Goal: Information Seeking & Learning: Find specific fact

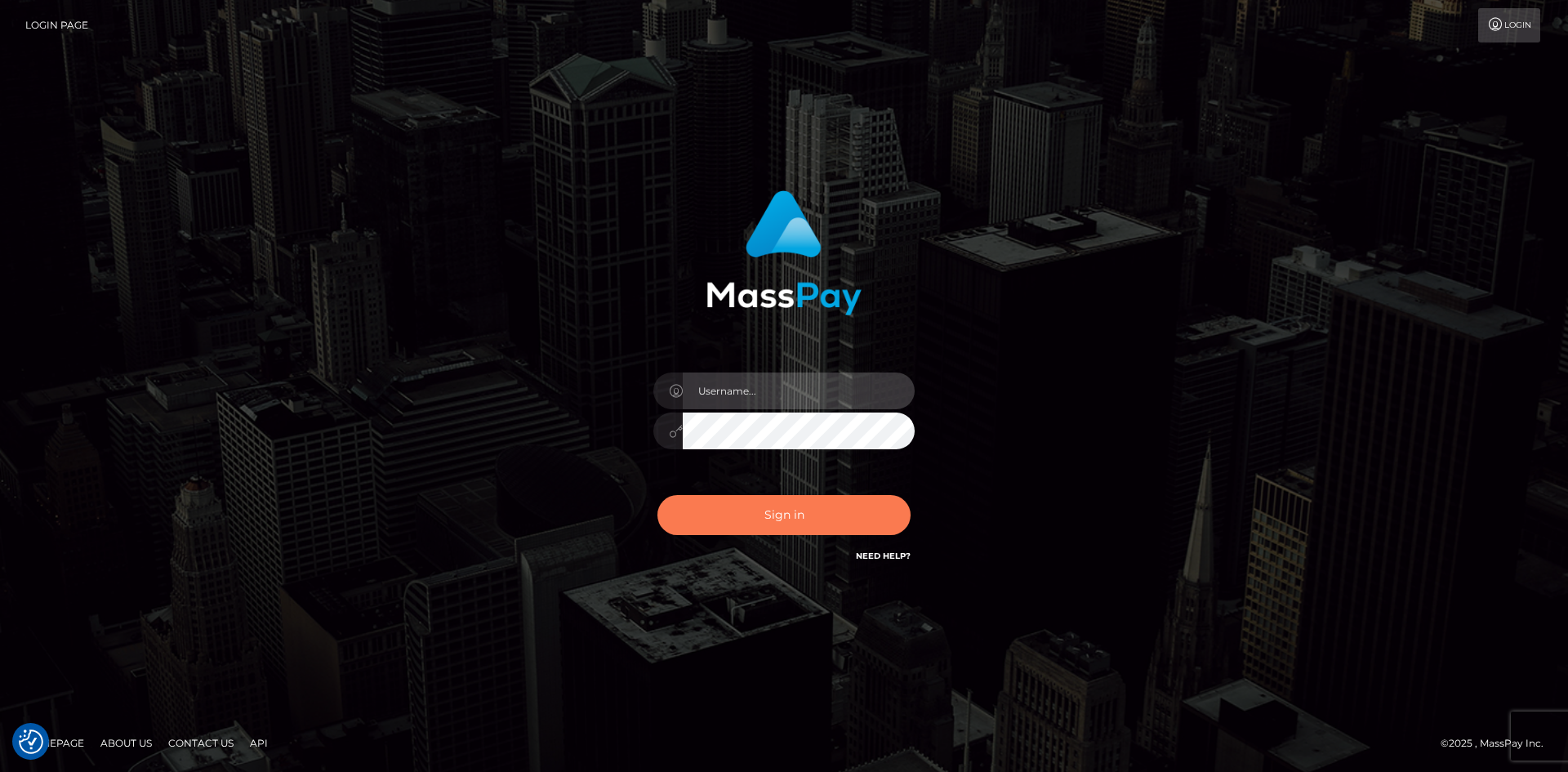
type input "alexstef"
click at [782, 521] on button "Sign in" at bounding box center [784, 514] width 254 height 40
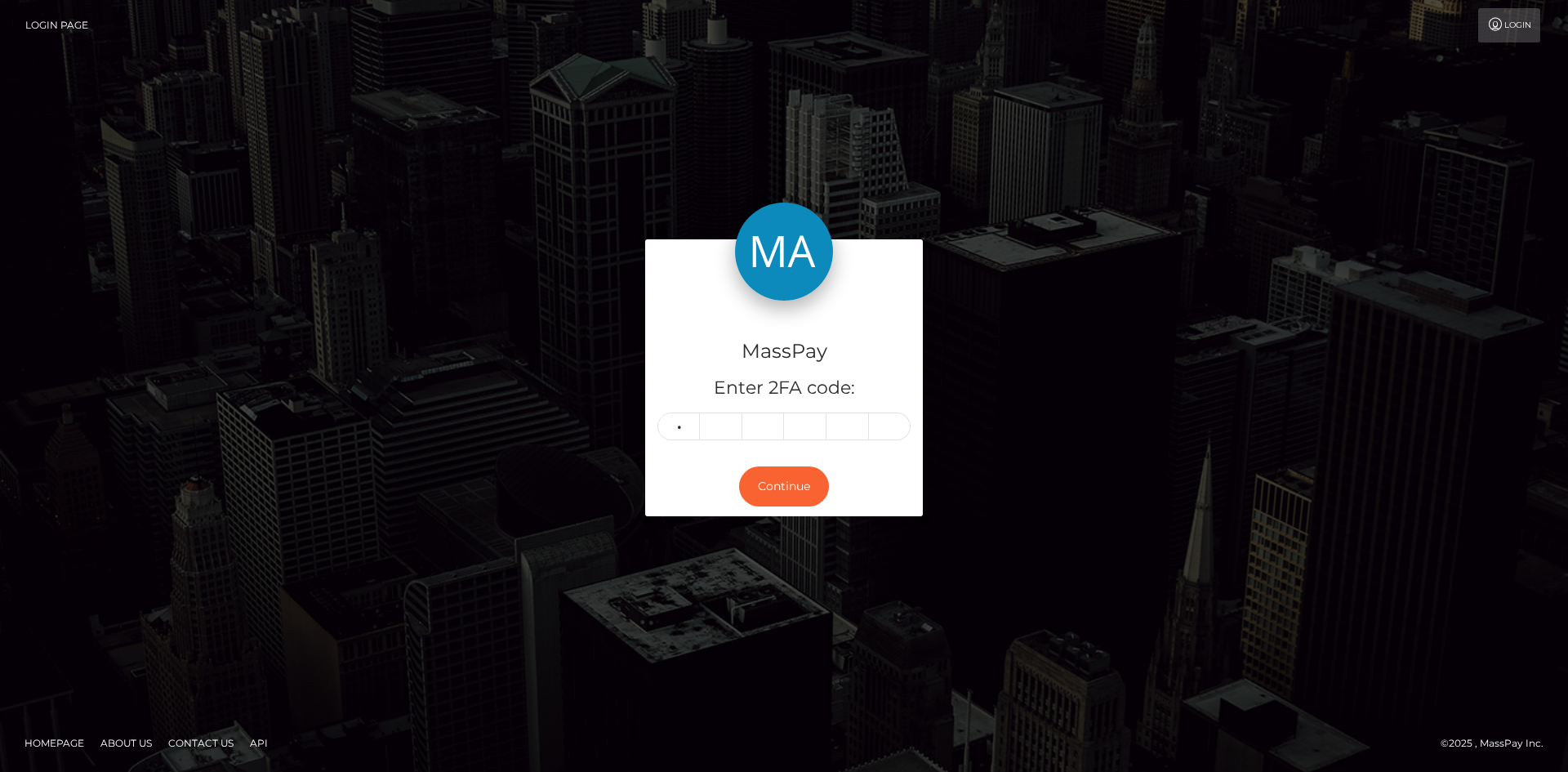
type input "3"
type input "0"
type input "7"
type input "4"
type input "5"
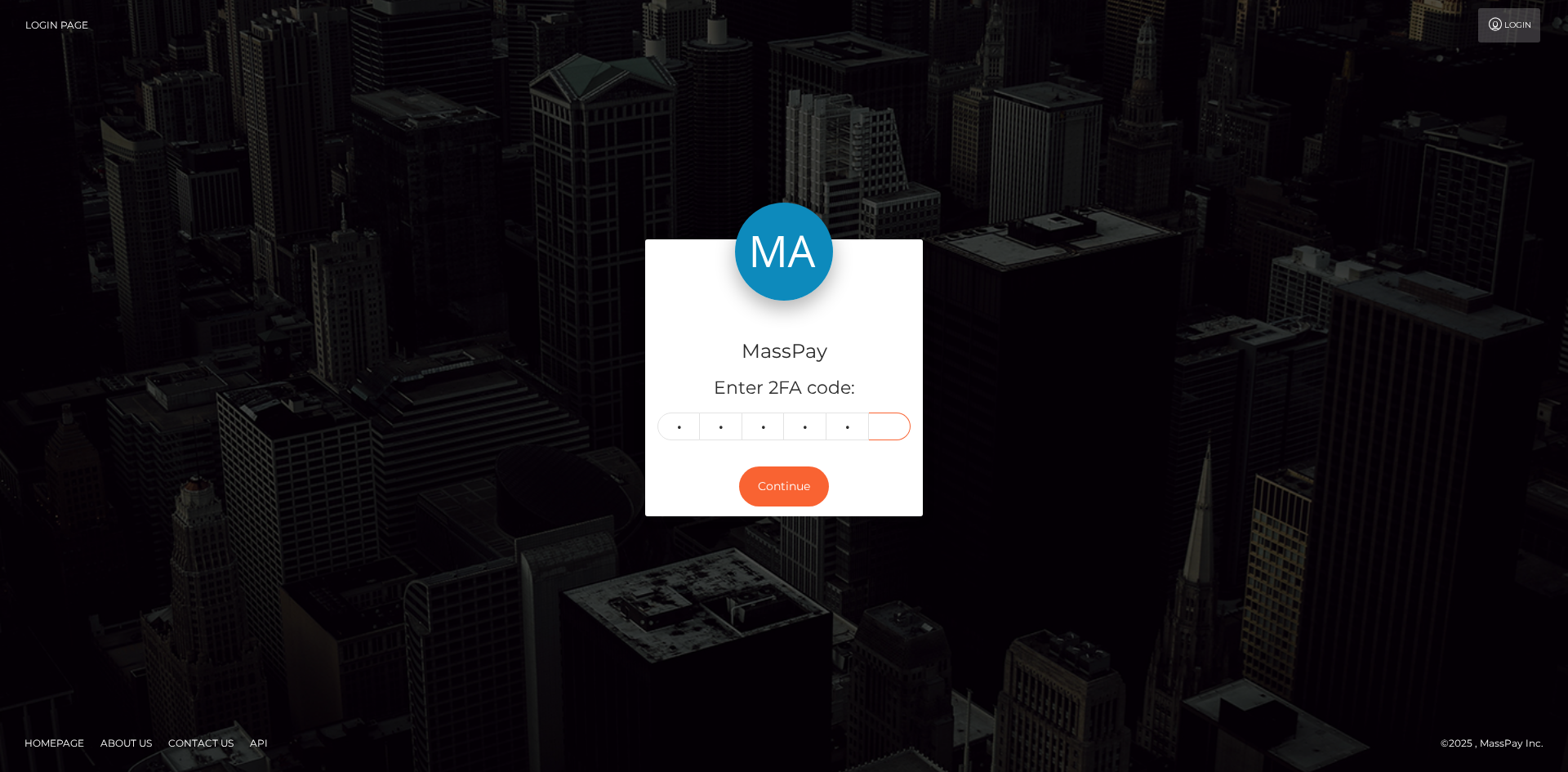
type input "6"
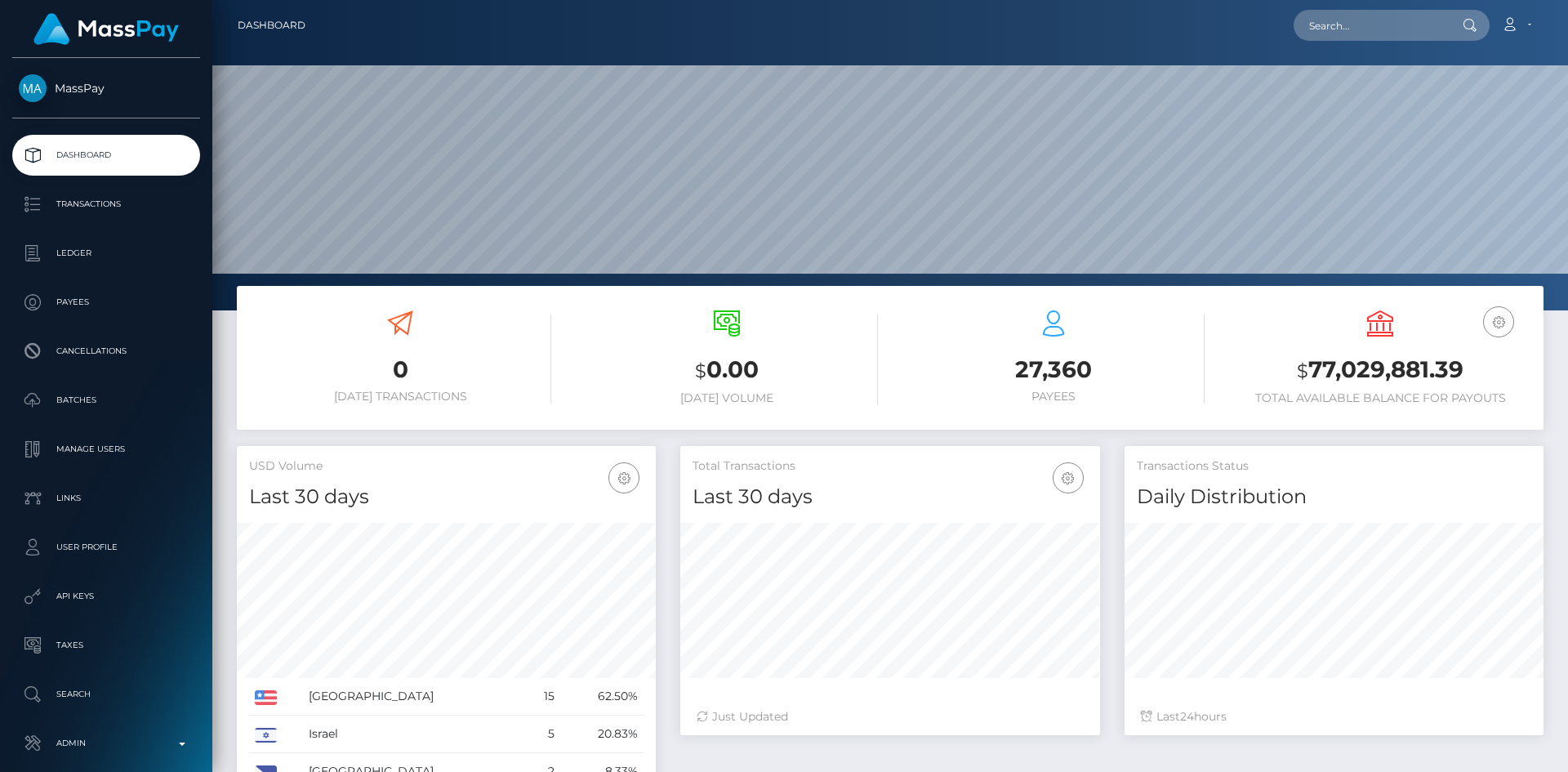
scroll to position [290, 420]
click at [1426, 38] on input "text" at bounding box center [1370, 26] width 154 height 31
paste input "993ed5f5-82a4-11f0-8023-0266f44cc279"
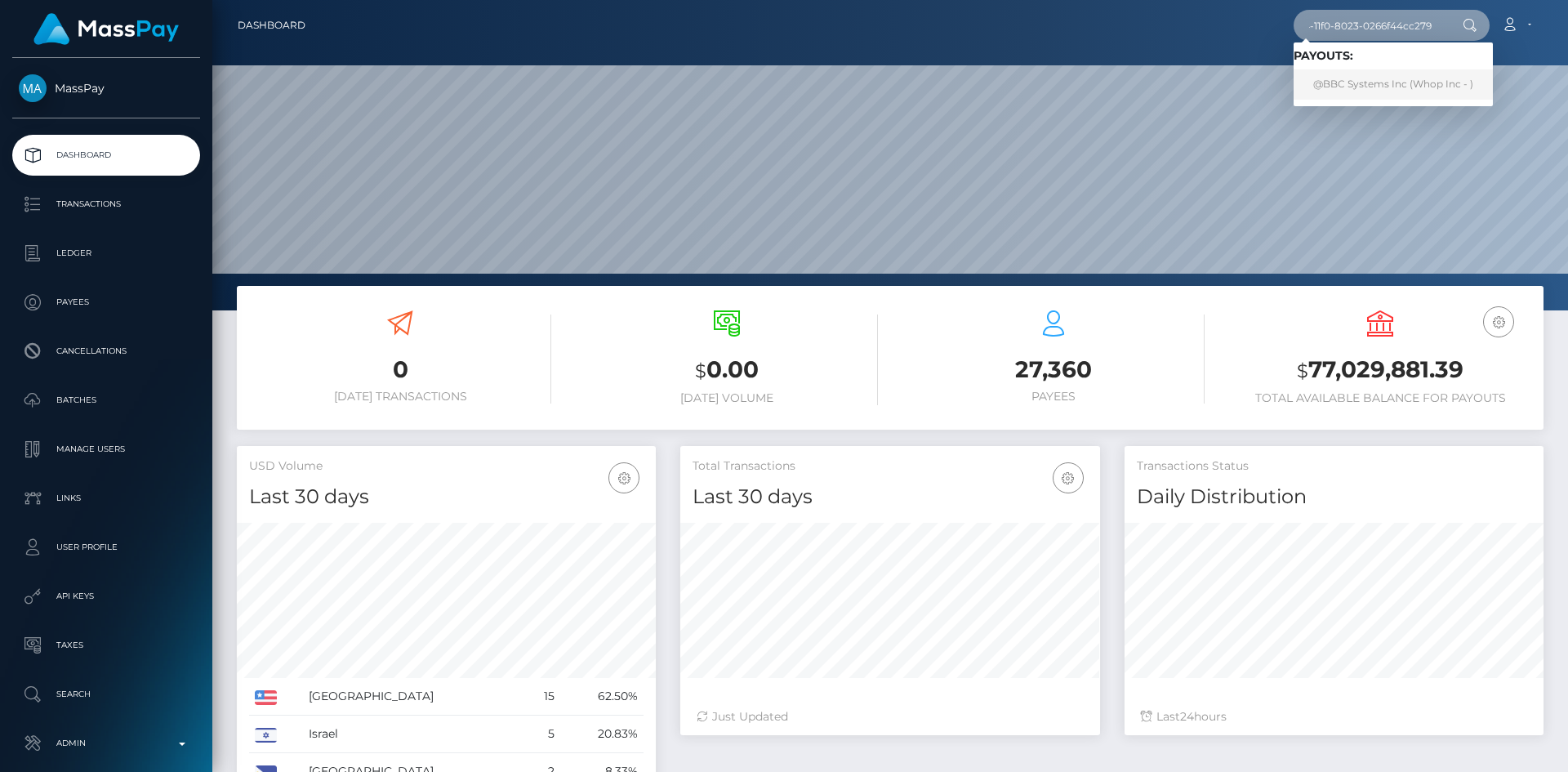
type input "993ed5f5-82a4-11f0-8023-0266f44cc279"
click at [1364, 85] on link "@BBC Systems Inc (Whop Inc - )" at bounding box center [1394, 84] width 199 height 30
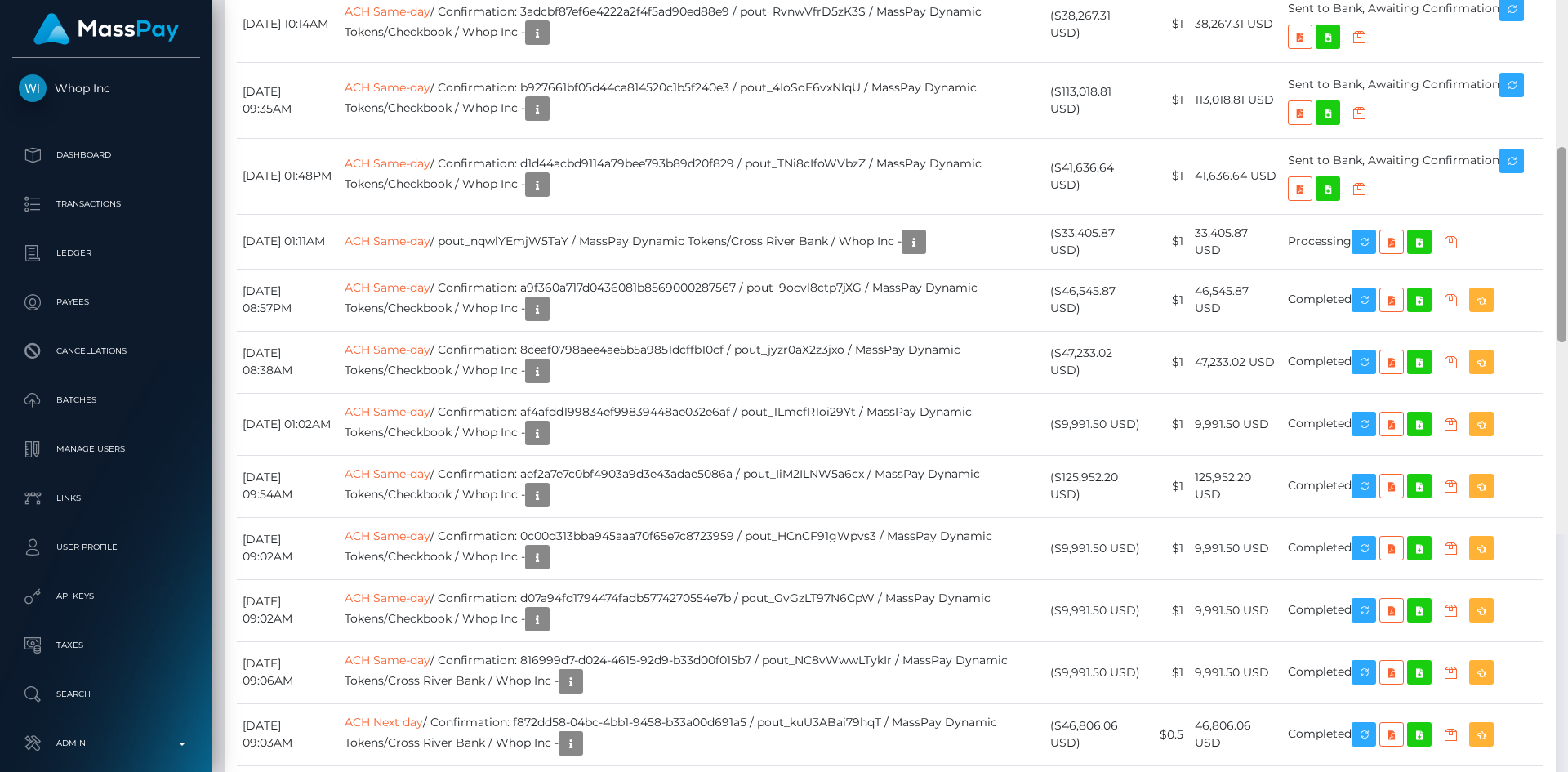
scroll to position [1772, 0]
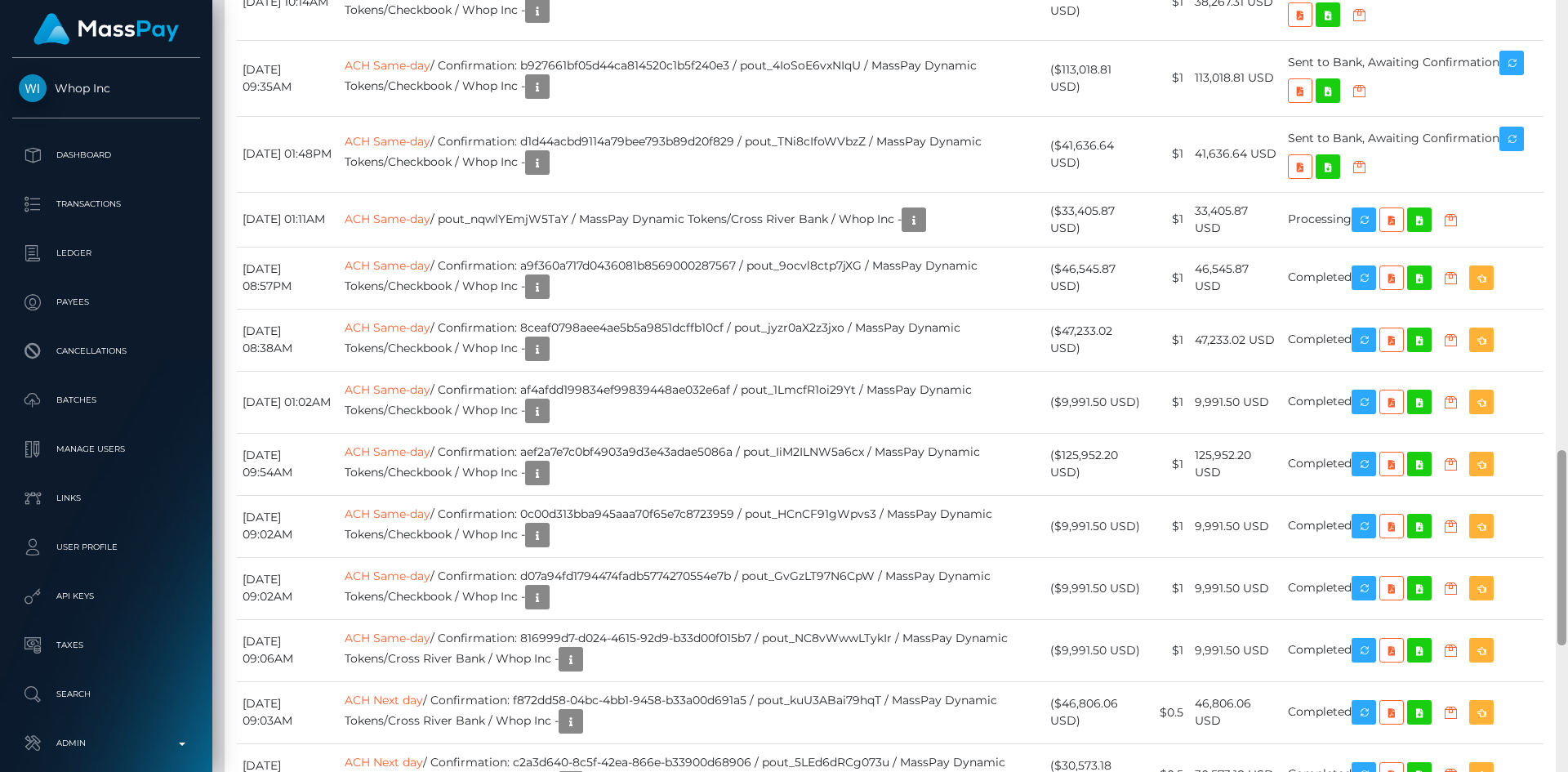
drag, startPoint x: 1566, startPoint y: 112, endPoint x: 1558, endPoint y: 563, distance: 451.1
click at [1558, 563] on div at bounding box center [1561, 547] width 9 height 195
click at [547, 173] on icon "button" at bounding box center [537, 163] width 20 height 21
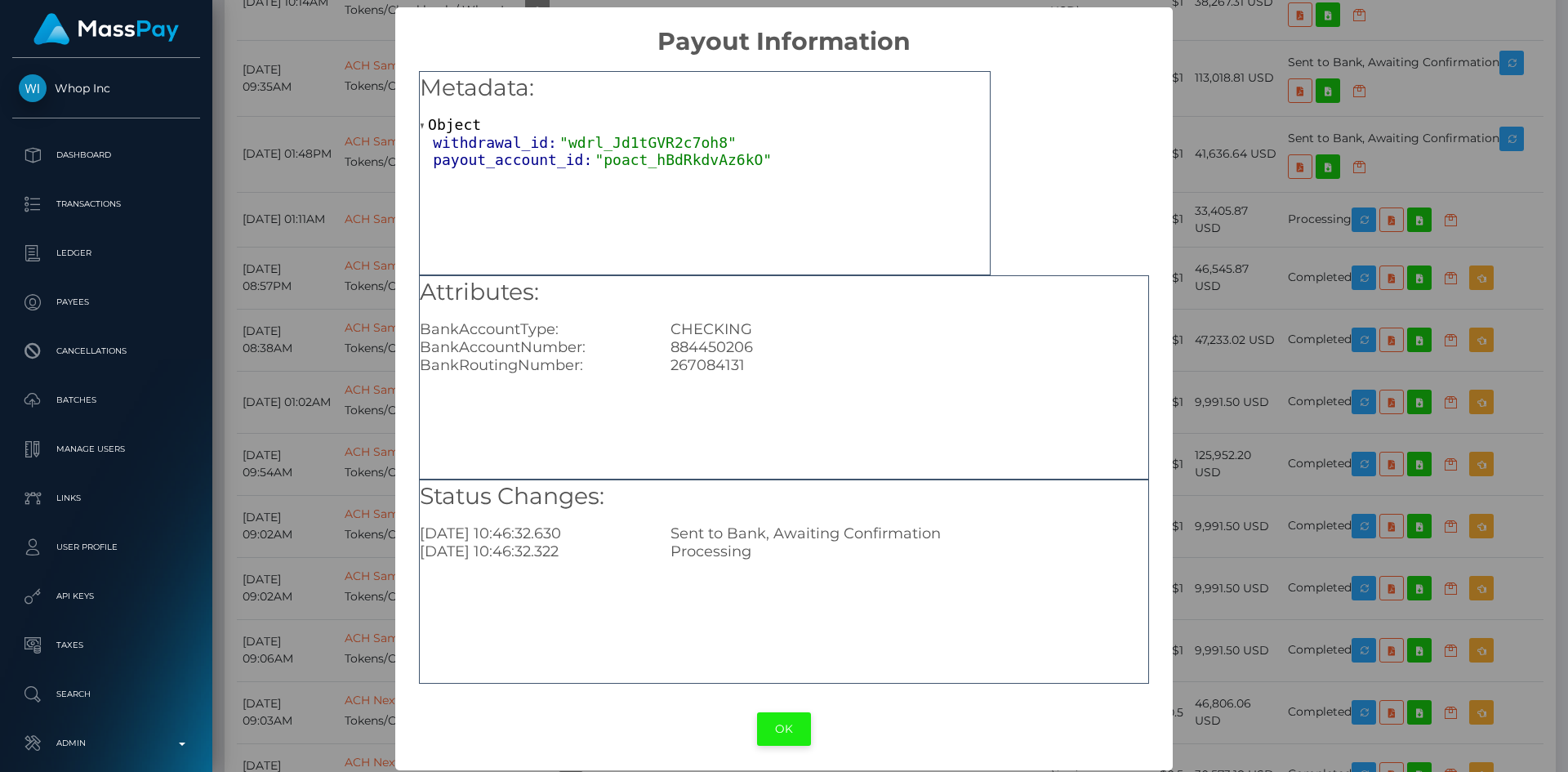
click at [778, 728] on button "OK" at bounding box center [784, 728] width 54 height 34
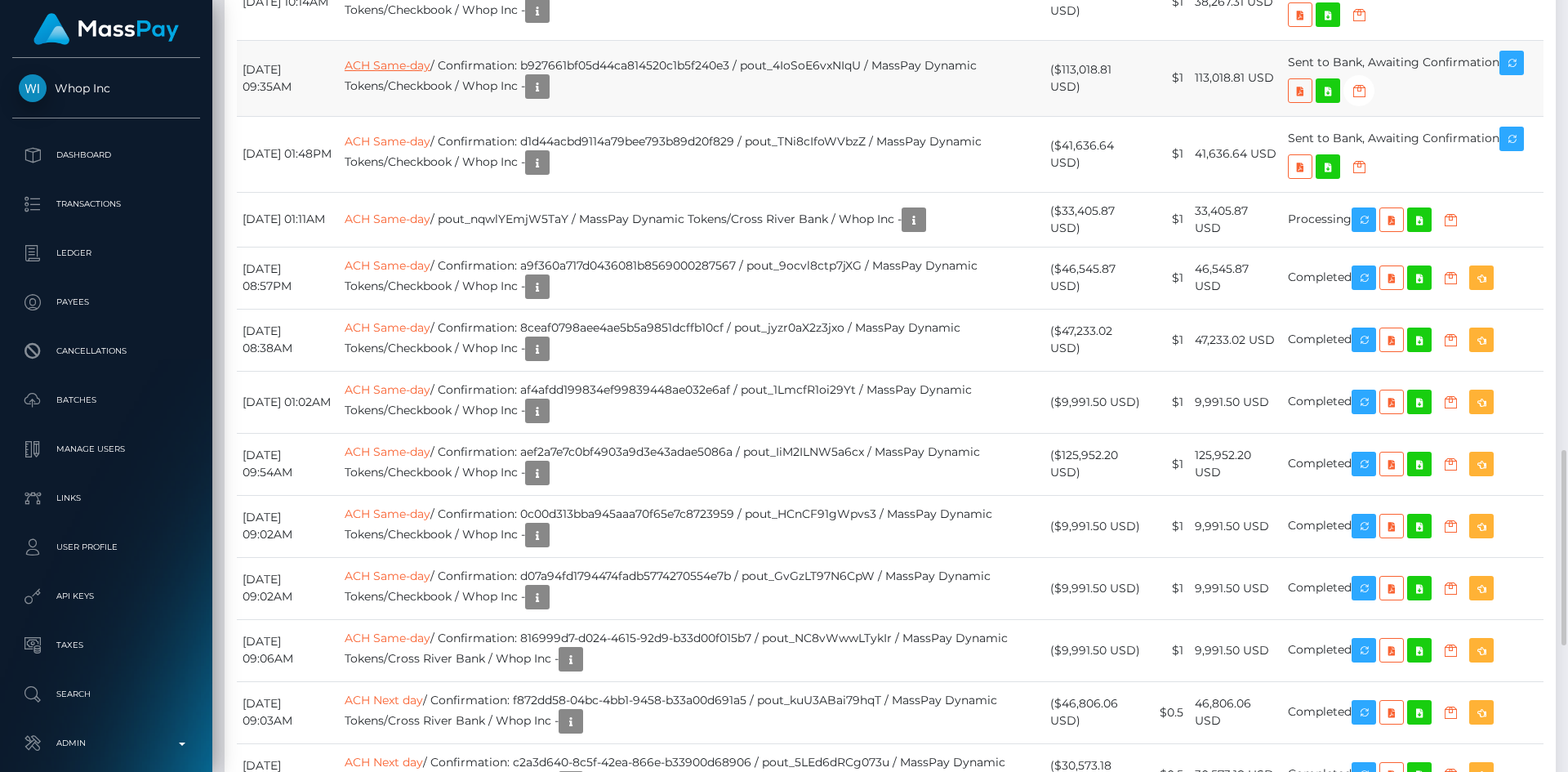
click at [430, 72] on link "ACH Same-day" at bounding box center [388, 65] width 86 height 15
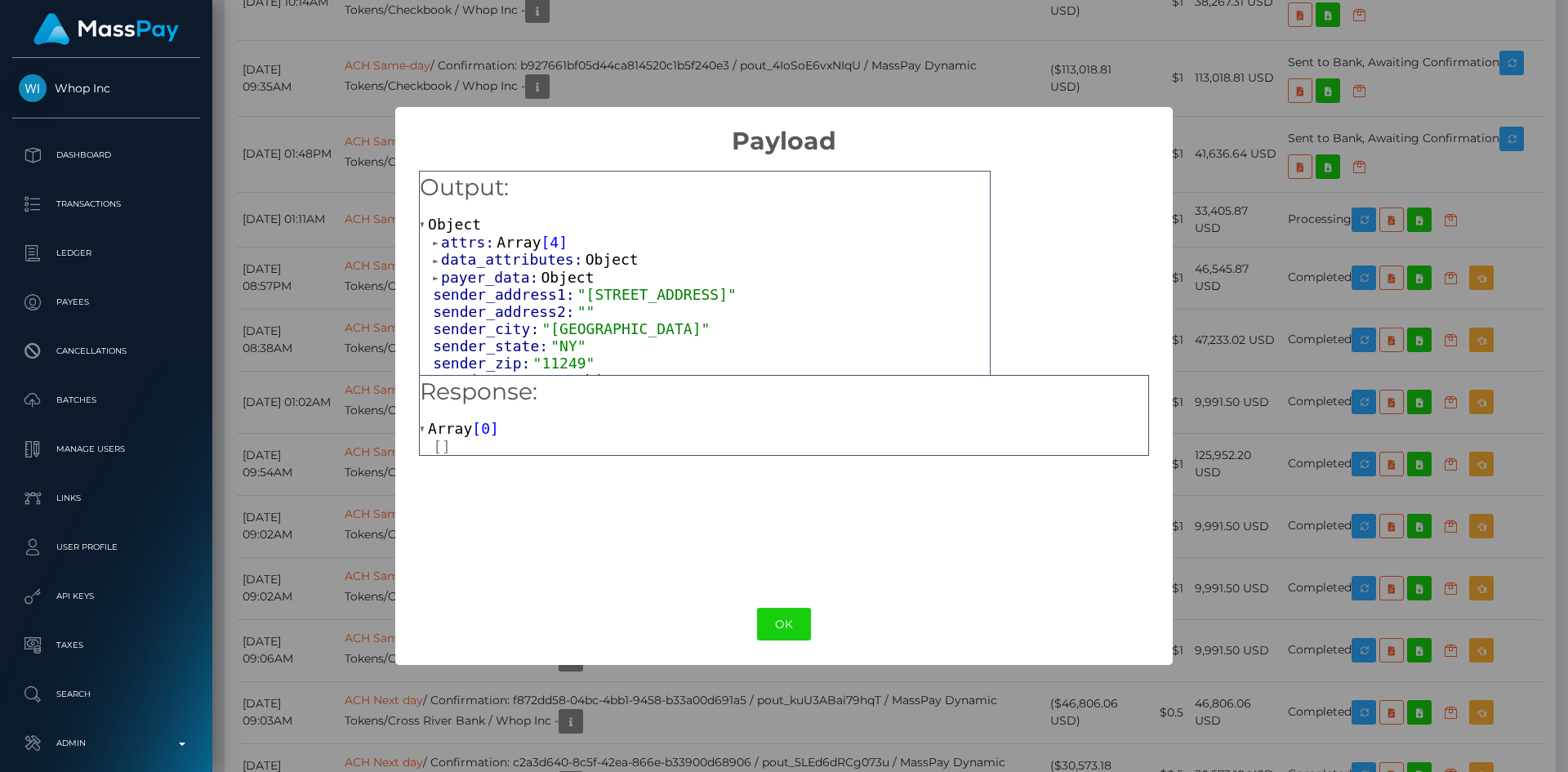
click at [496, 244] on span "Array" at bounding box center [519, 242] width 44 height 17
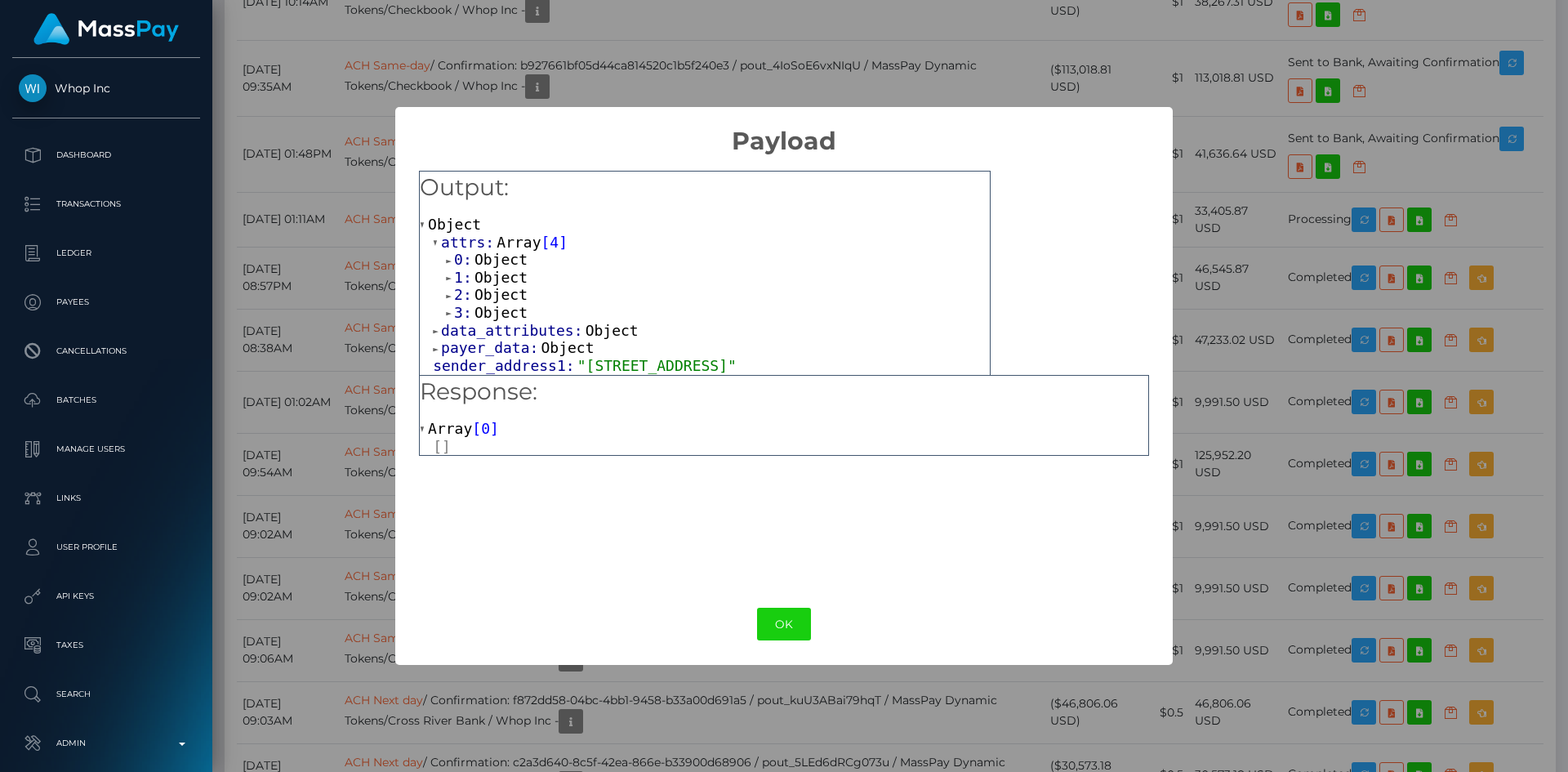
click at [494, 262] on span "Object" at bounding box center [501, 259] width 54 height 17
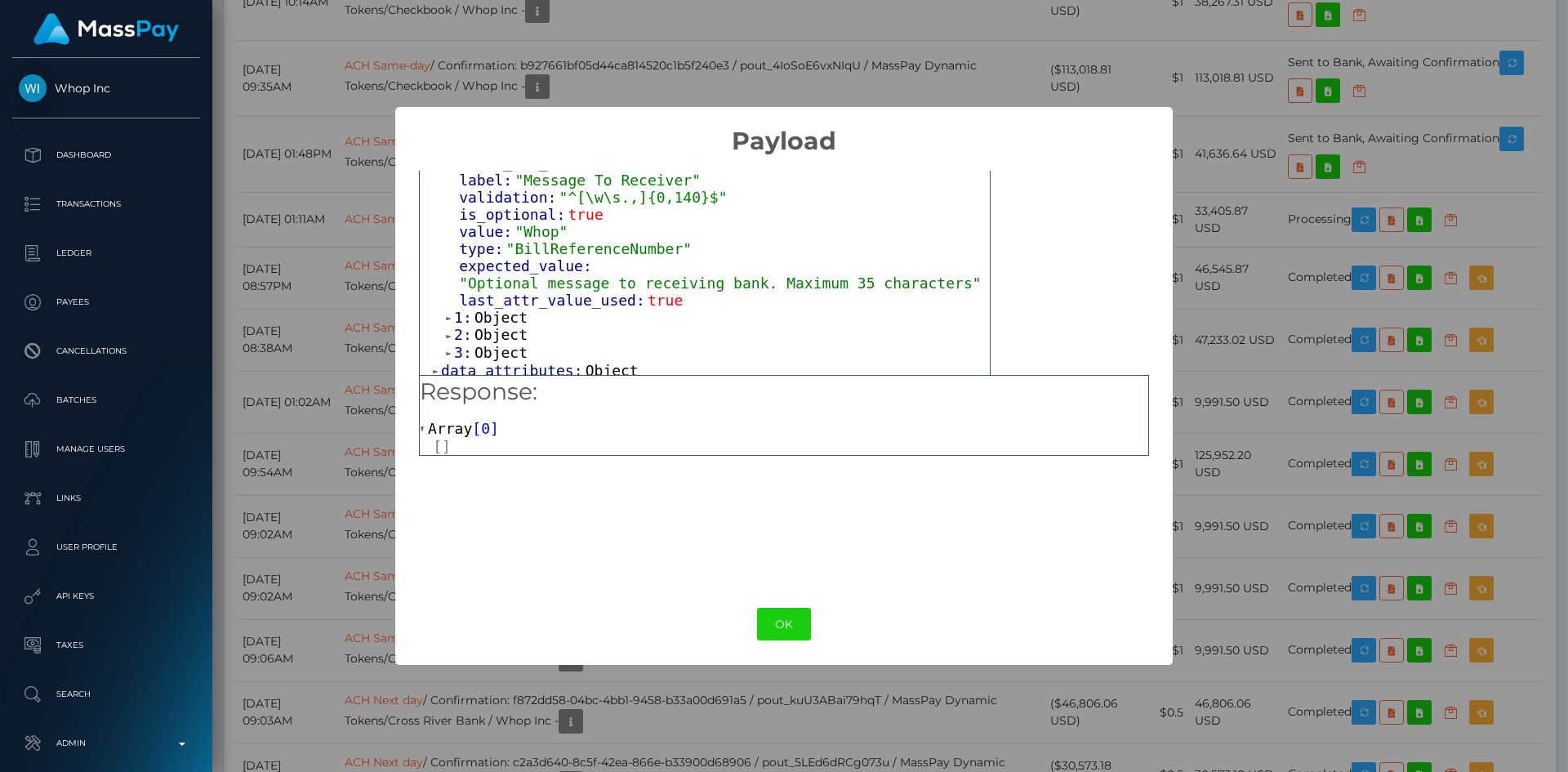
scroll to position [188, 0]
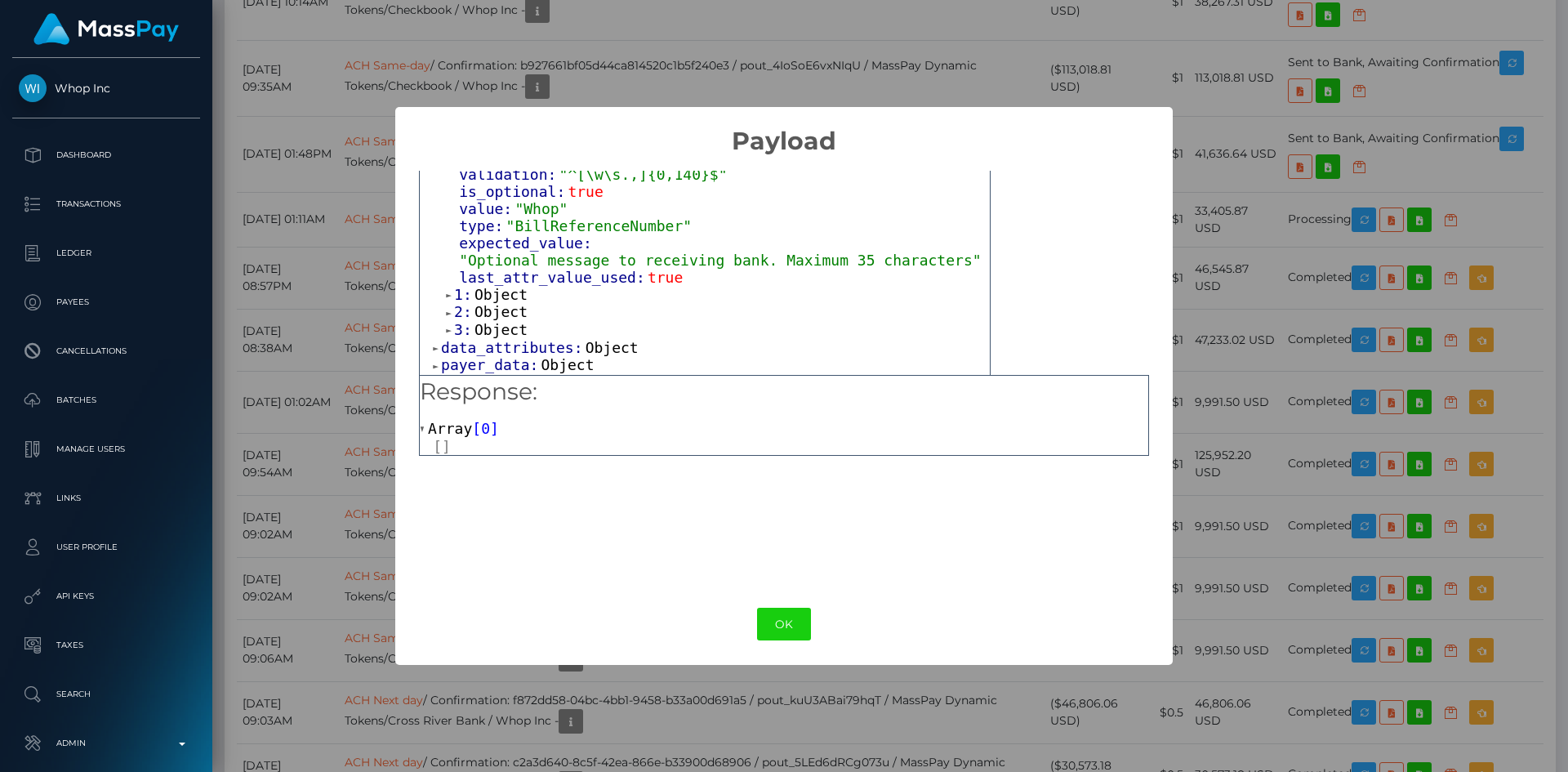
click at [507, 290] on span "Object" at bounding box center [501, 294] width 54 height 17
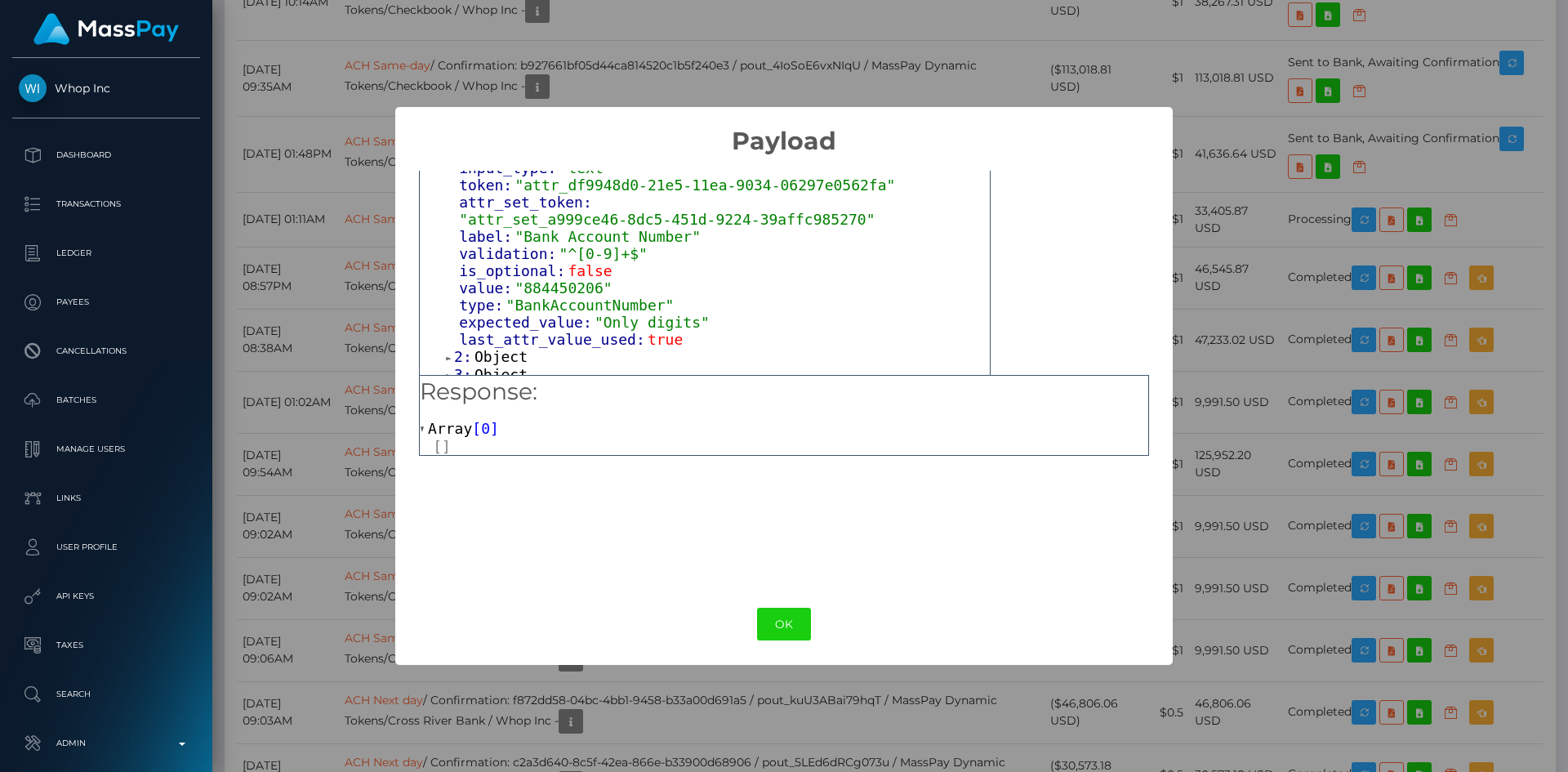
scroll to position [374, 0]
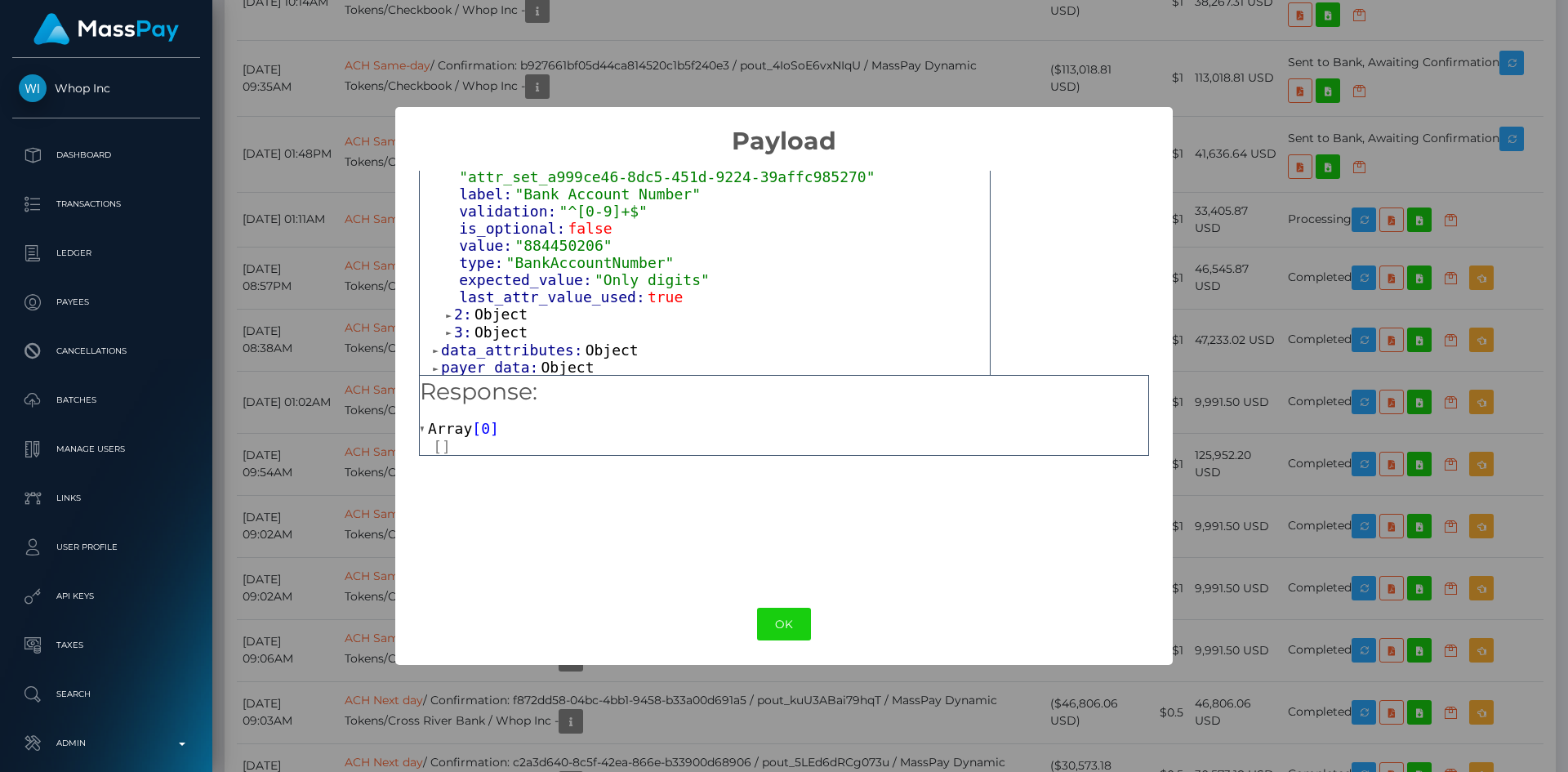
click at [509, 305] on span "Object" at bounding box center [501, 314] width 54 height 17
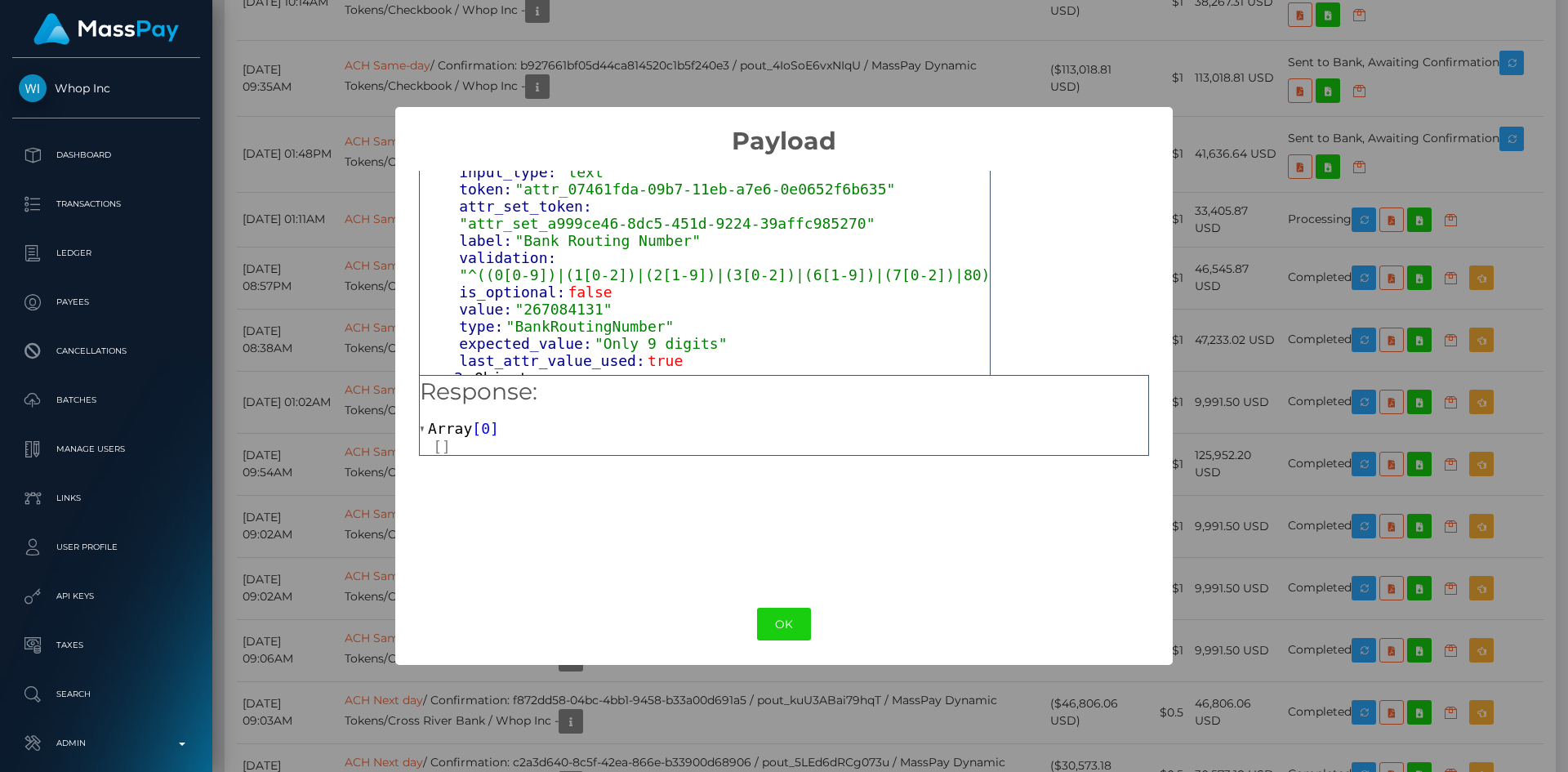
scroll to position [555, 0]
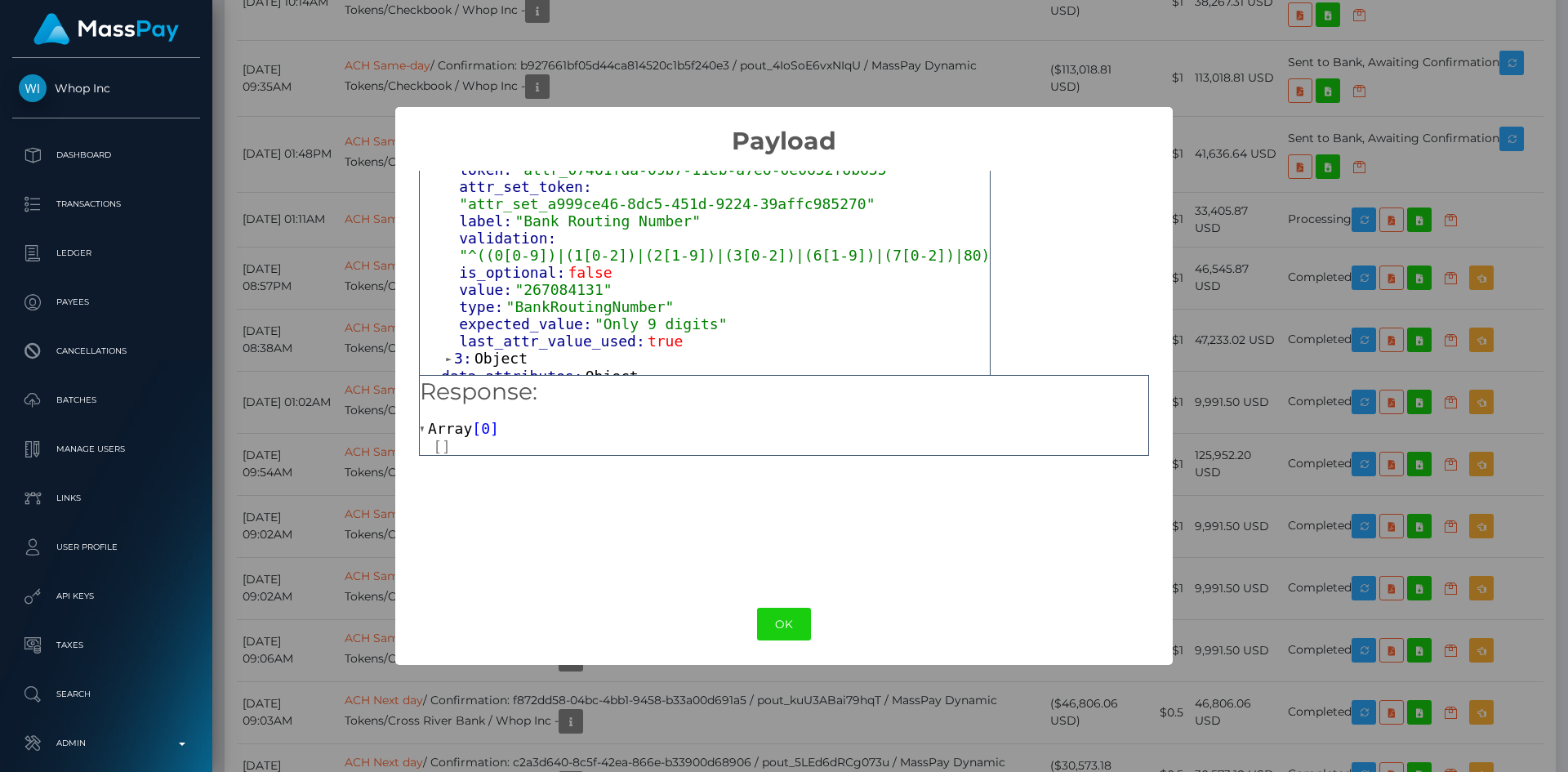
click at [528, 350] on div "3: Object" at bounding box center [718, 359] width 544 height 18
click at [516, 350] on span "Object" at bounding box center [501, 358] width 54 height 17
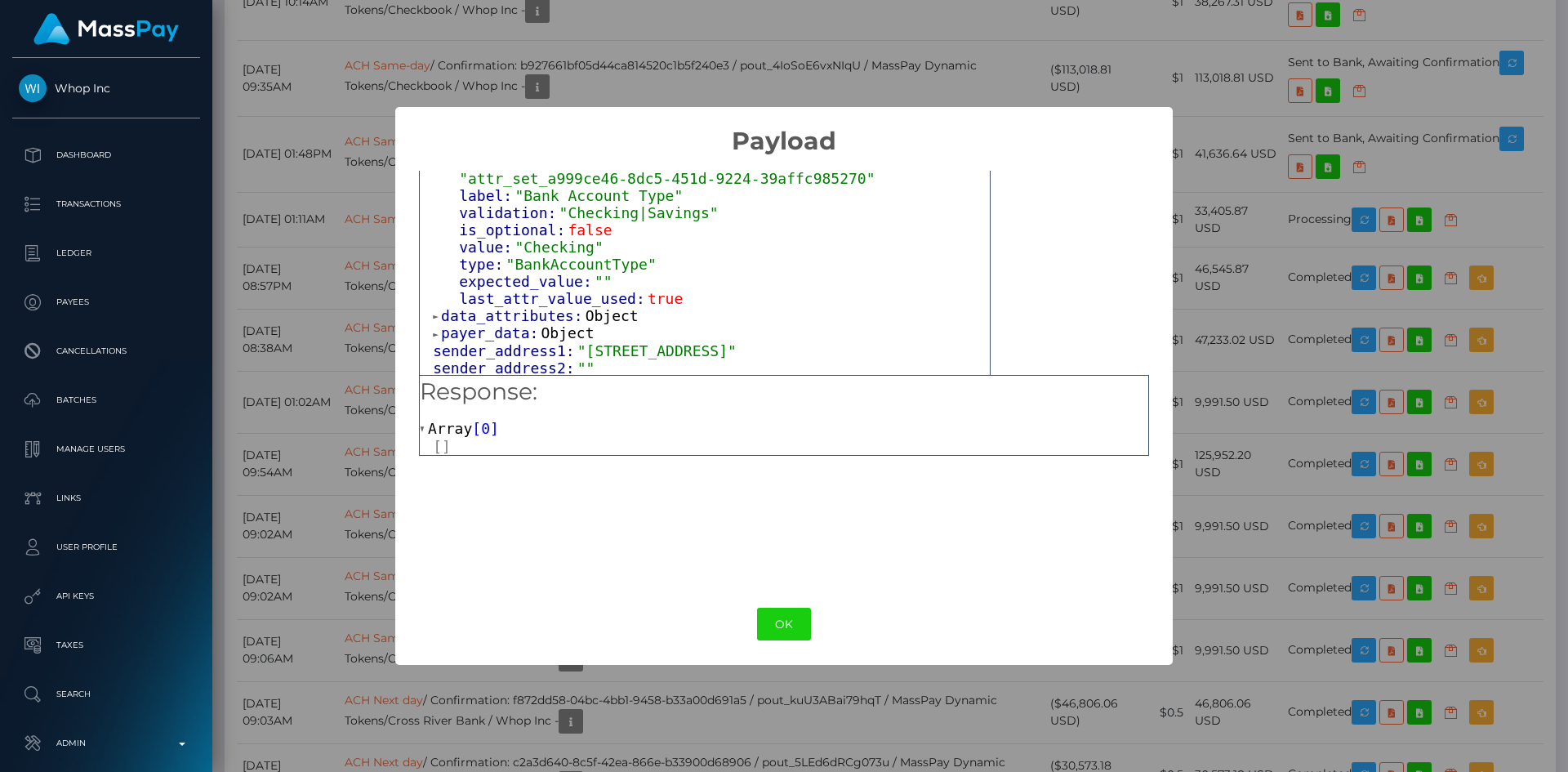
scroll to position [877, 0]
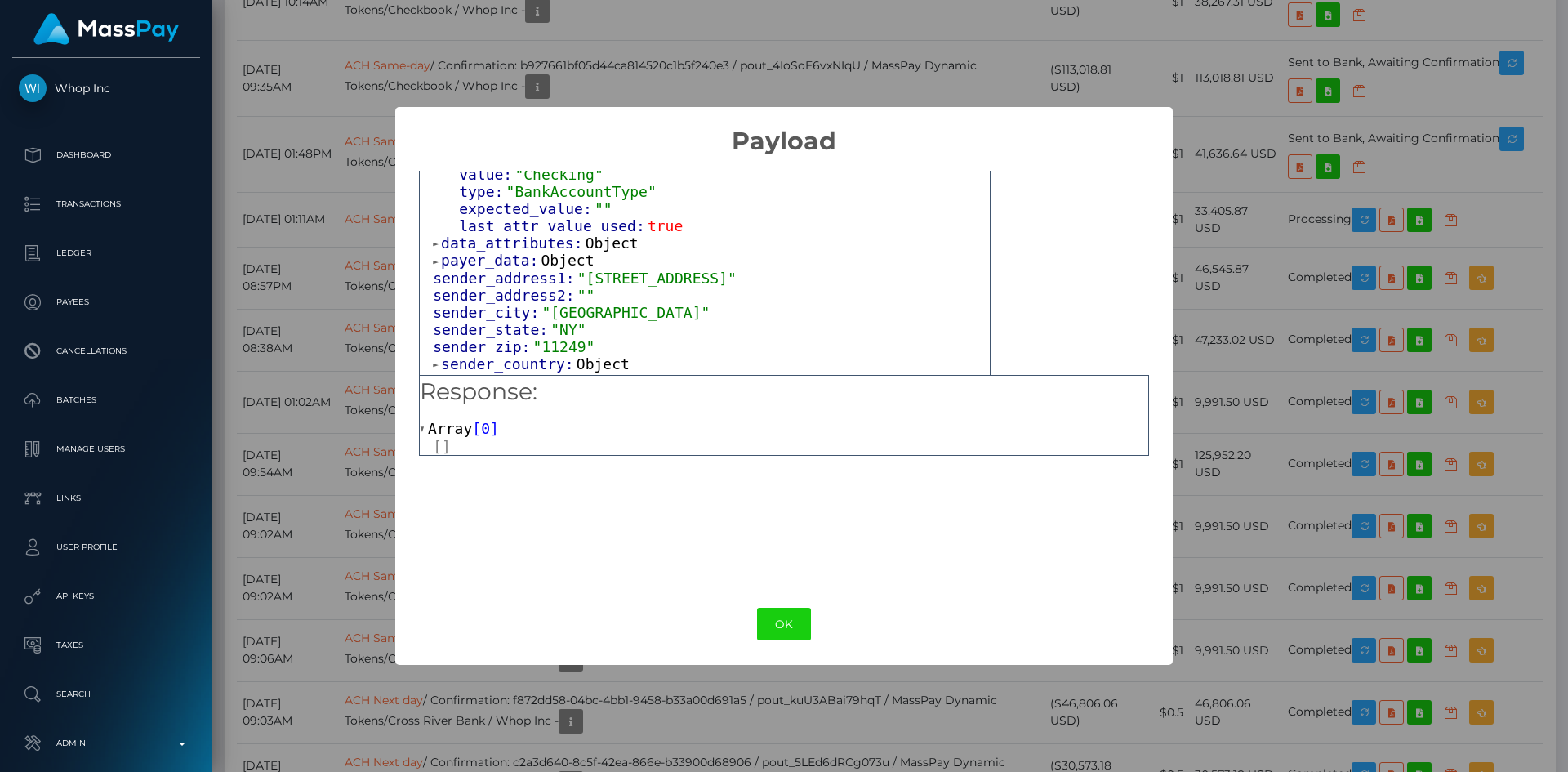
click at [591, 235] on span "Object" at bounding box center [612, 243] width 54 height 17
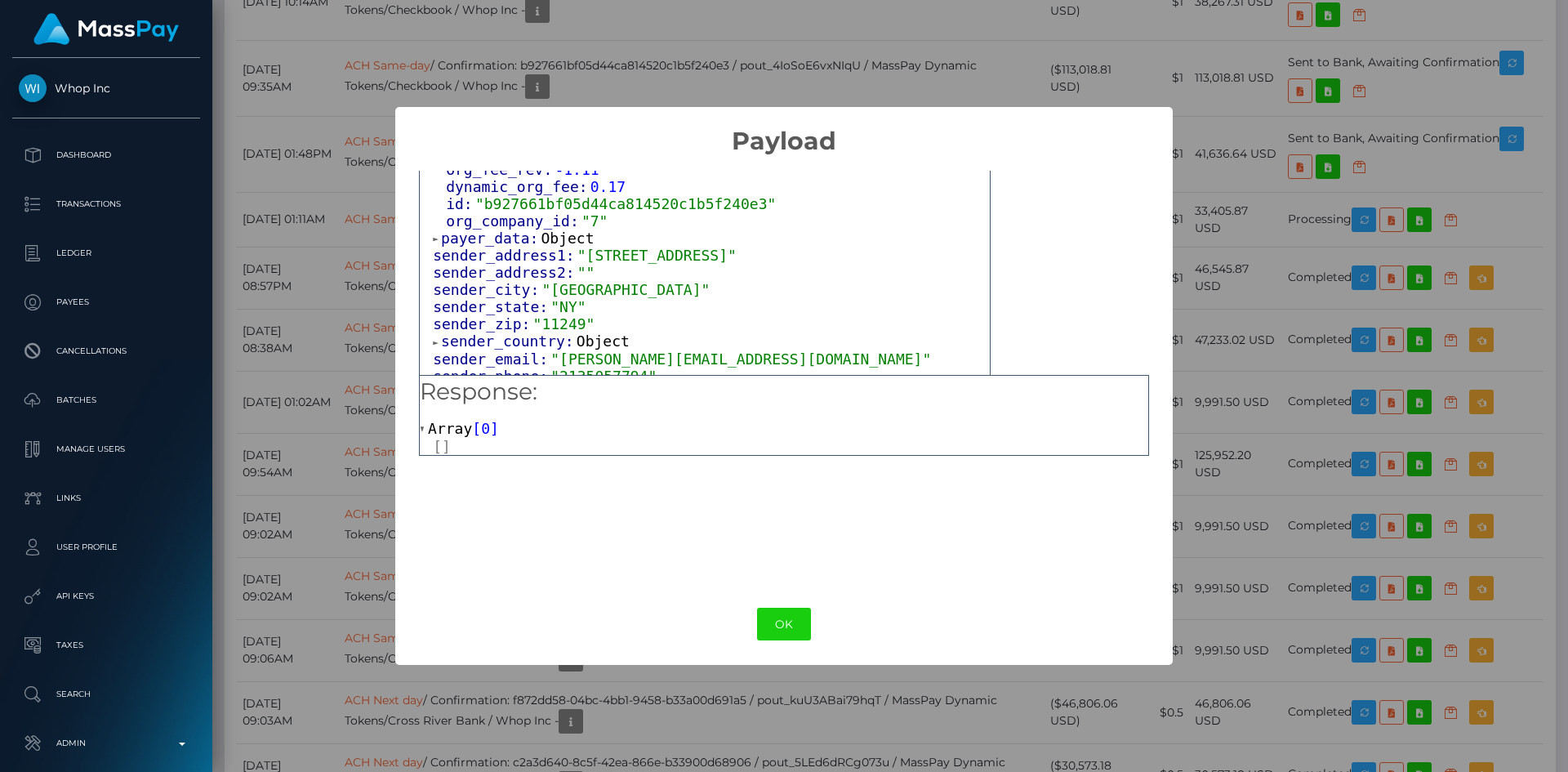
scroll to position [1059, 0]
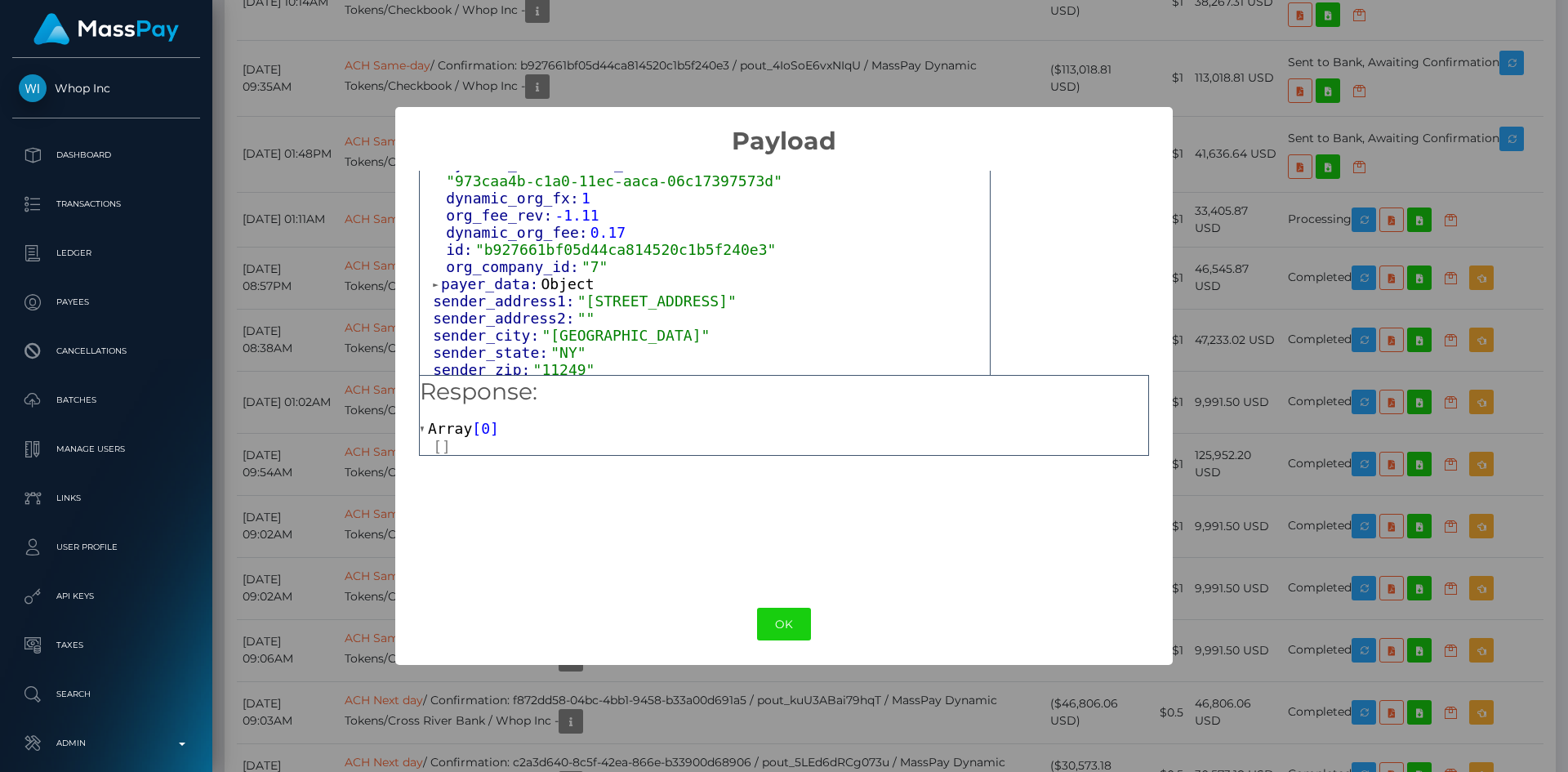
click at [561, 275] on span "Object" at bounding box center [568, 283] width 54 height 17
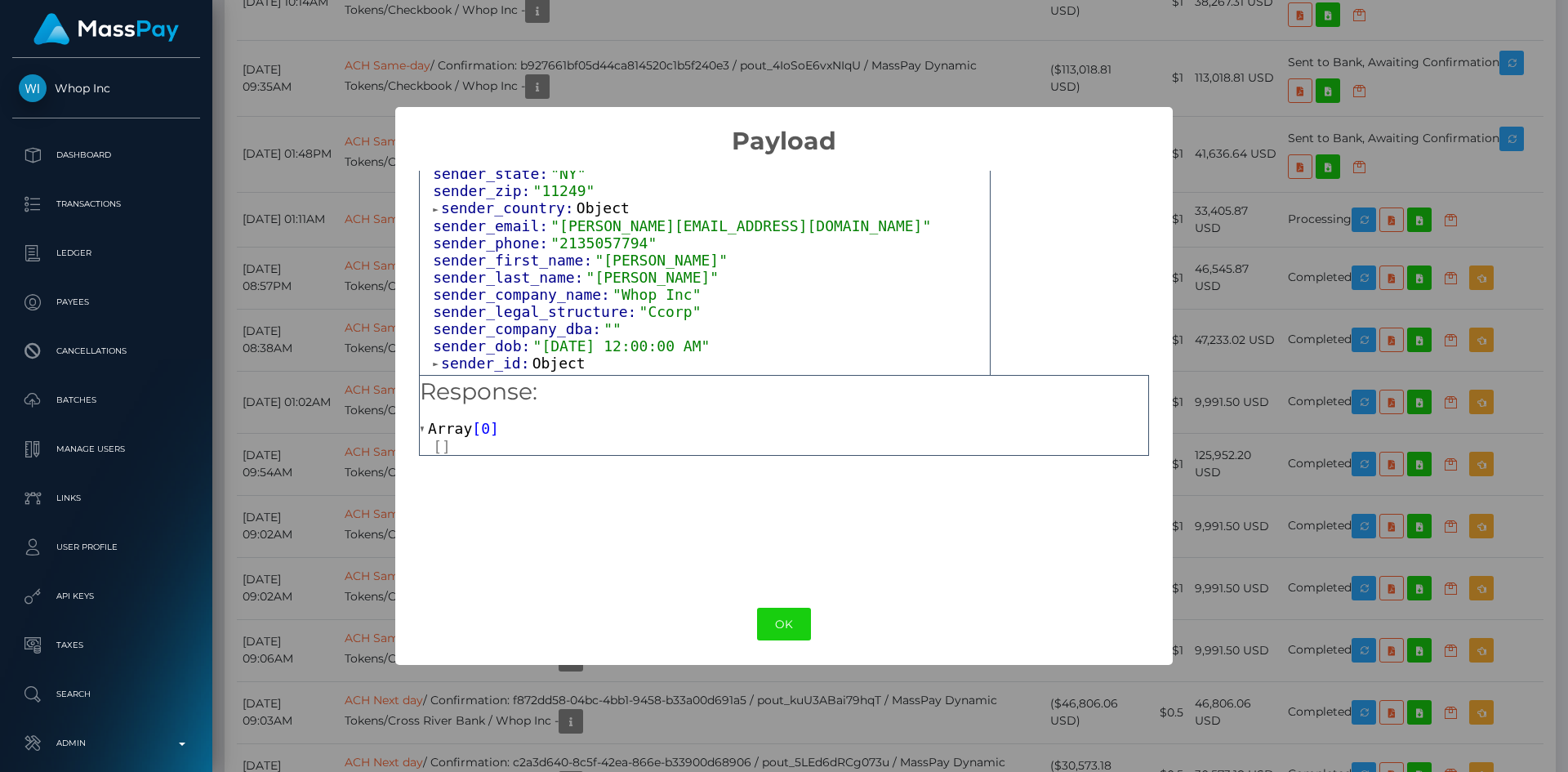
scroll to position [1232, 0]
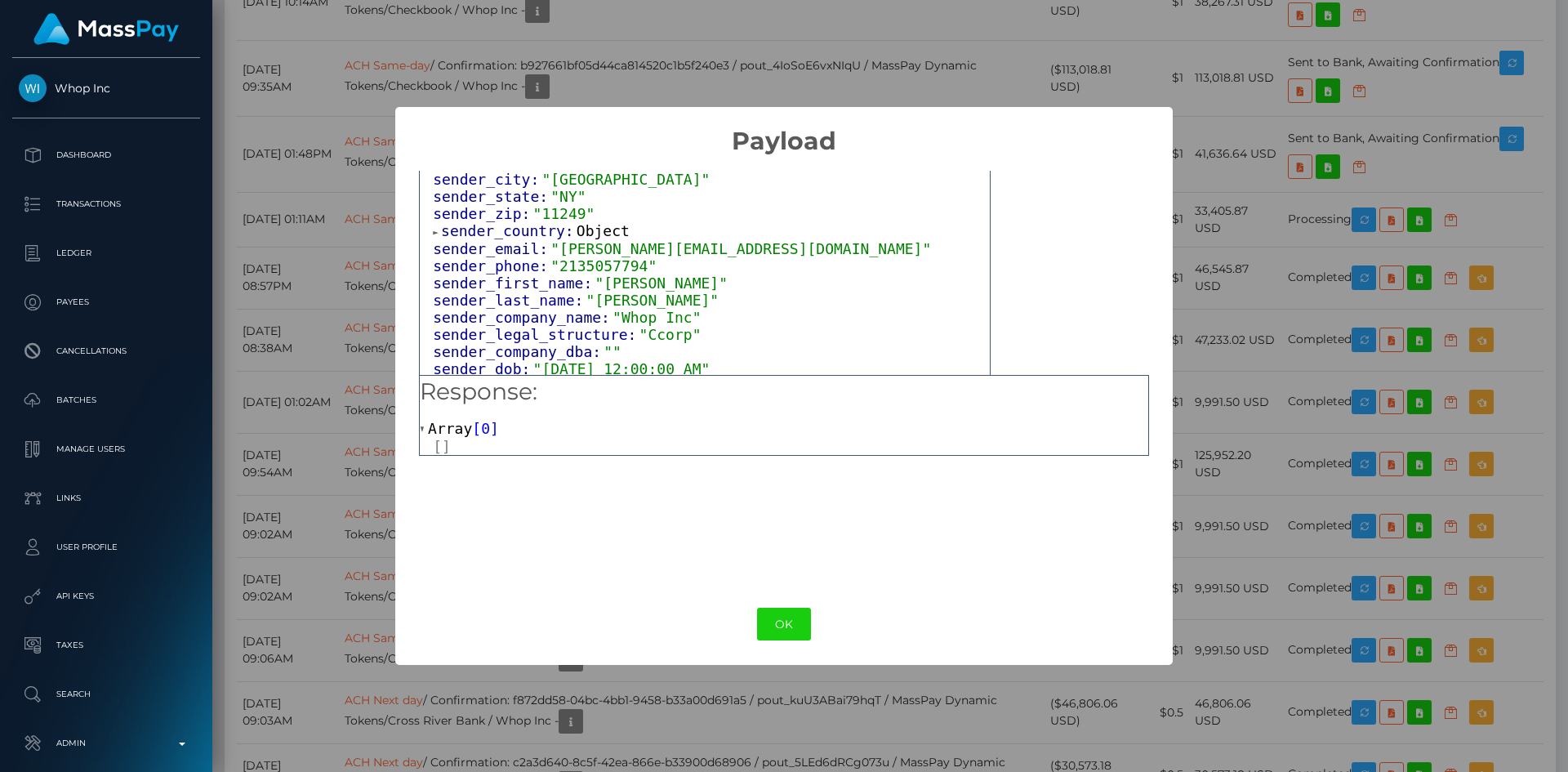
click at [584, 222] on span "Object" at bounding box center [603, 230] width 54 height 17
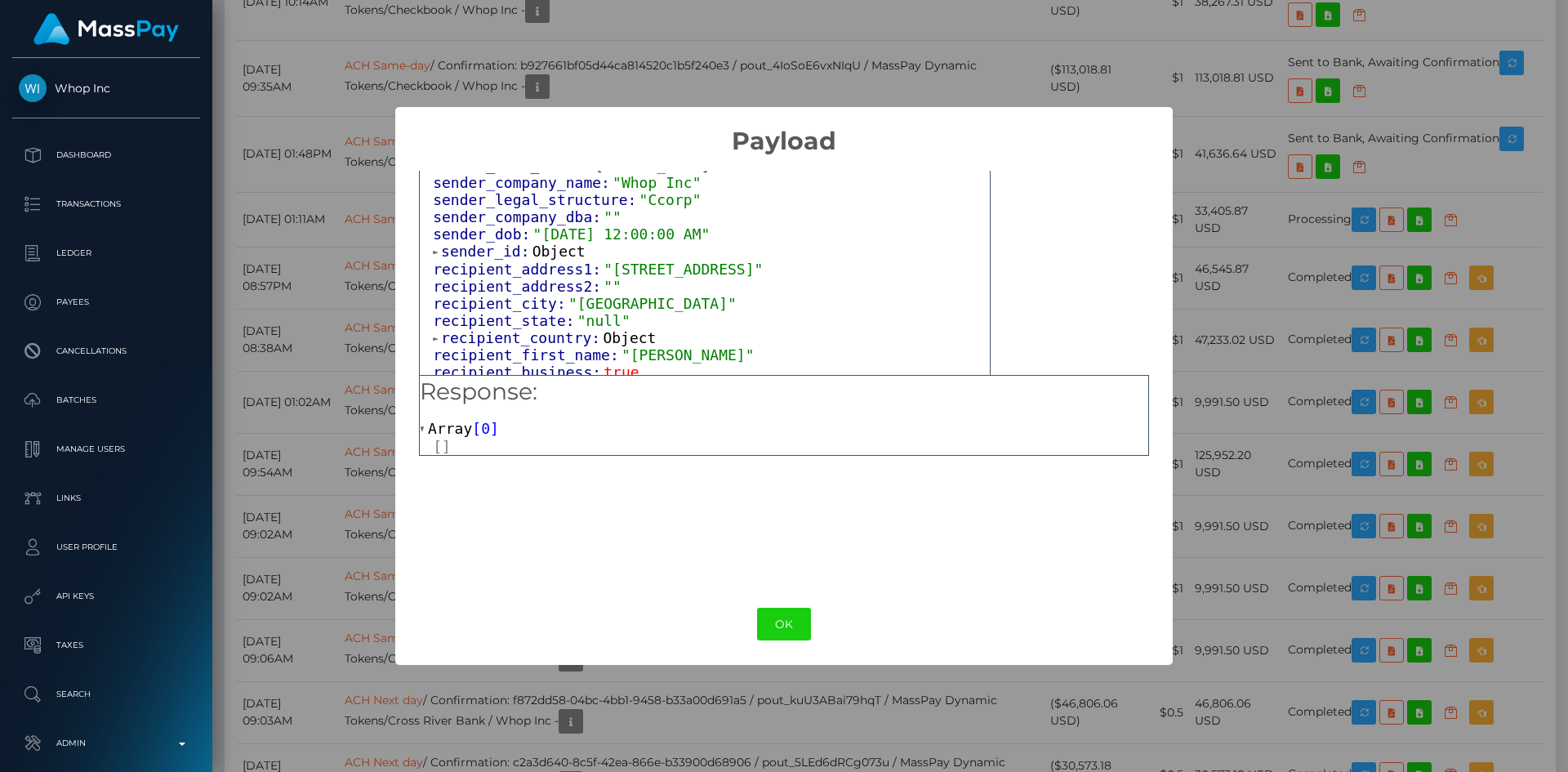
scroll to position [1459, 0]
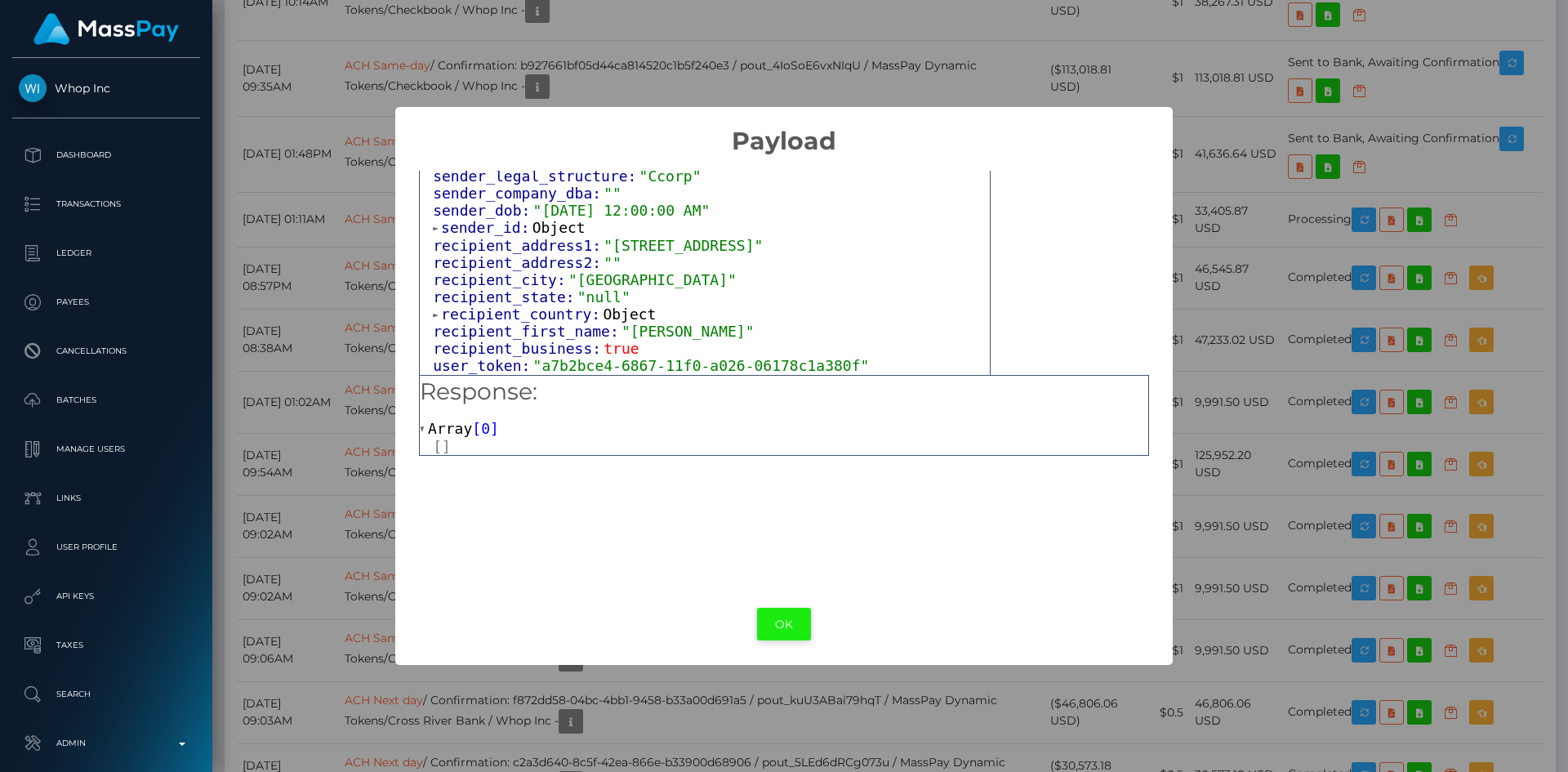
click at [792, 629] on button "OK" at bounding box center [784, 624] width 54 height 34
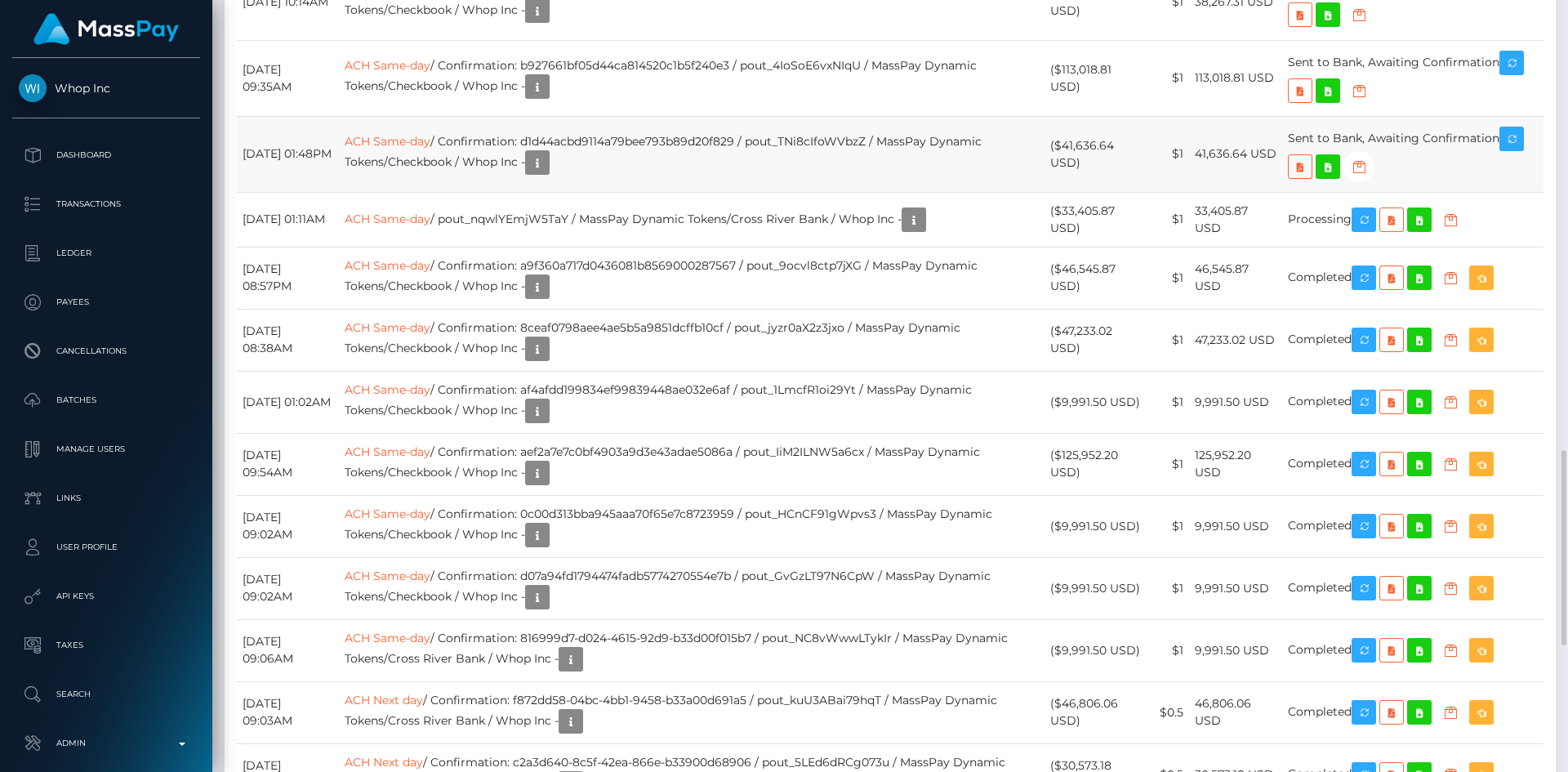
scroll to position [196, 420]
click at [422, 149] on link "ACH Same-day" at bounding box center [388, 142] width 86 height 15
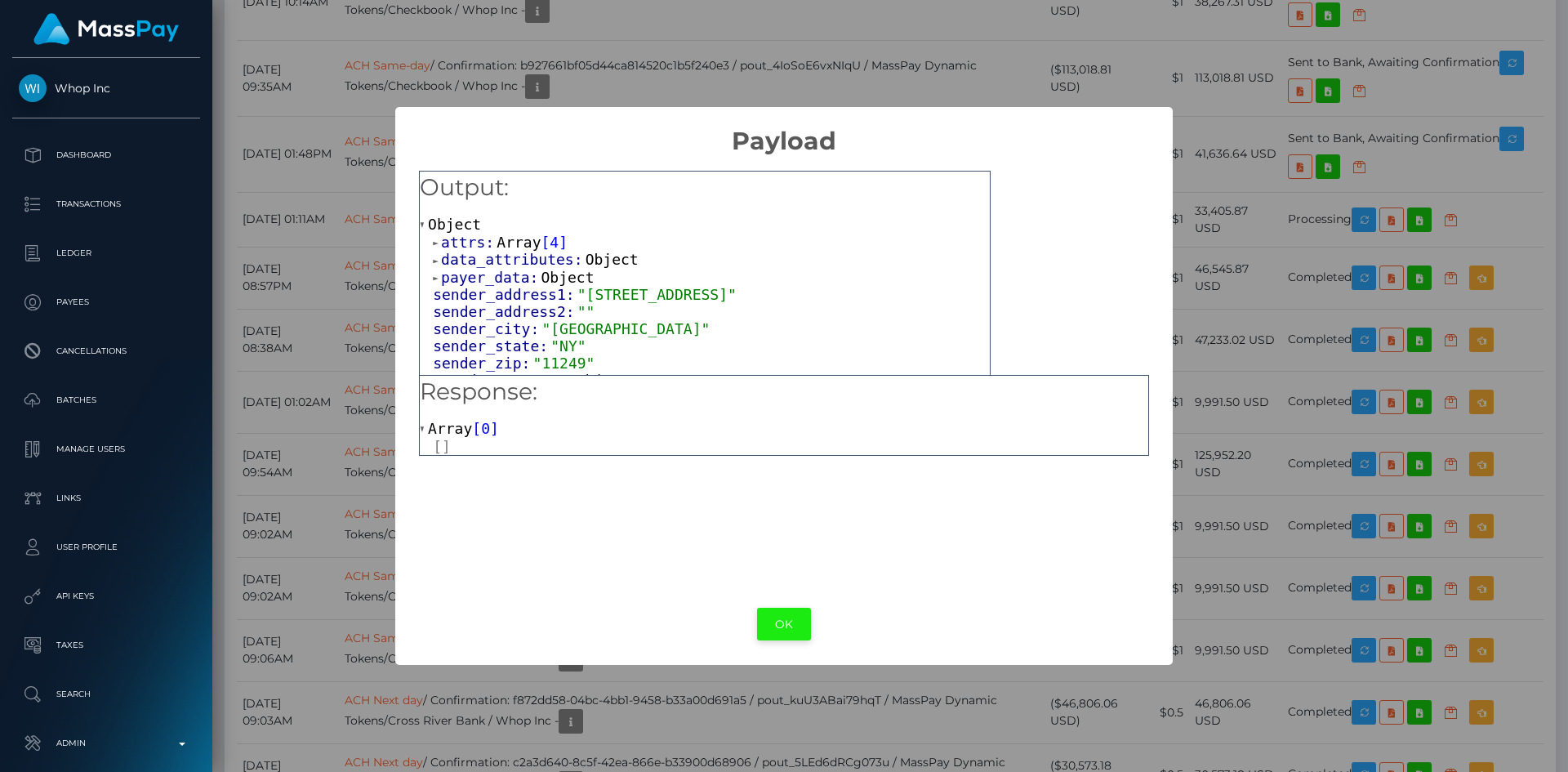
scroll to position [642, 0]
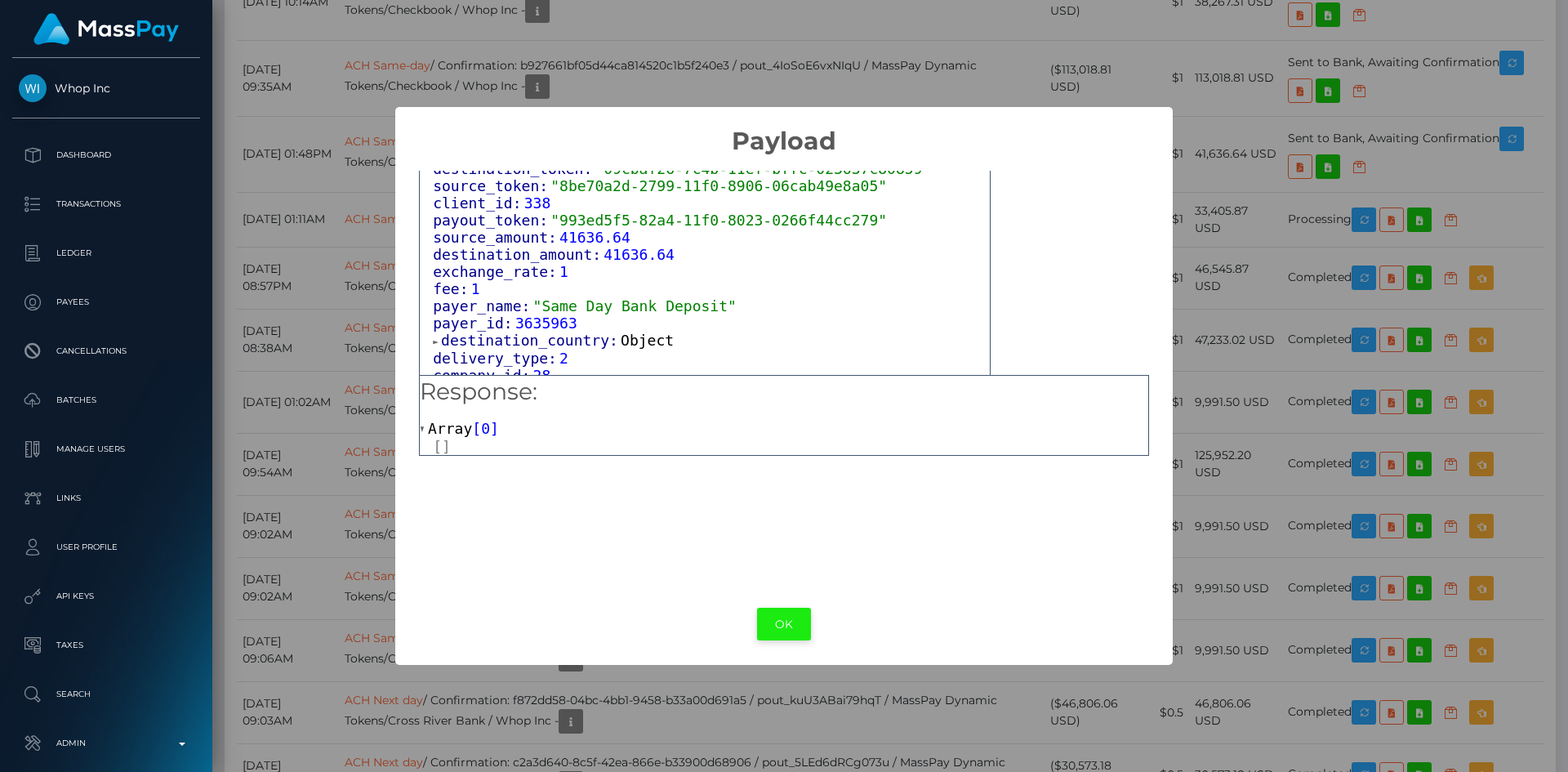
click at [791, 630] on button "OK" at bounding box center [784, 624] width 54 height 34
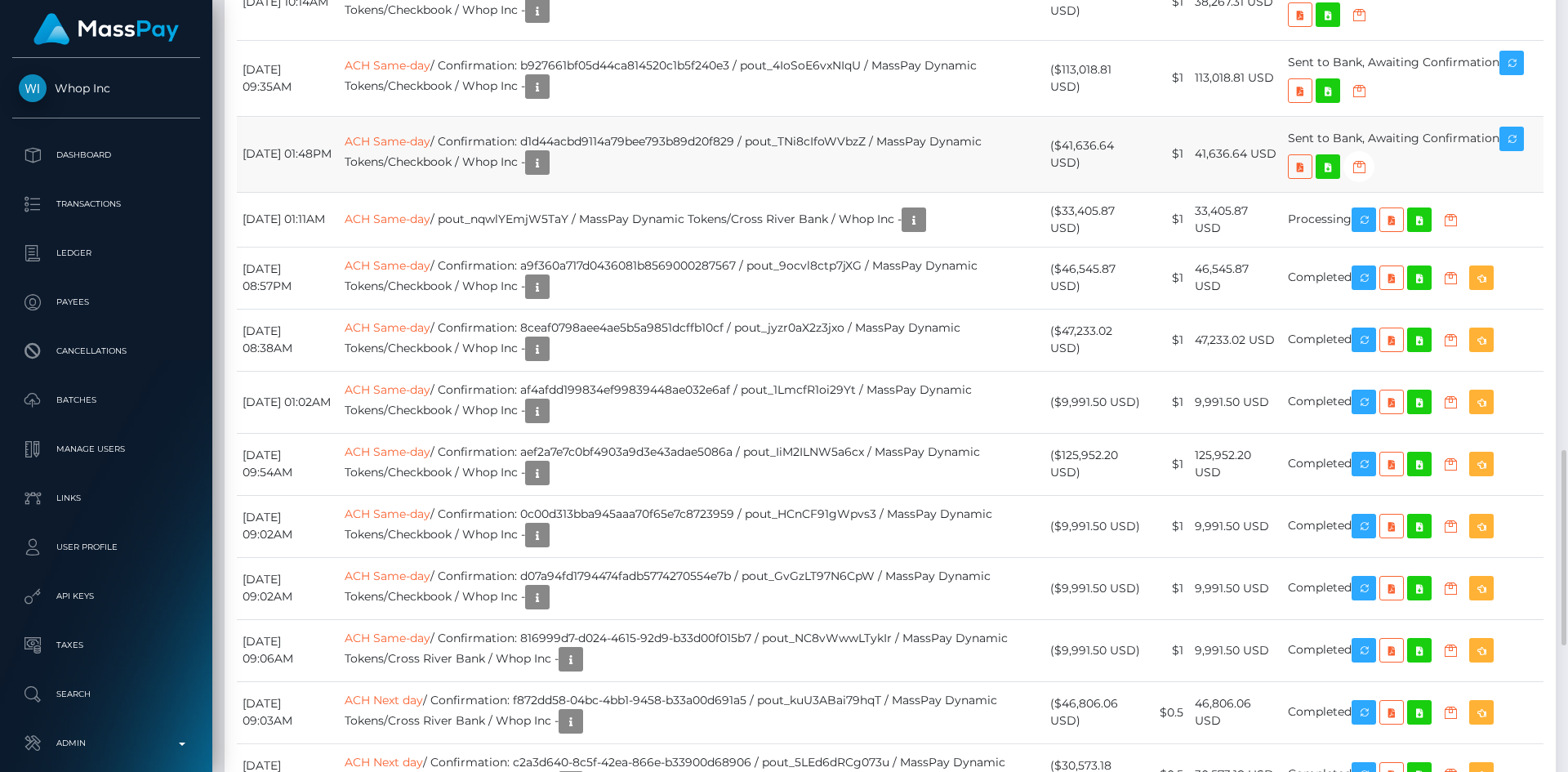
scroll to position [196, 420]
click at [427, 149] on link "ACH Same-day" at bounding box center [388, 142] width 86 height 15
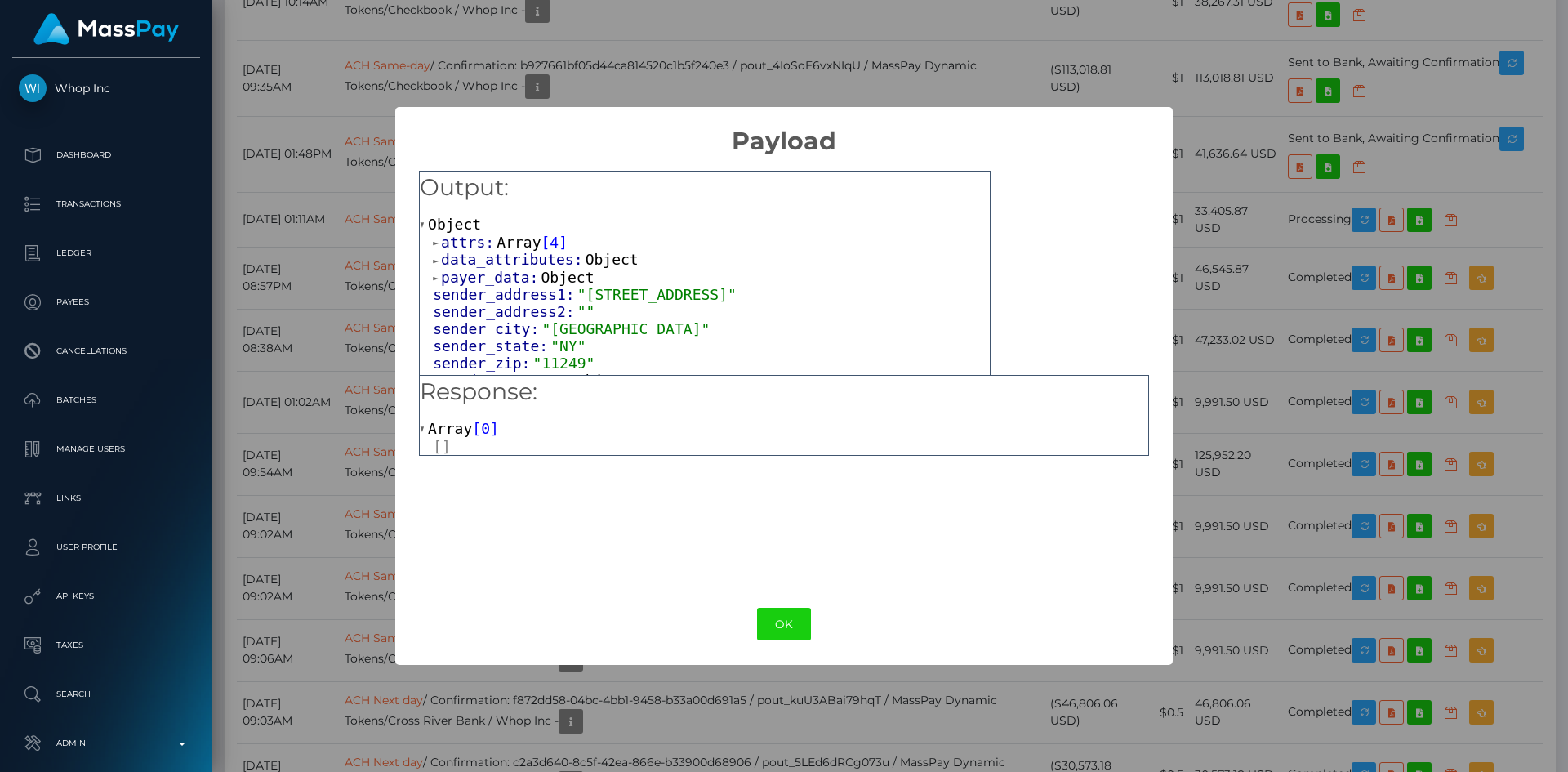
scroll to position [642, 0]
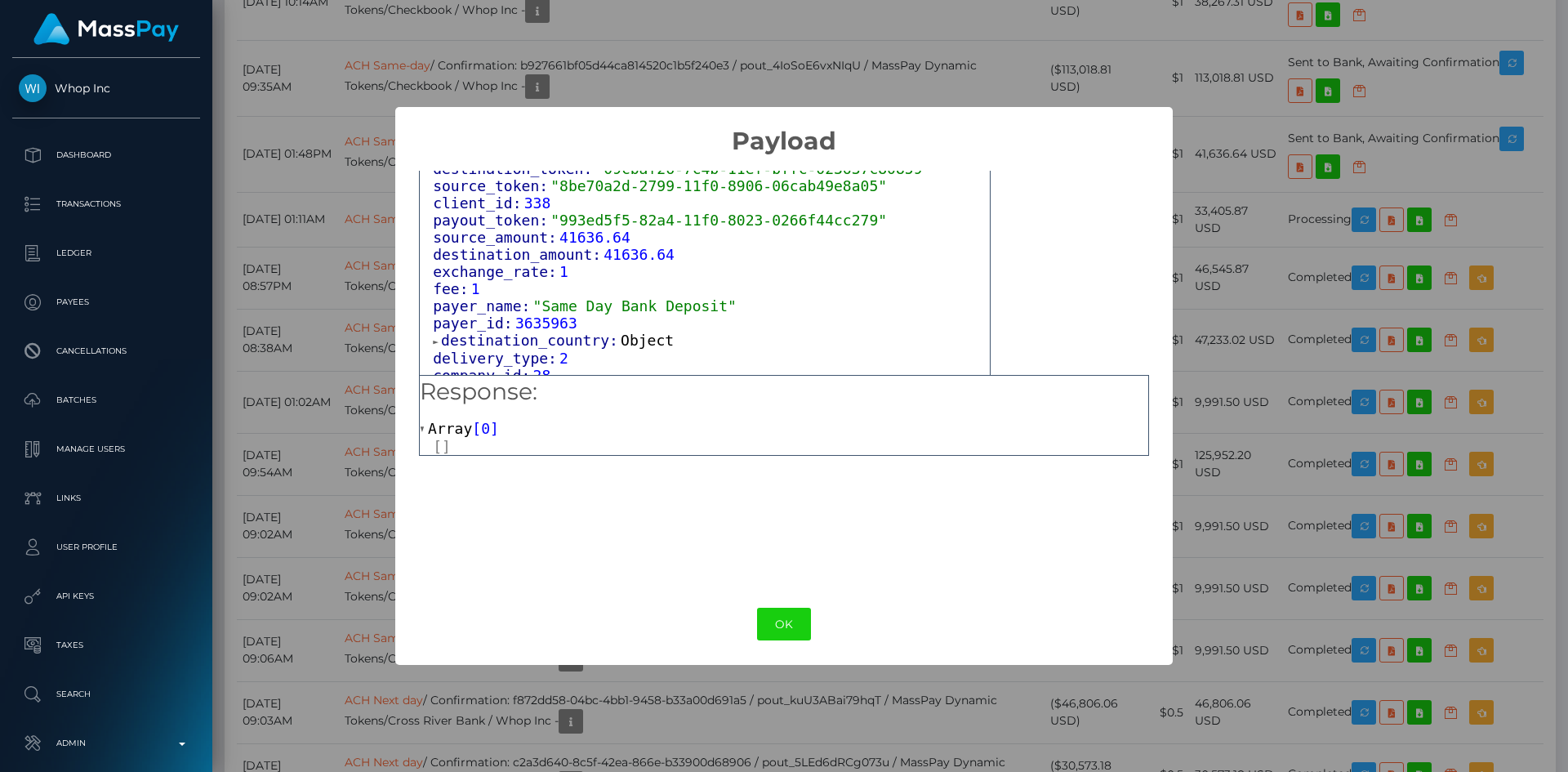
click at [1294, 212] on div "× Payload Output: Object attrs: Array [ 4 ] data_attributes: Object payer_data:…" at bounding box center [784, 386] width 1568 height 772
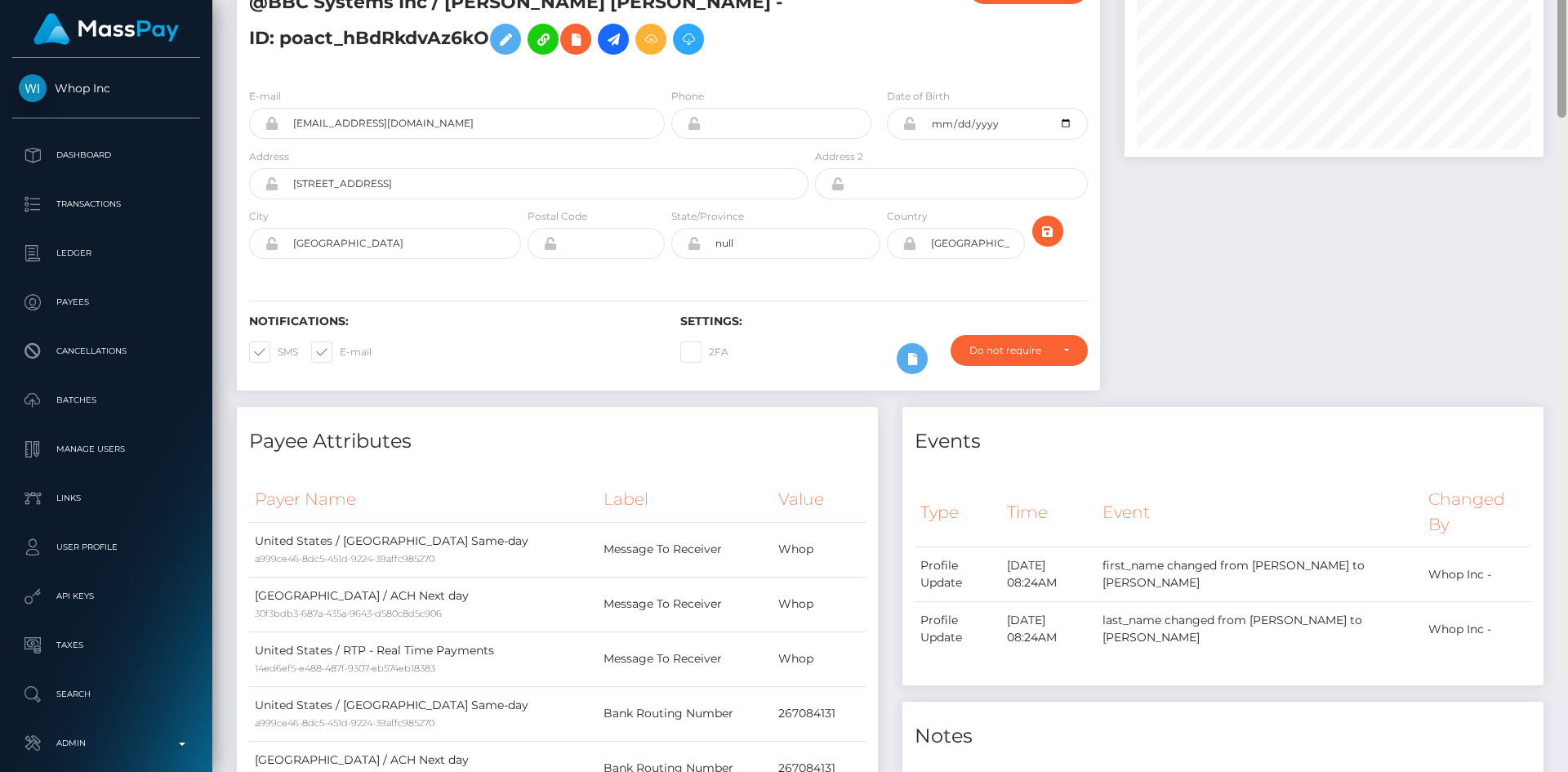
scroll to position [0, 0]
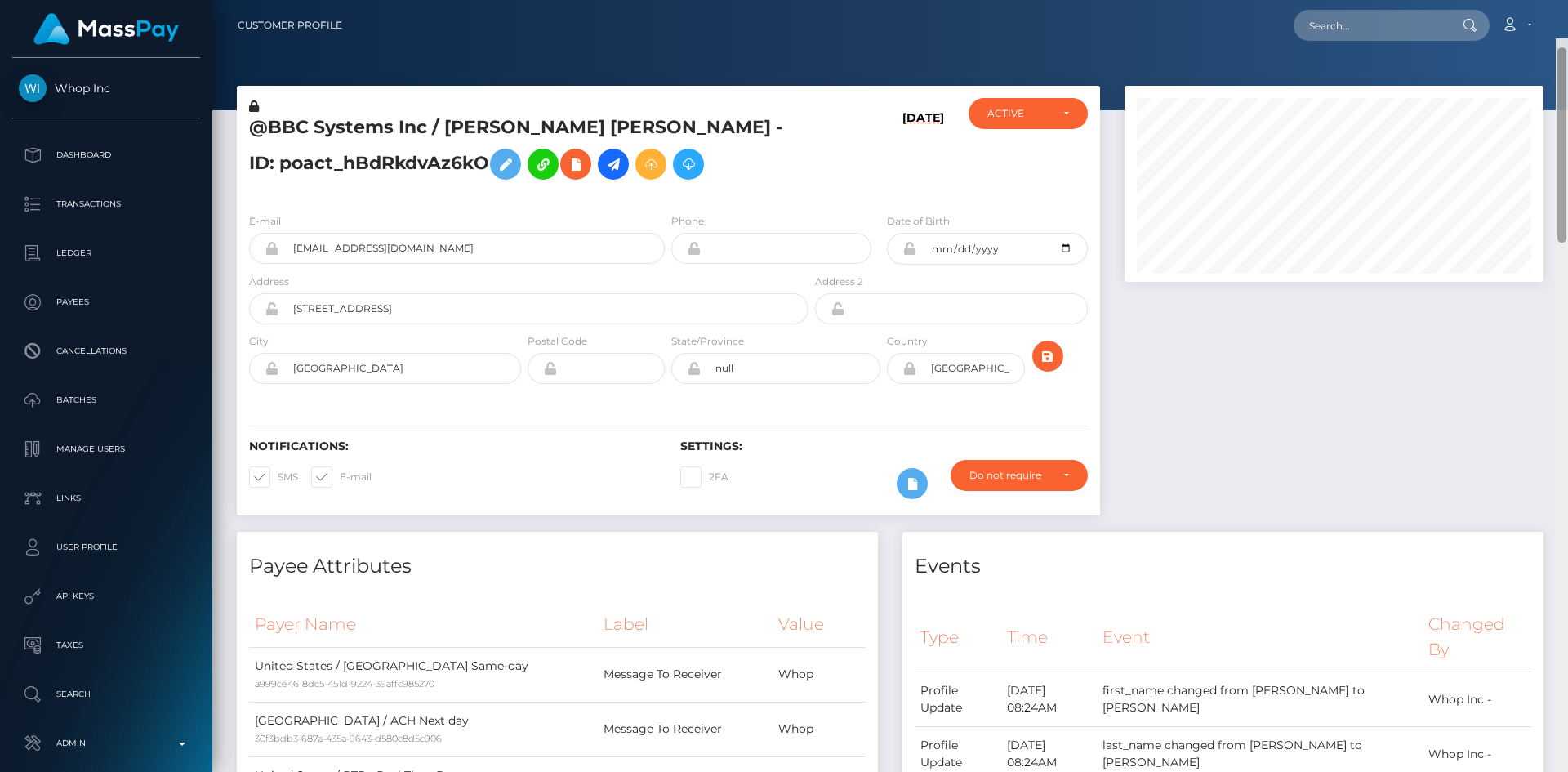
drag, startPoint x: 1564, startPoint y: 465, endPoint x: 1559, endPoint y: -9, distance: 474.0
click at [1559, 0] on html "Whop Inc Dashboard Transactions Ledger Payees Cancellations Links" at bounding box center [784, 386] width 1568 height 772
click at [1337, 25] on input "text" at bounding box center [1370, 26] width 154 height 31
paste input "poact_scwwPTjAJi4w"
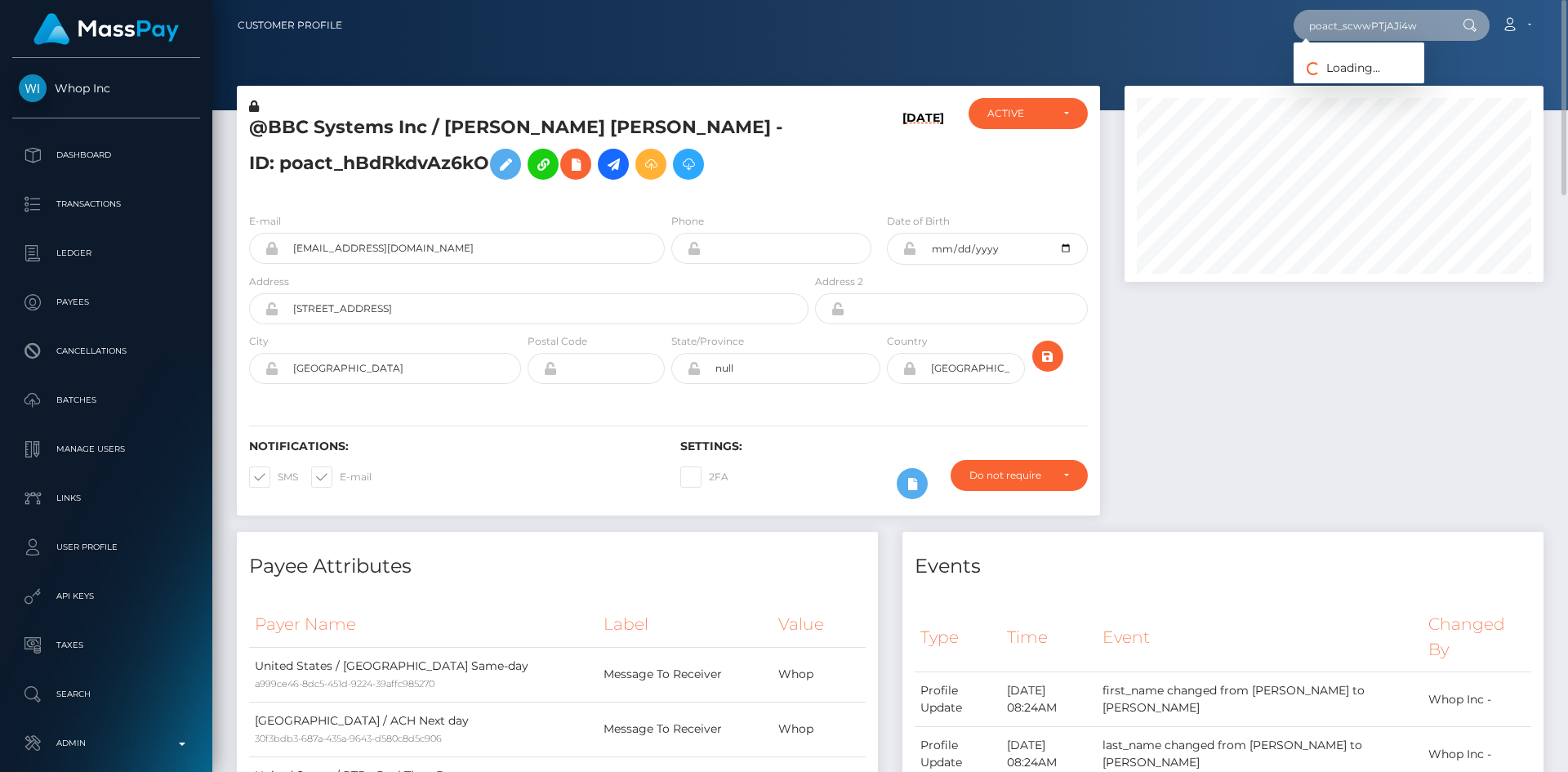
type input "poact_scwwPTjAJi4w"
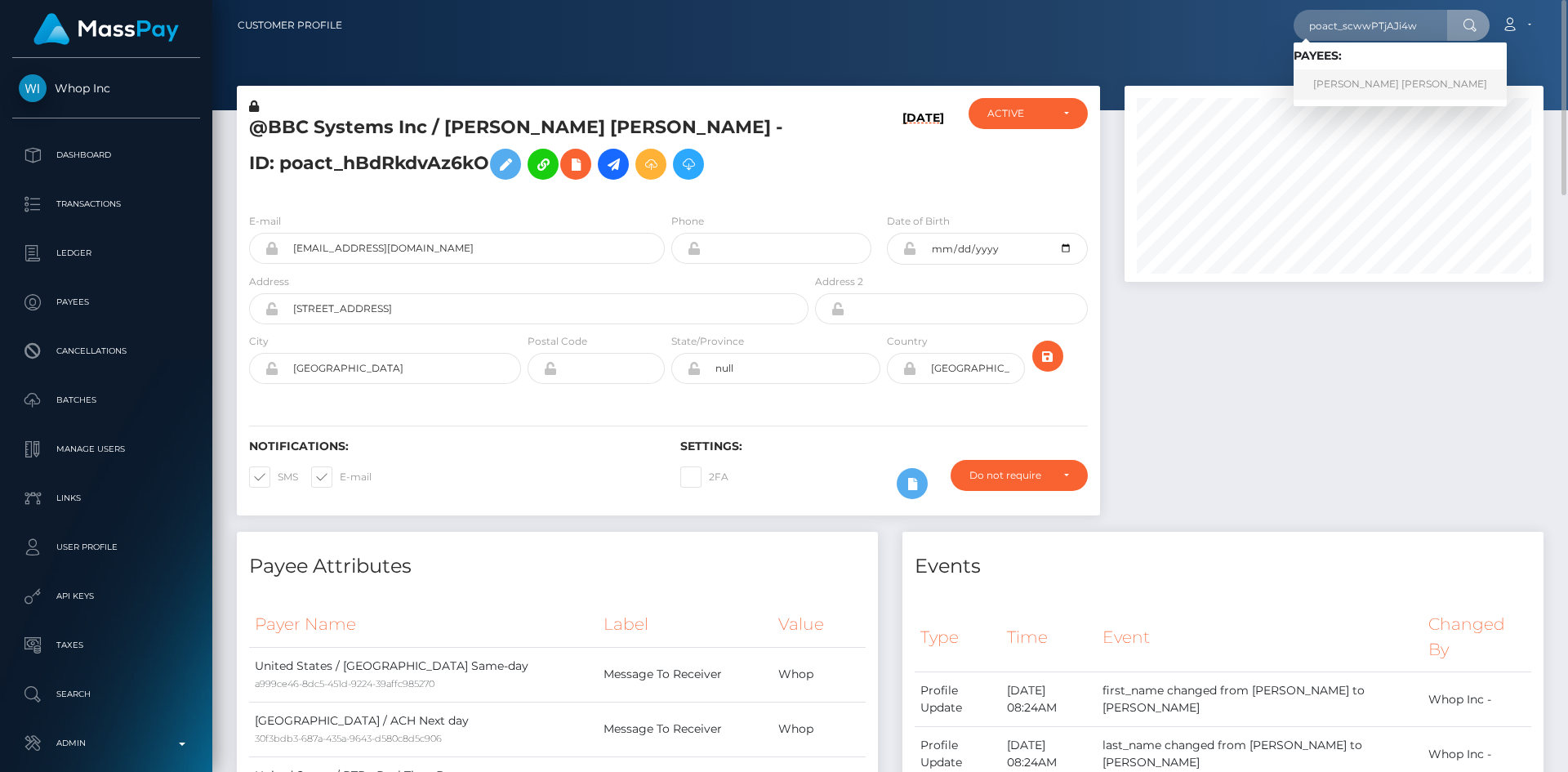
click at [1387, 87] on link "Alexandros Romanos Arvanitakis" at bounding box center [1400, 84] width 213 height 30
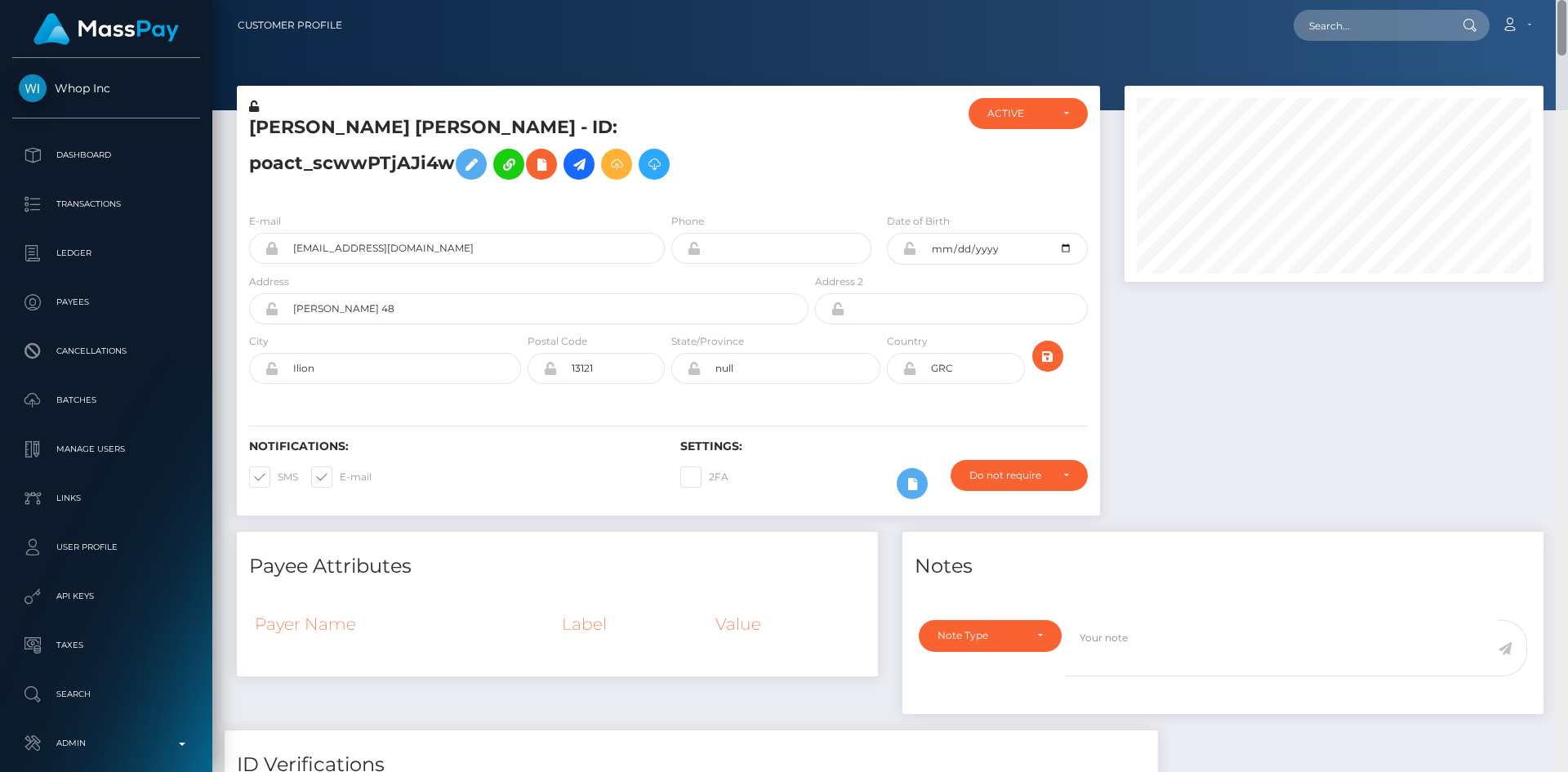
click at [1566, 8] on div "Customer Profile Loading... Loading..." at bounding box center [890, 386] width 1356 height 772
click at [1352, 24] on input "text" at bounding box center [1370, 26] width 154 height 31
paste input "poact_yirQwn1IVCPu"
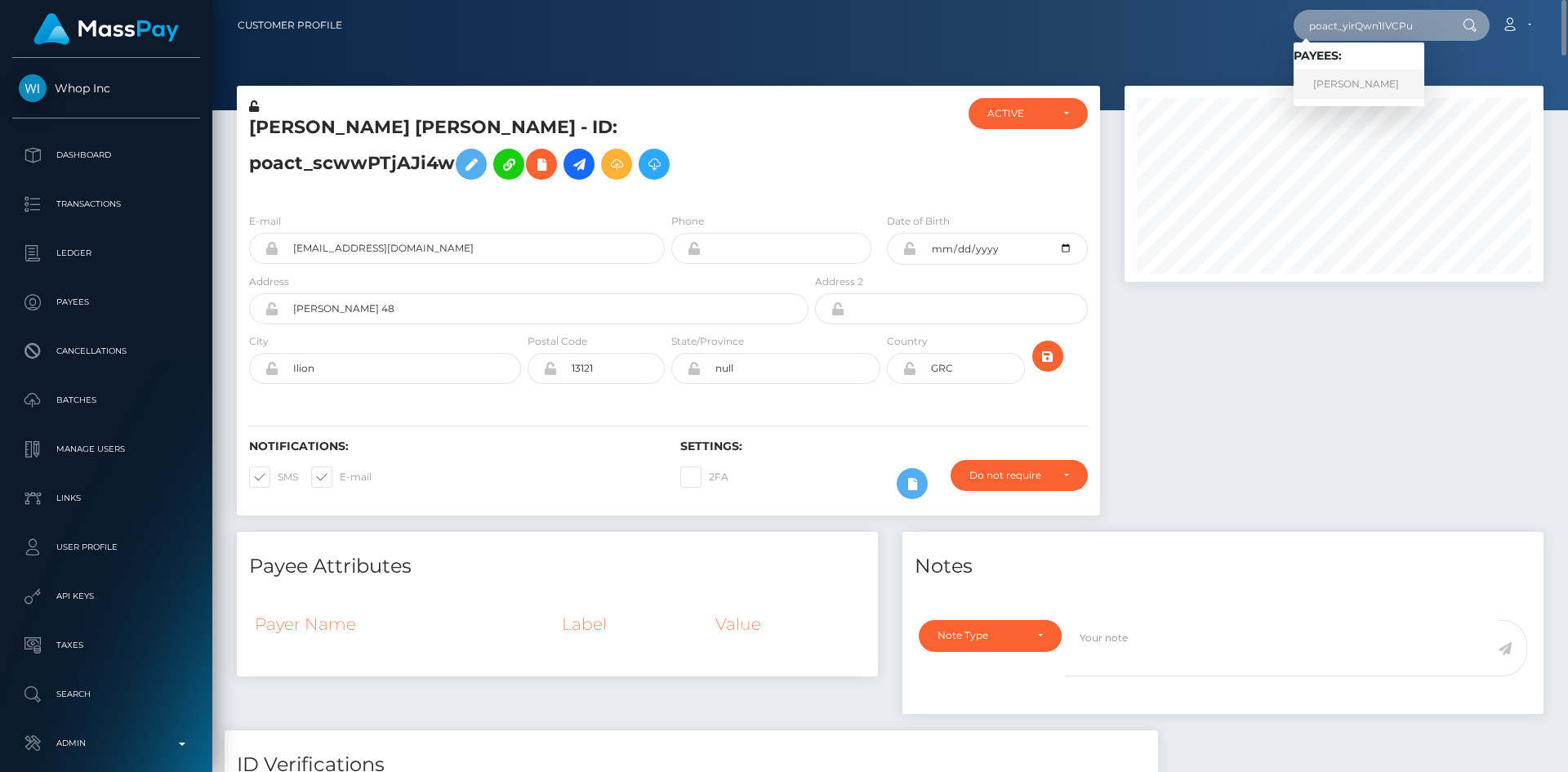
type input "poact_yirQwn1IVCPu"
click at [1345, 77] on link "Qaiser Hameed" at bounding box center [1359, 84] width 131 height 30
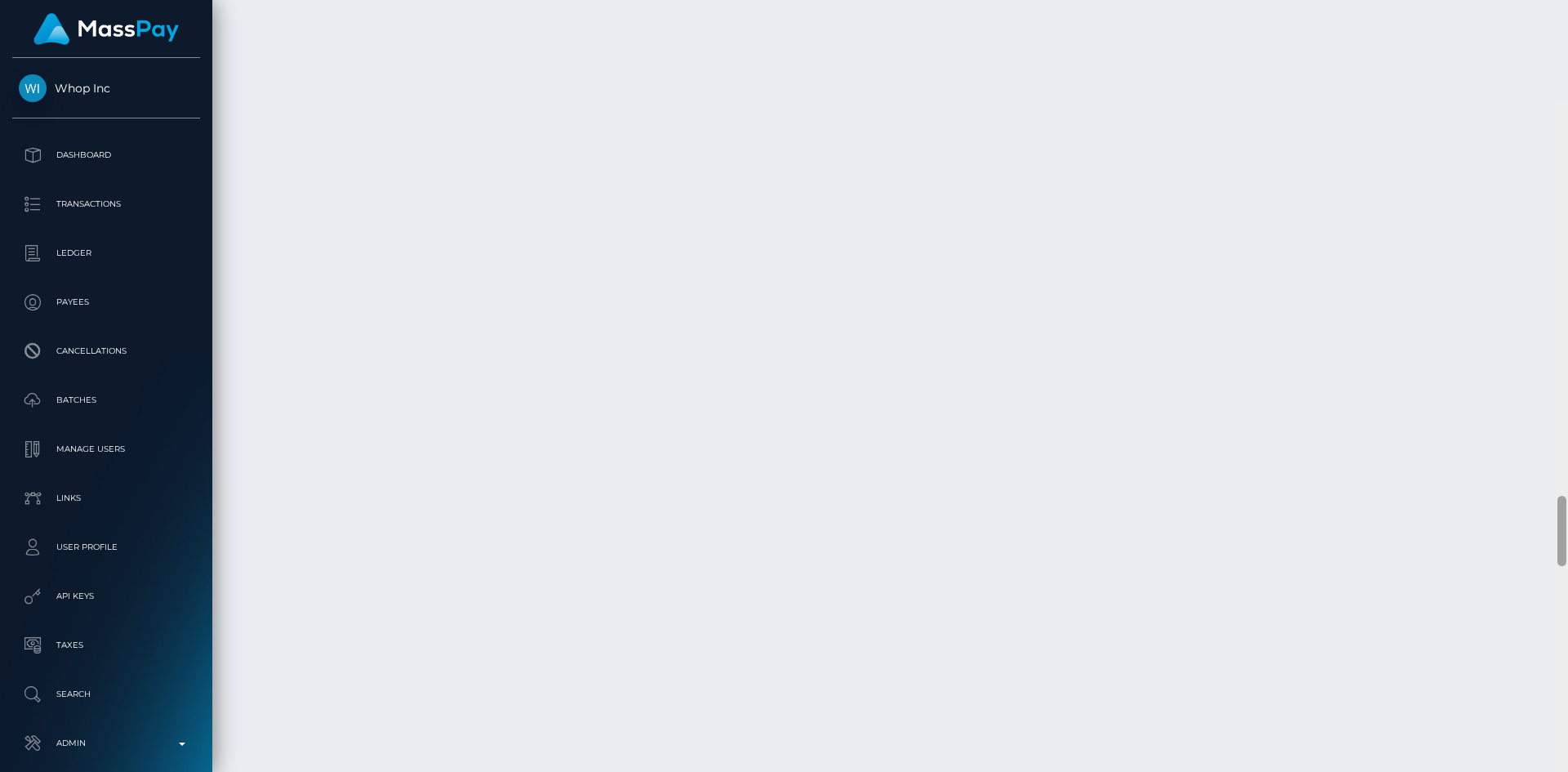
scroll to position [4309, 0]
click at [1462, 771] on html "Whop Inc Dashboard Transactions Ledger Payees Cancellations Links" at bounding box center [784, 386] width 1568 height 772
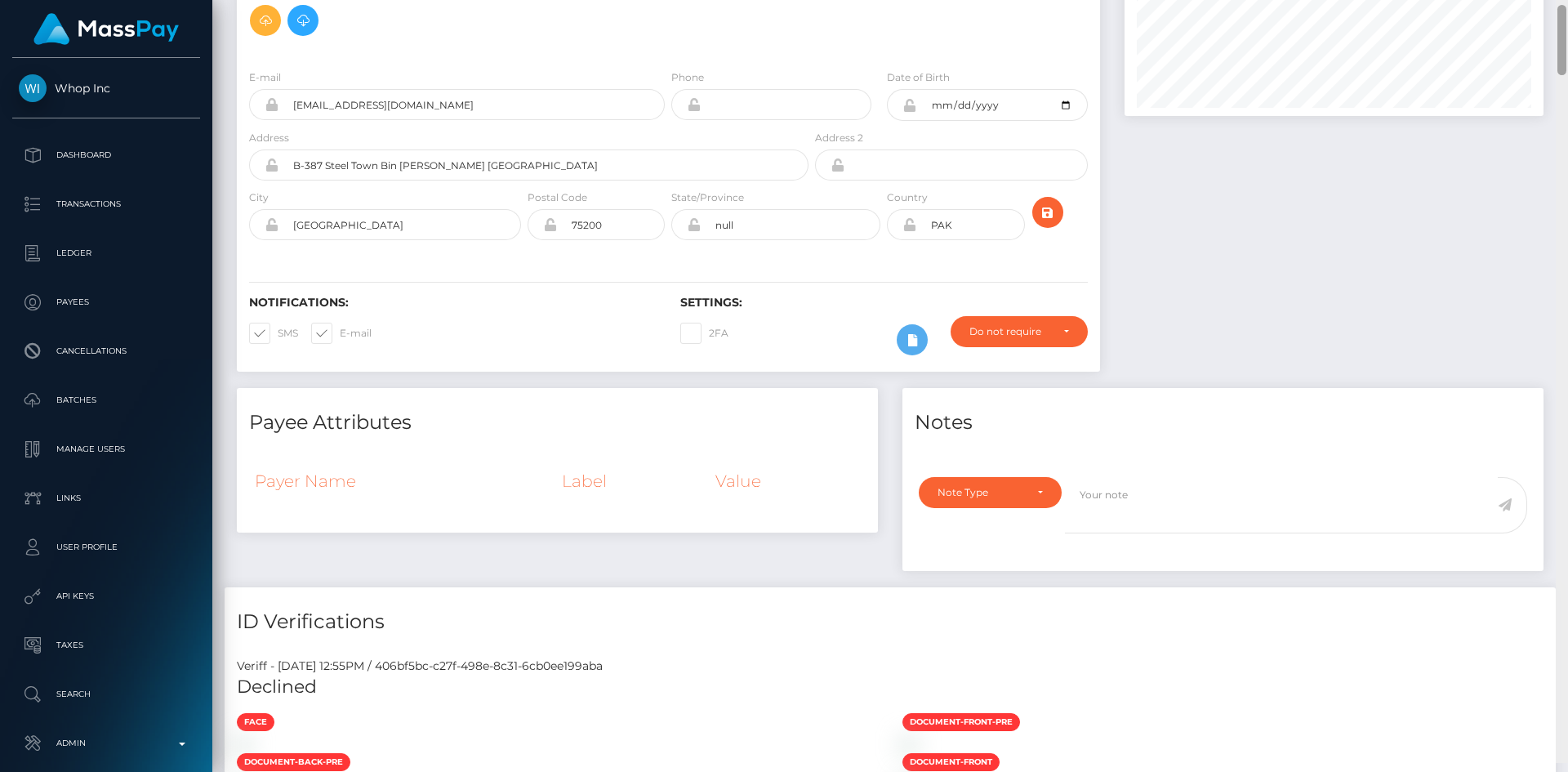
scroll to position [0, 0]
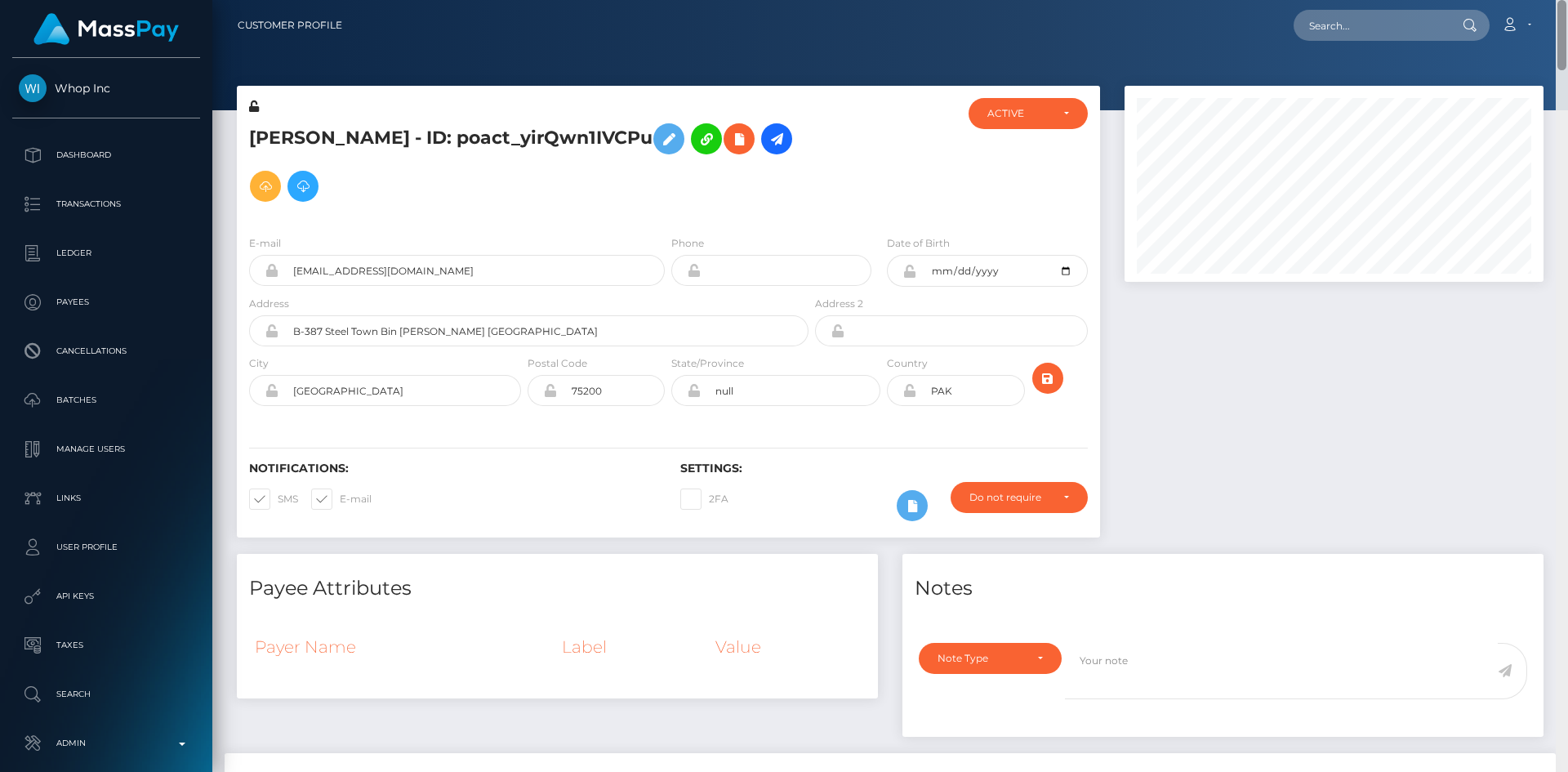
drag, startPoint x: 1561, startPoint y: 414, endPoint x: 1567, endPoint y: -8, distance: 422.0
click at [1567, 0] on html "Whop Inc Dashboard Transactions Ledger Payees Cancellations Links" at bounding box center [784, 386] width 1568 height 772
click at [1417, 17] on input "text" at bounding box center [1370, 26] width 154 height 31
paste input "poact_cBcunQbHTDtN"
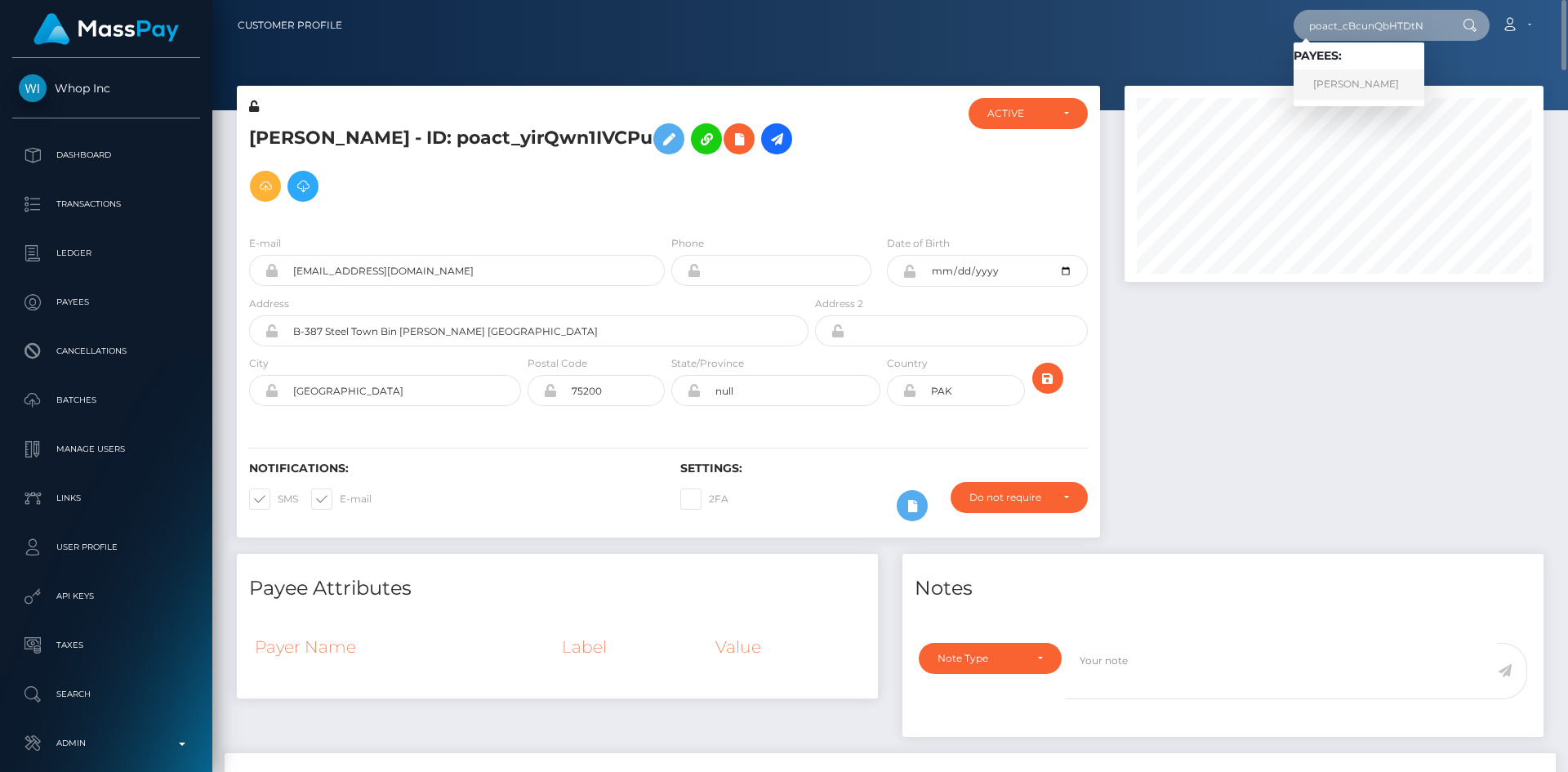
type input "poact_cBcunQbHTDtN"
click at [1351, 88] on link "MOHD MONIS KHAN" at bounding box center [1359, 84] width 131 height 30
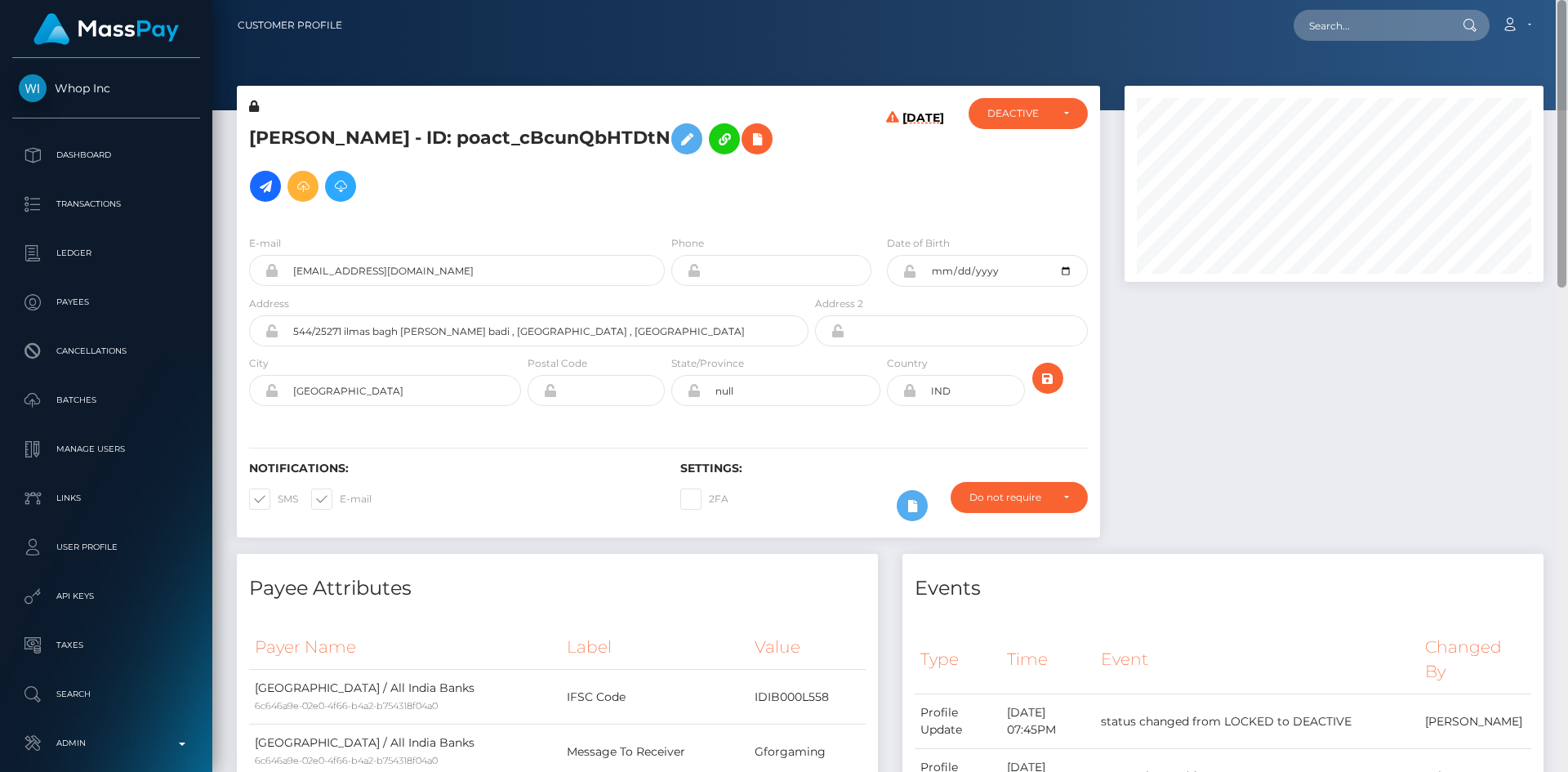
click at [1566, 0] on html "Whop Inc Dashboard Transactions Ledger Payees Cancellations Links" at bounding box center [784, 386] width 1568 height 772
click at [747, 150] on icon at bounding box center [757, 139] width 20 height 21
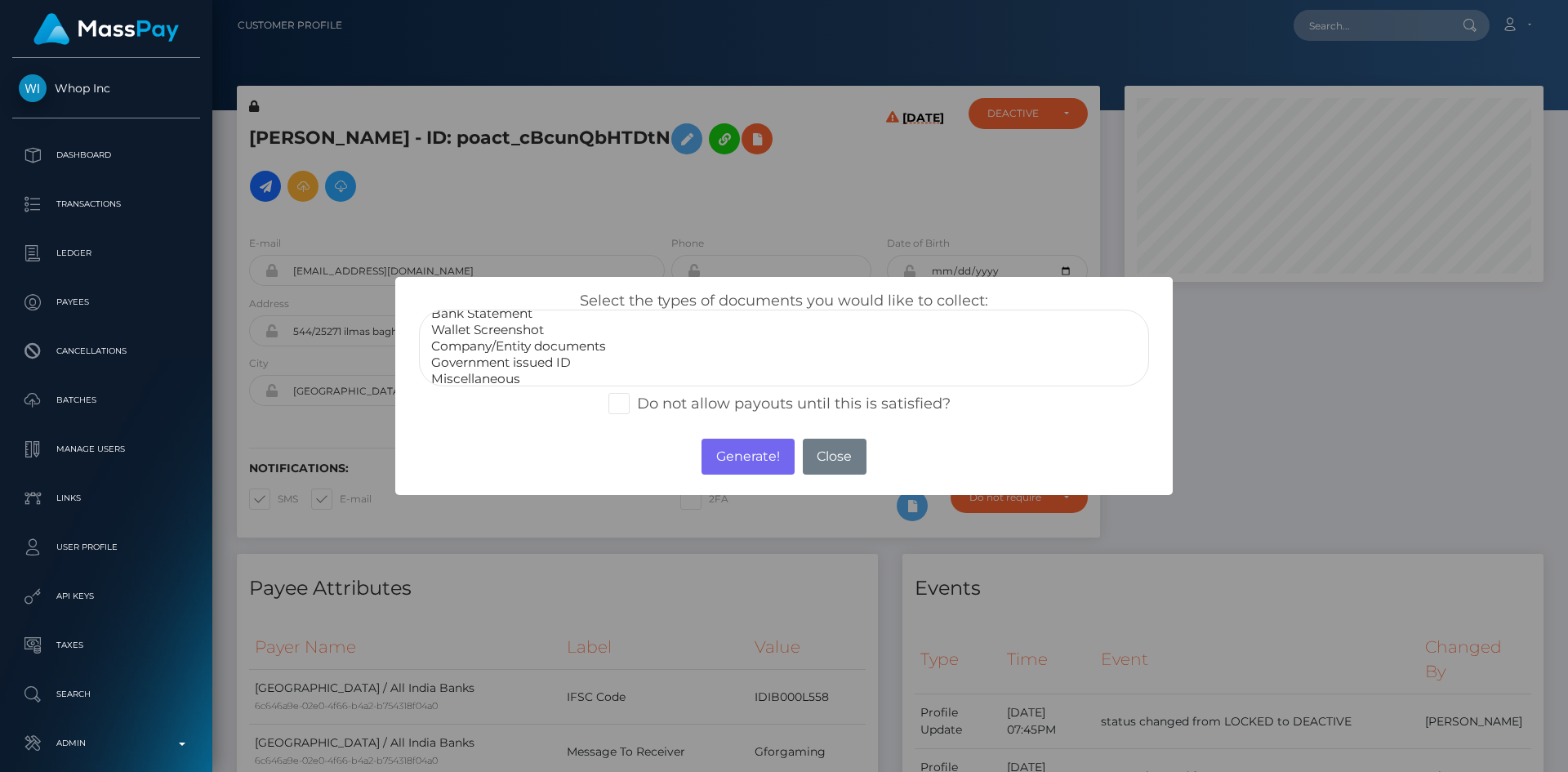
scroll to position [33, 0]
select select "Government issued ID"
click at [504, 353] on option "Government issued ID" at bounding box center [784, 356] width 709 height 16
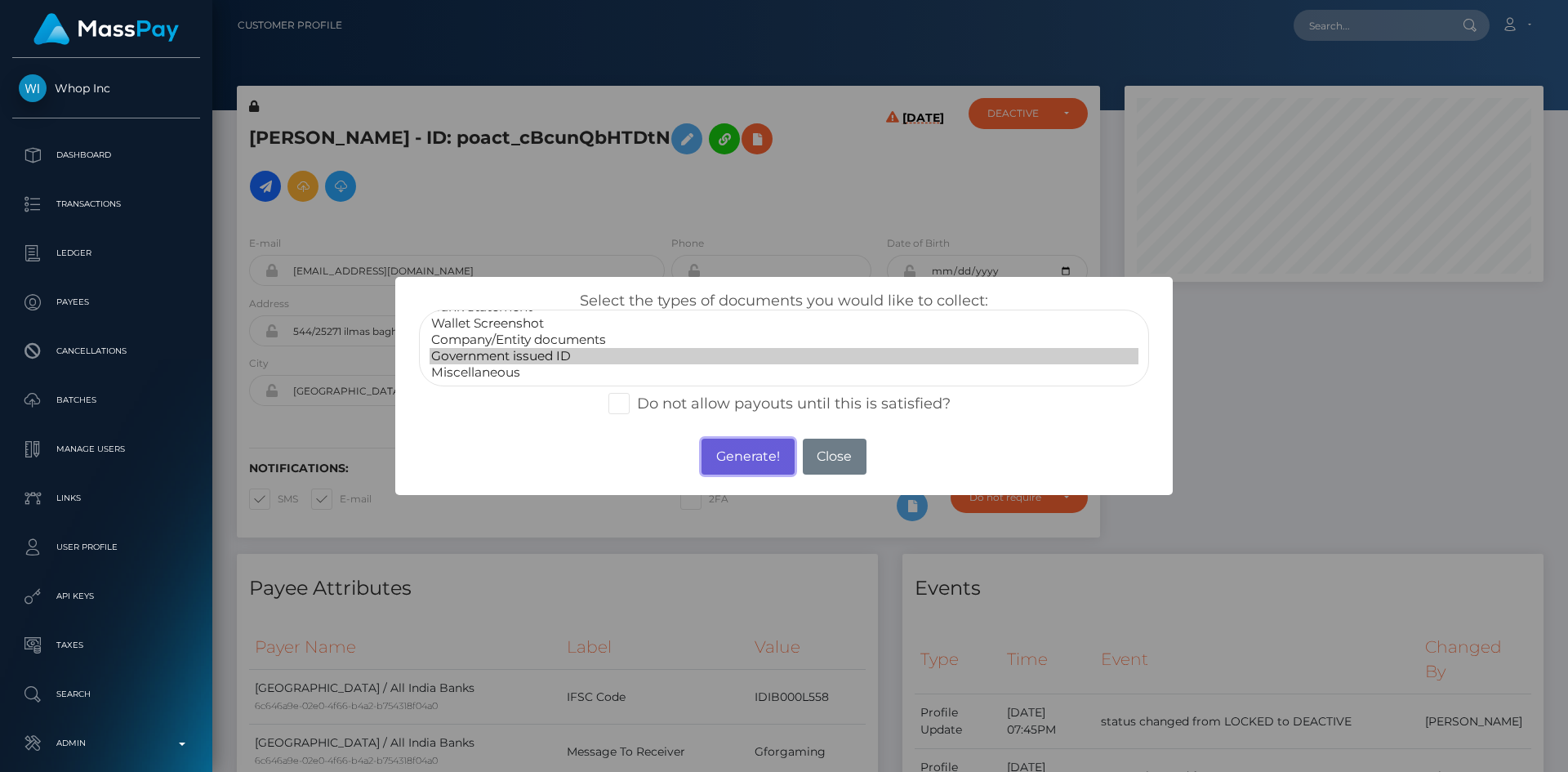
click at [761, 449] on button "Generate!" at bounding box center [747, 457] width 92 height 36
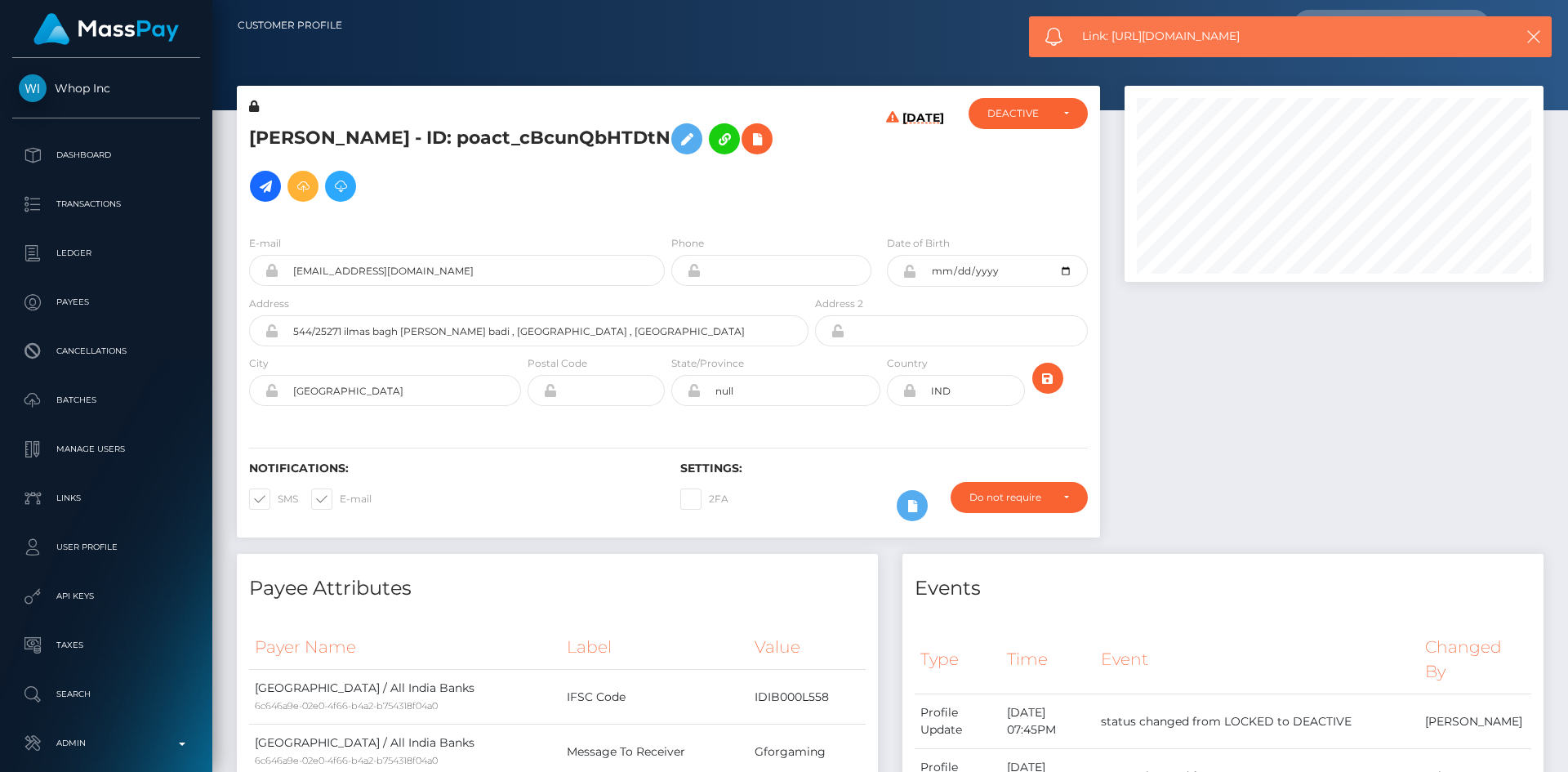
click at [1159, 26] on div "Link: https://l.maspay.io/rhfG0" at bounding box center [1290, 37] width 523 height 41
copy span "Link: https://l.maspay.io/rhfG0"
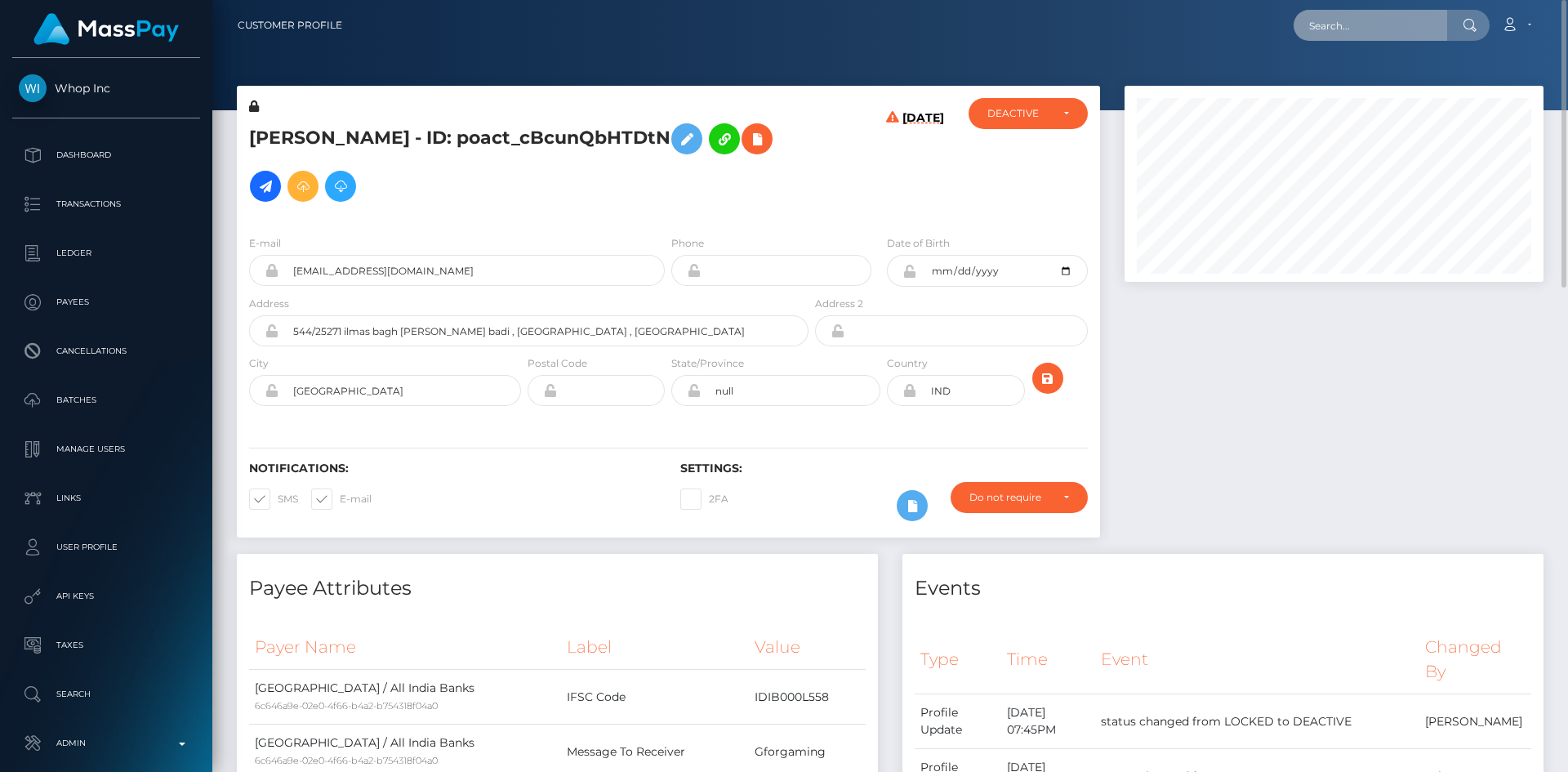
click at [1351, 19] on input "text" at bounding box center [1370, 26] width 154 height 31
paste input "andrey.zaremba.95@gmail.com"
click at [1359, 23] on input "andrey.zaremba.95@gmail.com" at bounding box center [1370, 26] width 154 height 31
paste input "pout_cWZNZR8lmnWja"
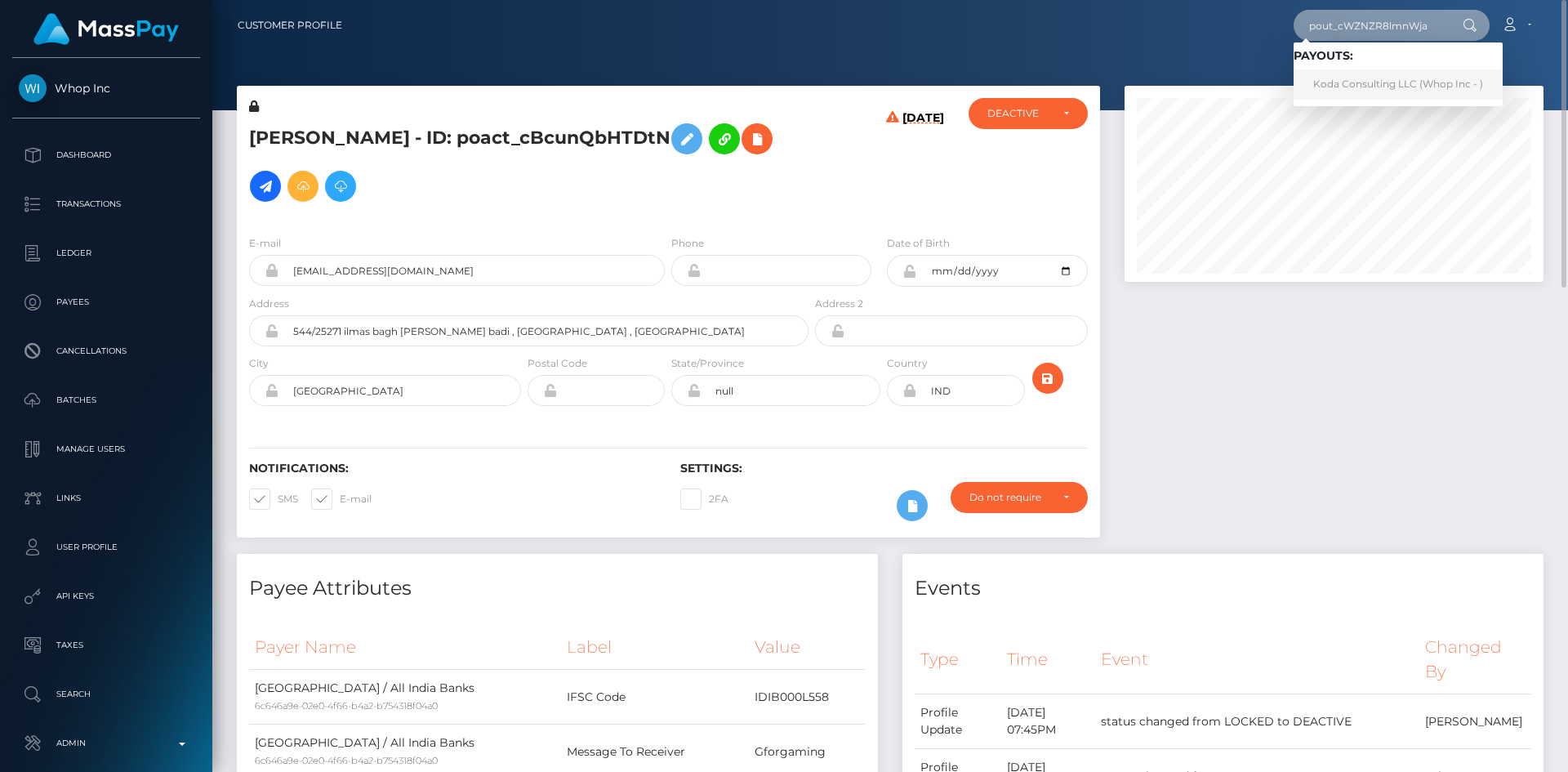
type input "pout_cWZNZR8lmnWja"
click at [1361, 81] on link "Koda Consulting LLC (Whop Inc - )" at bounding box center [1398, 84] width 209 height 30
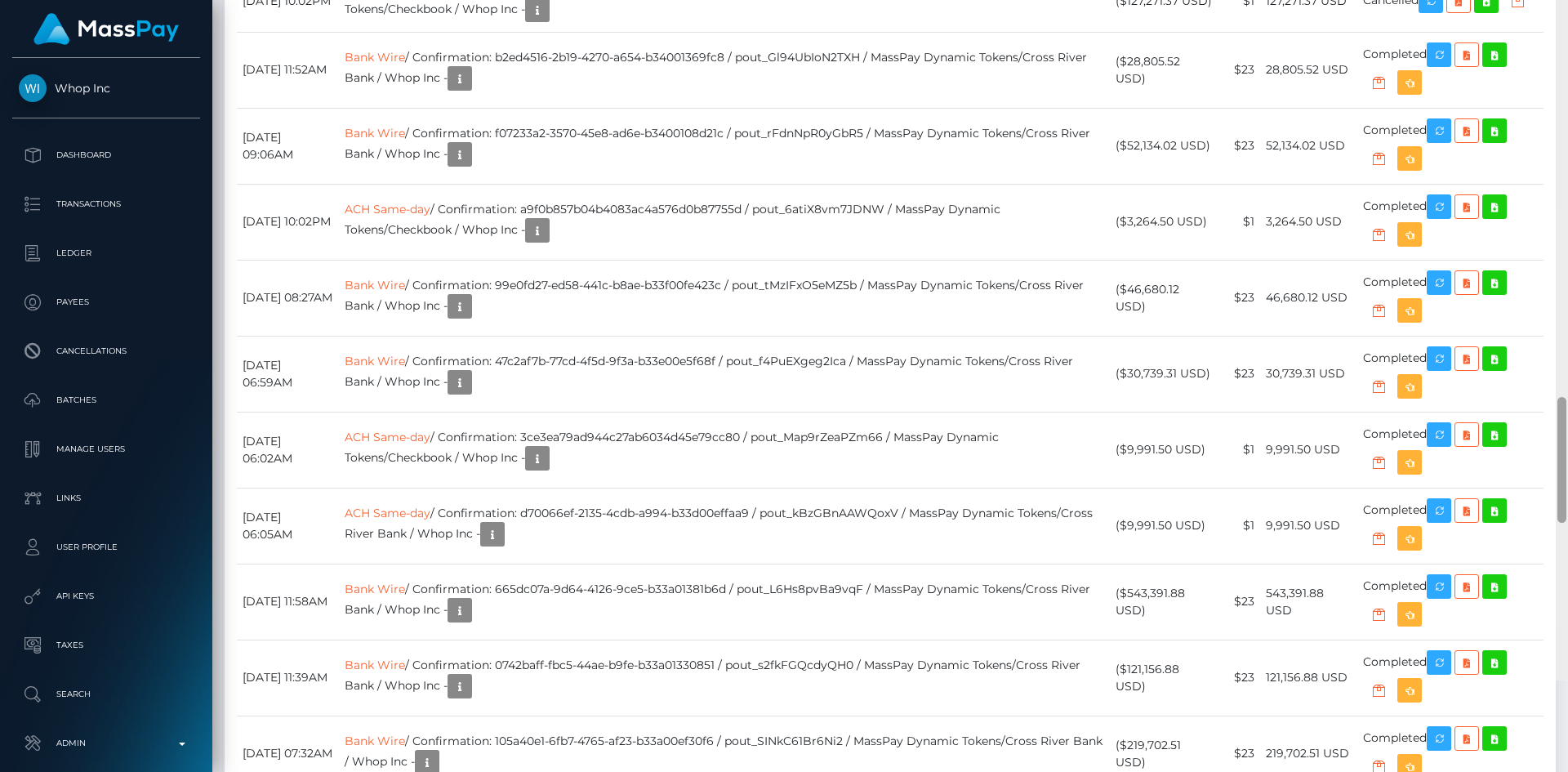
scroll to position [3085, 0]
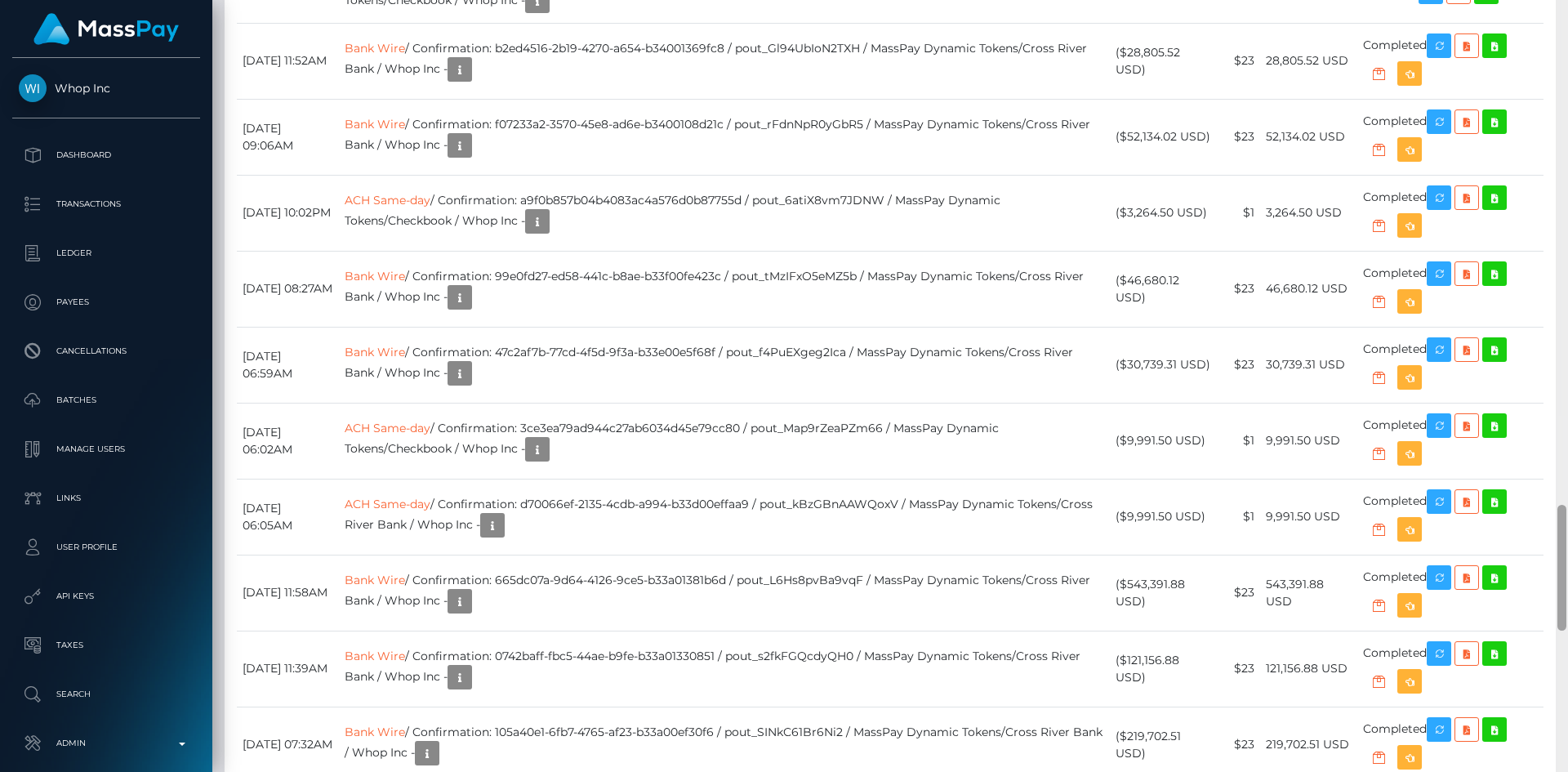
click at [1567, 634] on div at bounding box center [1561, 386] width 12 height 772
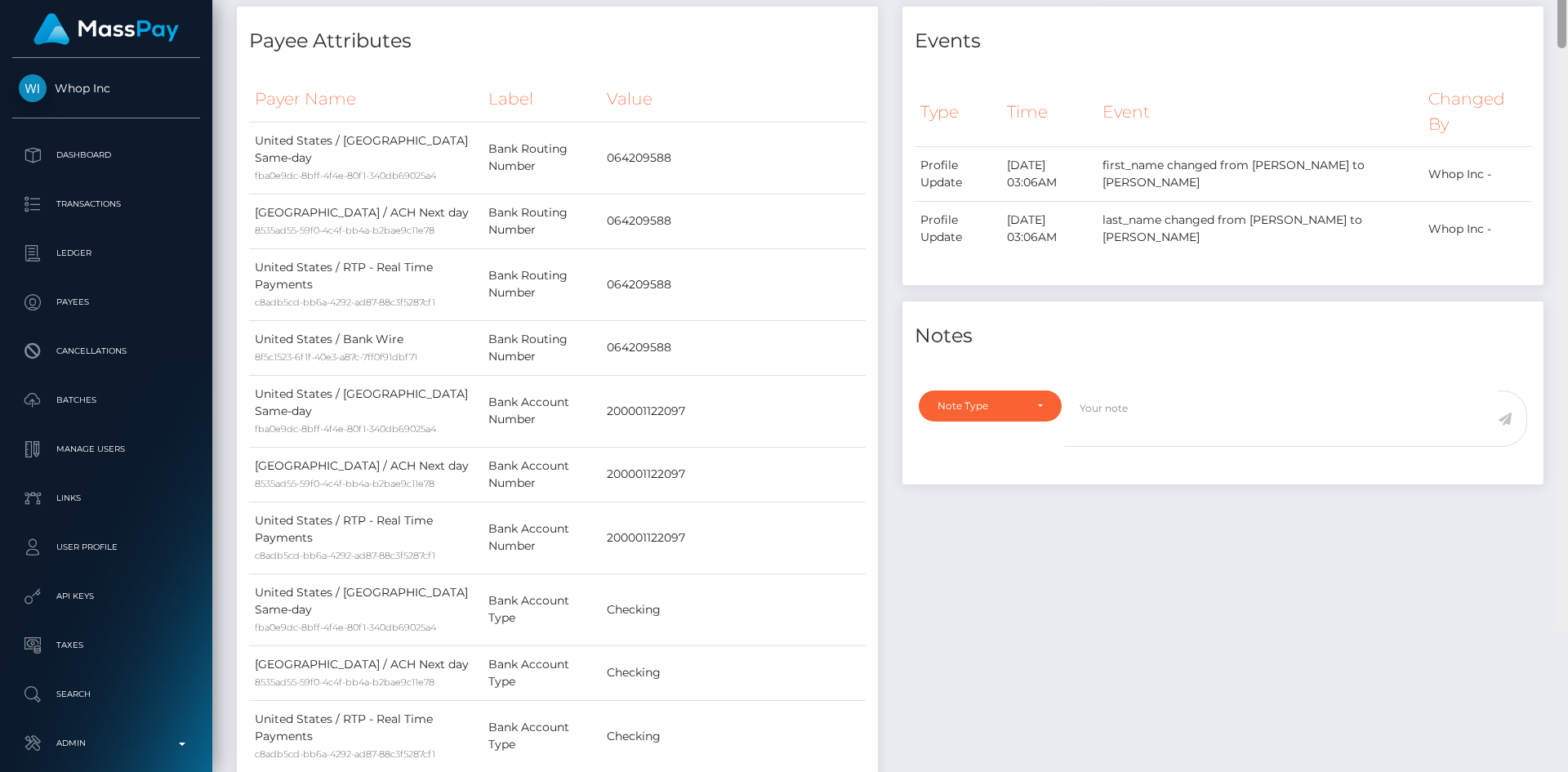
scroll to position [0, 0]
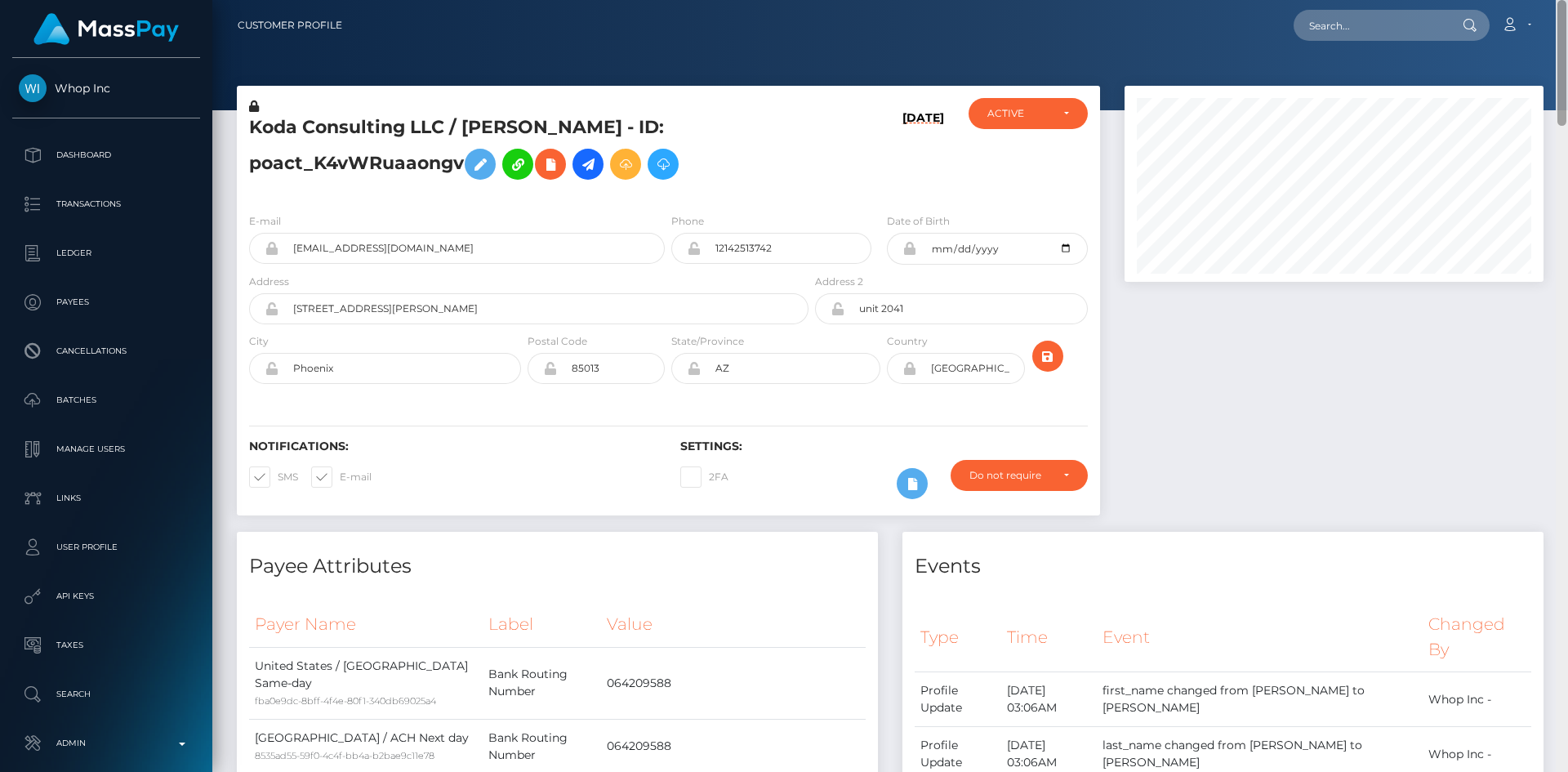
drag, startPoint x: 1565, startPoint y: 590, endPoint x: 1567, endPoint y: 40, distance: 550.0
click at [1567, 40] on div "Customer Profile Loading... Loading..." at bounding box center [890, 386] width 1356 height 772
drag, startPoint x: 1412, startPoint y: 31, endPoint x: 1398, endPoint y: 31, distance: 14.0
click at [1412, 31] on input "text" at bounding box center [1370, 26] width 154 height 31
paste input "f99a393e167b4ff8b067ea8954dd2ee4"
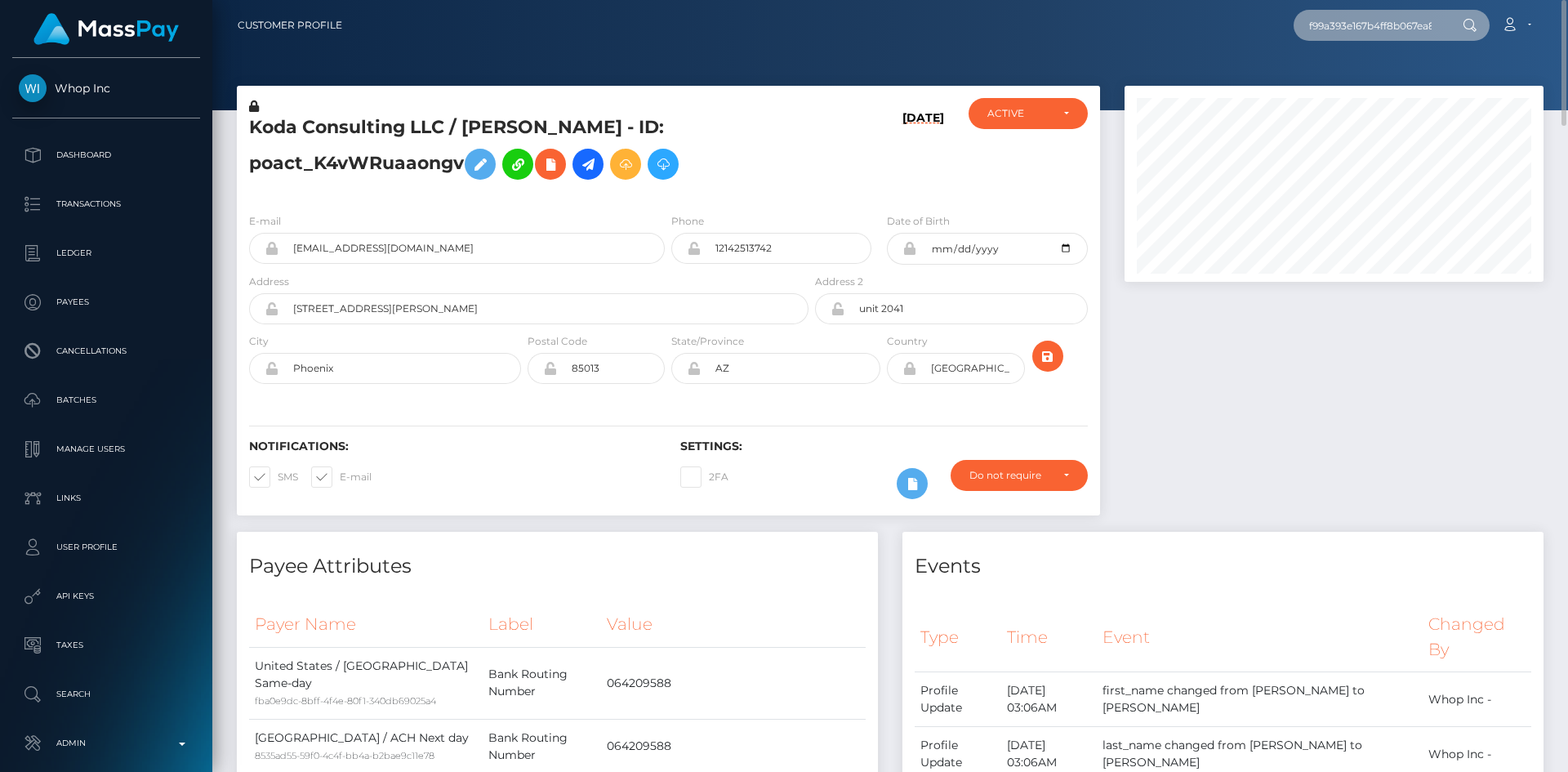
scroll to position [0, 62]
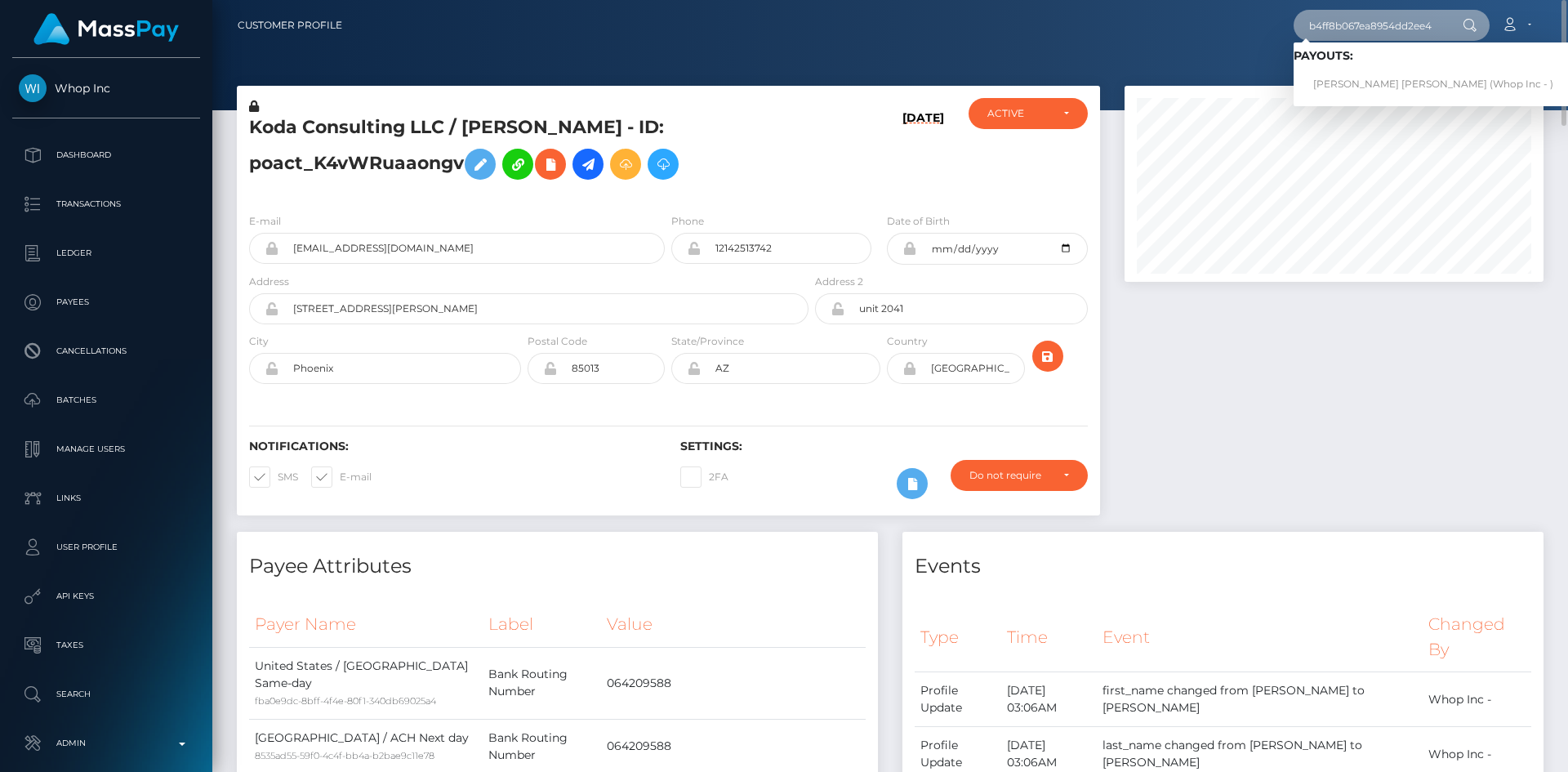
type input "f99a393e167b4ff8b067ea8954dd2ee4"
click at [1353, 83] on link "[PERSON_NAME] [PERSON_NAME] (Whop Inc - )" at bounding box center [1433, 84] width 279 height 30
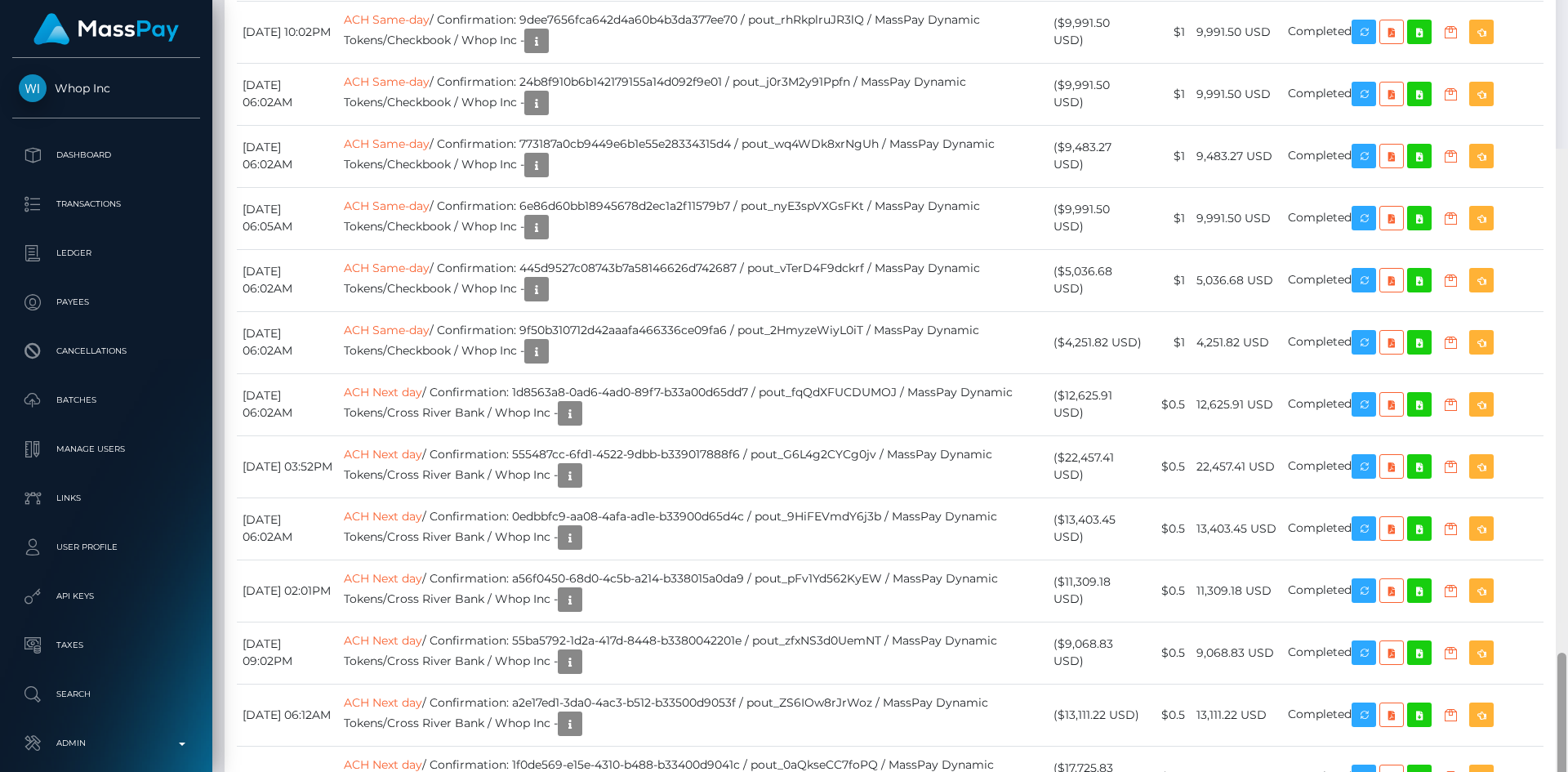
scroll to position [2588, 0]
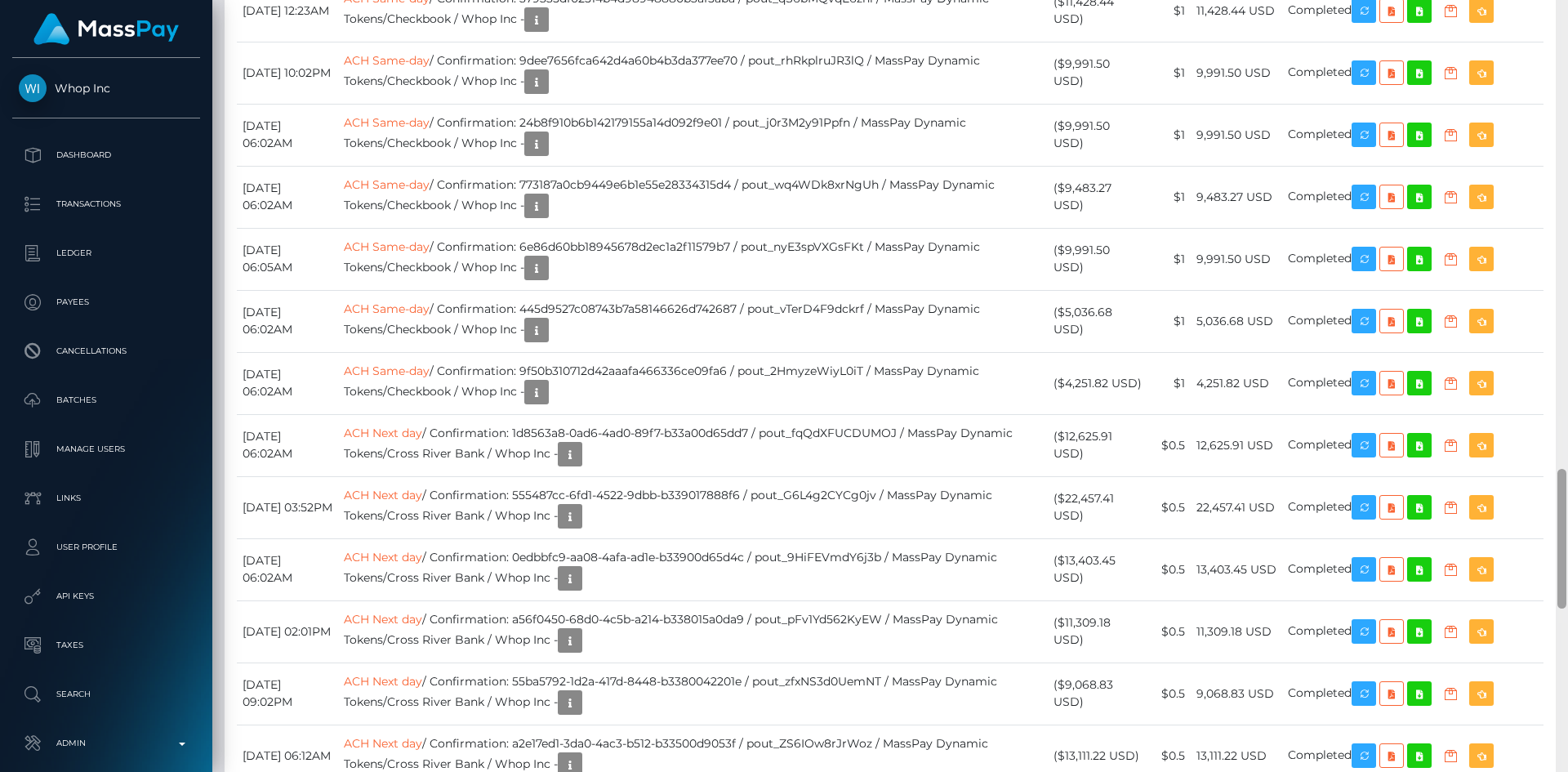
drag, startPoint x: 1563, startPoint y: 109, endPoint x: 1557, endPoint y: 579, distance: 470.0
click at [1557, 579] on div at bounding box center [1561, 539] width 9 height 140
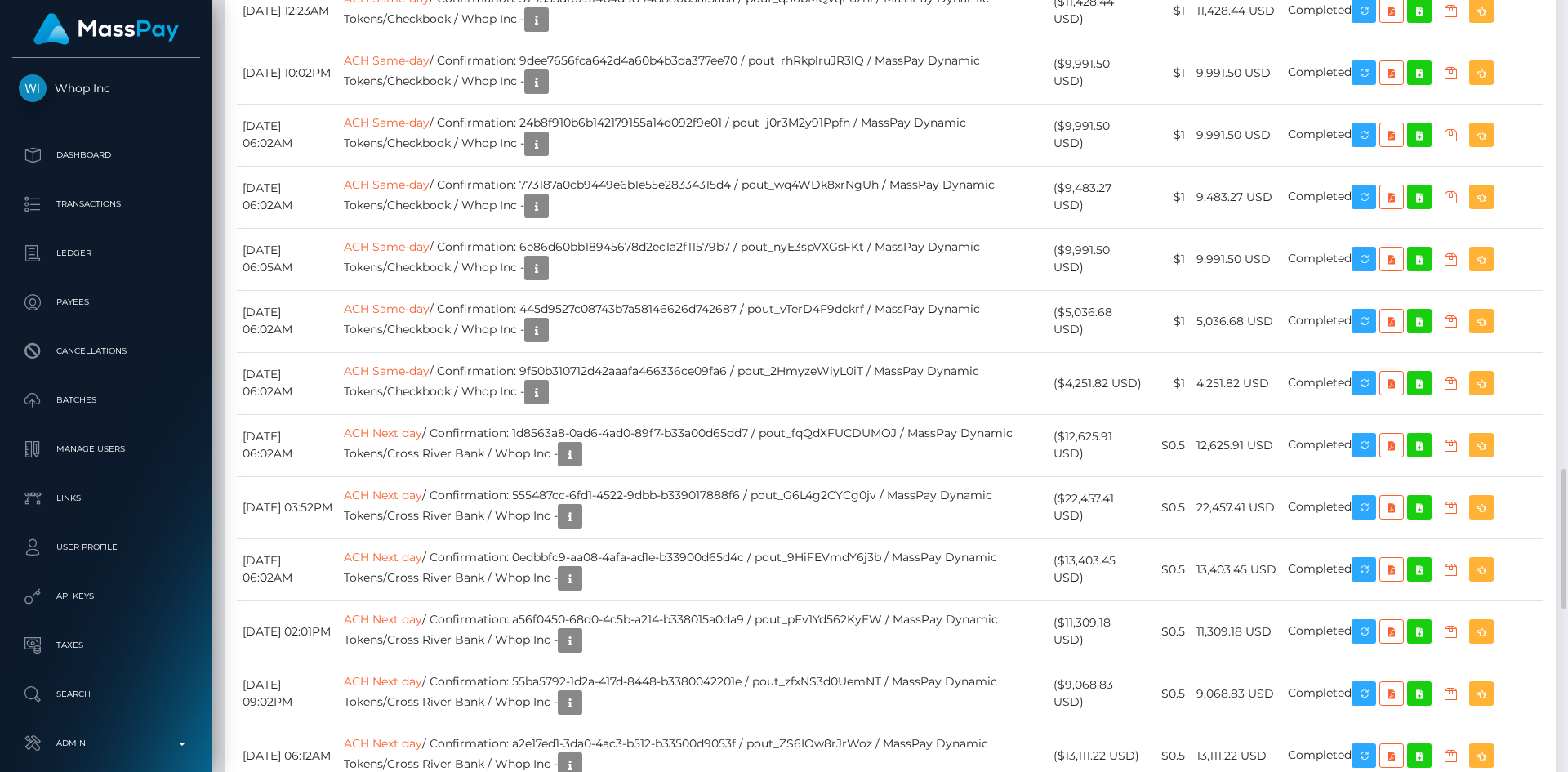
copy td "ACH Same-day / Confirmation: f99a393e167b4ff8b067ea8954dd2ee4 / pout_Ysg1CLn8BI…"
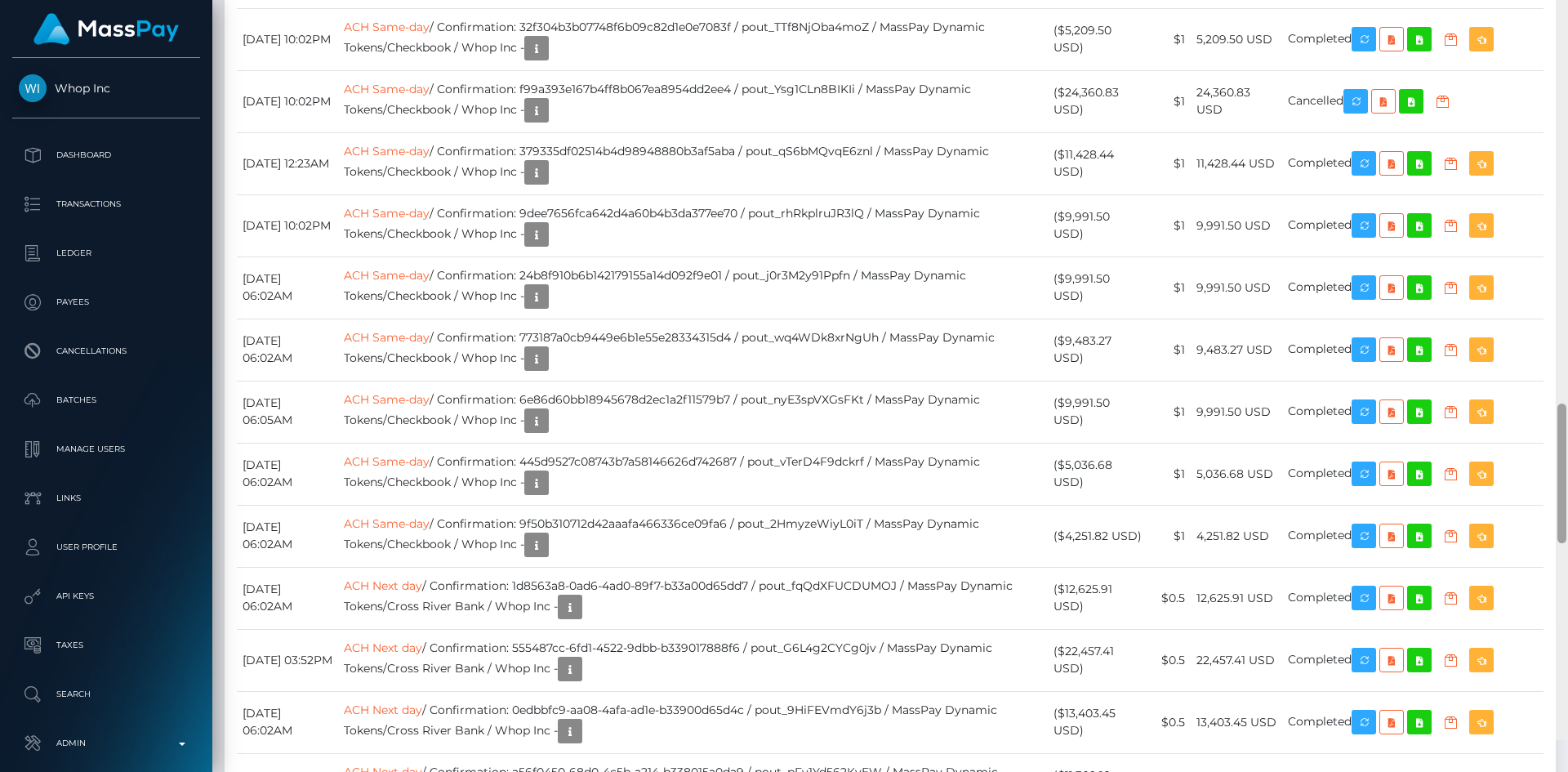
scroll to position [2393, 0]
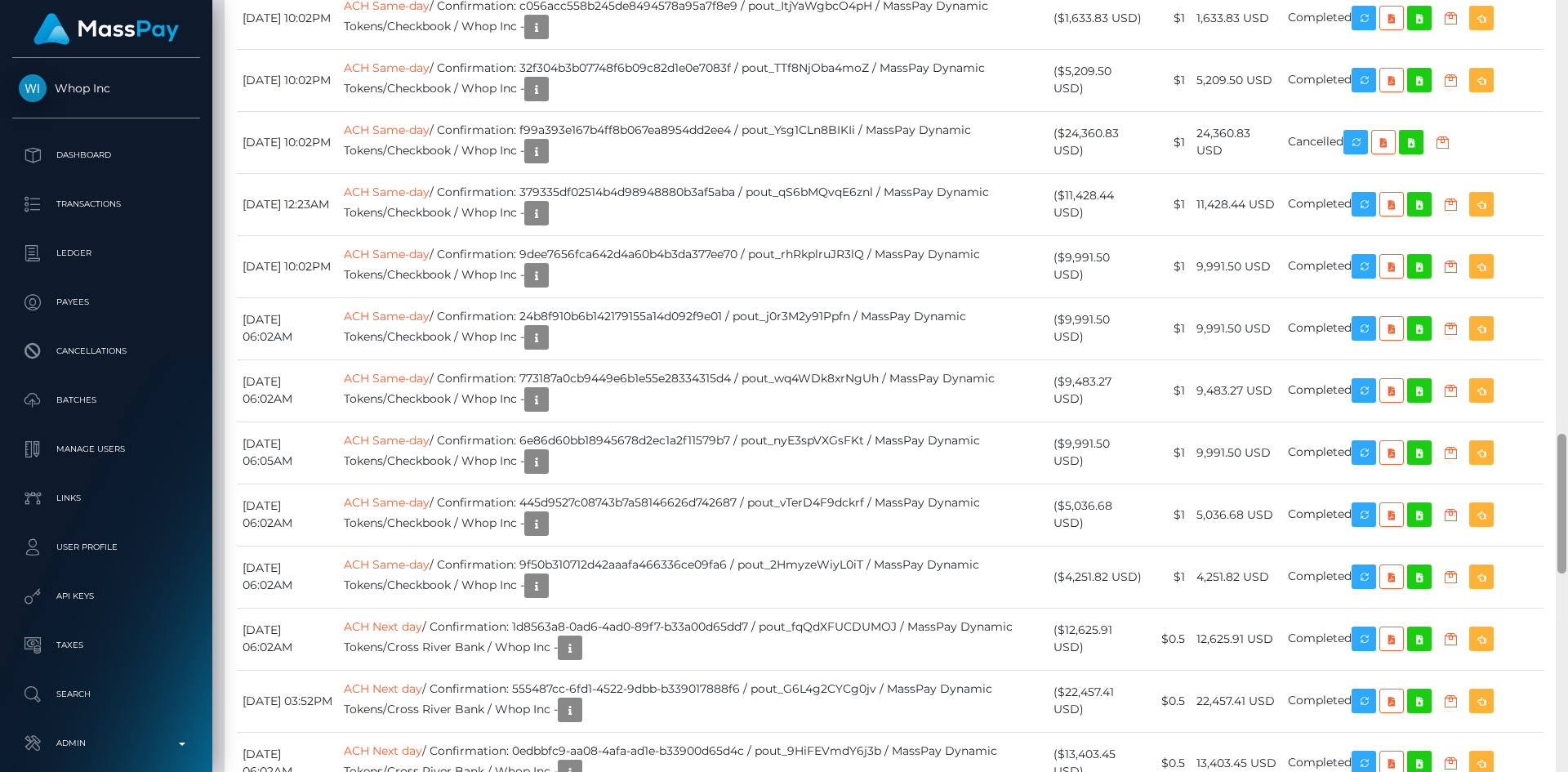
drag, startPoint x: 1562, startPoint y: 514, endPoint x: 1565, endPoint y: 479, distance: 35.1
click at [1565, 479] on div at bounding box center [1561, 504] width 9 height 140
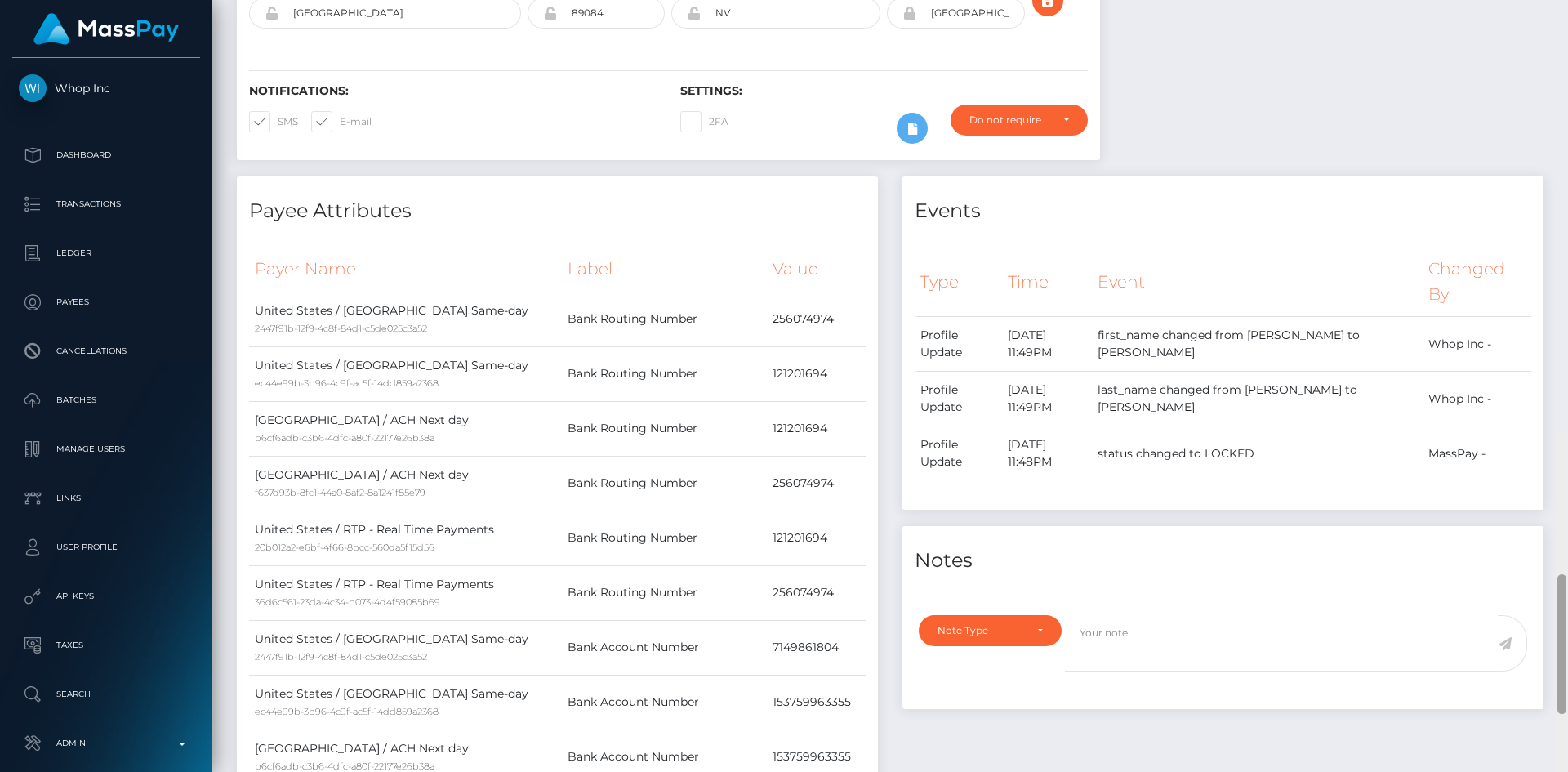
scroll to position [230, 0]
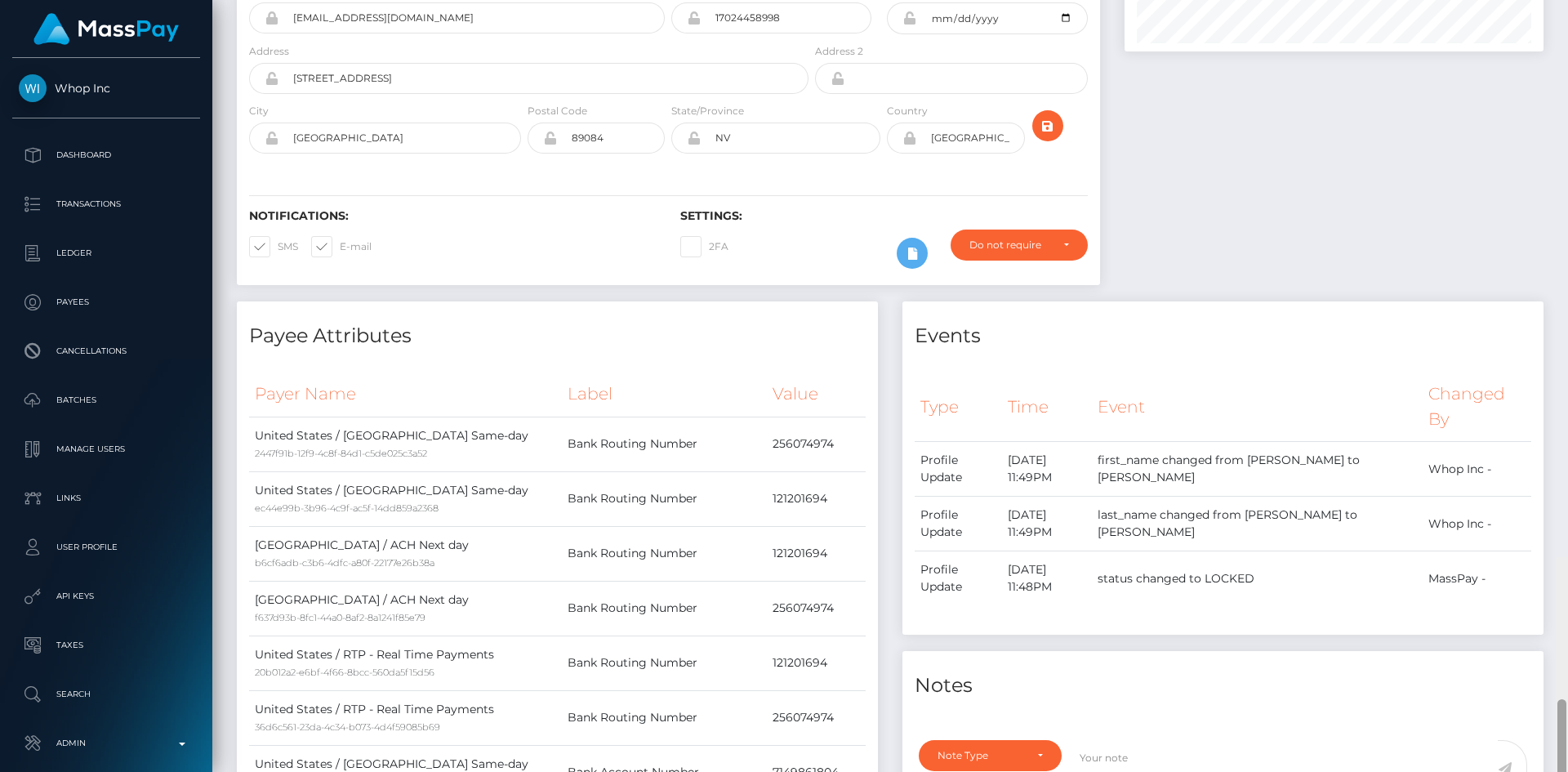
drag, startPoint x: 1562, startPoint y: 558, endPoint x: 1563, endPoint y: 161, distance: 397.0
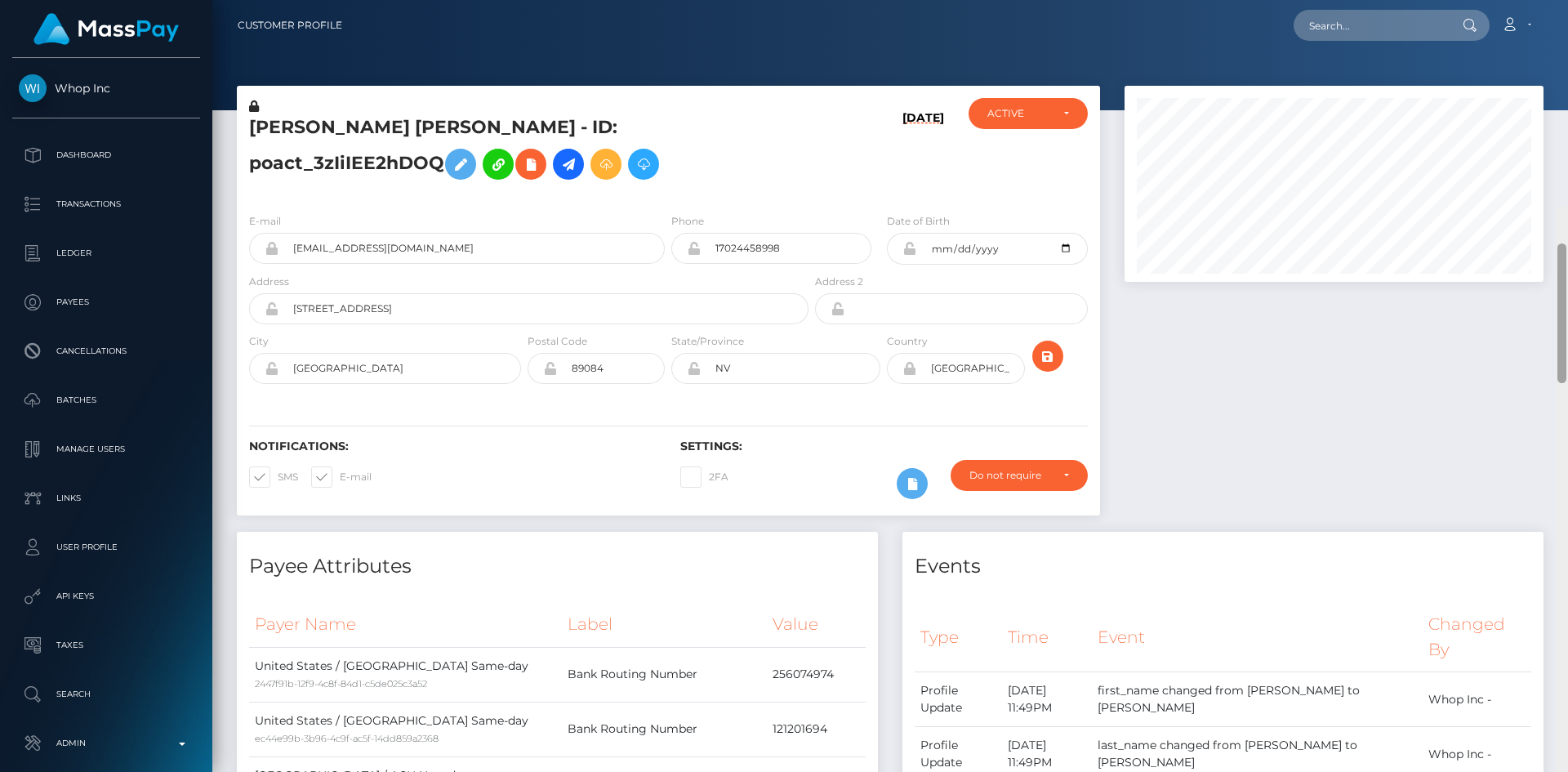
drag, startPoint x: 1561, startPoint y: 160, endPoint x: 1557, endPoint y: 114, distance: 46.2
click at [1558, 244] on div at bounding box center [1561, 314] width 9 height 140
click at [1338, 34] on input "text" at bounding box center [1370, 26] width 154 height 31
paste input "609fca6a-821d-11f0-8023-0266f44cc279"
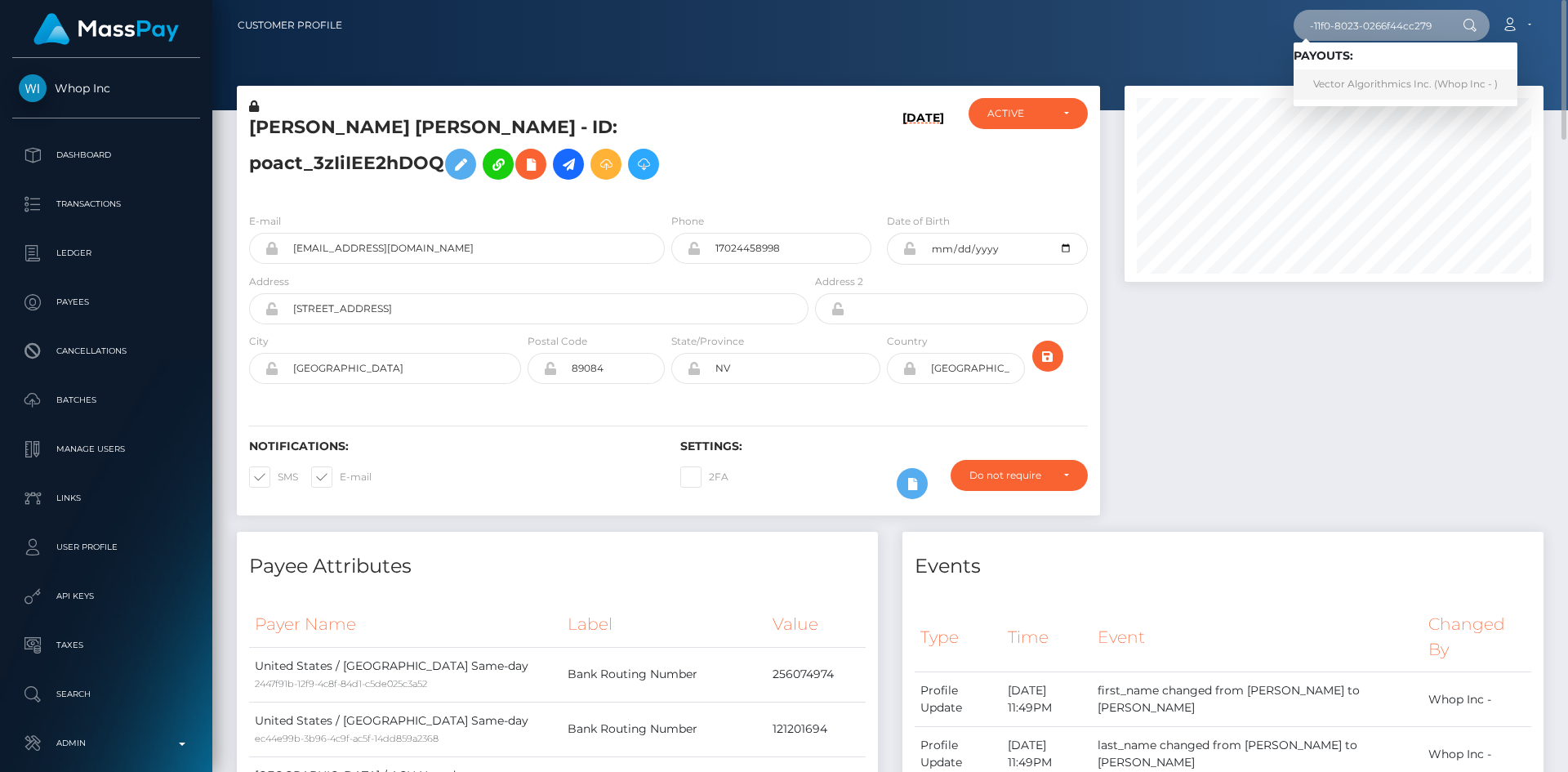
type input "609fca6a-821d-11f0-8023-0266f44cc279"
click at [1415, 87] on link "Vector Algorithmics Inc. (Whop Inc - )" at bounding box center [1406, 84] width 224 height 30
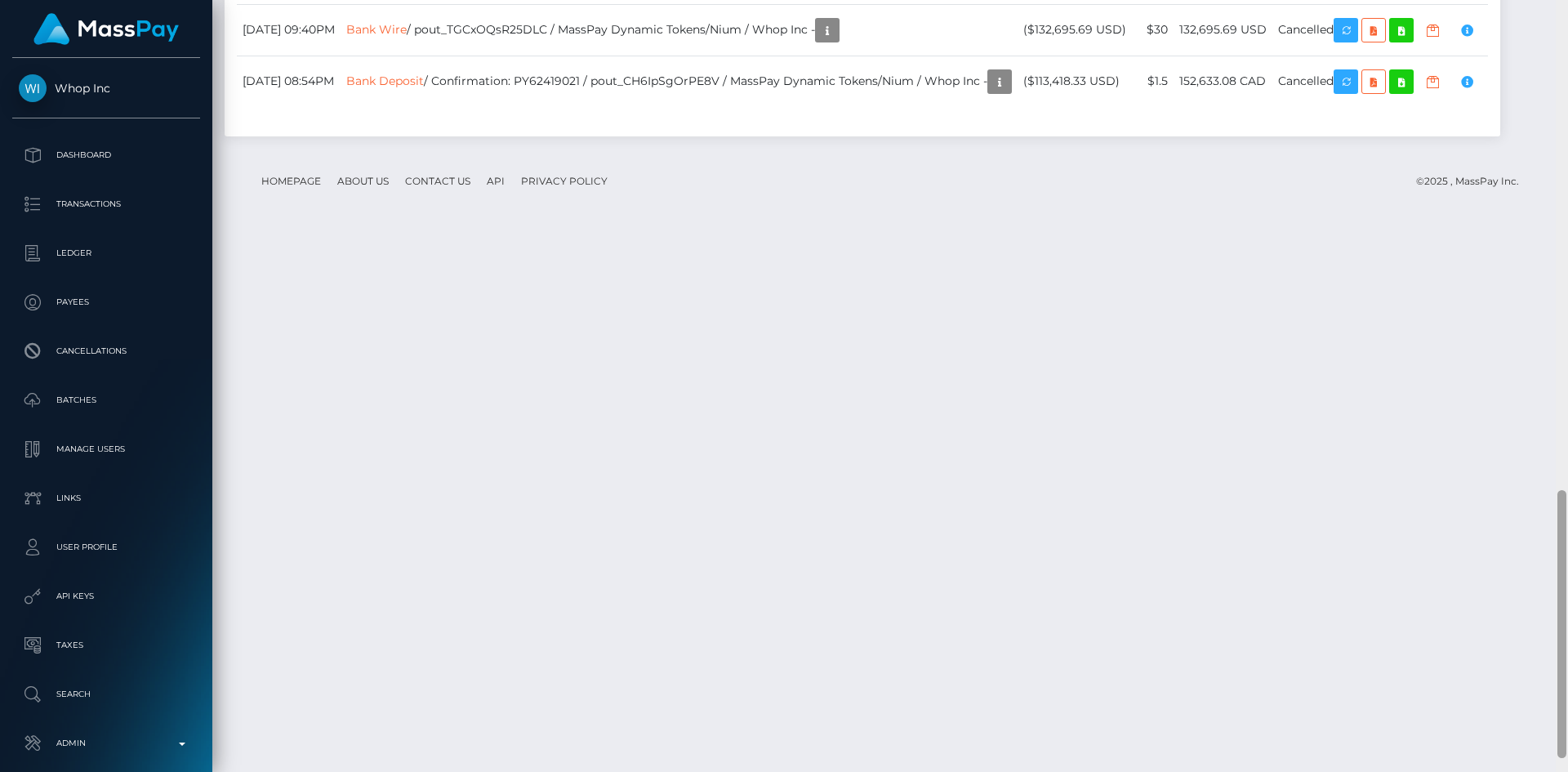
scroll to position [1449, 0]
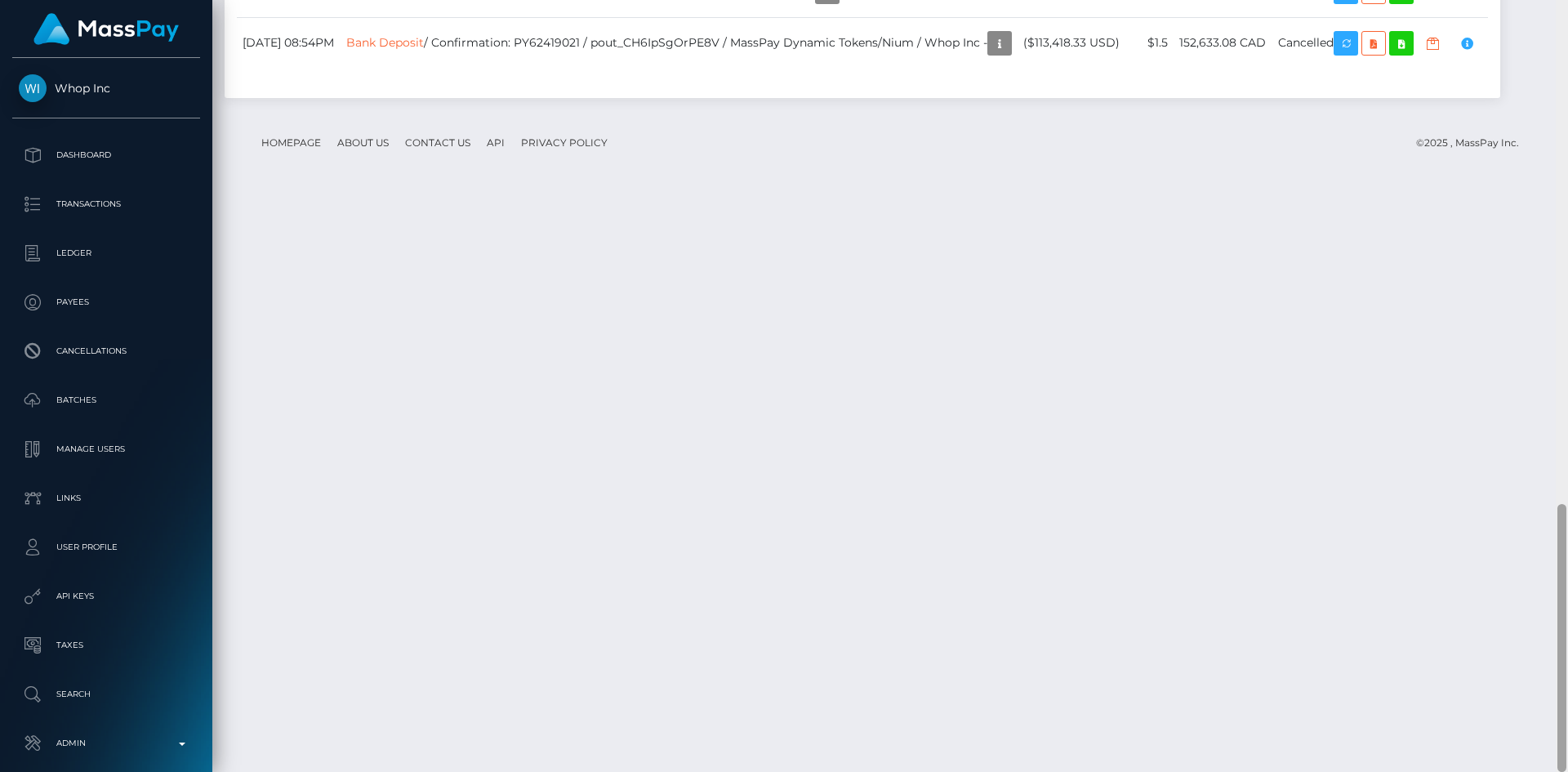
drag, startPoint x: 1561, startPoint y: 95, endPoint x: 1542, endPoint y: 728, distance: 633.3
click at [1542, 728] on div "Customer Profile Loading... Loading..." at bounding box center [890, 386] width 1356 height 772
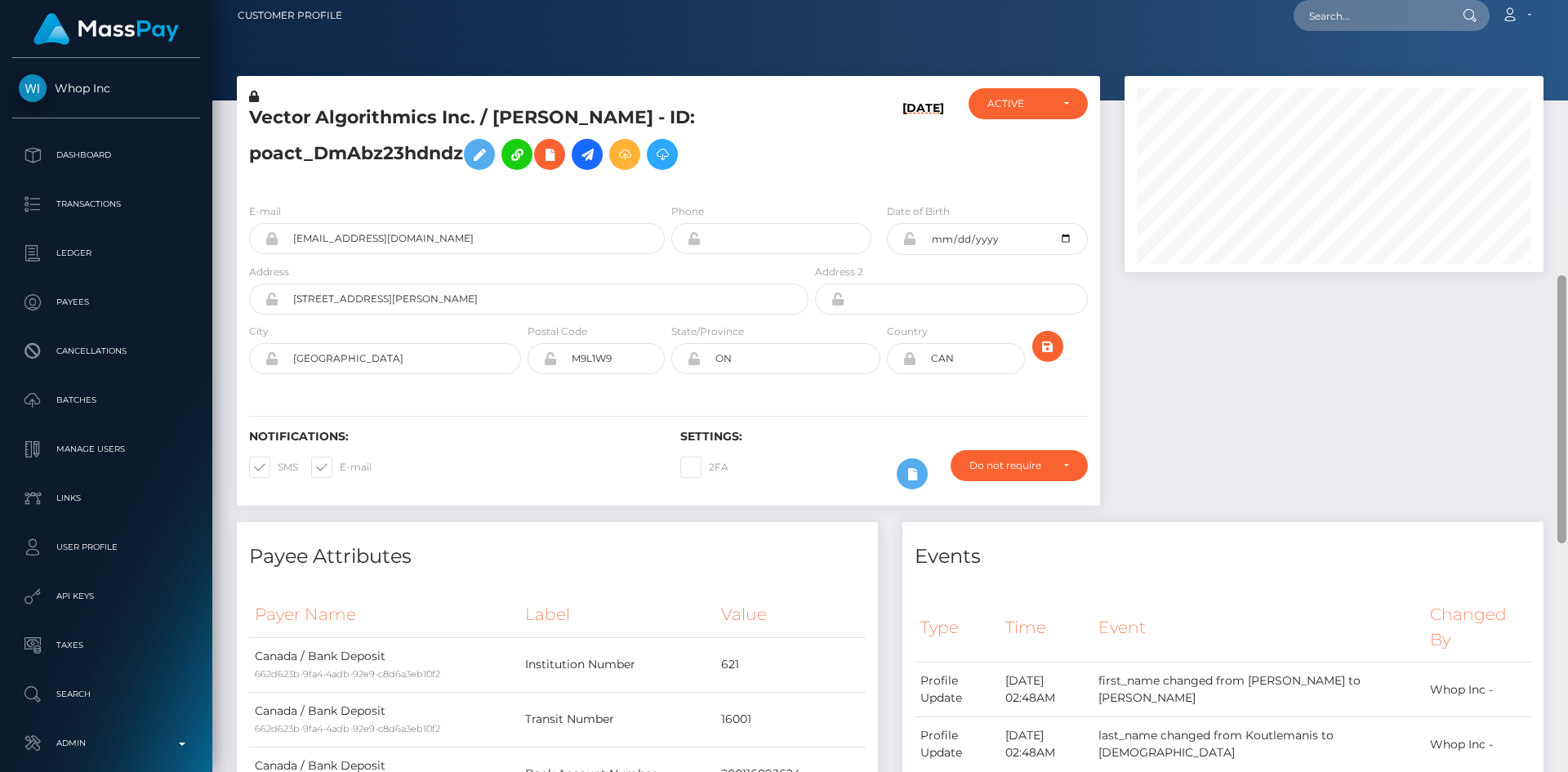
scroll to position [0, 0]
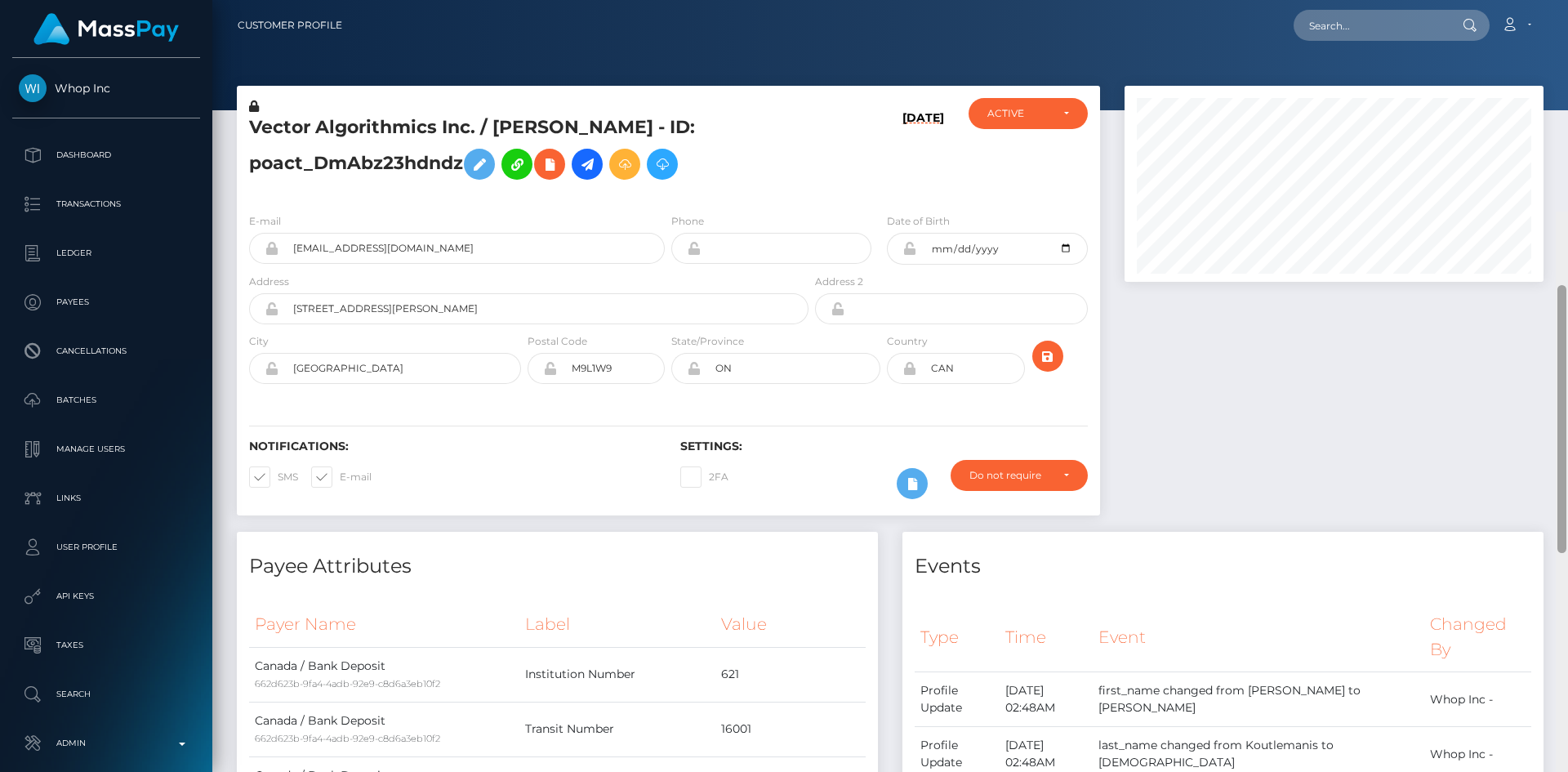
drag, startPoint x: 1561, startPoint y: 526, endPoint x: 1567, endPoint y: 6, distance: 520.0
click at [1567, 8] on div "Customer Profile Loading... Loading..." at bounding box center [890, 386] width 1356 height 772
click at [597, 160] on icon at bounding box center [588, 165] width 20 height 21
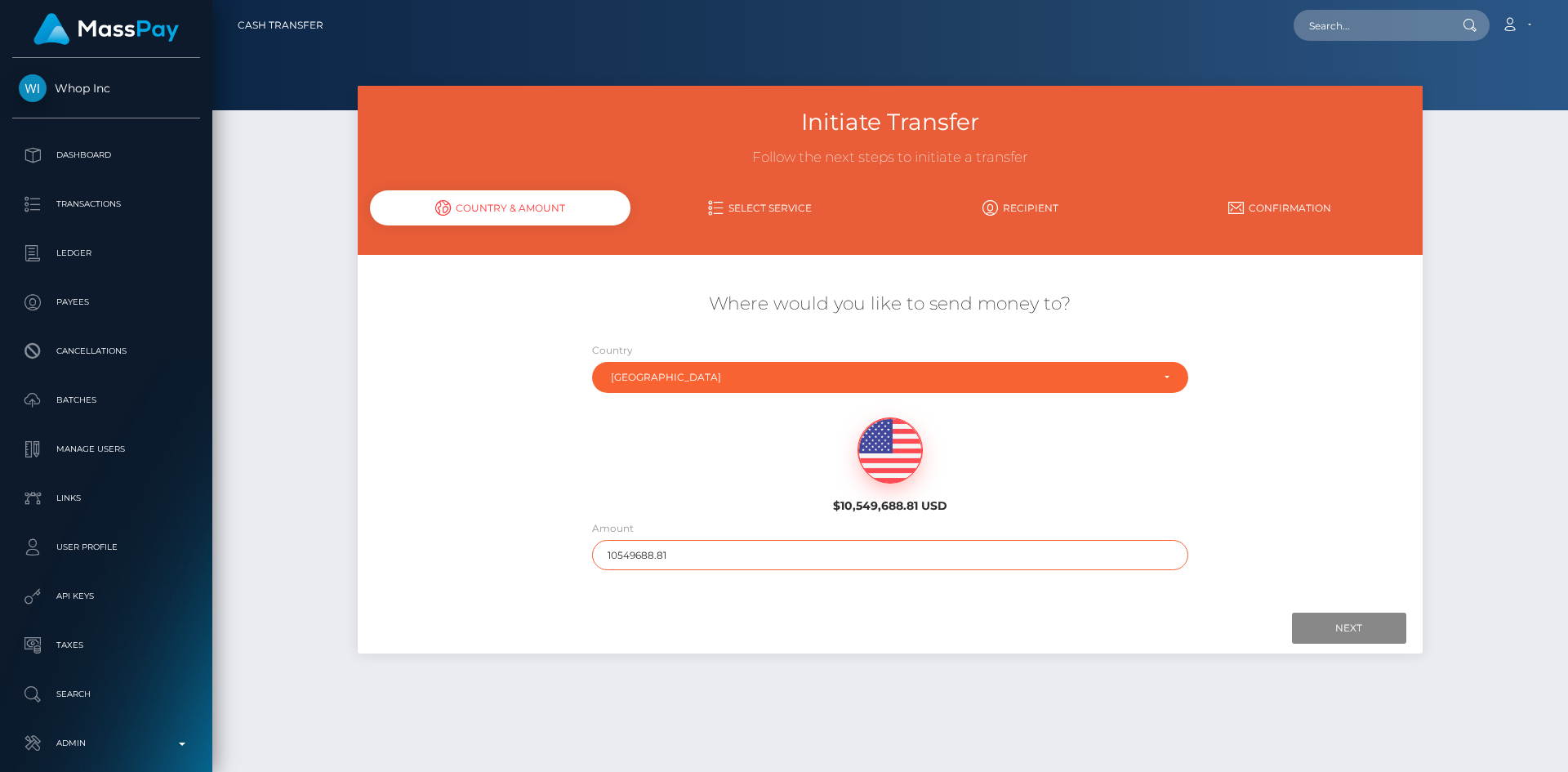
click at [705, 557] on input "10549688.81" at bounding box center [890, 555] width 596 height 30
type input "2000"
click at [1320, 626] on input "Next" at bounding box center [1349, 628] width 114 height 31
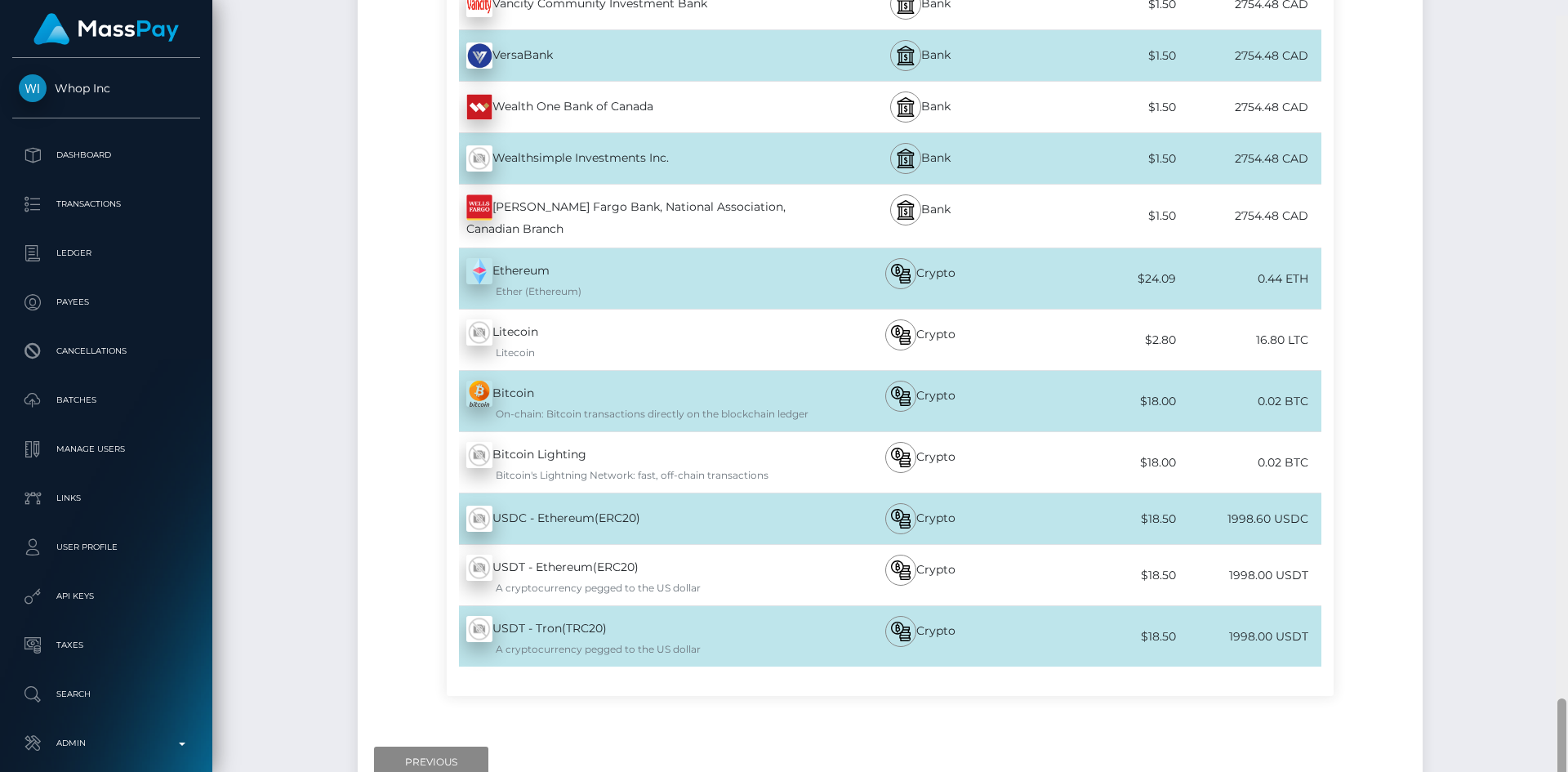
scroll to position [6485, 0]
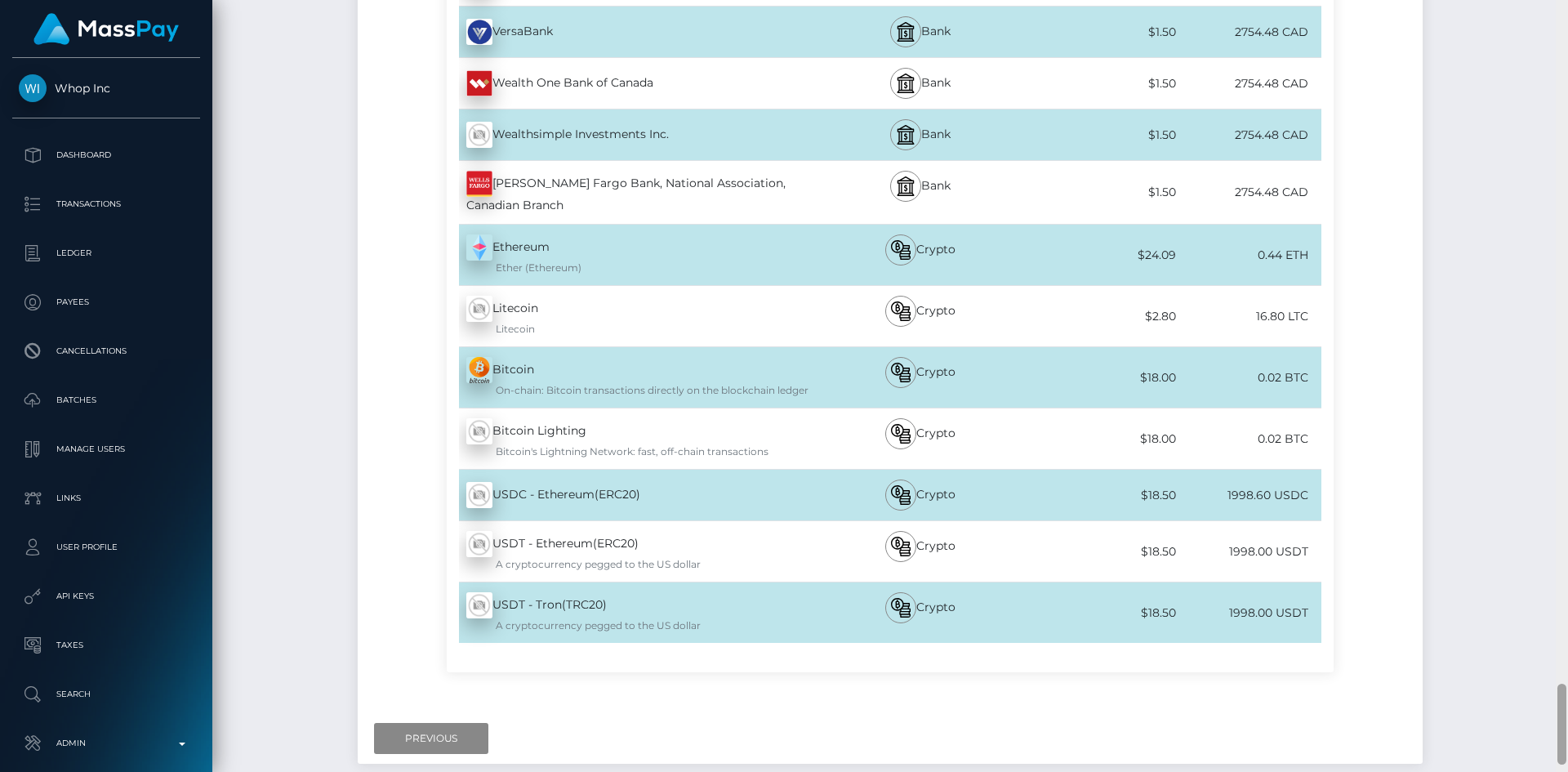
drag, startPoint x: 1564, startPoint y: 70, endPoint x: 1472, endPoint y: 746, distance: 682.2
click at [1472, 746] on div "Cash Transfer Loading... Loading..." at bounding box center [890, 386] width 1356 height 772
click at [409, 723] on input "Previous" at bounding box center [430, 738] width 114 height 31
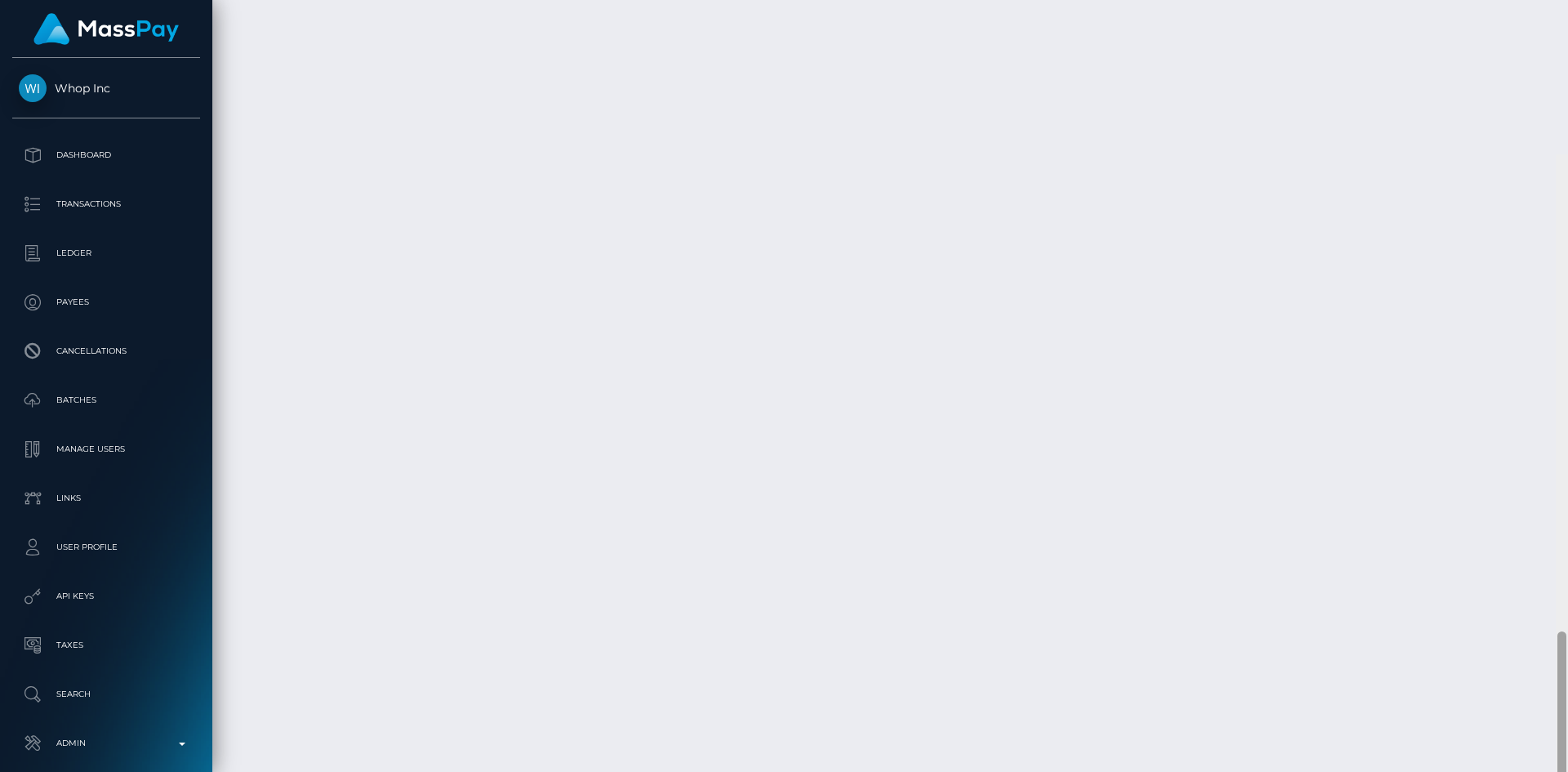
scroll to position [0, 0]
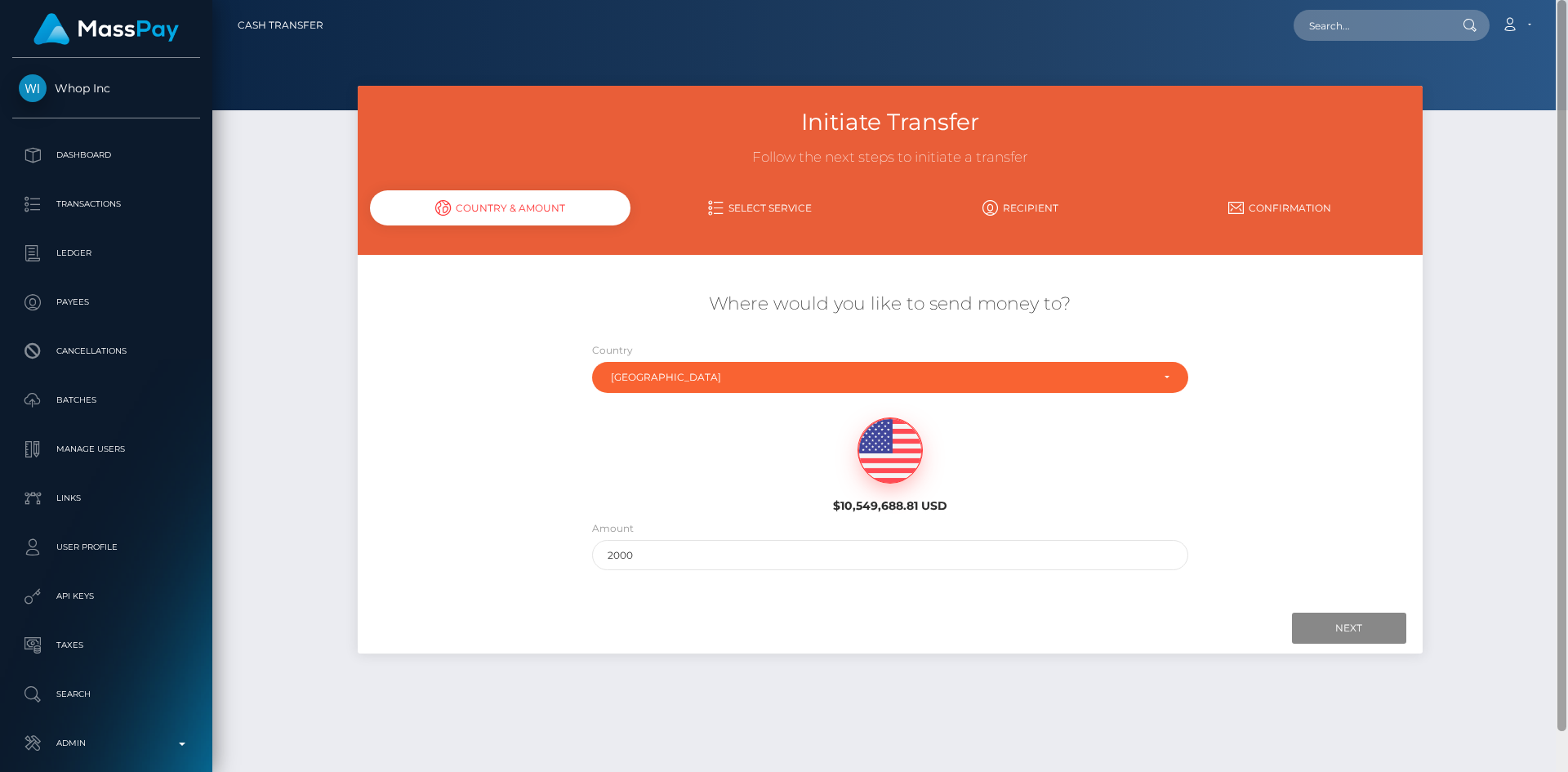
drag, startPoint x: 1562, startPoint y: 720, endPoint x: 1556, endPoint y: -71, distance: 791.0
click at [1556, 0] on html "Whop Inc Dashboard Transactions Ledger Payees Cancellations Links" at bounding box center [784, 386] width 1568 height 772
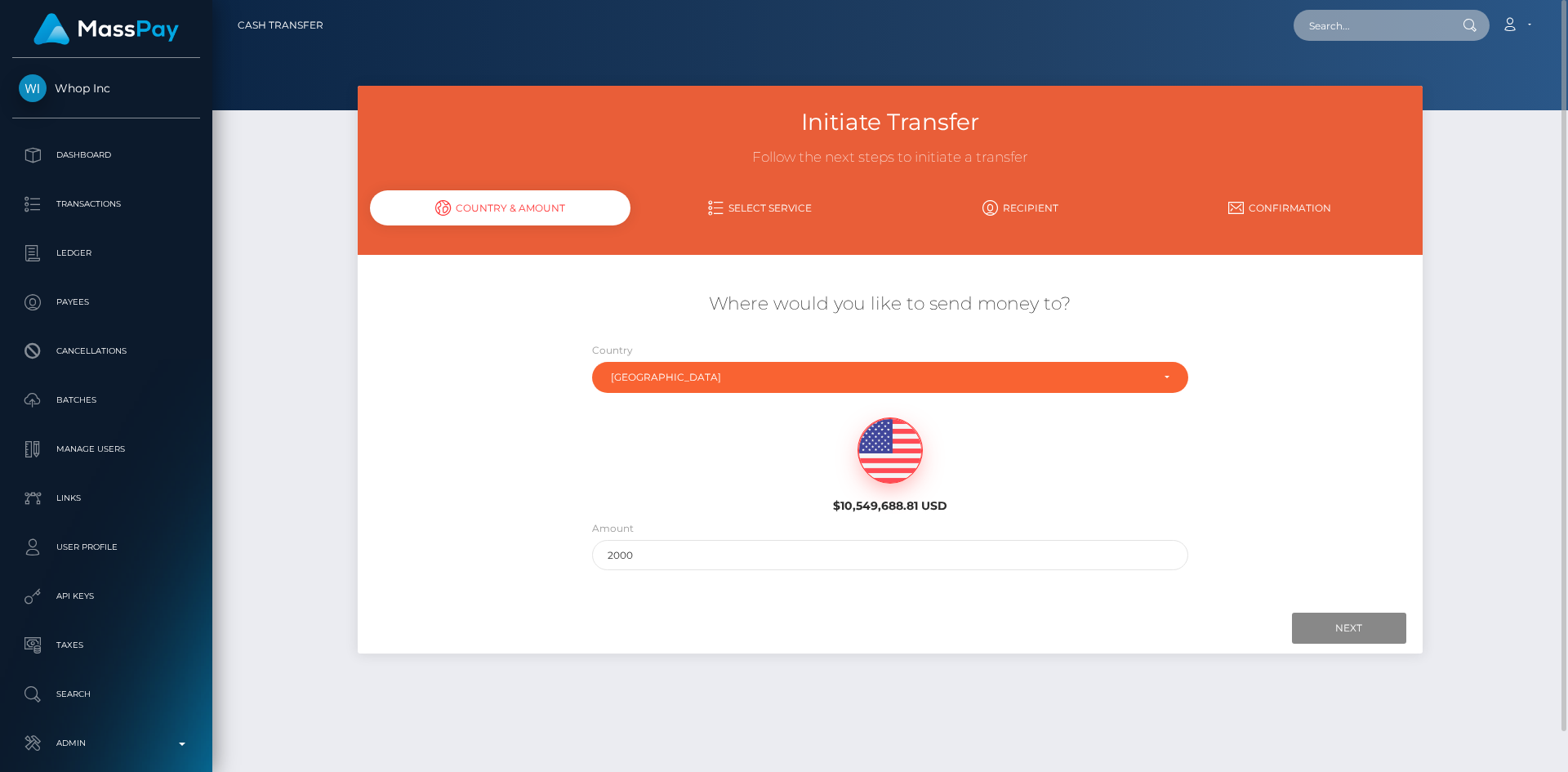
click at [1370, 17] on input "text" at bounding box center [1370, 26] width 154 height 31
paste input "pout_P4VTg0Lf7wWgf"
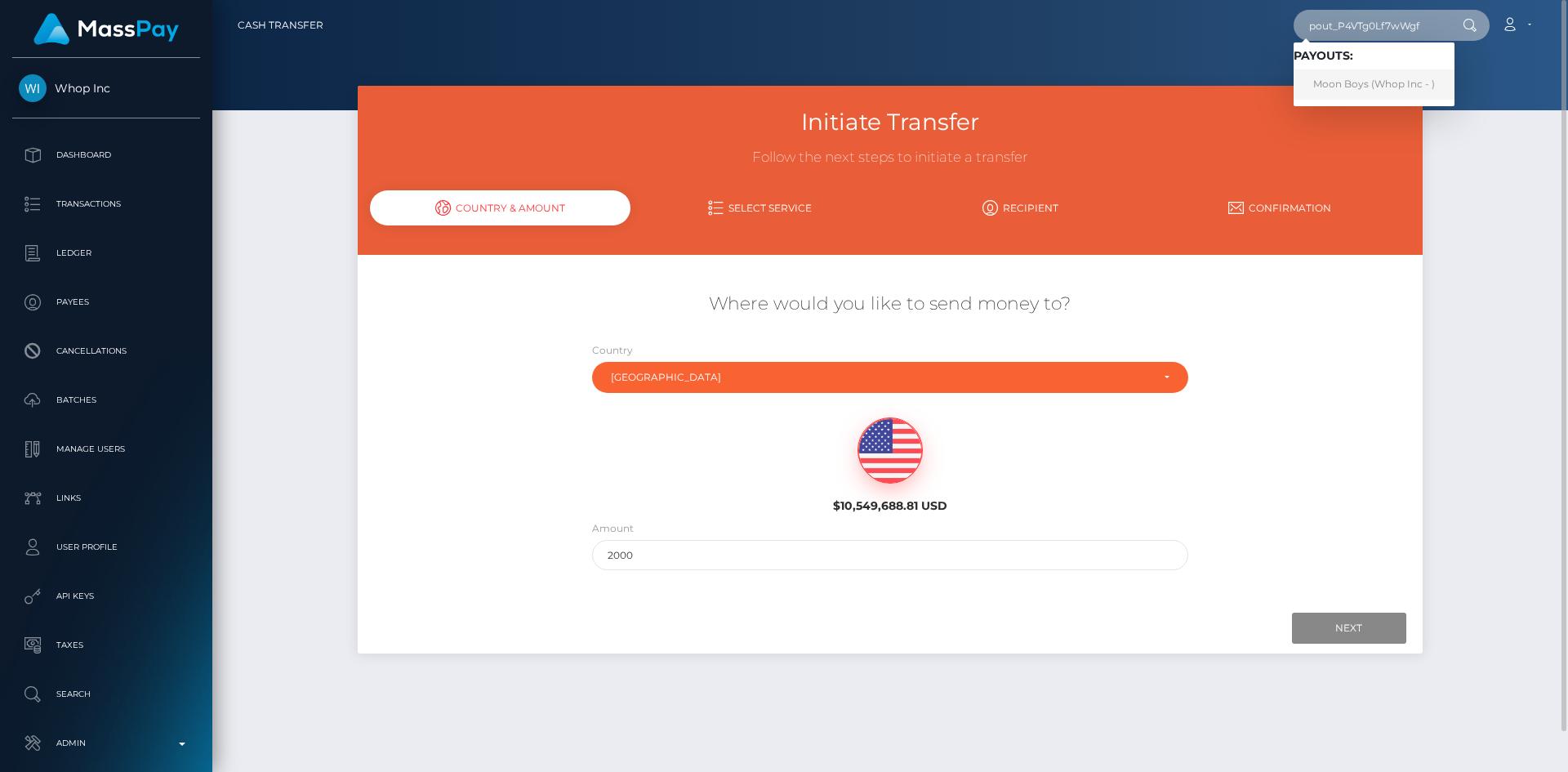
type input "pout_P4VTg0Lf7wWgf"
click at [1365, 81] on link "Moon Boys (Whop Inc - )" at bounding box center [1374, 84] width 161 height 30
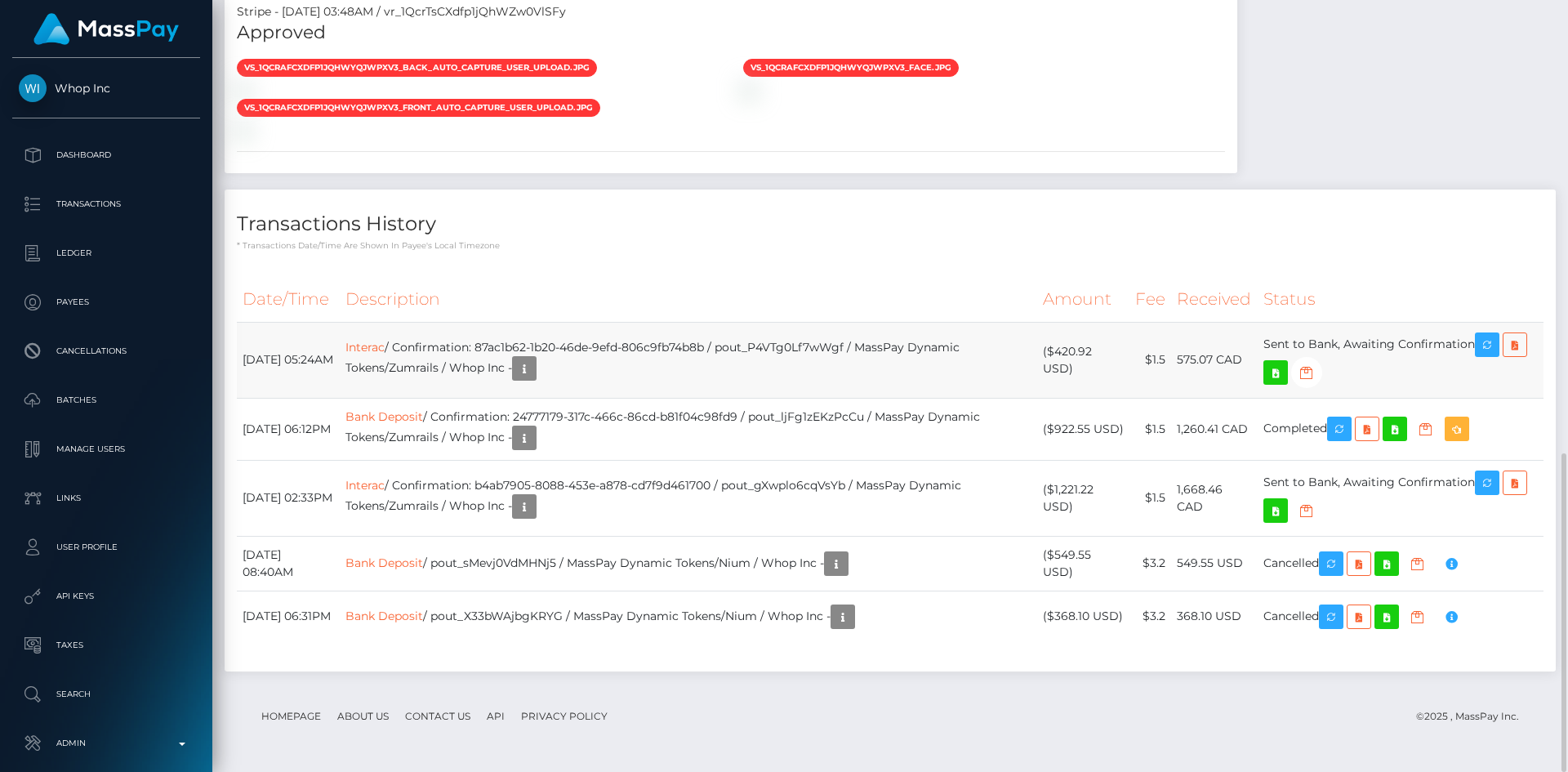
scroll to position [196, 420]
click at [384, 344] on link "Interac" at bounding box center [365, 347] width 40 height 15
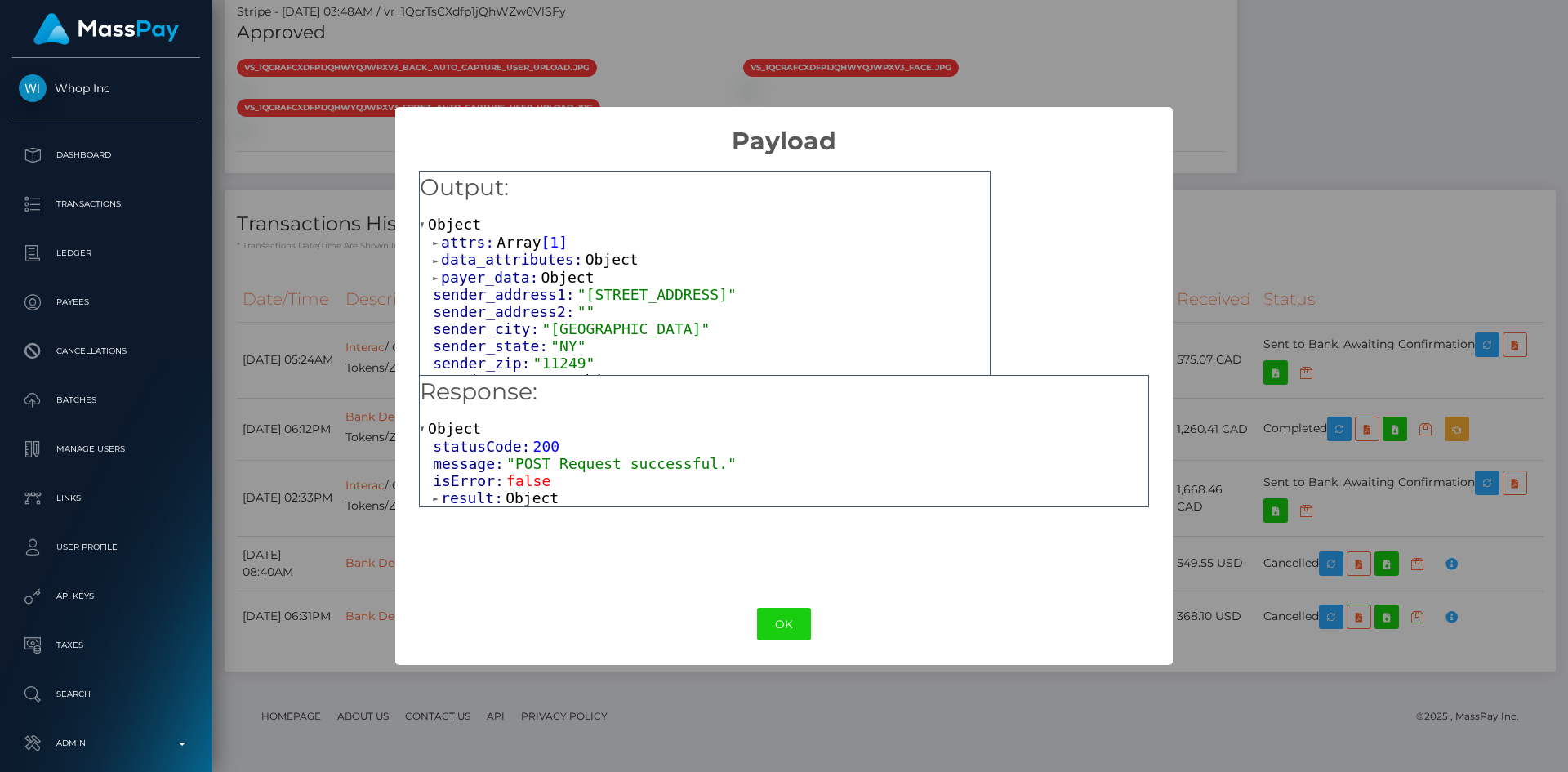
click at [505, 500] on span "Object" at bounding box center [532, 497] width 54 height 17
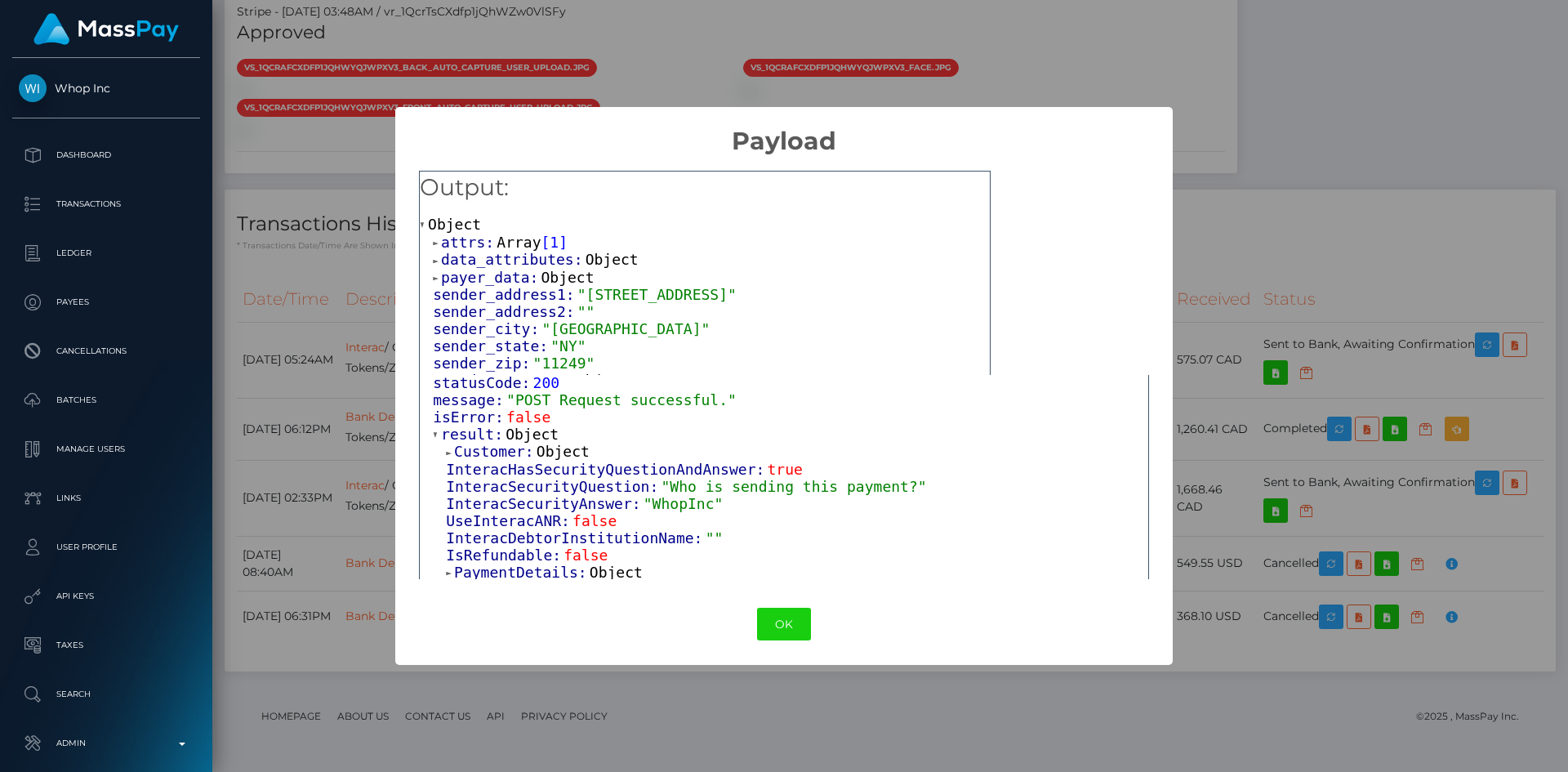
scroll to position [81, 0]
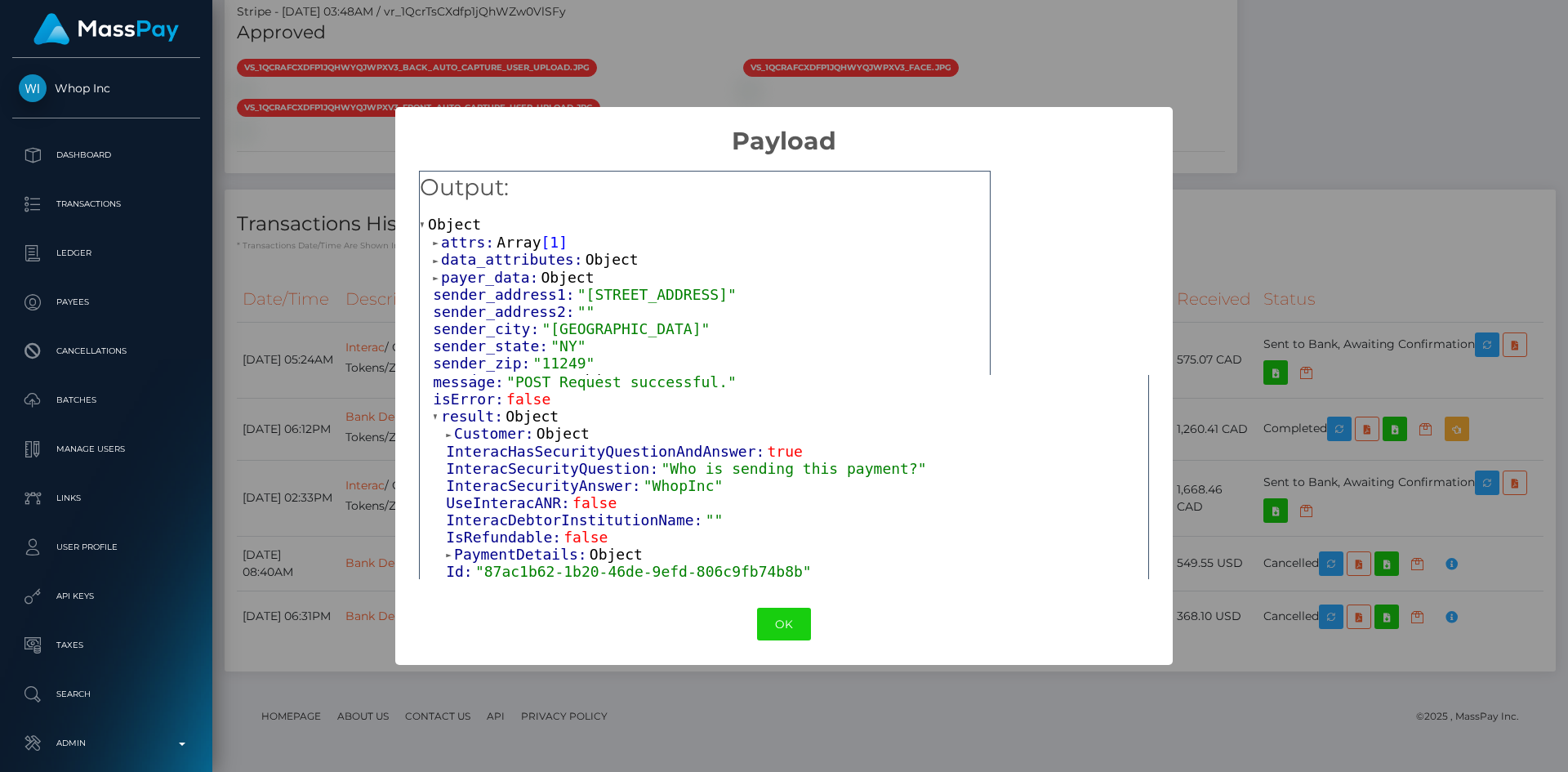
click at [662, 493] on span ""WhopInc"" at bounding box center [683, 486] width 80 height 17
copy span "WhopInc"
click at [783, 623] on button "OK" at bounding box center [784, 624] width 54 height 34
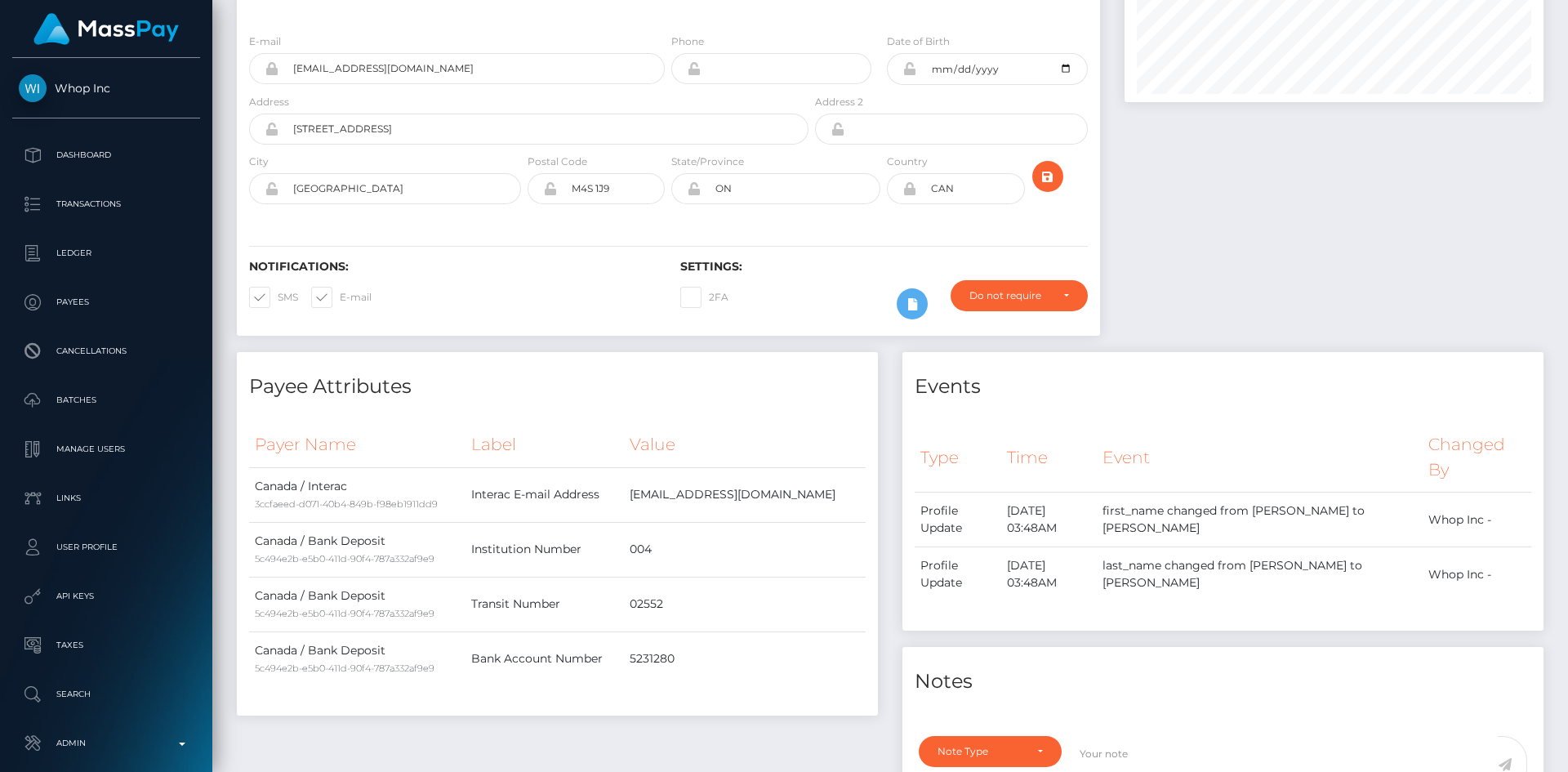
scroll to position [0, 0]
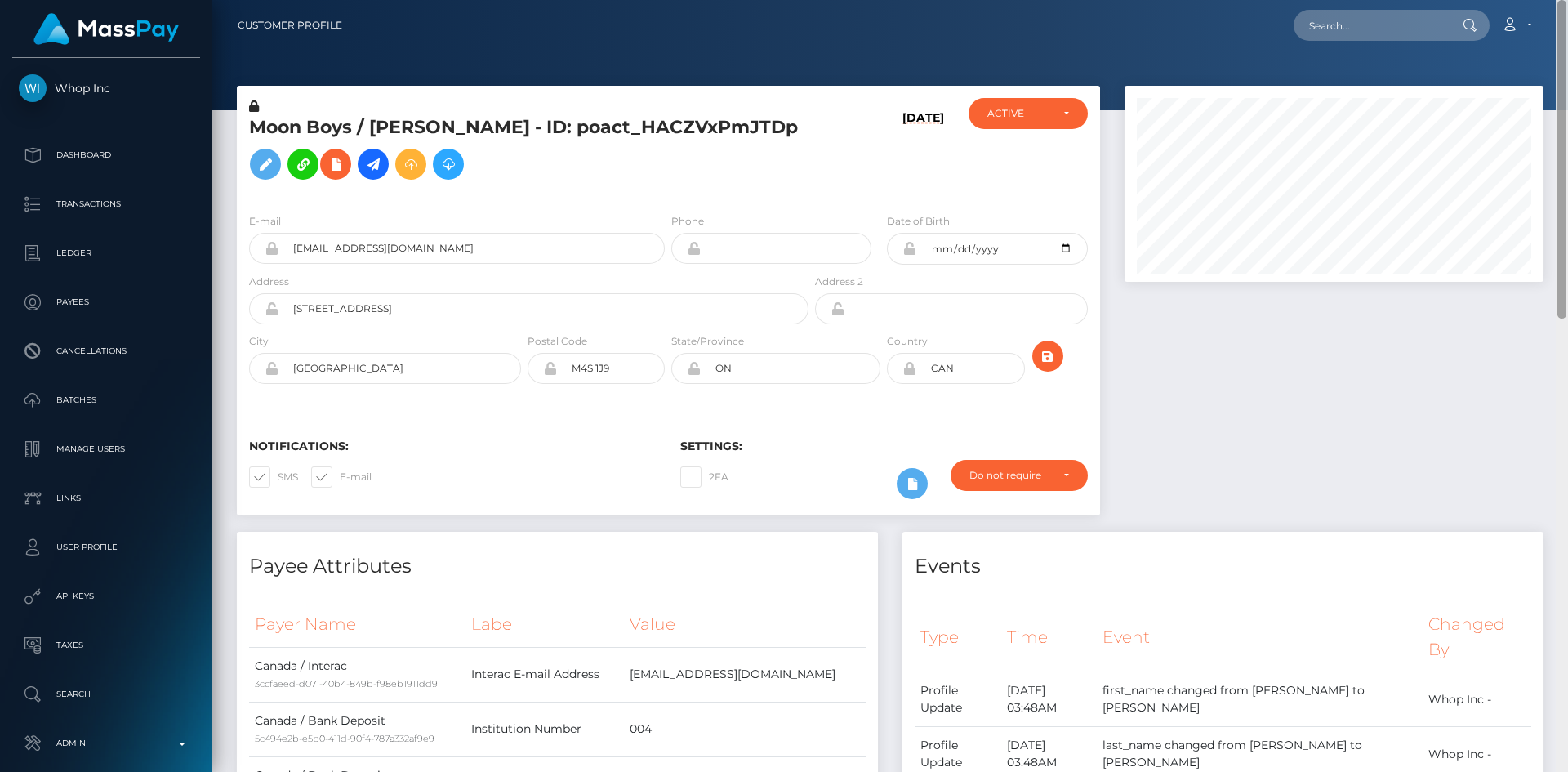
drag, startPoint x: 1563, startPoint y: 473, endPoint x: 1501, endPoint y: 6, distance: 471.1
click at [1567, 0] on html "Whop Inc Dashboard Transactions Ledger Payees Cancellations Links" at bounding box center [784, 386] width 1568 height 772
click at [1366, 26] on input "text" at bounding box center [1370, 26] width 154 height 31
paste input "609fca6a-821d-11f0-8023-0266f44cc279"
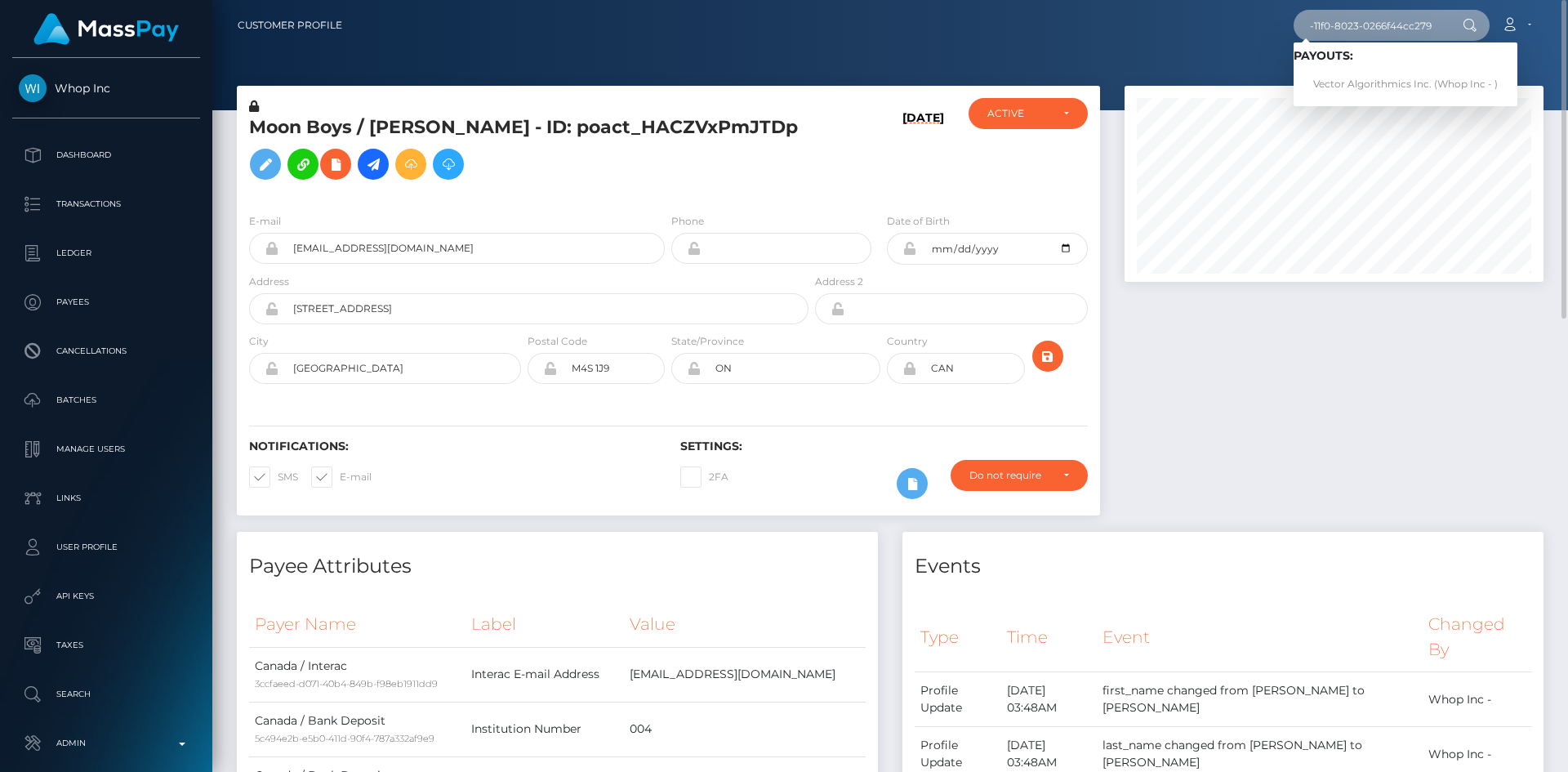
type input "609fca6a-821d-11f0-8023-0266f44cc279"
drag, startPoint x: 1359, startPoint y: 82, endPoint x: 1338, endPoint y: 86, distance: 21.4
click at [1359, 82] on link "Vector Algorithmics Inc. (Whop Inc - )" at bounding box center [1406, 84] width 224 height 30
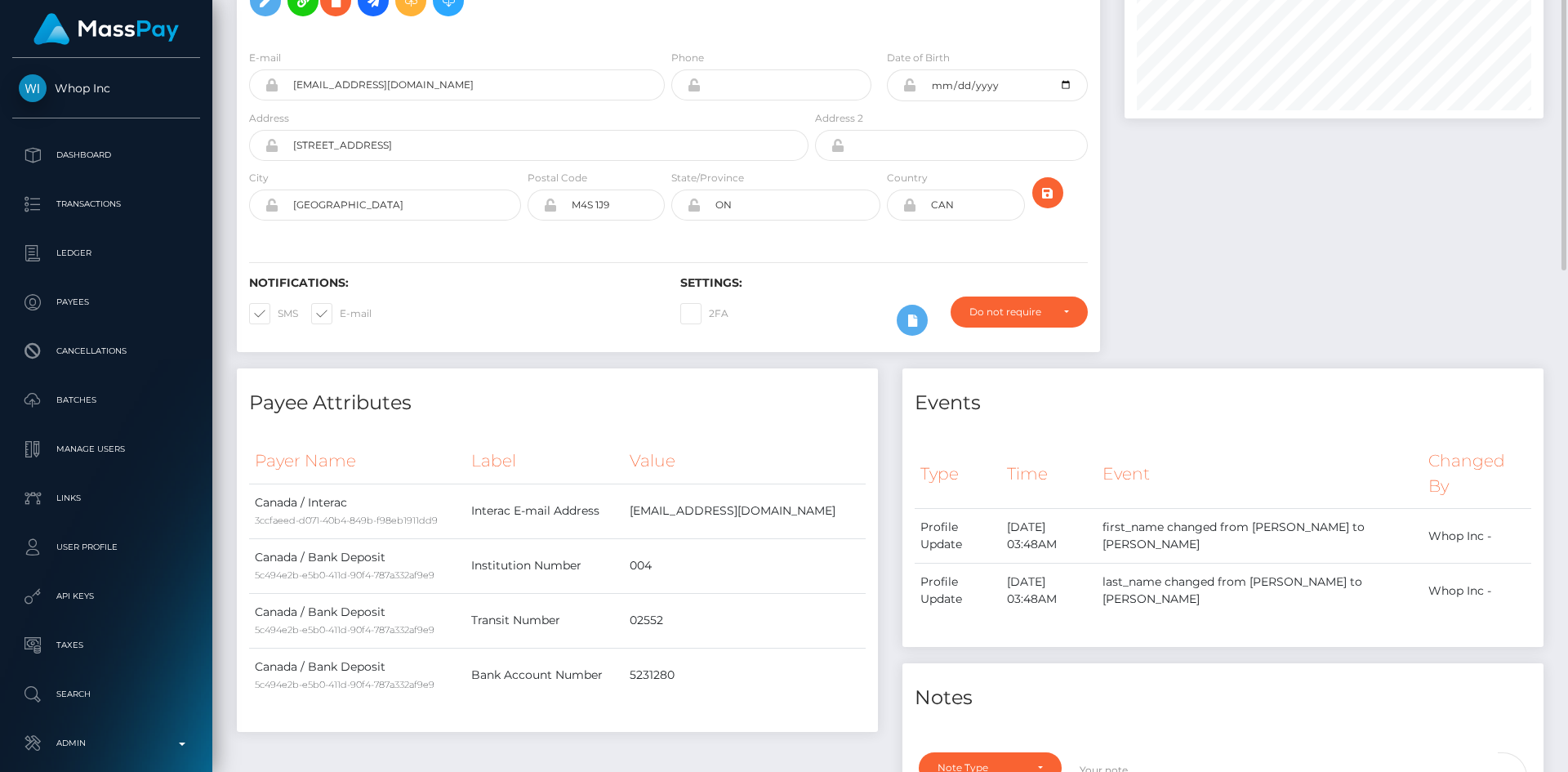
scroll to position [81, 0]
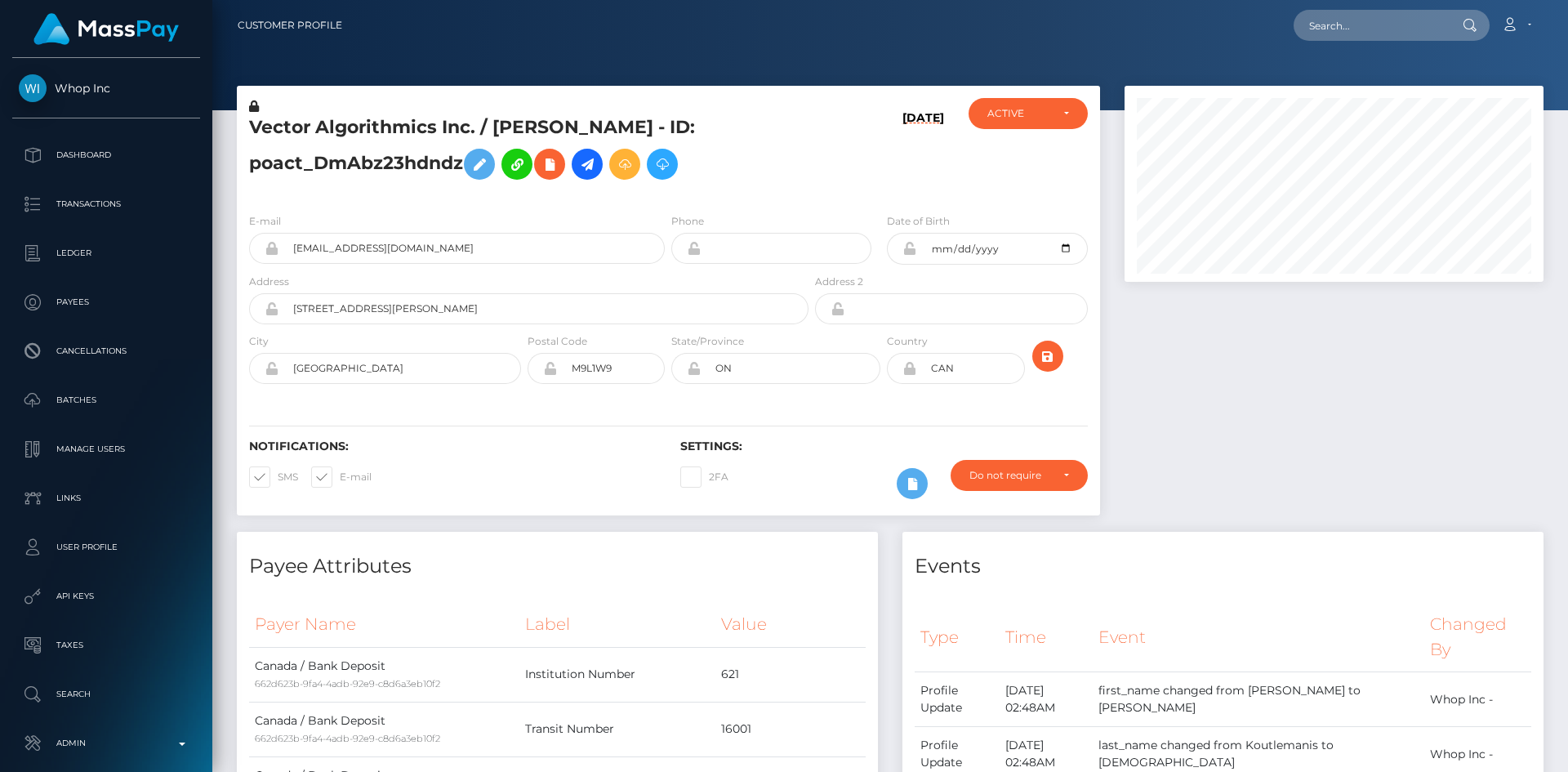
scroll to position [196, 420]
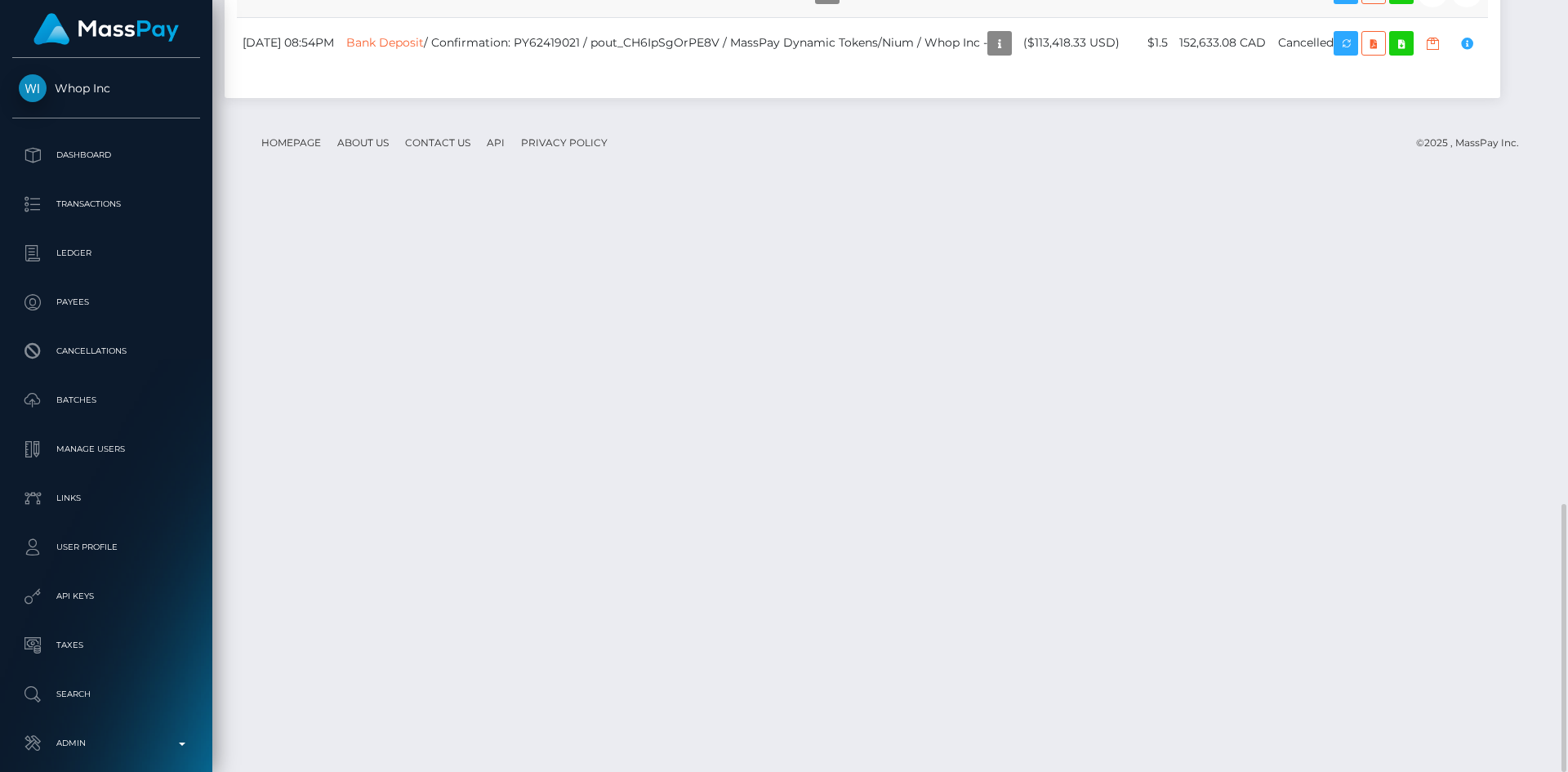
copy td "pout_TGCxOQsR25DLC"
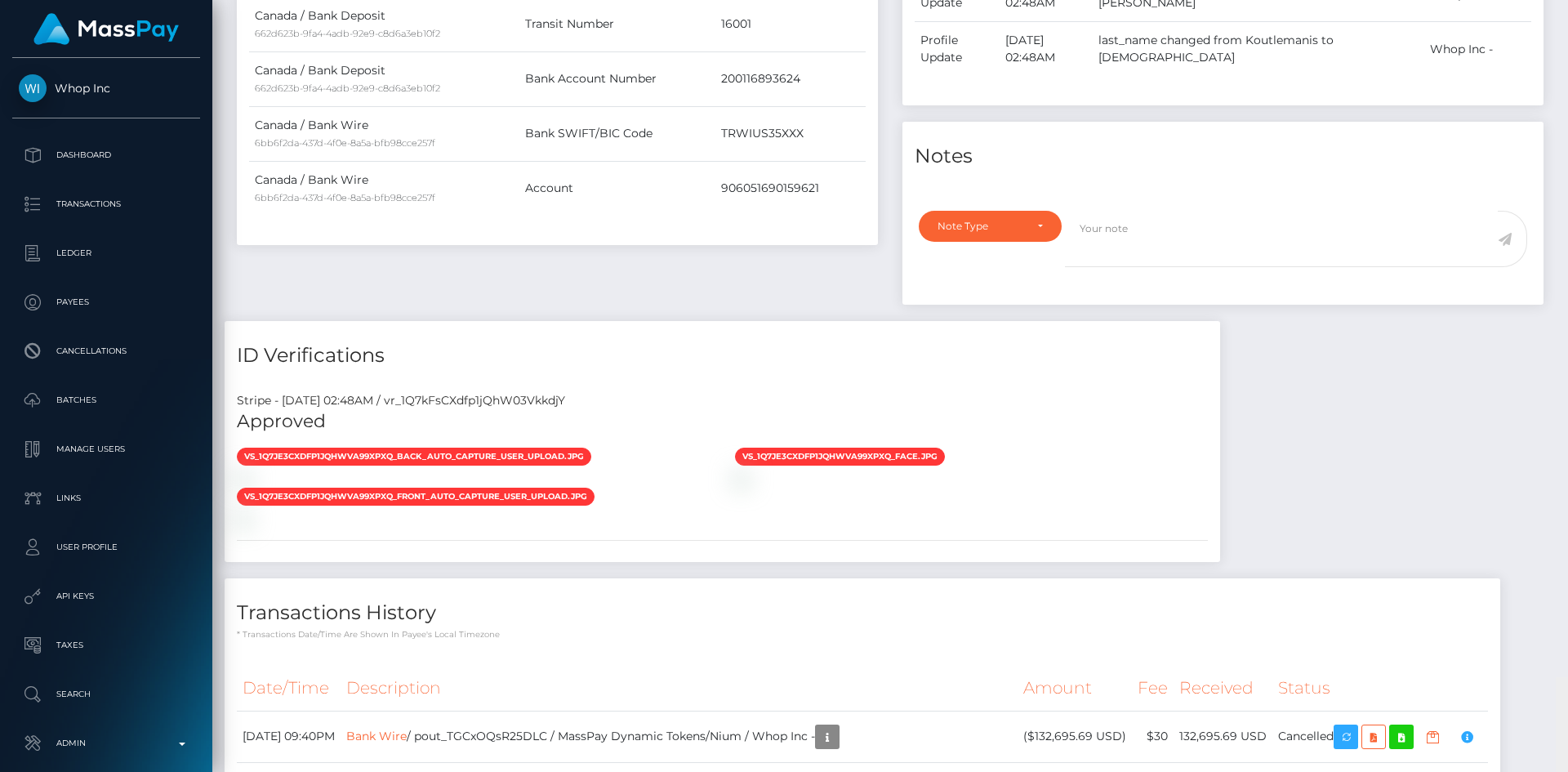
scroll to position [0, 0]
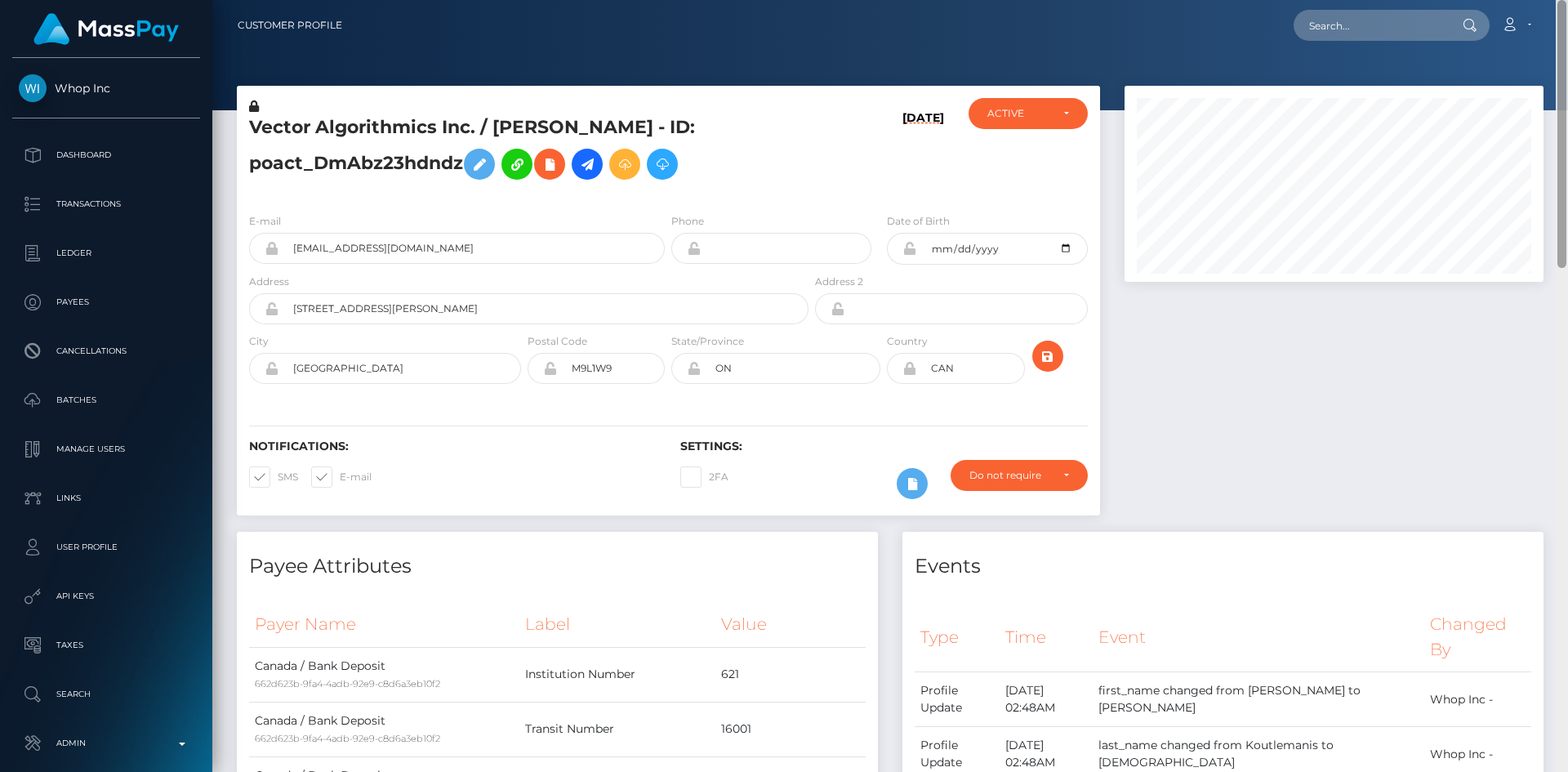
drag, startPoint x: 1562, startPoint y: 535, endPoint x: 1496, endPoint y: 7, distance: 532.1
click at [1567, 0] on html "Whop Inc Dashboard Transactions Ledger Payees Cancellations Links" at bounding box center [784, 386] width 1568 height 772
click at [1398, 31] on input "text" at bounding box center [1370, 26] width 154 height 31
paste input "68b0503475ca3"
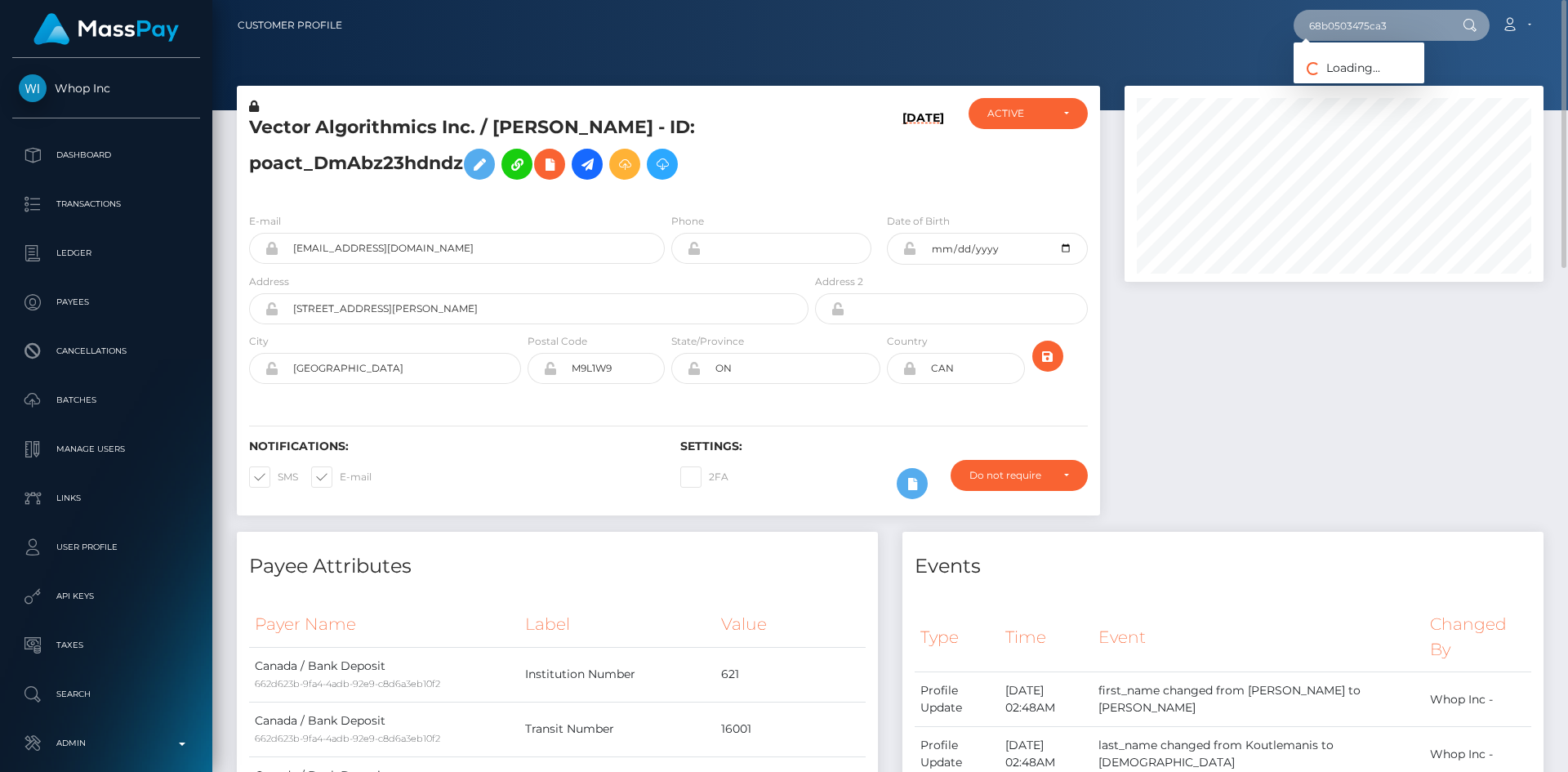
type input "68b0503475ca3"
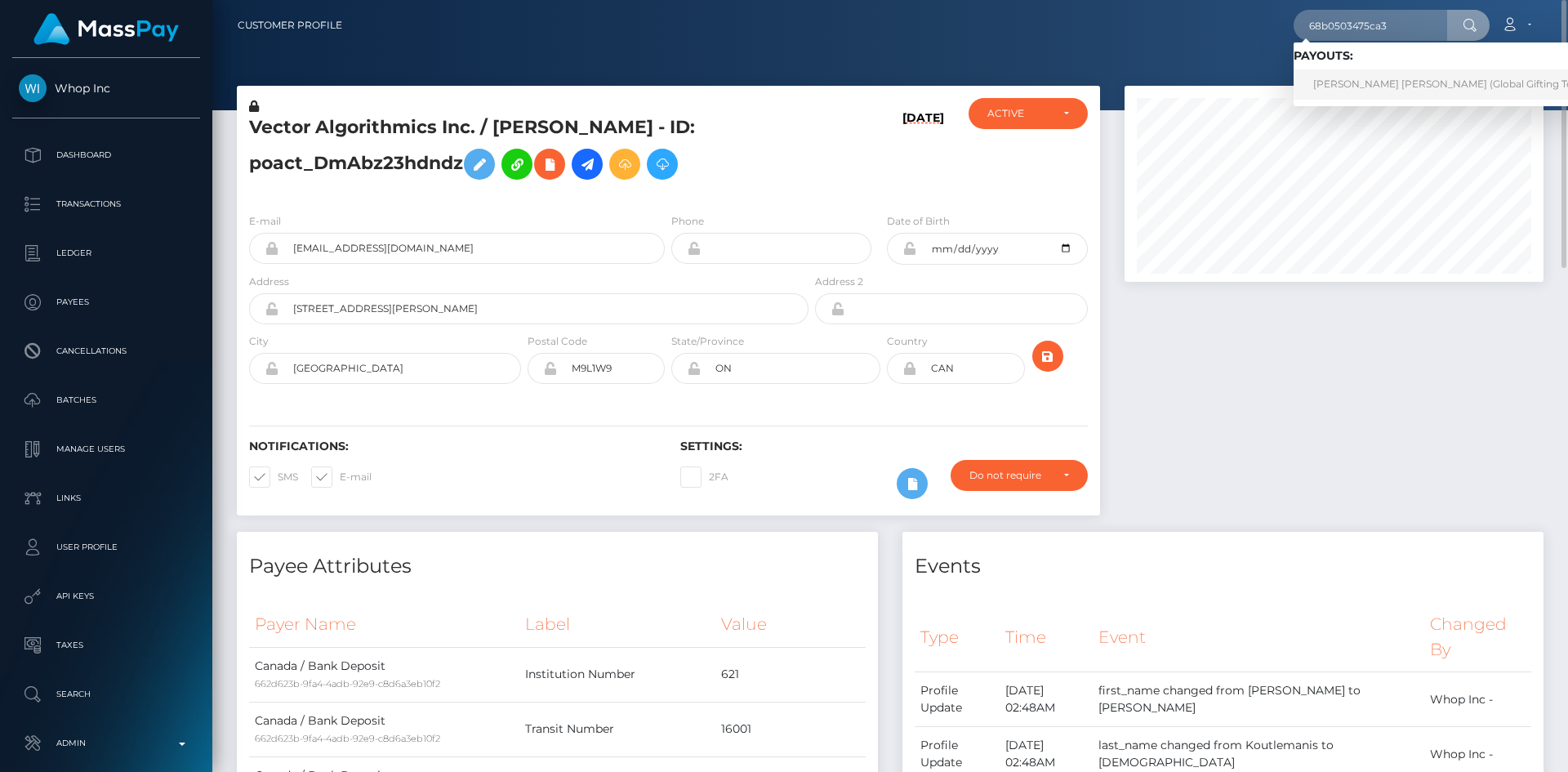
click at [1389, 88] on link "MELISSA JOY MIRANDA ROMERO (Global Gifting Technologies Inc - Throne)" at bounding box center [1502, 84] width 417 height 30
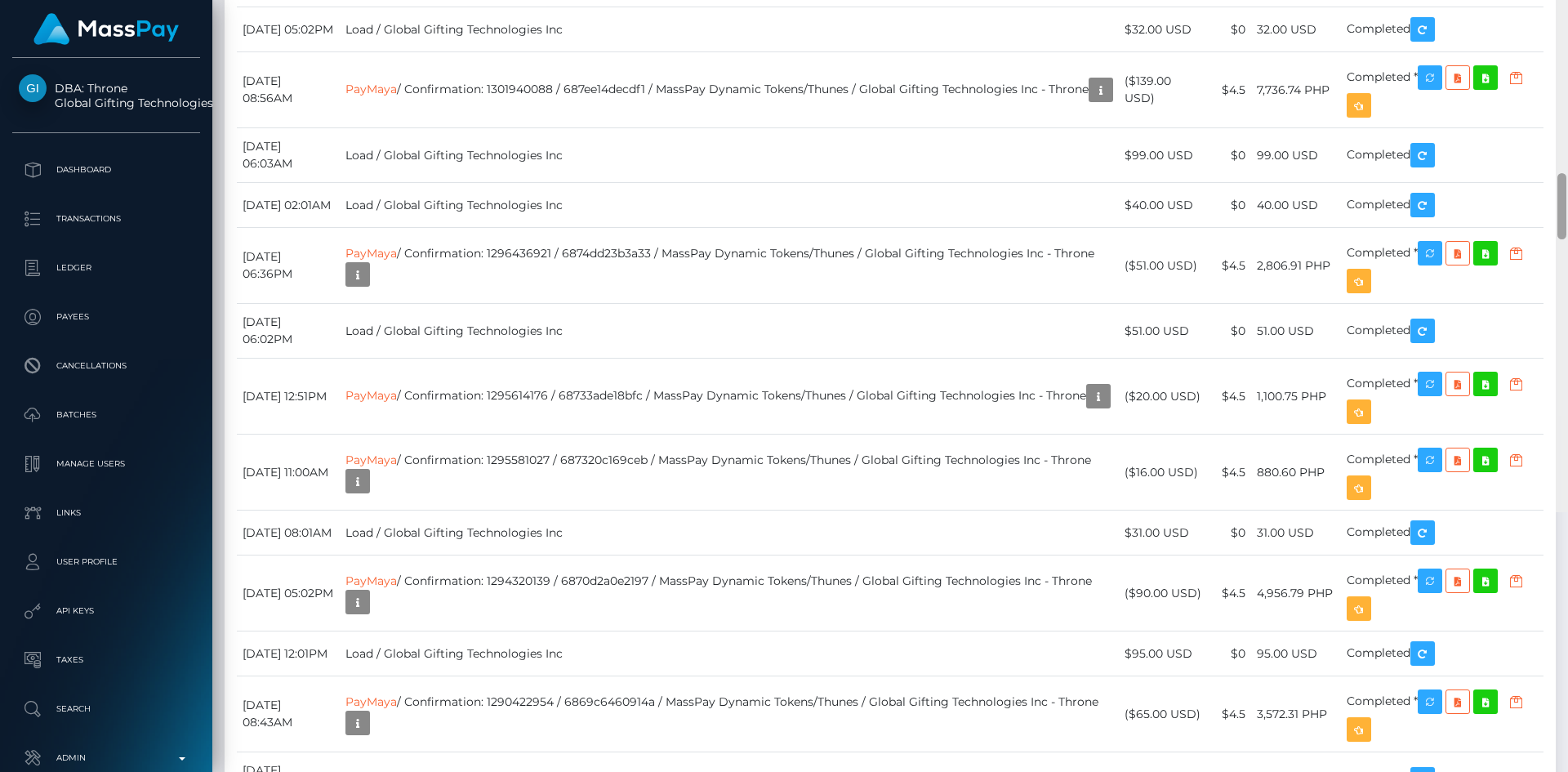
scroll to position [5414, 0]
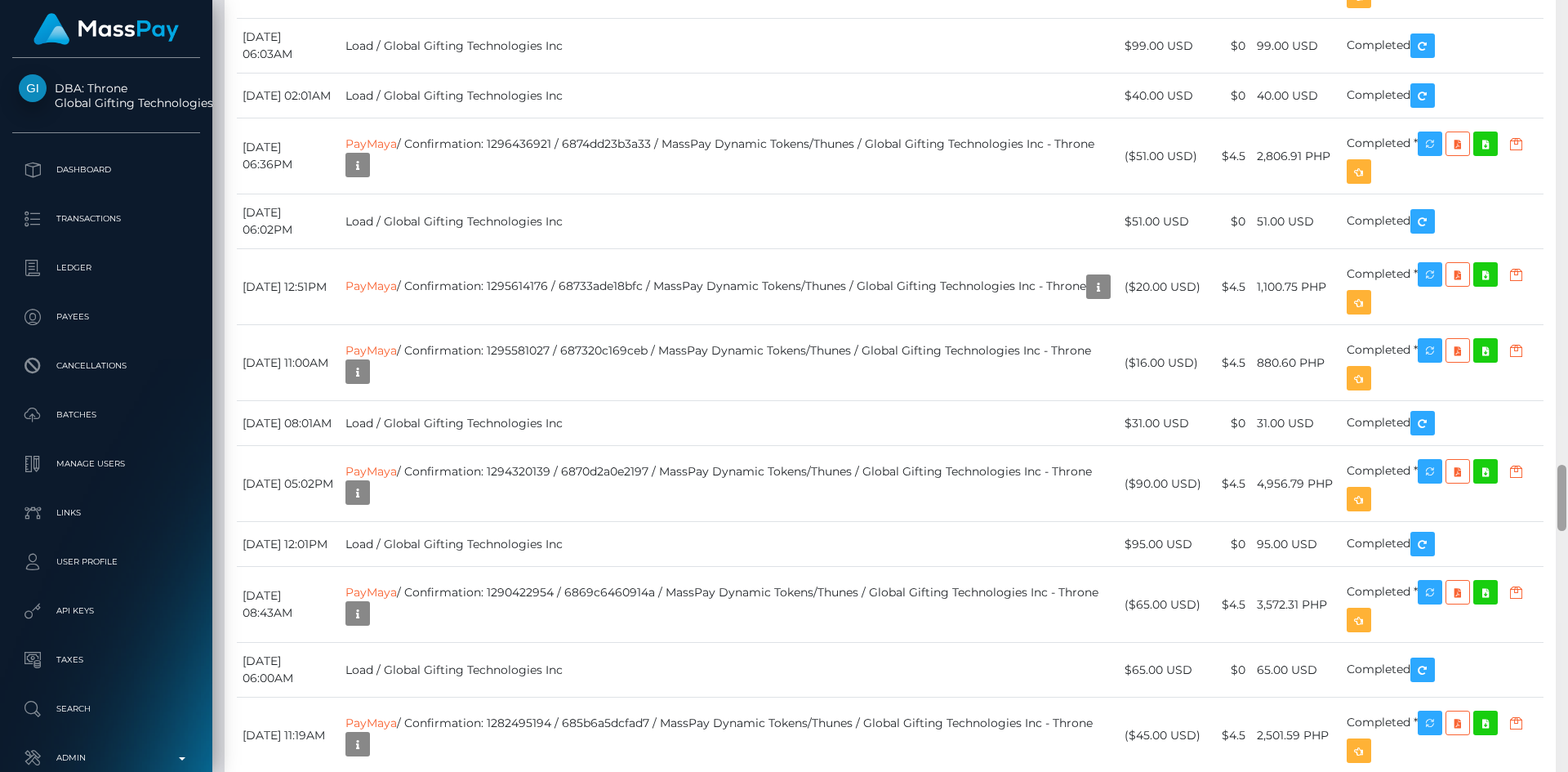
click at [1554, 616] on div "Customer Profile Loading... Loading..." at bounding box center [890, 386] width 1356 height 772
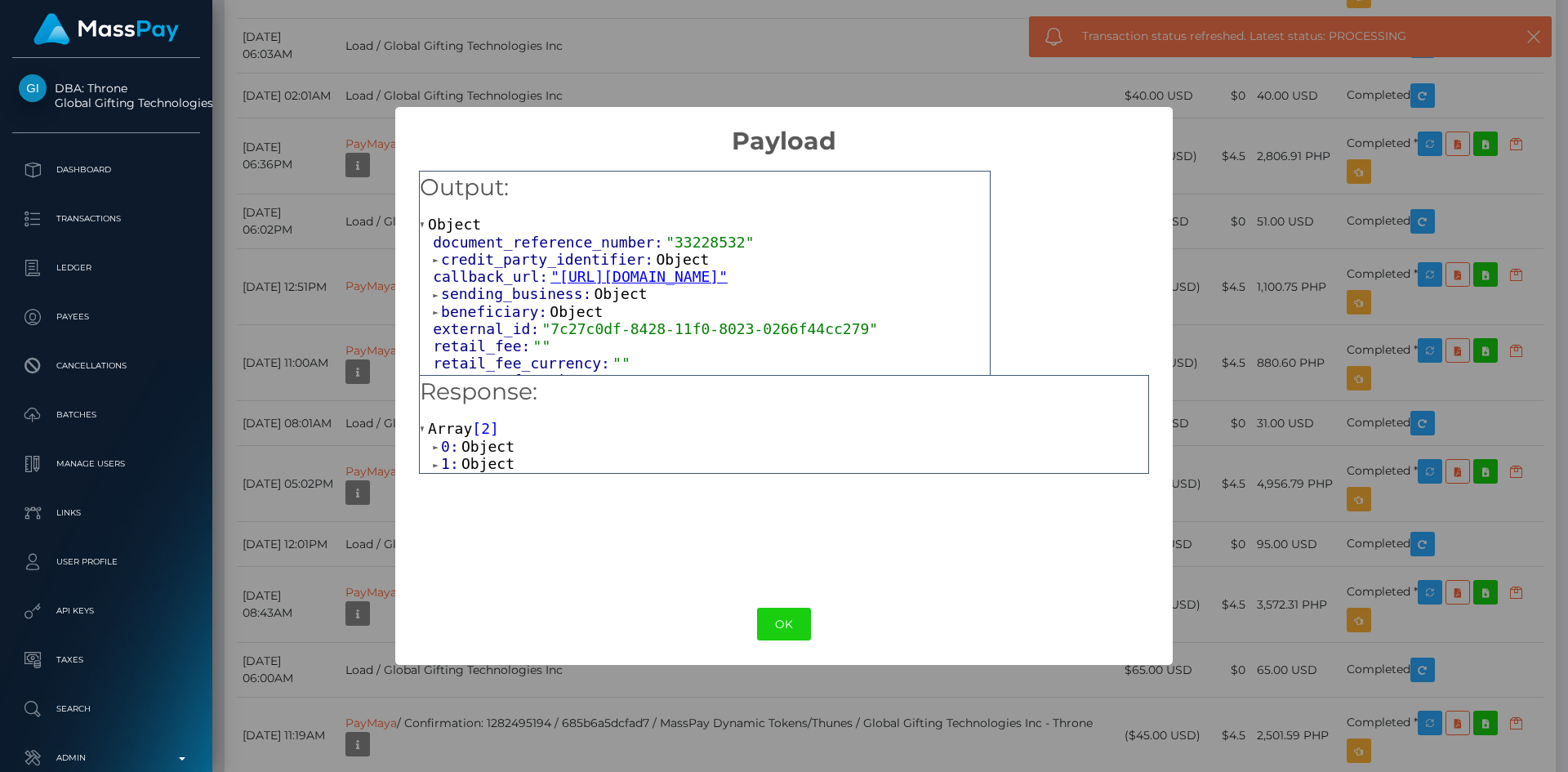
click at [472, 470] on span "Object" at bounding box center [488, 463] width 54 height 17
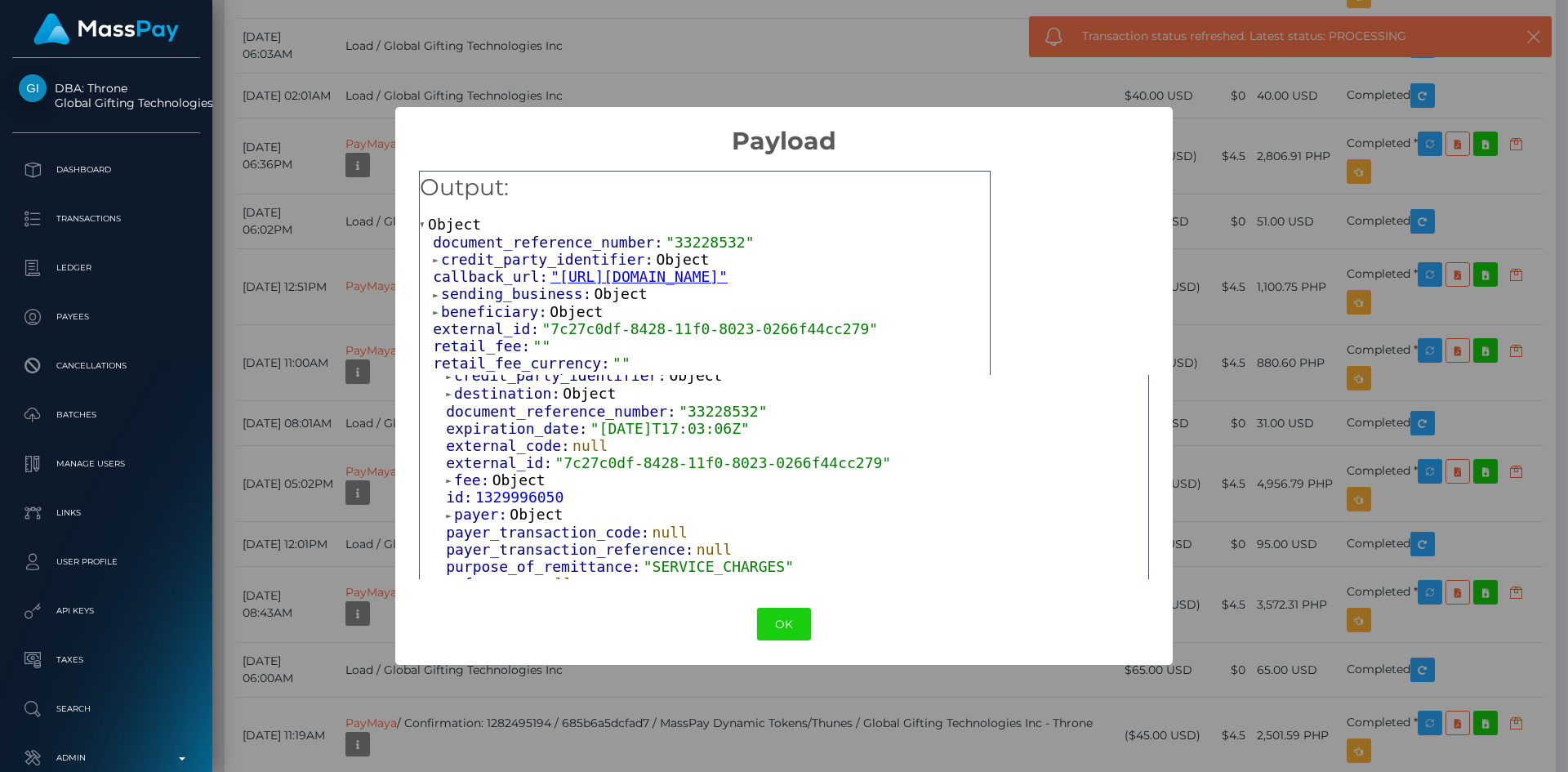
scroll to position [245, 0]
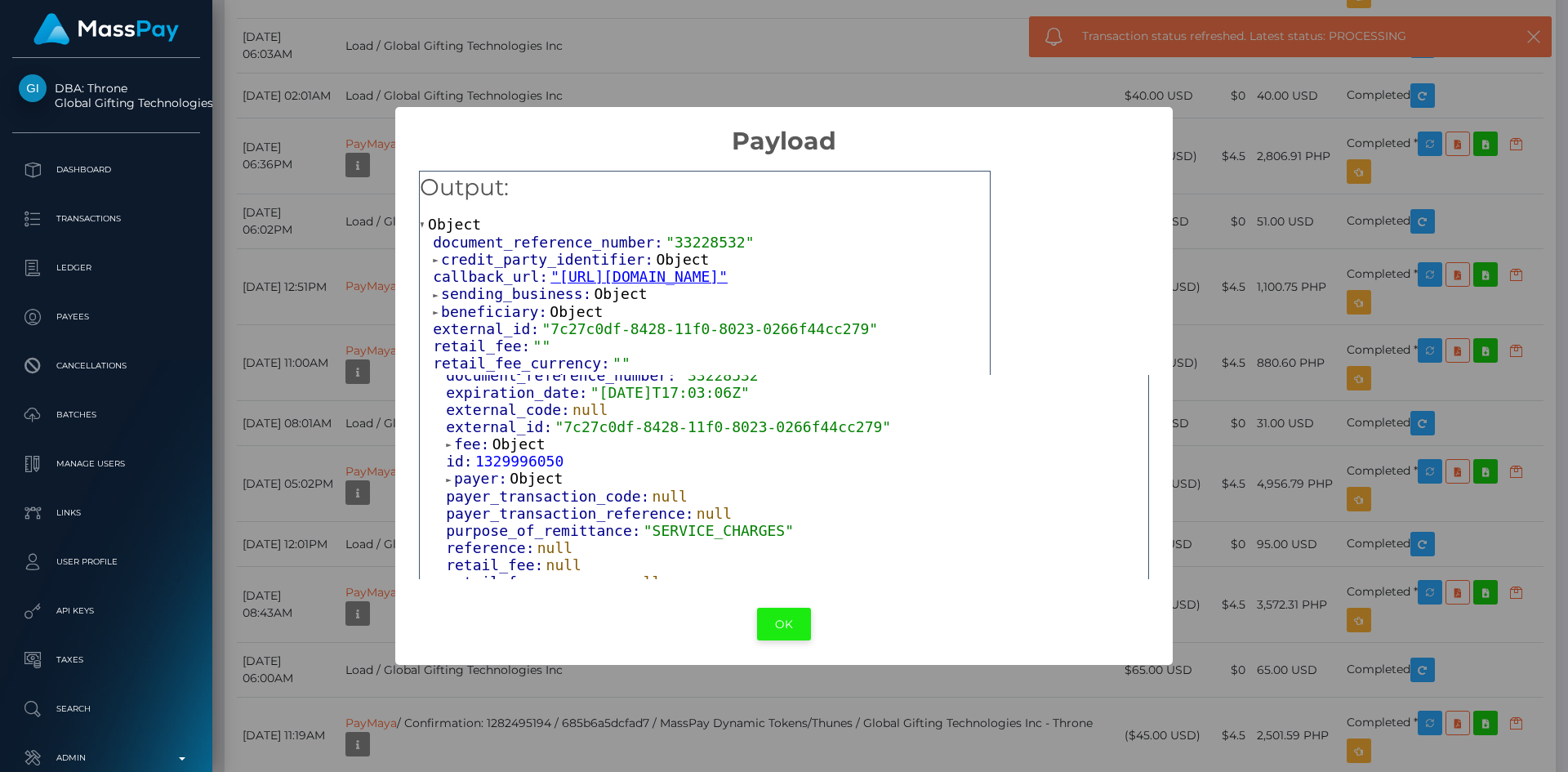
click at [769, 631] on button "OK" at bounding box center [784, 624] width 54 height 34
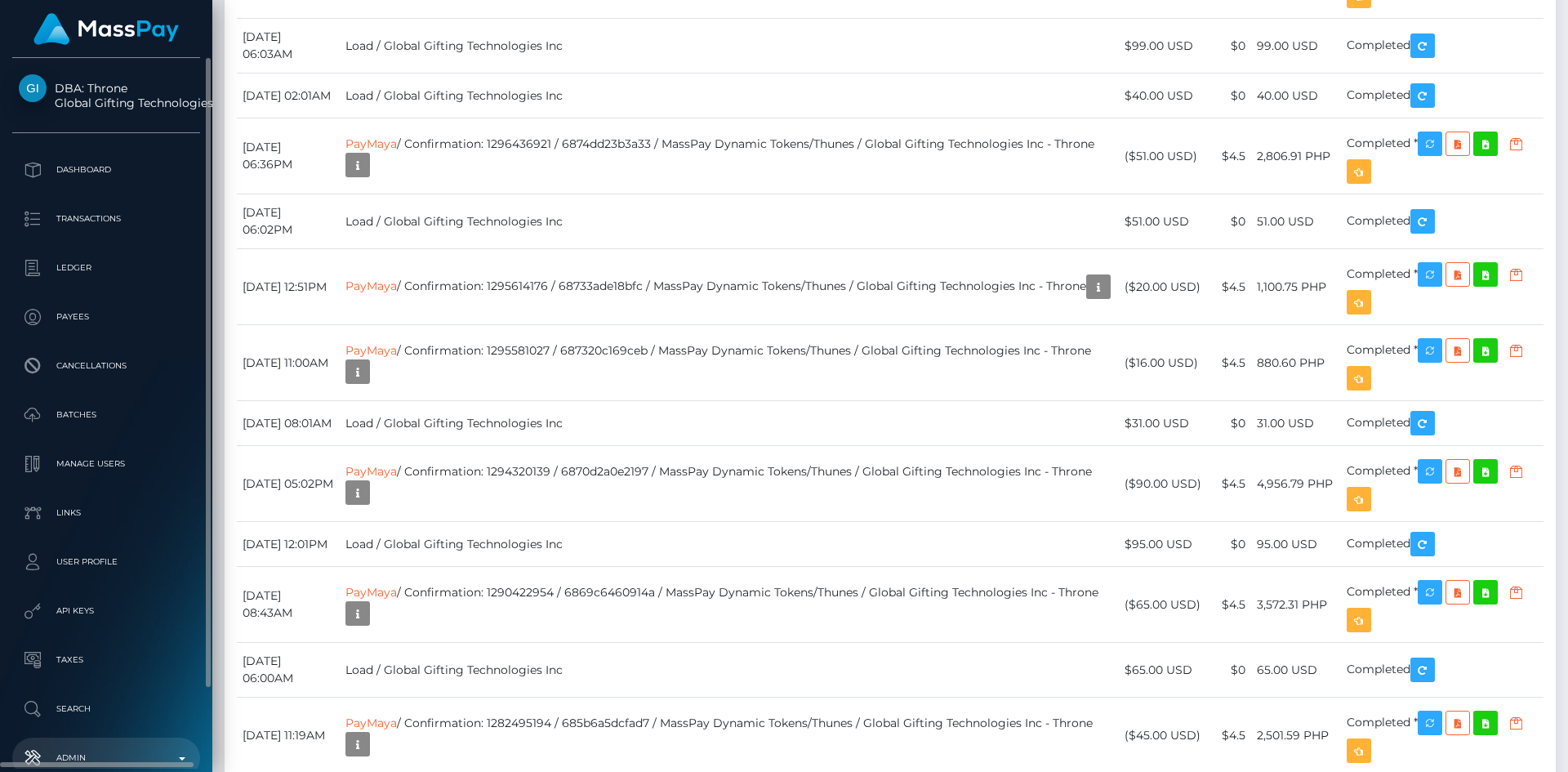
click at [172, 747] on p "Admin" at bounding box center [106, 758] width 174 height 25
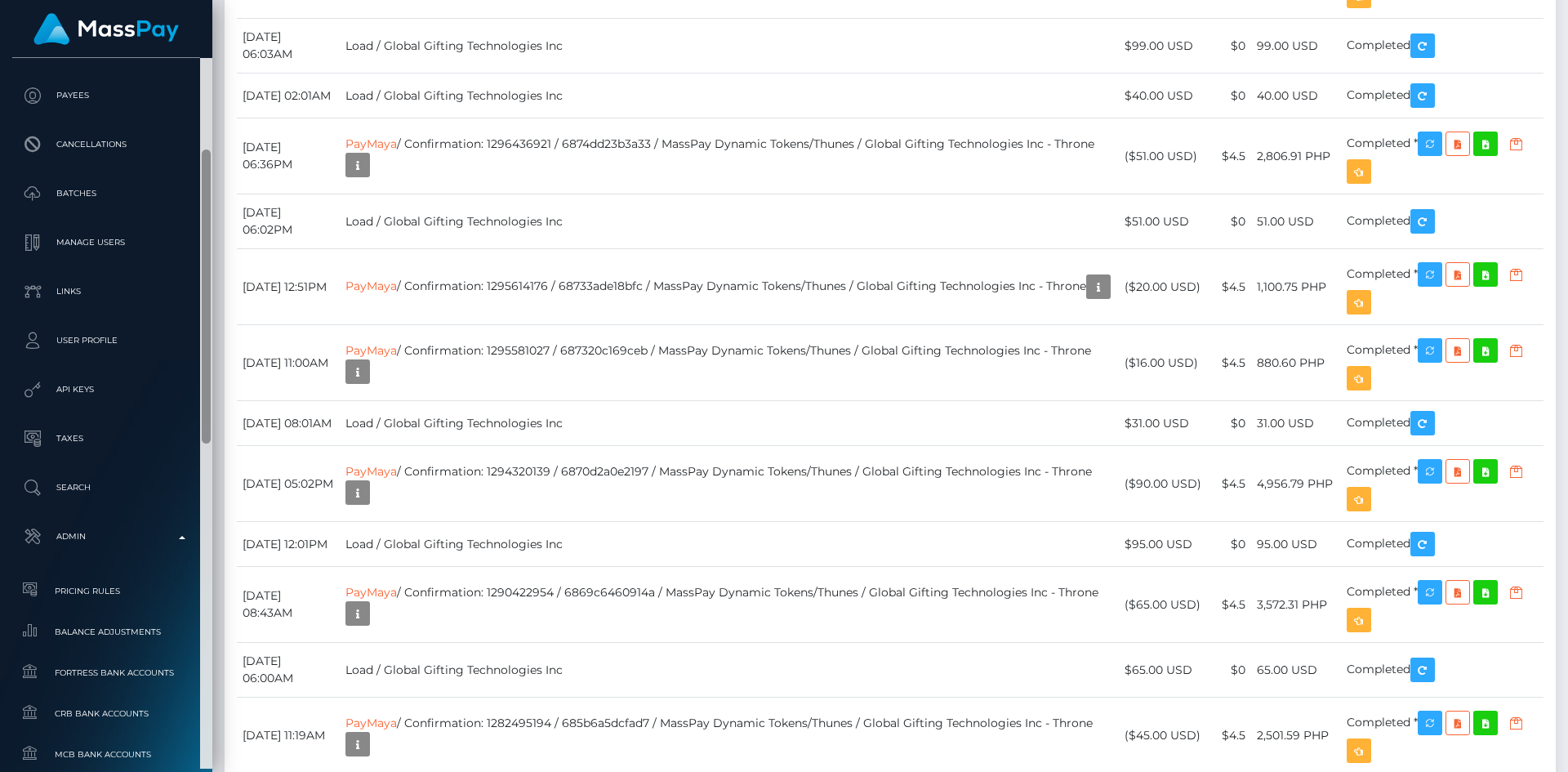
drag, startPoint x: 206, startPoint y: 612, endPoint x: 221, endPoint y: 810, distance: 198.6
click at [221, 771] on html "DBA: Throne Global Gifting Technologies Inc Dashboard Transactions Ledger Payee…" at bounding box center [784, 386] width 1568 height 772
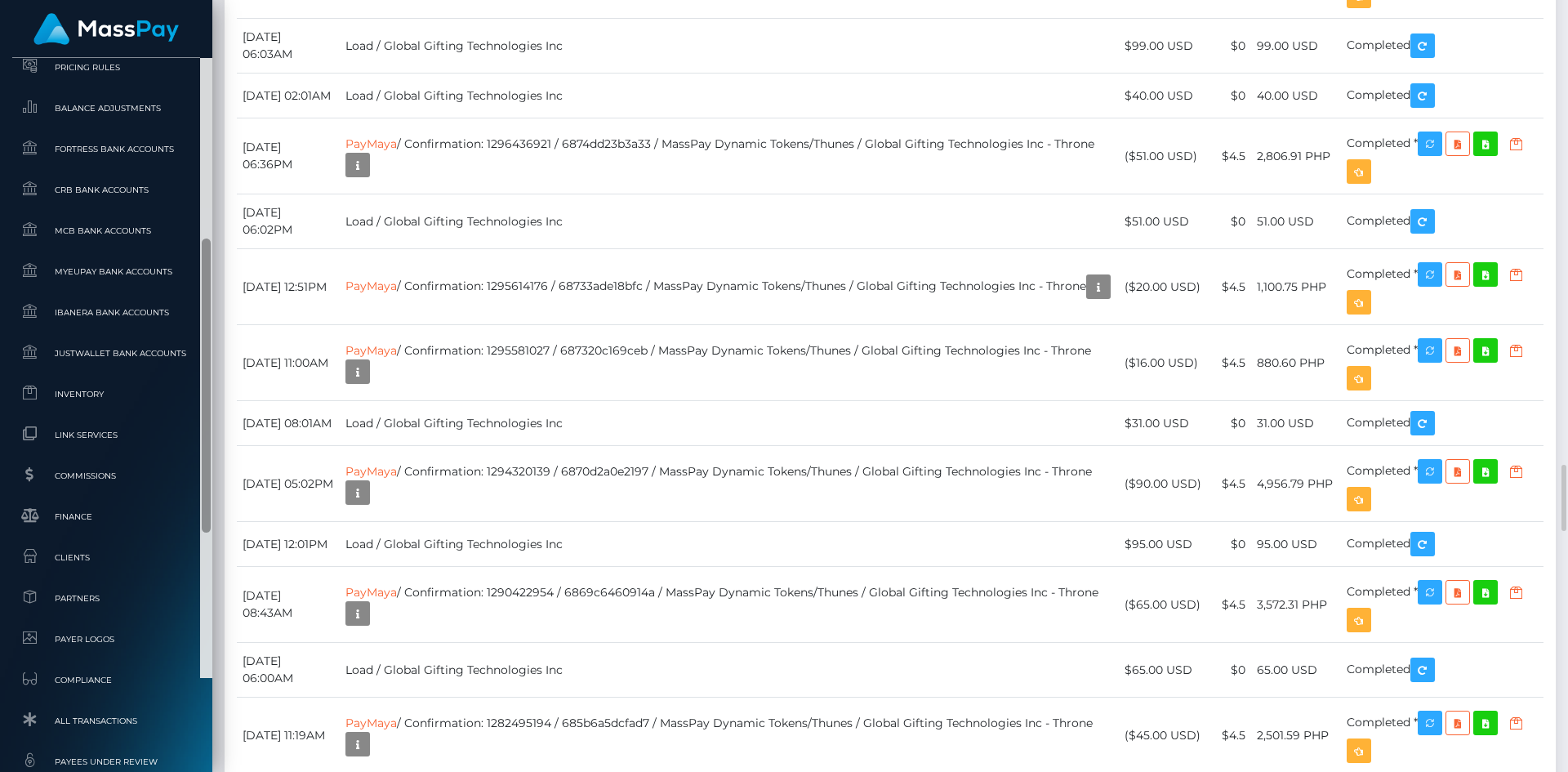
scroll to position [753, 0]
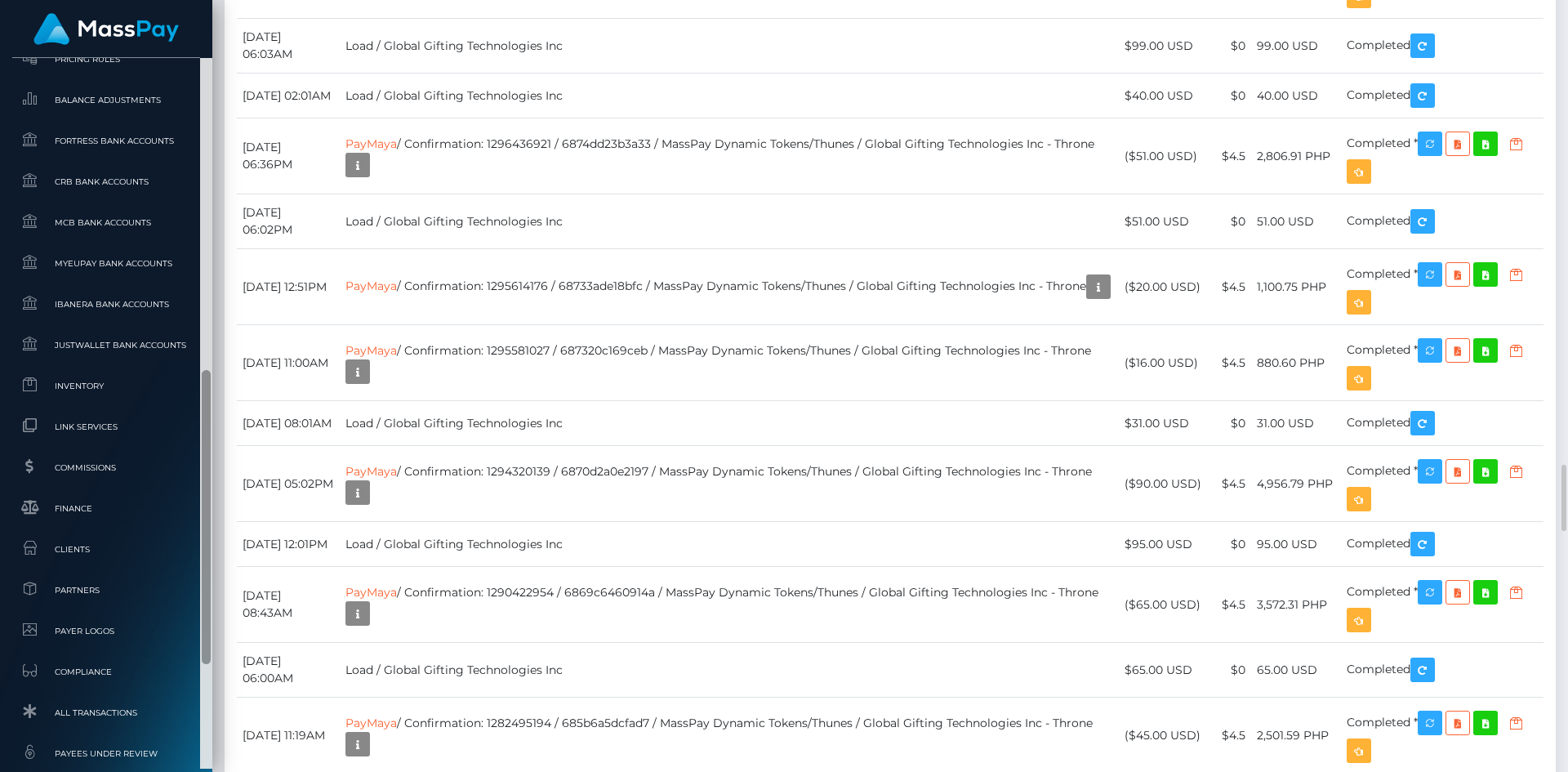
drag, startPoint x: 207, startPoint y: 440, endPoint x: 214, endPoint y: 593, distance: 153.2
click at [214, 593] on div "DBA: Throne Global Gifting Technologies Inc Dashboard Transactions Ledger" at bounding box center [784, 386] width 1568 height 772
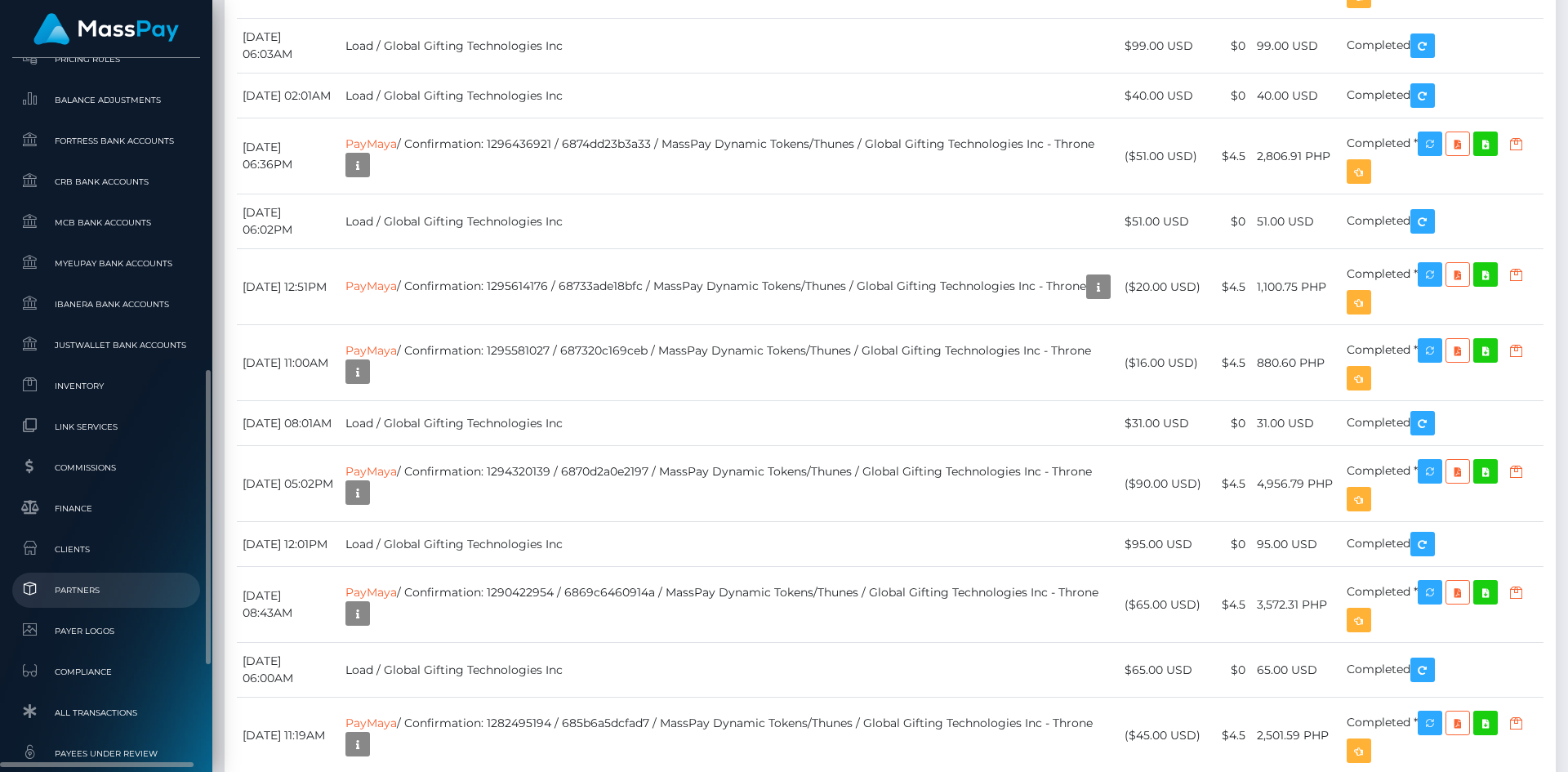
click at [139, 592] on span "Partners" at bounding box center [106, 590] width 174 height 19
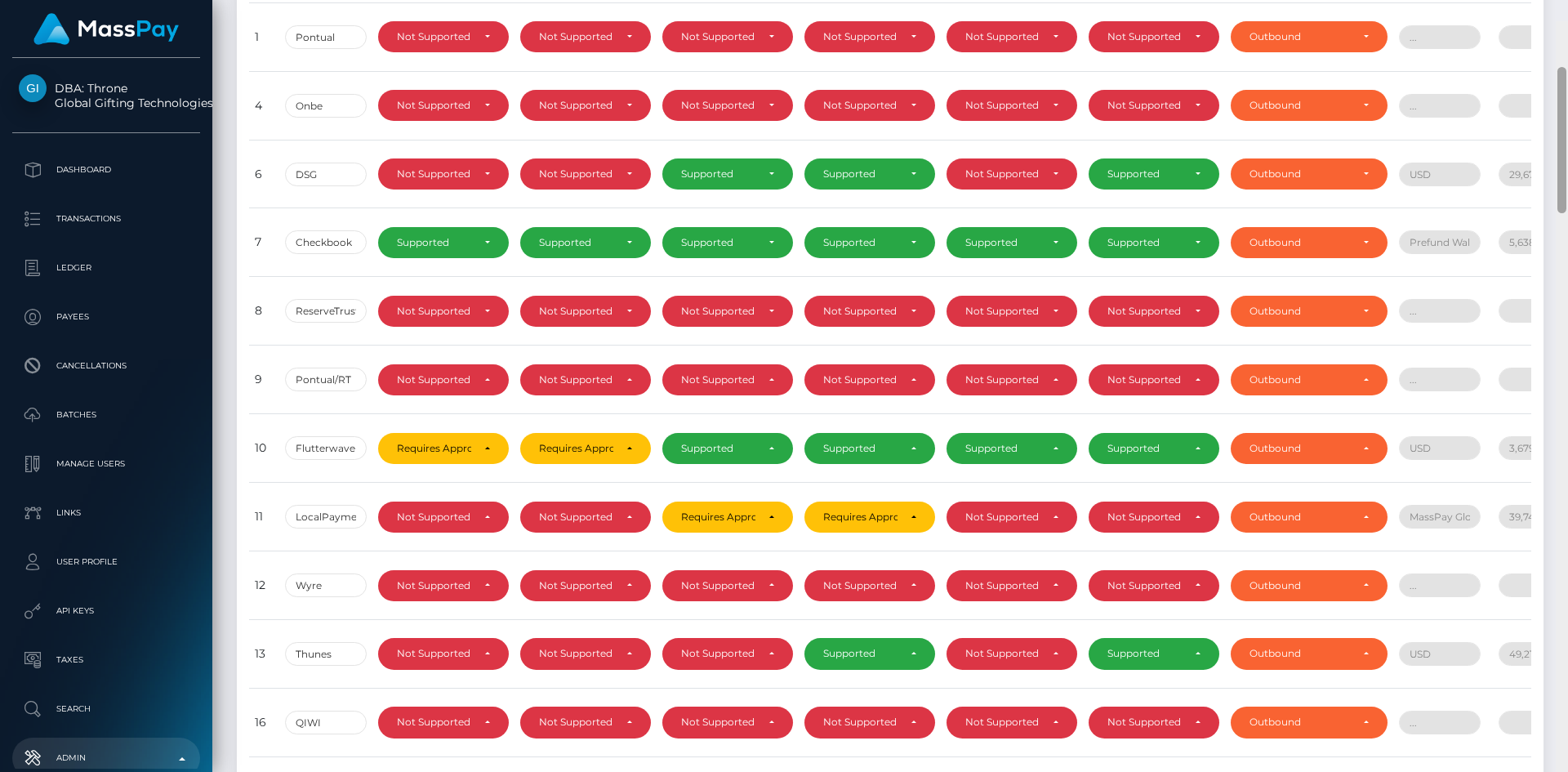
scroll to position [258, 0]
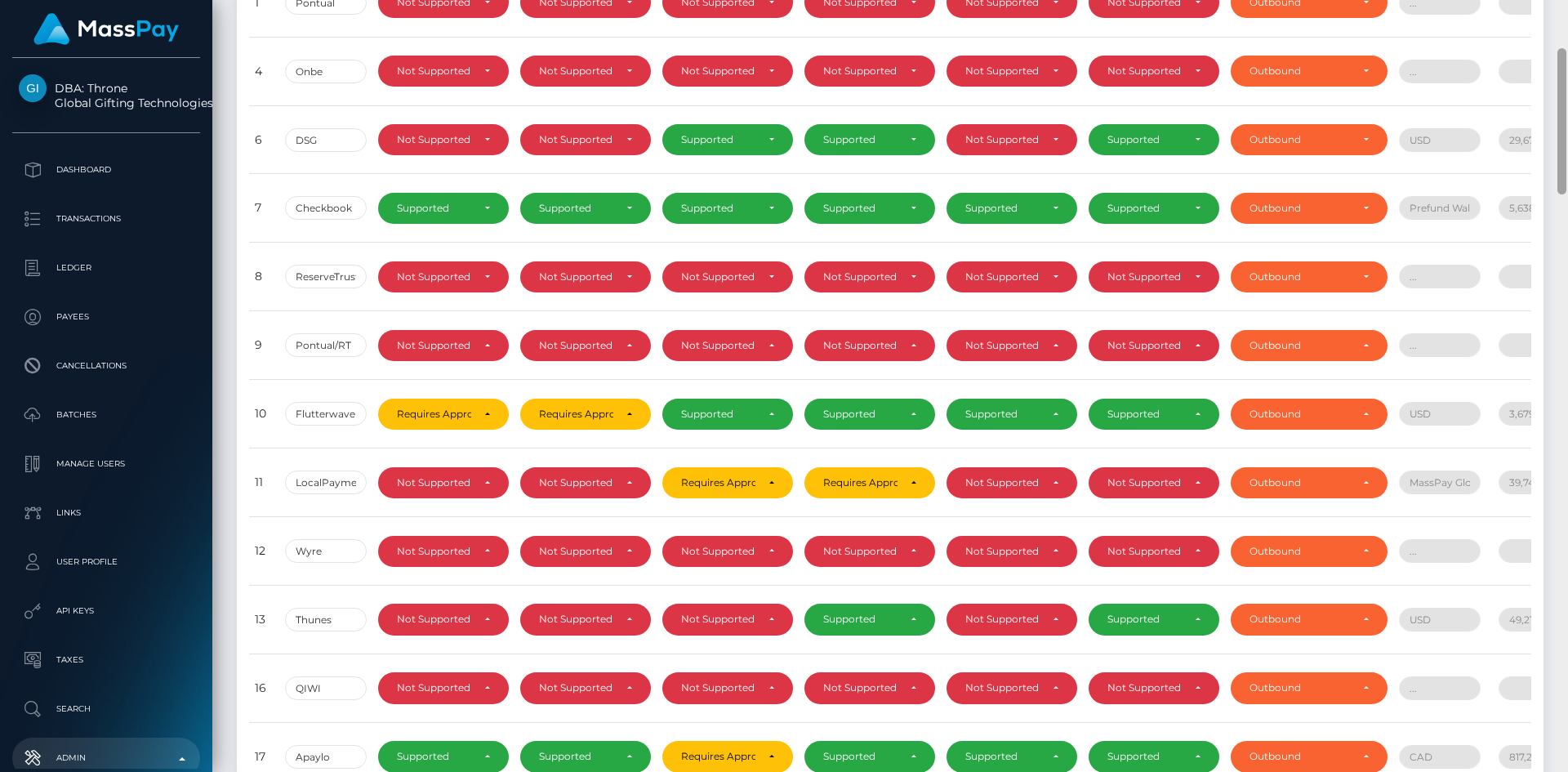
drag, startPoint x: 1558, startPoint y: 119, endPoint x: 1554, endPoint y: 149, distance: 30.3
click at [1554, 149] on div "Admin Partners Loading... Loading..." at bounding box center [890, 386] width 1356 height 772
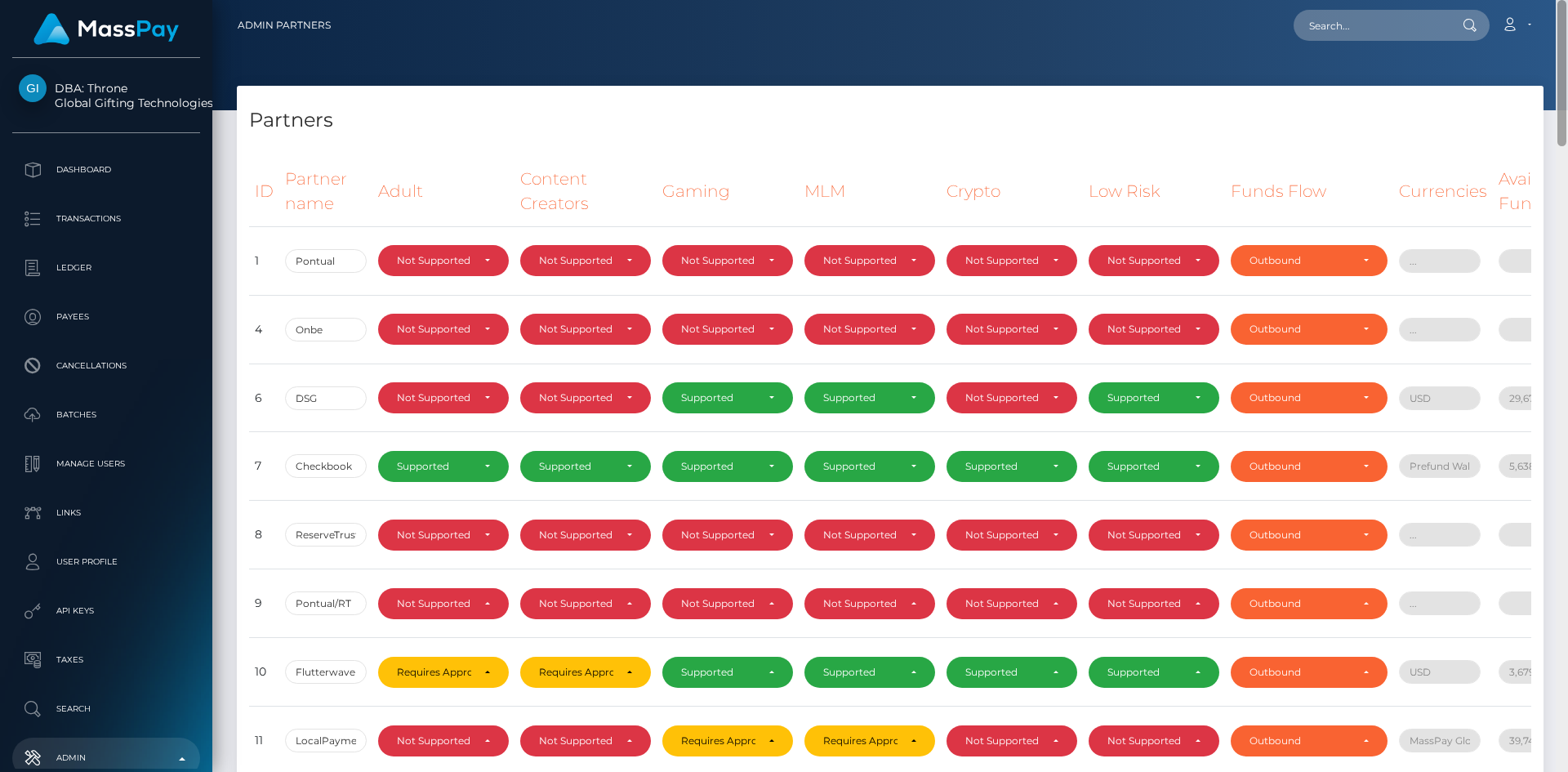
drag, startPoint x: 1561, startPoint y: 149, endPoint x: 1561, endPoint y: 29, distance: 120.0
click at [1562, 37] on div "Admin Partners Loading... Loading..." at bounding box center [890, 386] width 1356 height 772
click at [1361, 31] on input "text" at bounding box center [1370, 26] width 154 height 31
paste input "angelmayrose4@gmail.com"
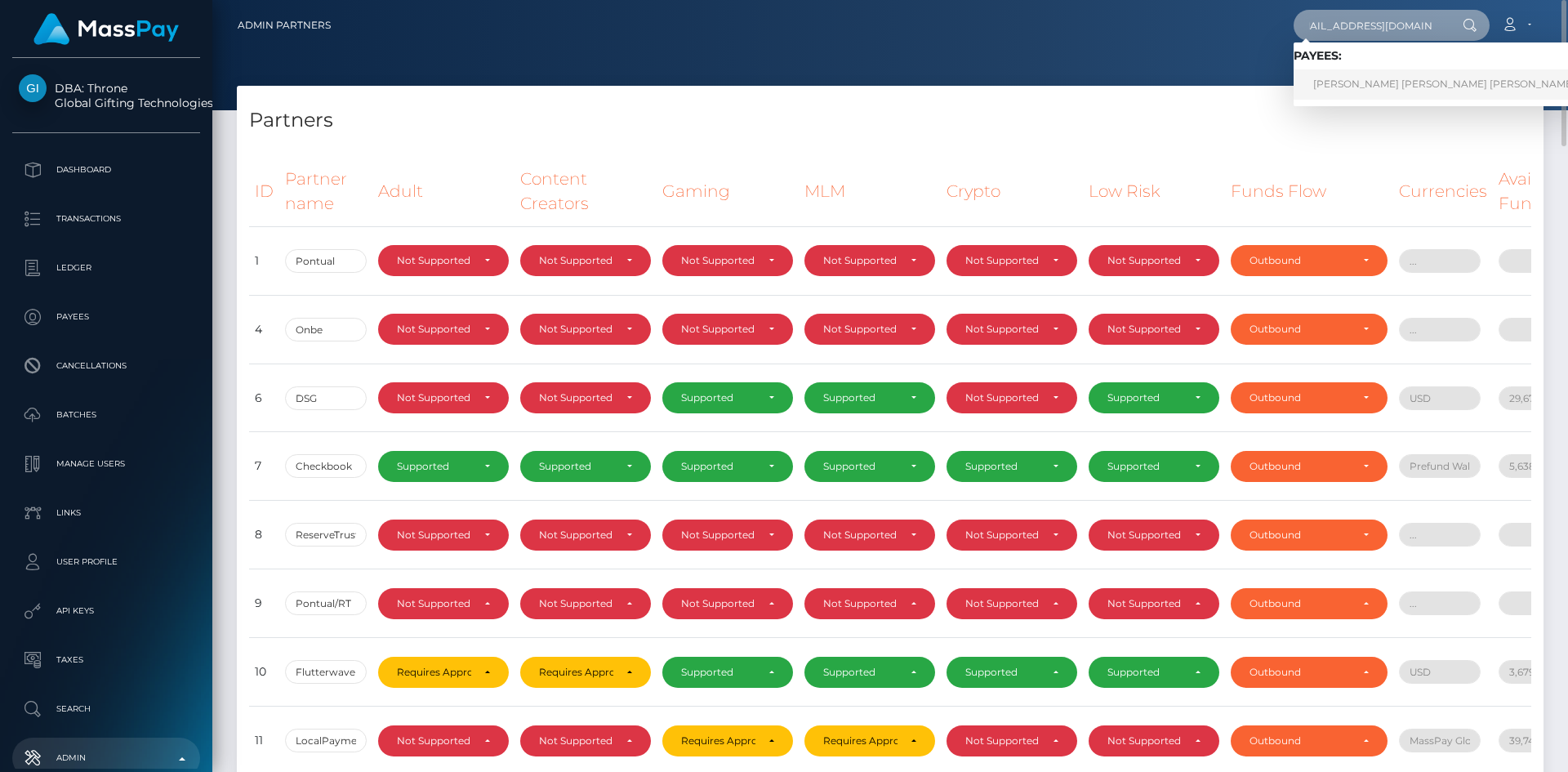
type input "angelmayrose4@gmail.com"
drag, startPoint x: 1374, startPoint y: 92, endPoint x: 1350, endPoint y: 93, distance: 24.0
click at [1374, 92] on link "ROSANA PINEDA GUEDES SOARES" at bounding box center [1445, 84] width 301 height 30
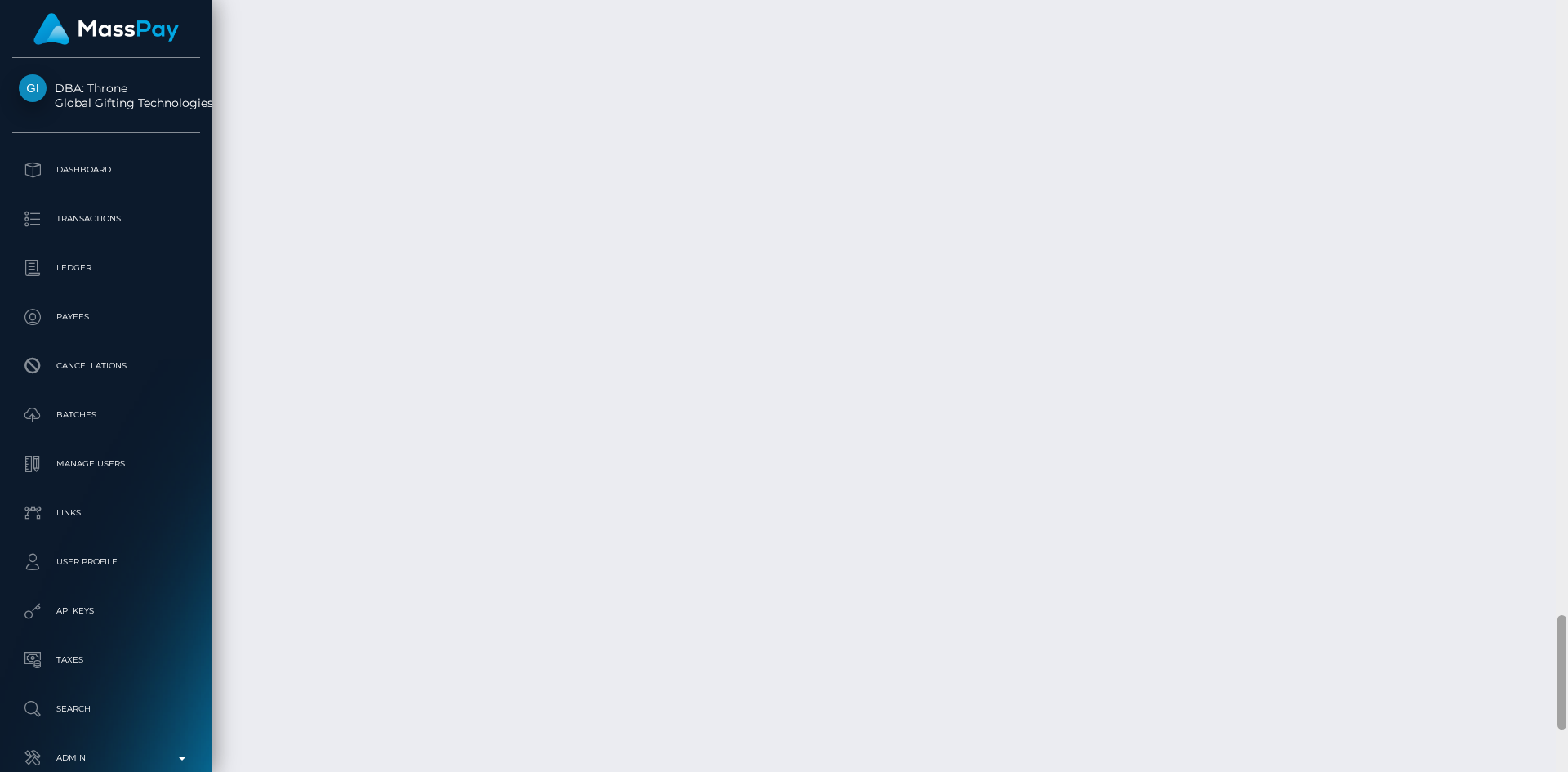
scroll to position [4257, 0]
drag, startPoint x: 0, startPoint y: 0, endPoint x: 1561, endPoint y: 690, distance: 1706.7
click at [1561, 690] on div at bounding box center [1561, 691] width 9 height 114
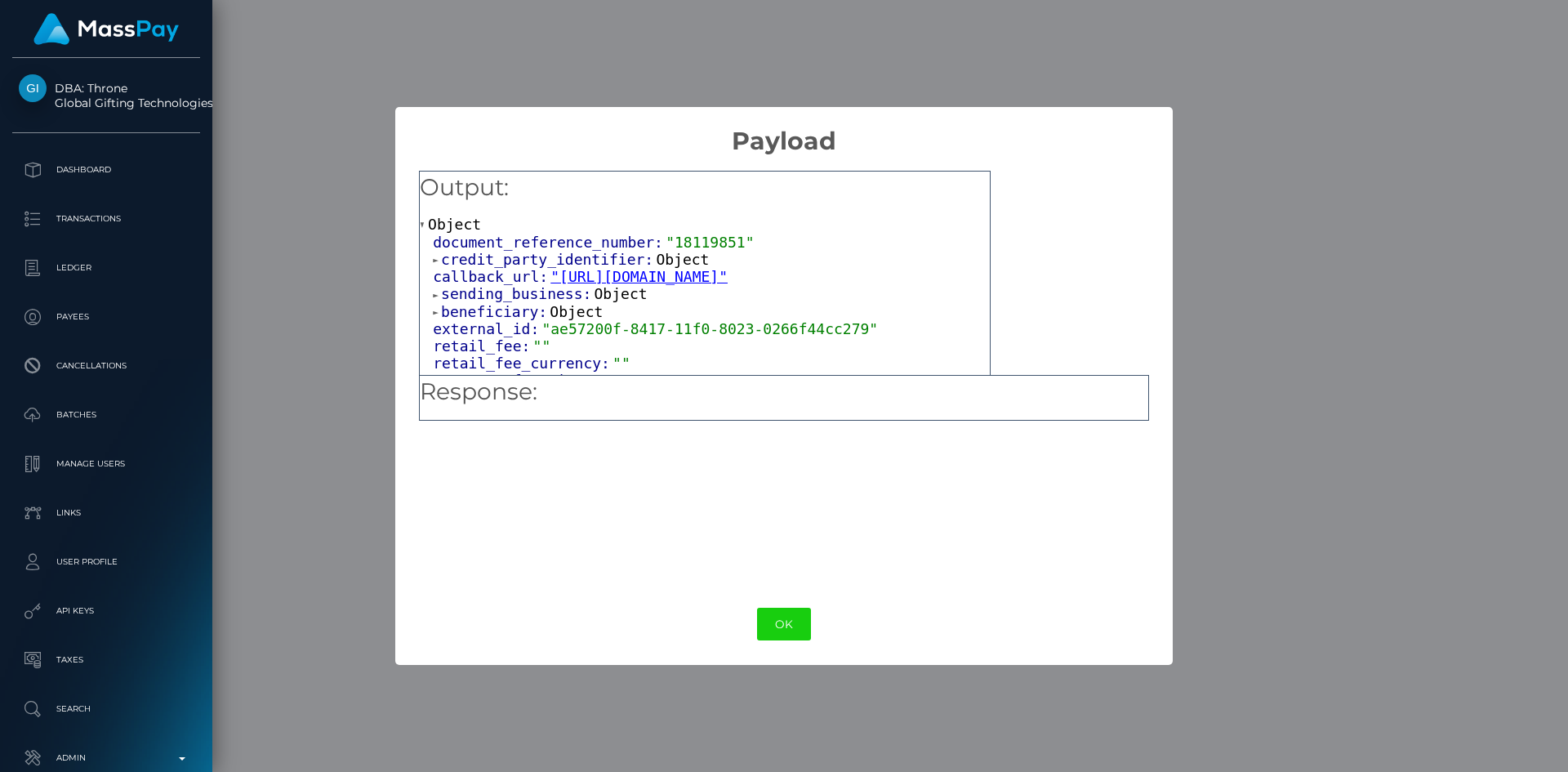
click at [791, 625] on button "OK" at bounding box center [784, 624] width 54 height 34
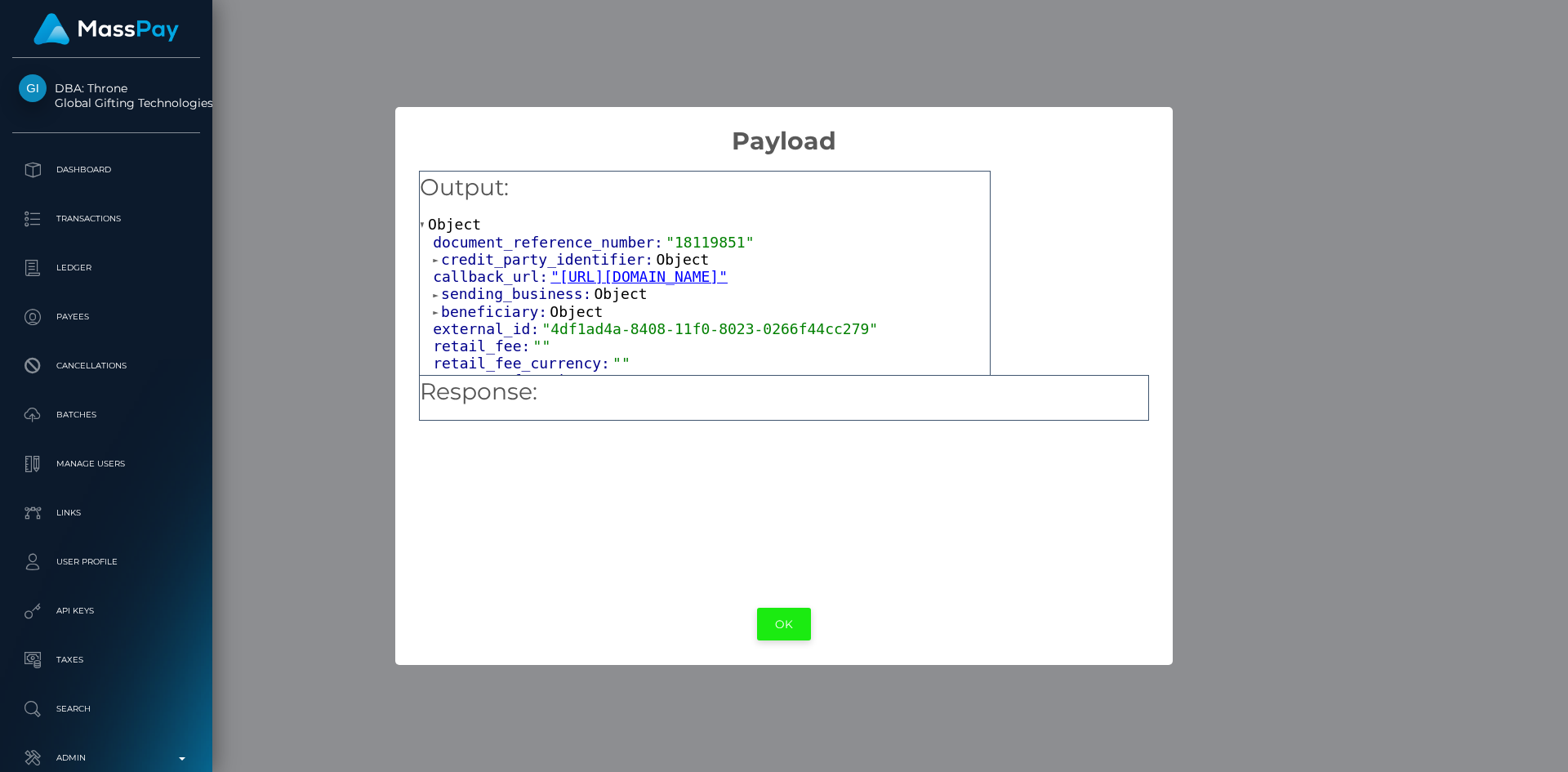
click at [776, 621] on button "OK" at bounding box center [784, 624] width 54 height 34
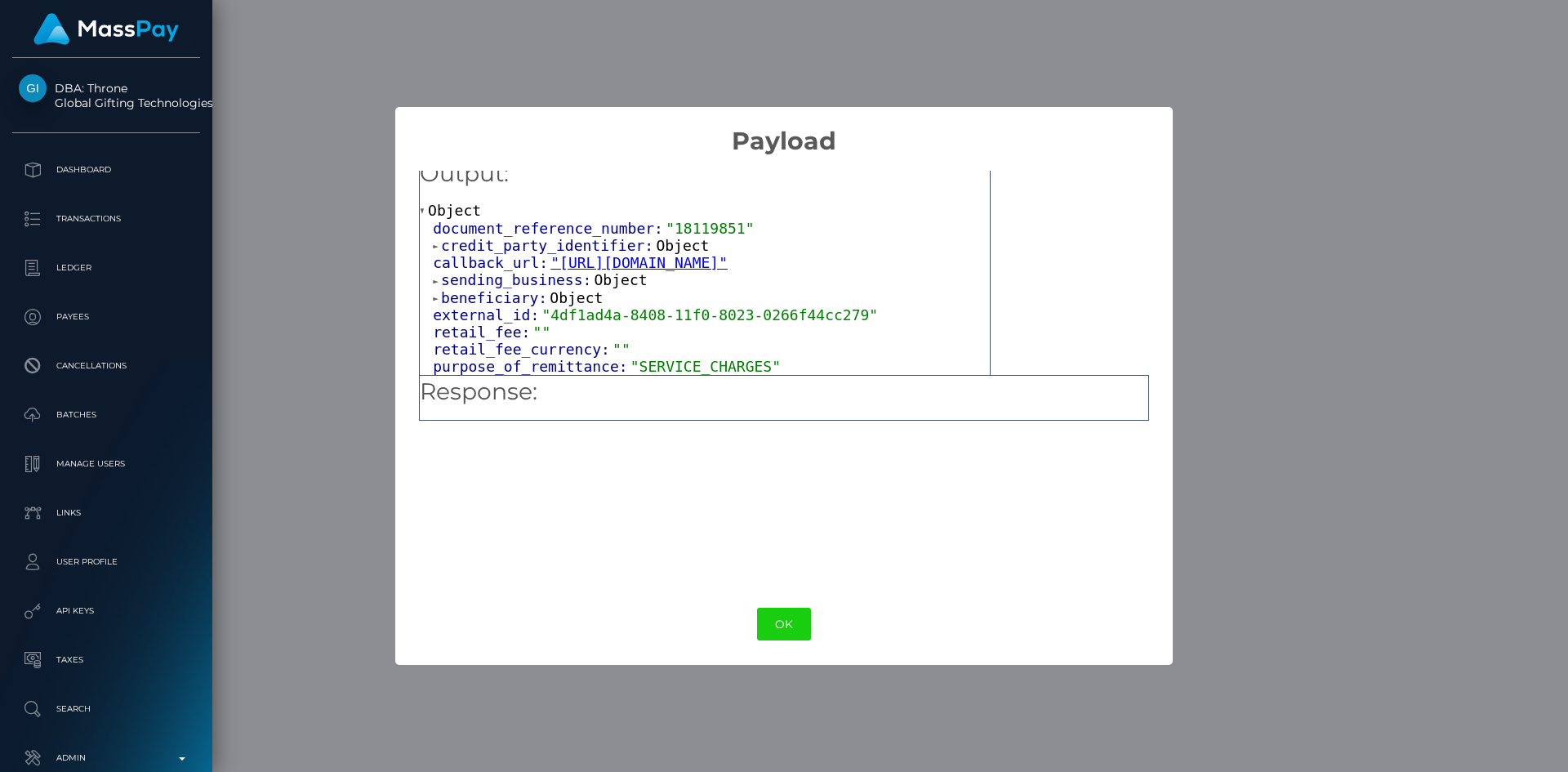
scroll to position [22, 0]
drag, startPoint x: 775, startPoint y: 630, endPoint x: 800, endPoint y: 630, distance: 25.0
click at [780, 631] on button "OK" at bounding box center [784, 624] width 54 height 34
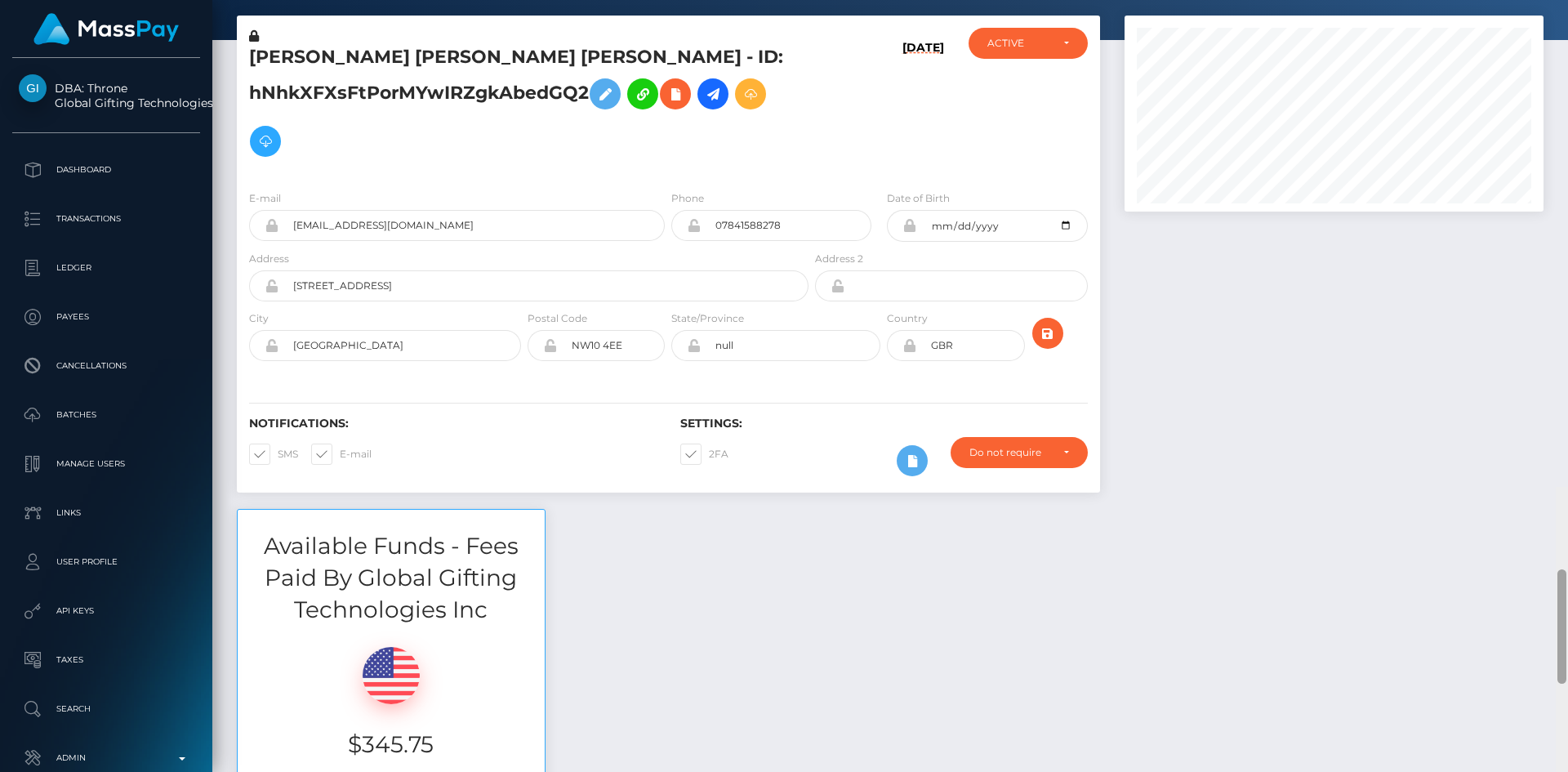
scroll to position [0, 0]
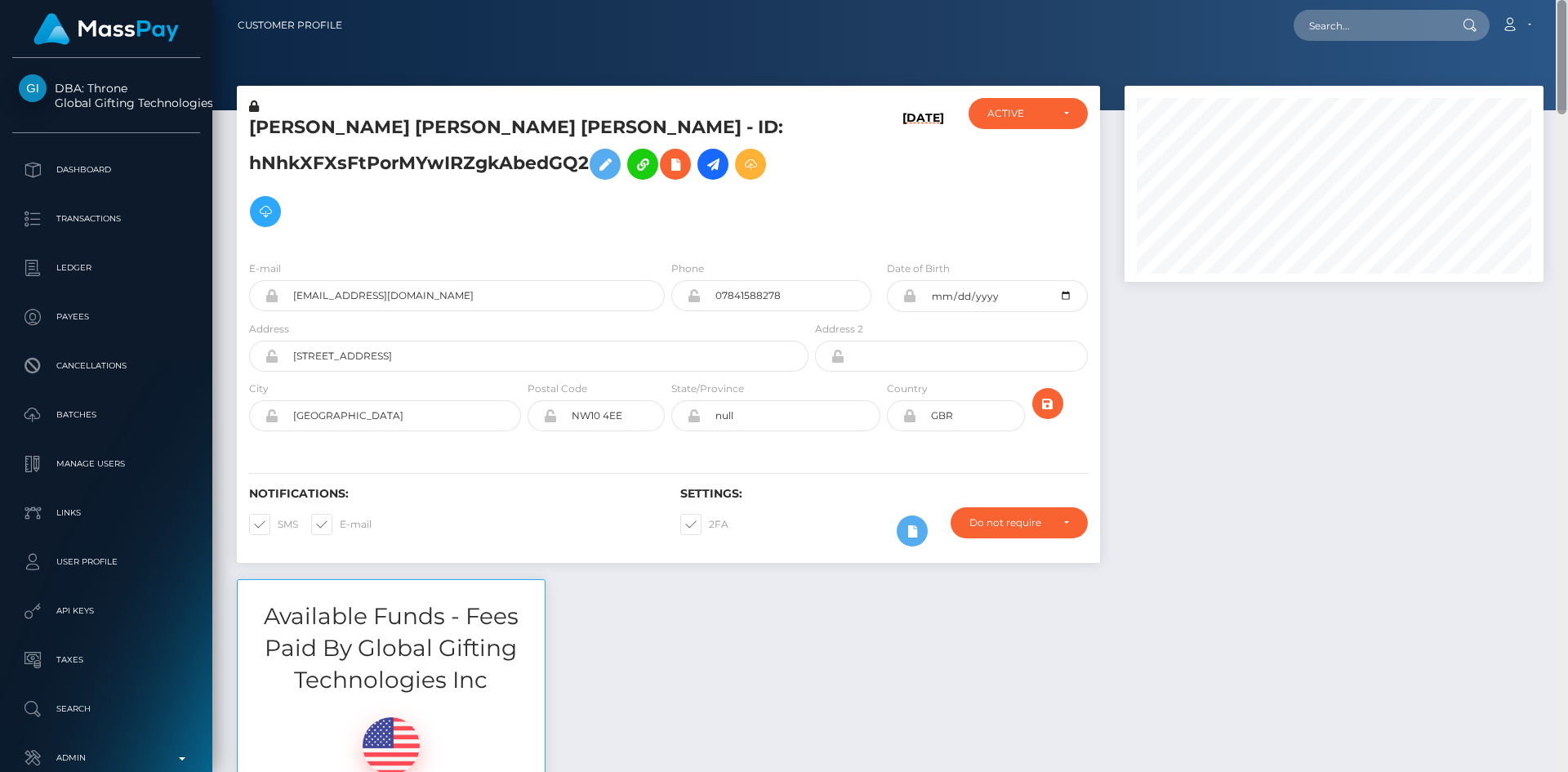
drag, startPoint x: 1565, startPoint y: 657, endPoint x: 1566, endPoint y: -22, distance: 679.0
click at [1566, 0] on html "DBA: Throne Global Gifting Technologies Inc Dashboard Transactions Ledger Payee…" at bounding box center [784, 386] width 1568 height 772
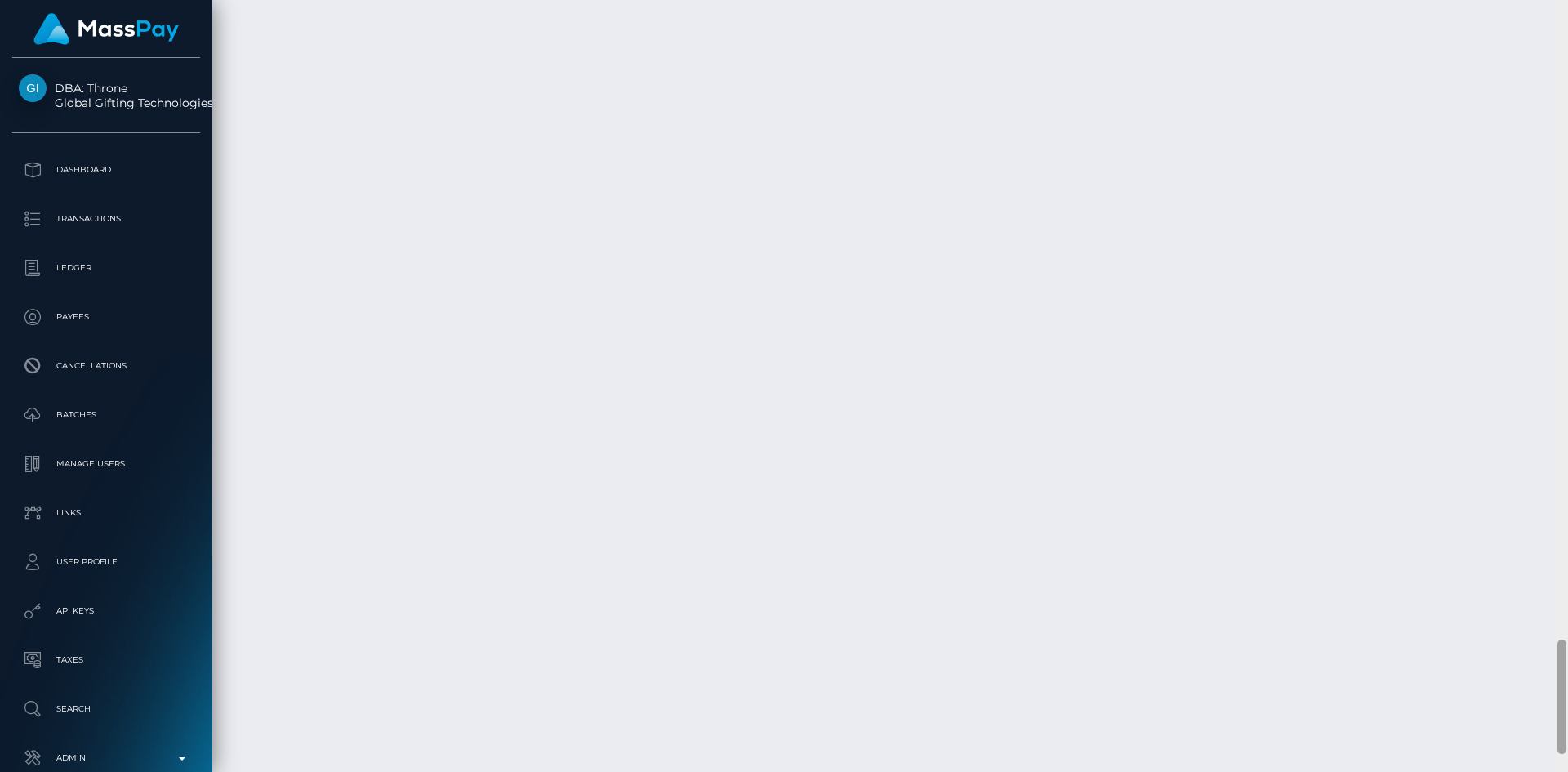
scroll to position [4302, 0]
drag, startPoint x: 1564, startPoint y: 73, endPoint x: 1510, endPoint y: 707, distance: 636.3
click at [1534, 715] on div "Customer Profile Loading... Loading..." at bounding box center [890, 386] width 1356 height 772
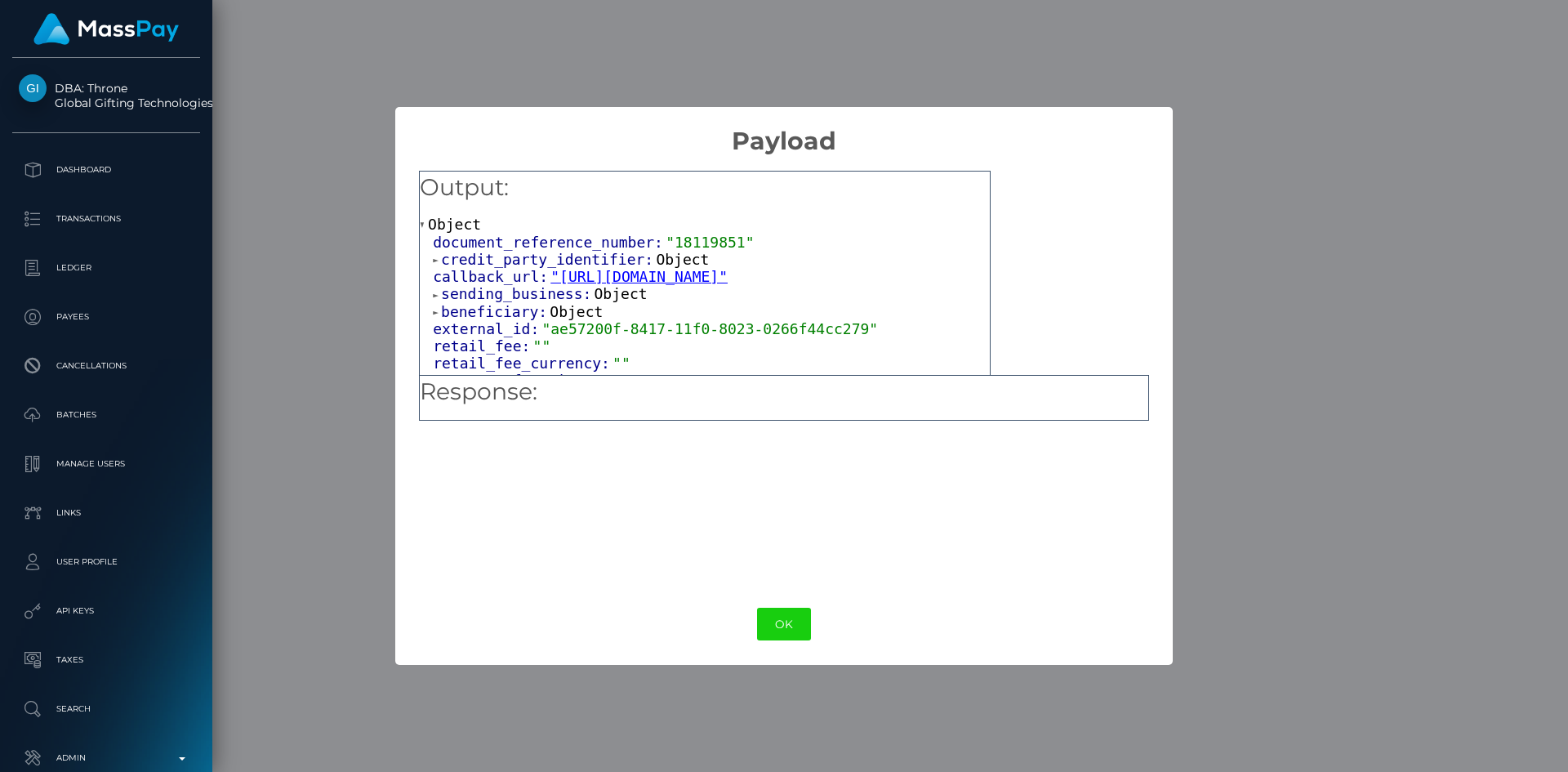
click at [770, 620] on button "OK" at bounding box center [784, 624] width 54 height 34
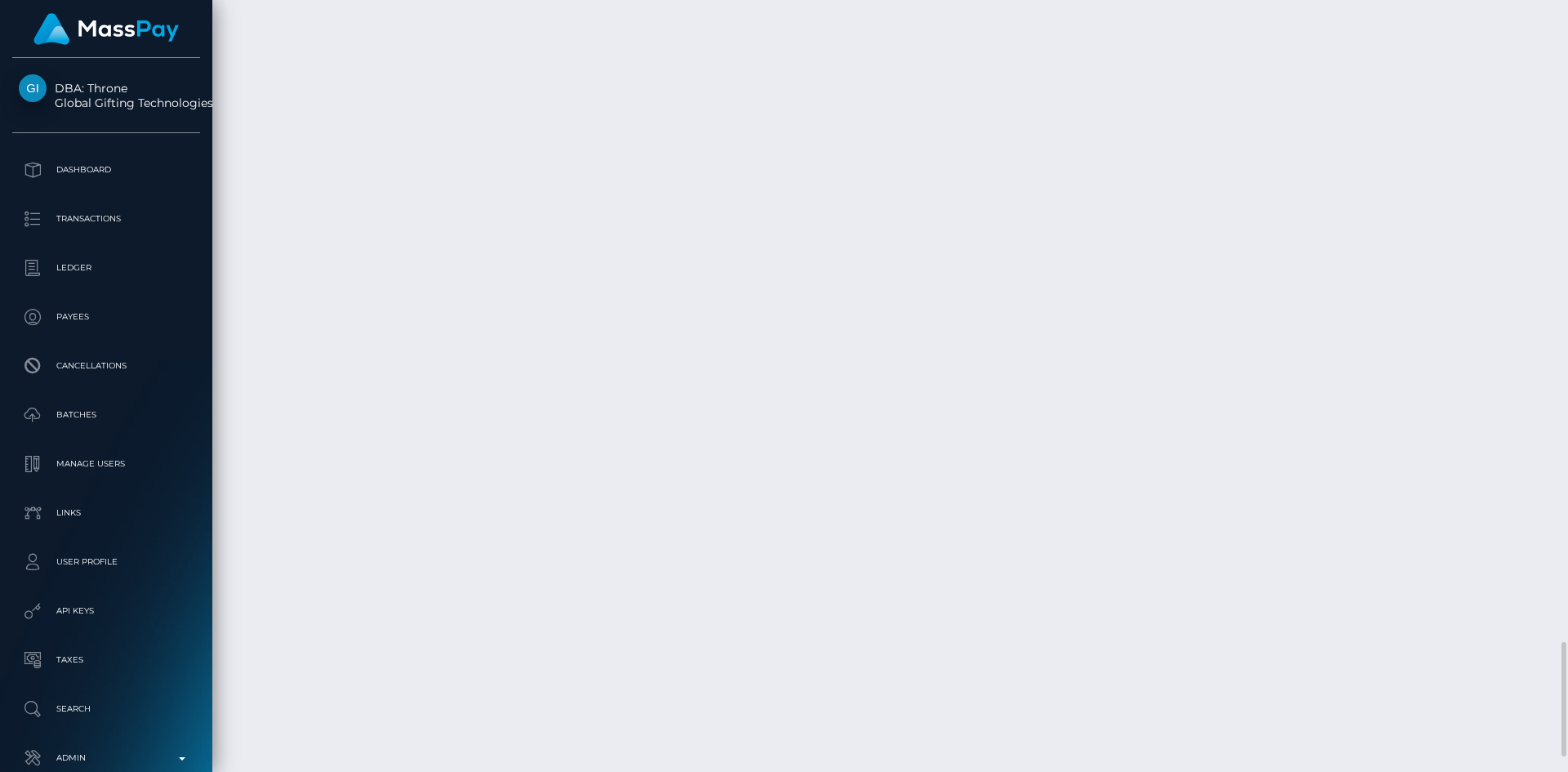
scroll to position [196, 420]
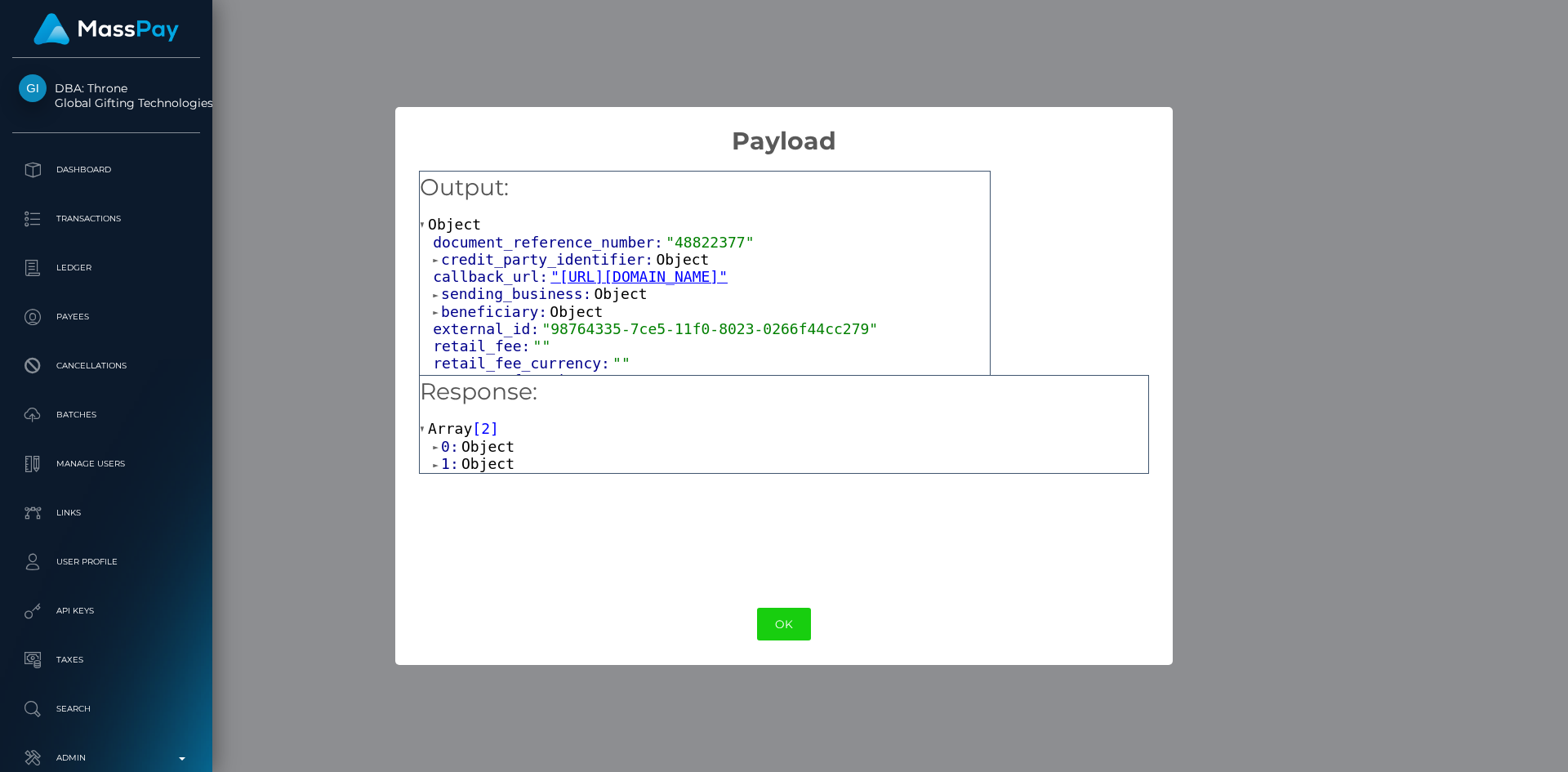
click at [483, 464] on span "Object" at bounding box center [488, 463] width 54 height 17
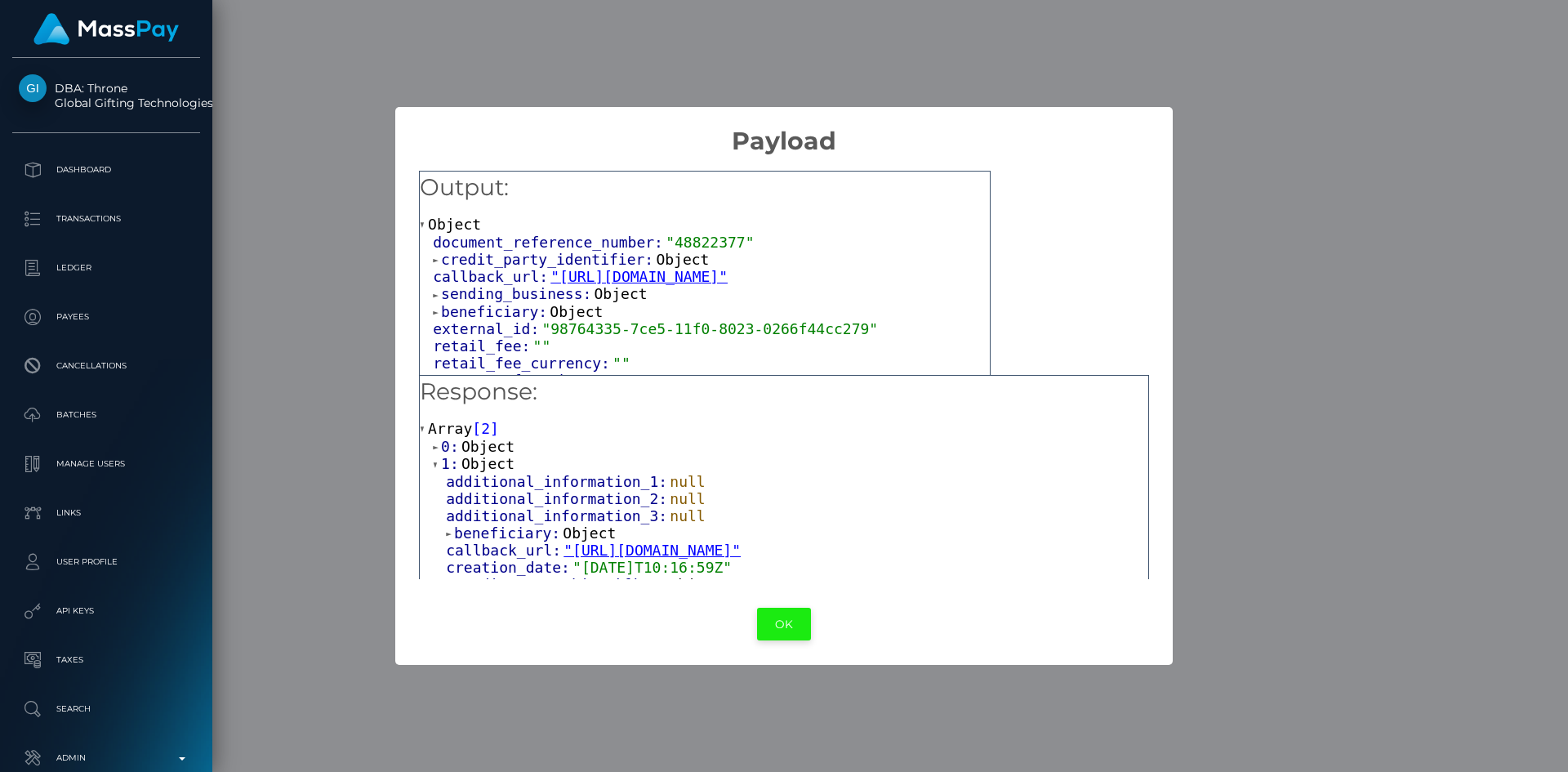
click at [804, 624] on button "OK" at bounding box center [784, 624] width 54 height 34
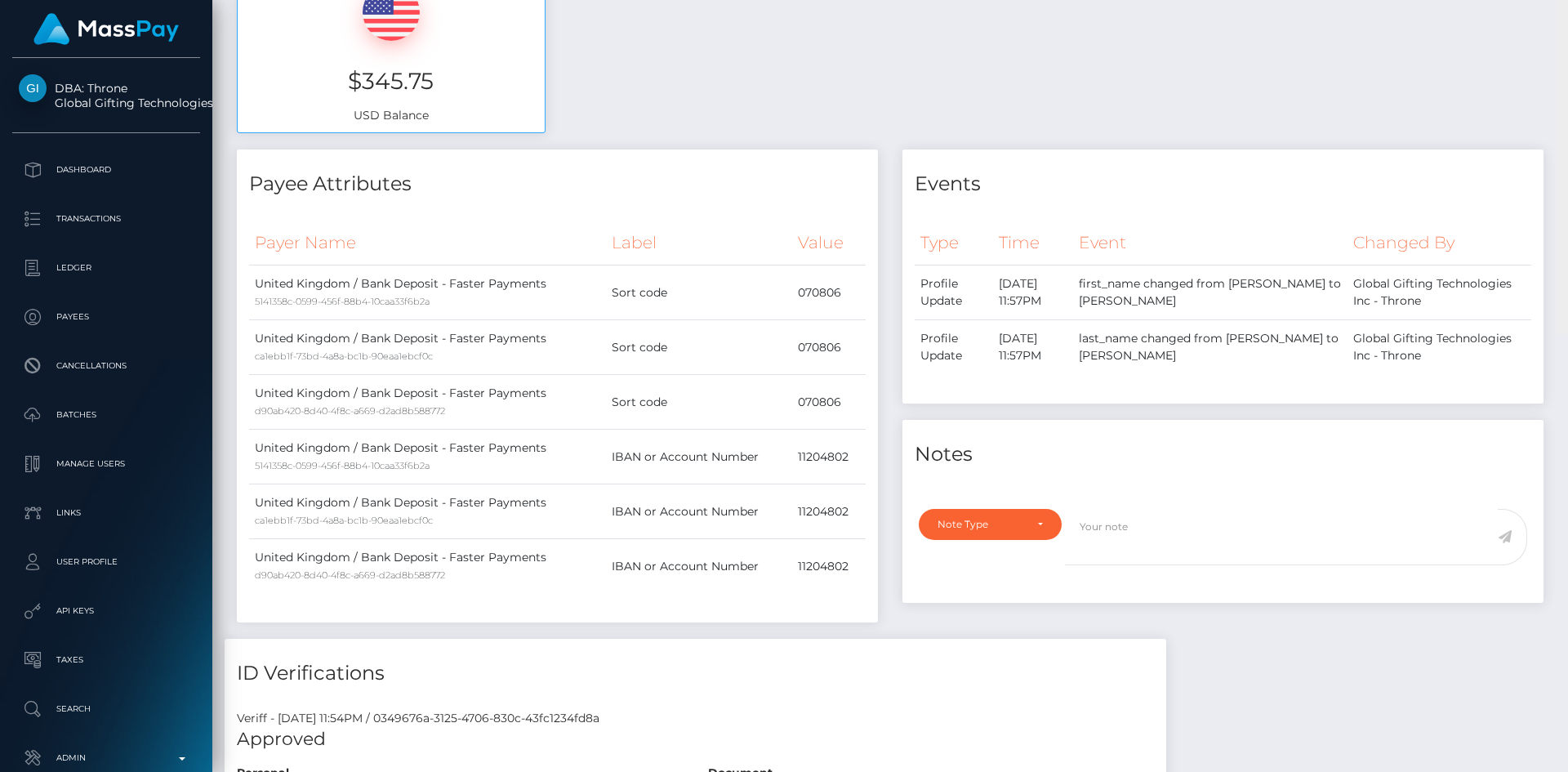
scroll to position [0, 0]
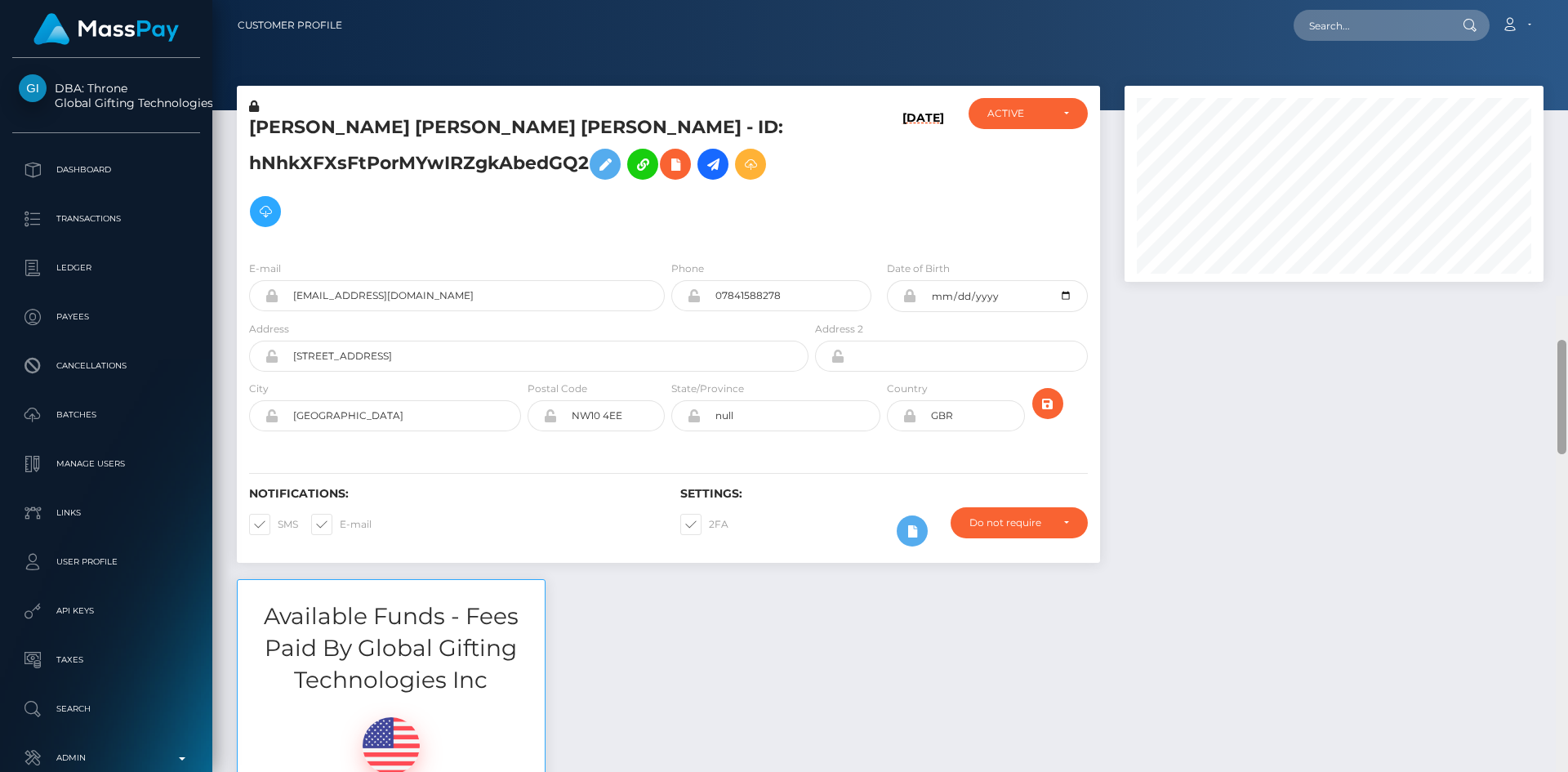
drag, startPoint x: 1558, startPoint y: 659, endPoint x: 1566, endPoint y: -65, distance: 724.0
click at [1566, 0] on html "DBA: Throne Global Gifting Technologies Inc Dashboard Transactions Ledger Payee…" at bounding box center [784, 386] width 1568 height 772
click at [1379, 8] on div "Loading... Loading... Account Edit Profile Logout" at bounding box center [949, 26] width 1188 height 35
click at [1368, 22] on input "text" at bounding box center [1370, 26] width 154 height 31
paste input "a_carjaliu@yahoo.com"
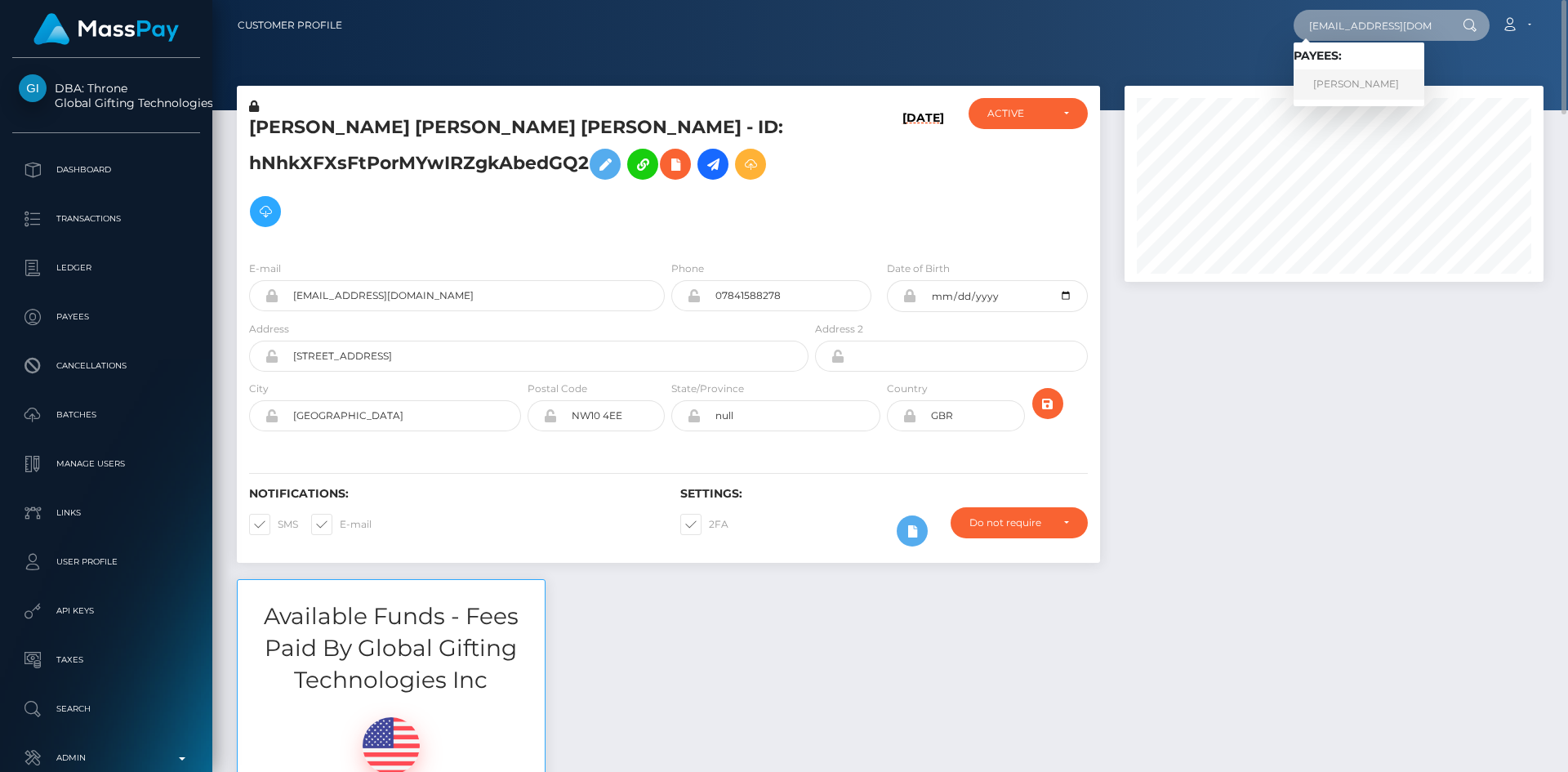
type input "a_carjaliu@yahoo.com"
click at [1366, 77] on link "ALEXANDRU CARJALIU" at bounding box center [1359, 84] width 131 height 30
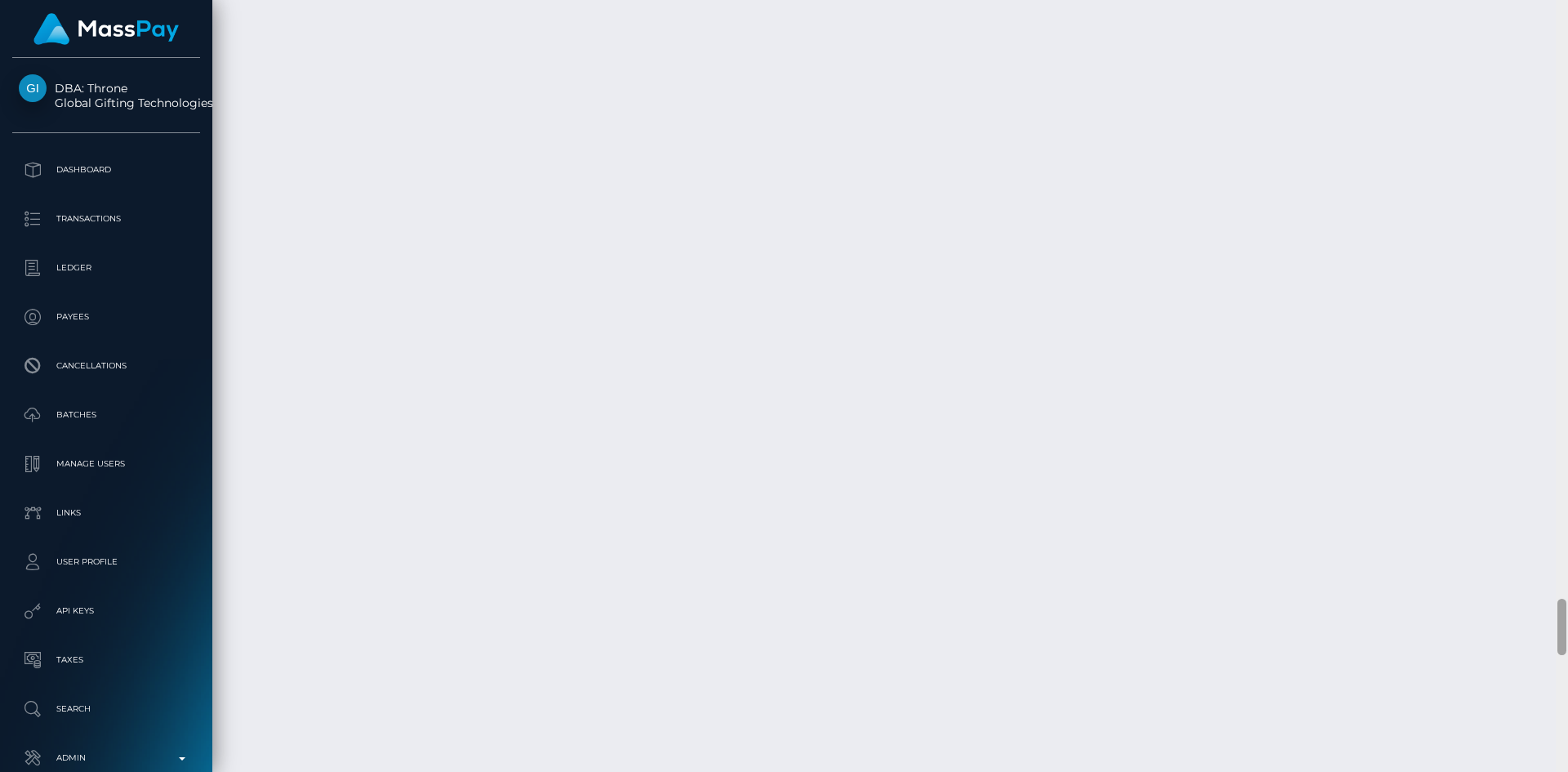
scroll to position [8291, 0]
click at [1530, 673] on div "Customer Profile Loading... Loading..." at bounding box center [890, 386] width 1356 height 772
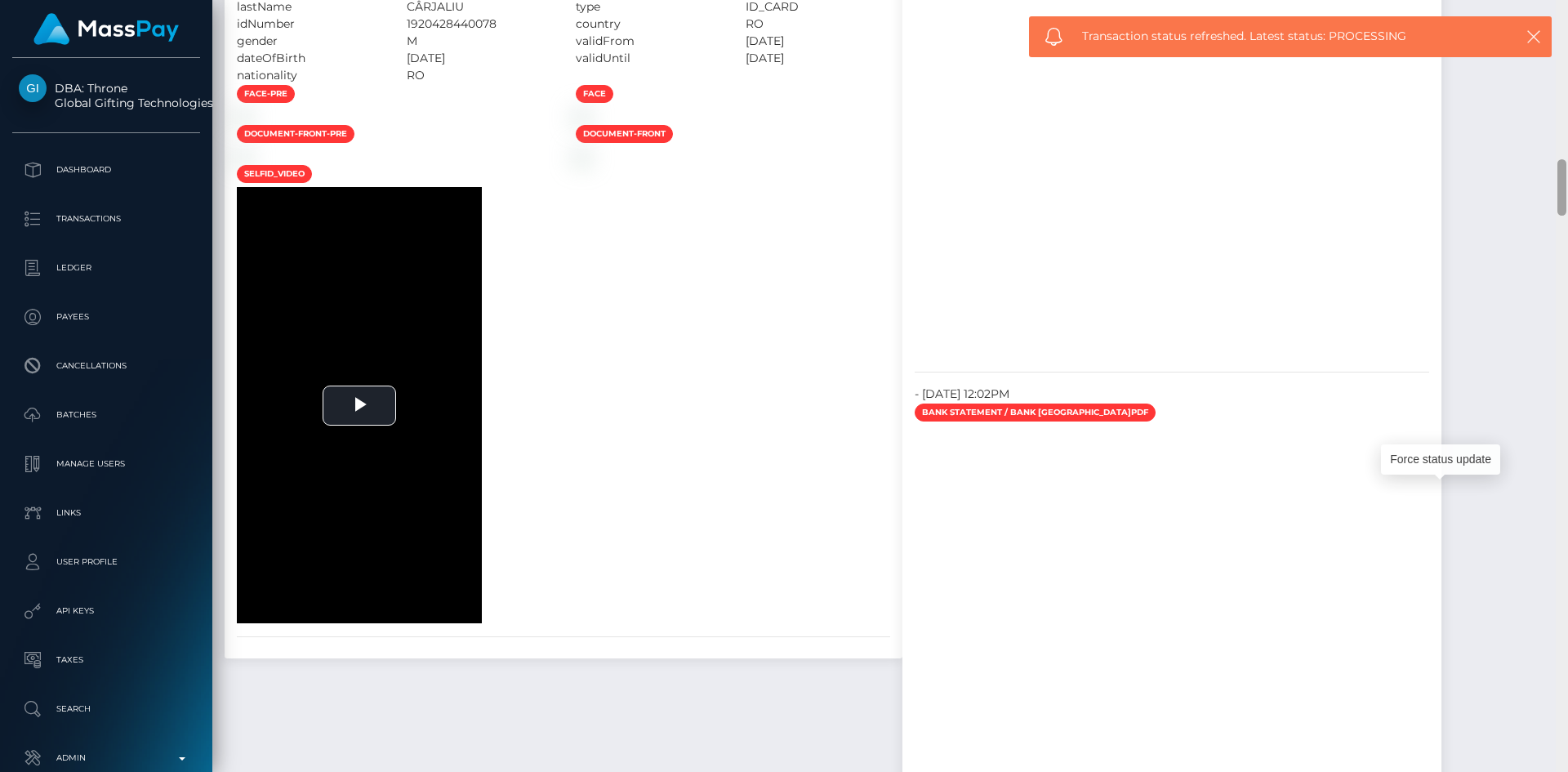
scroll to position [2146, 0]
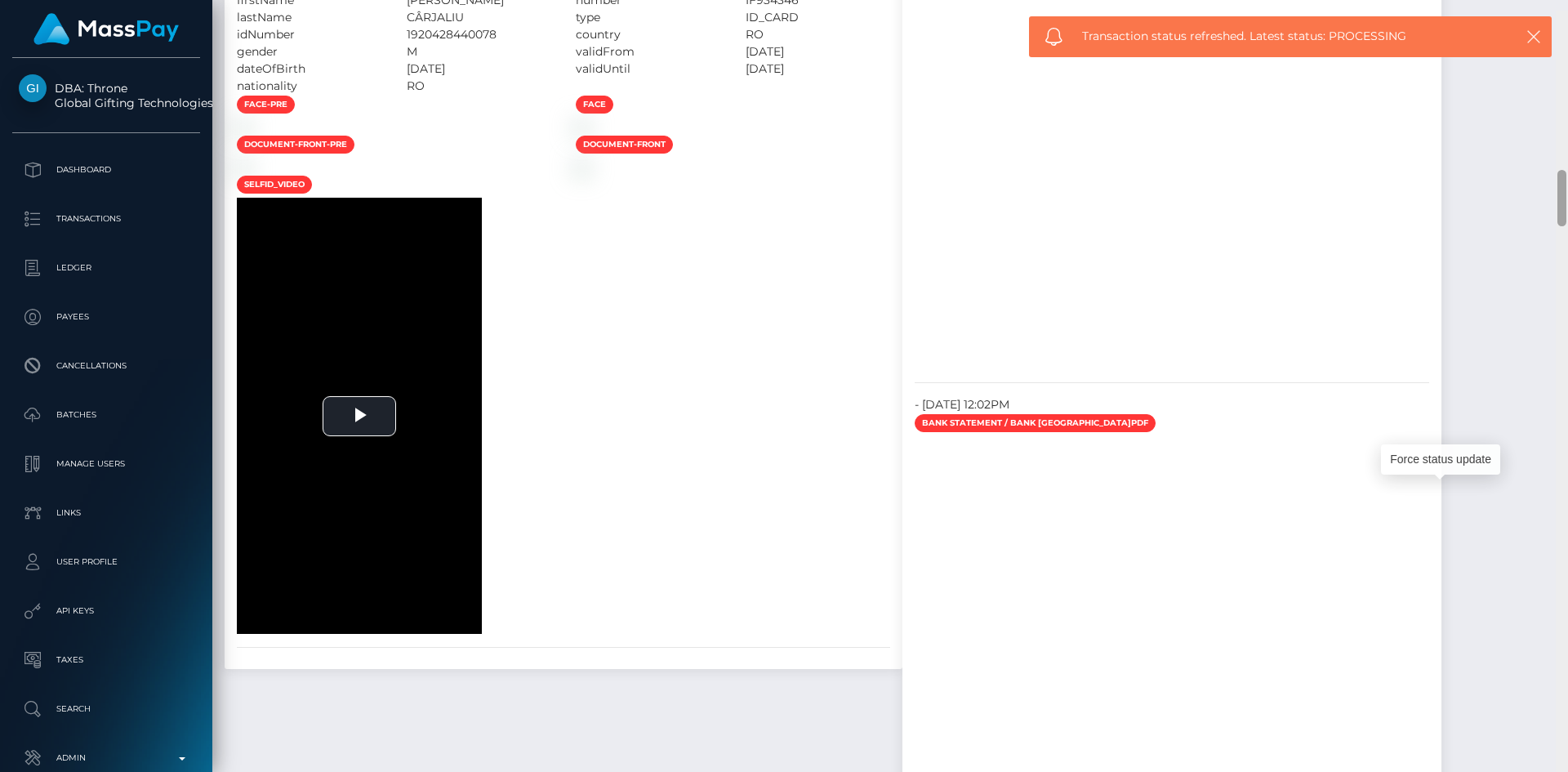
drag, startPoint x: 1563, startPoint y: 643, endPoint x: 1556, endPoint y: 188, distance: 455.1
click at [1556, 188] on div at bounding box center [1561, 397] width 12 height 772
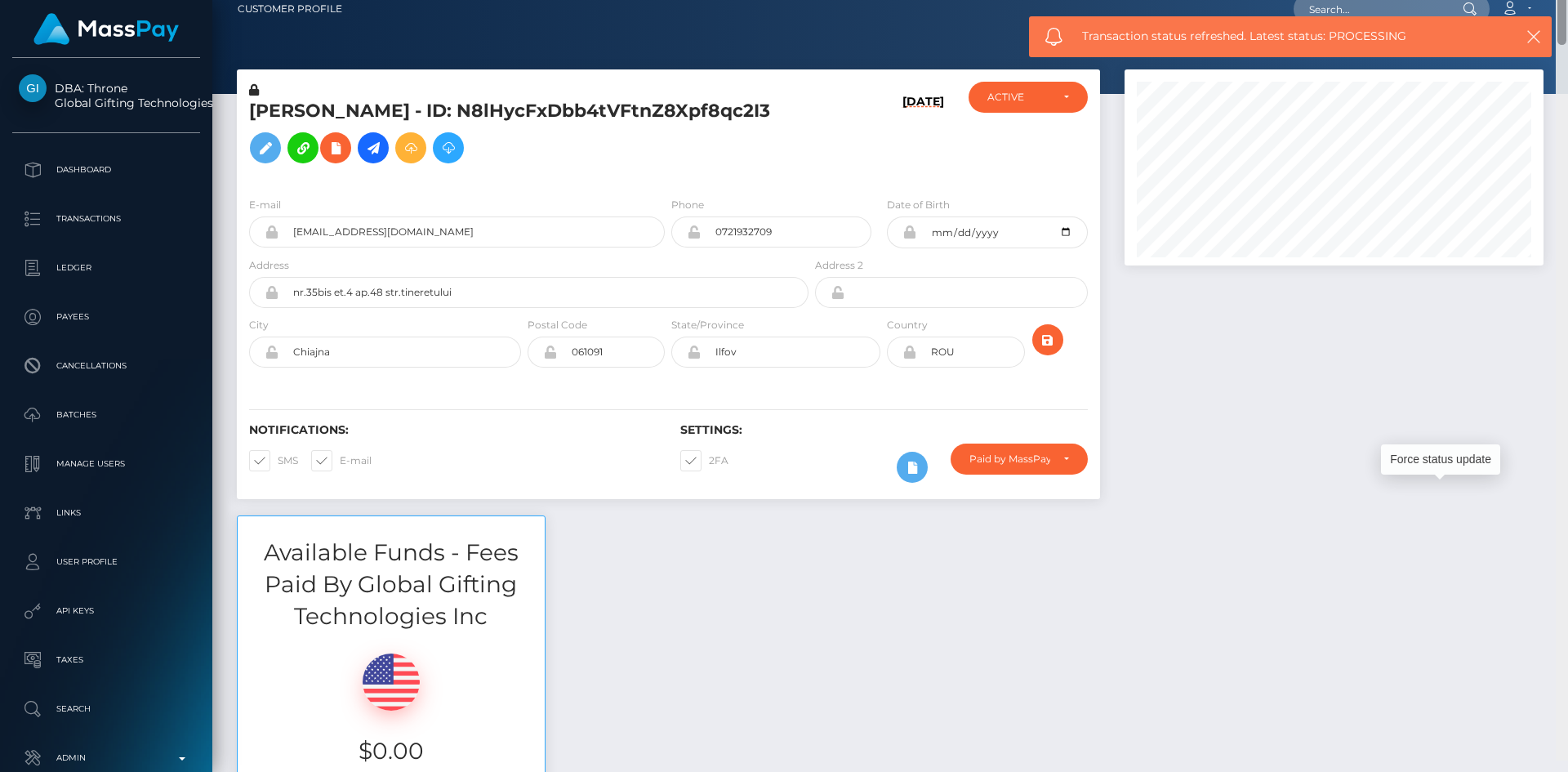
scroll to position [0, 0]
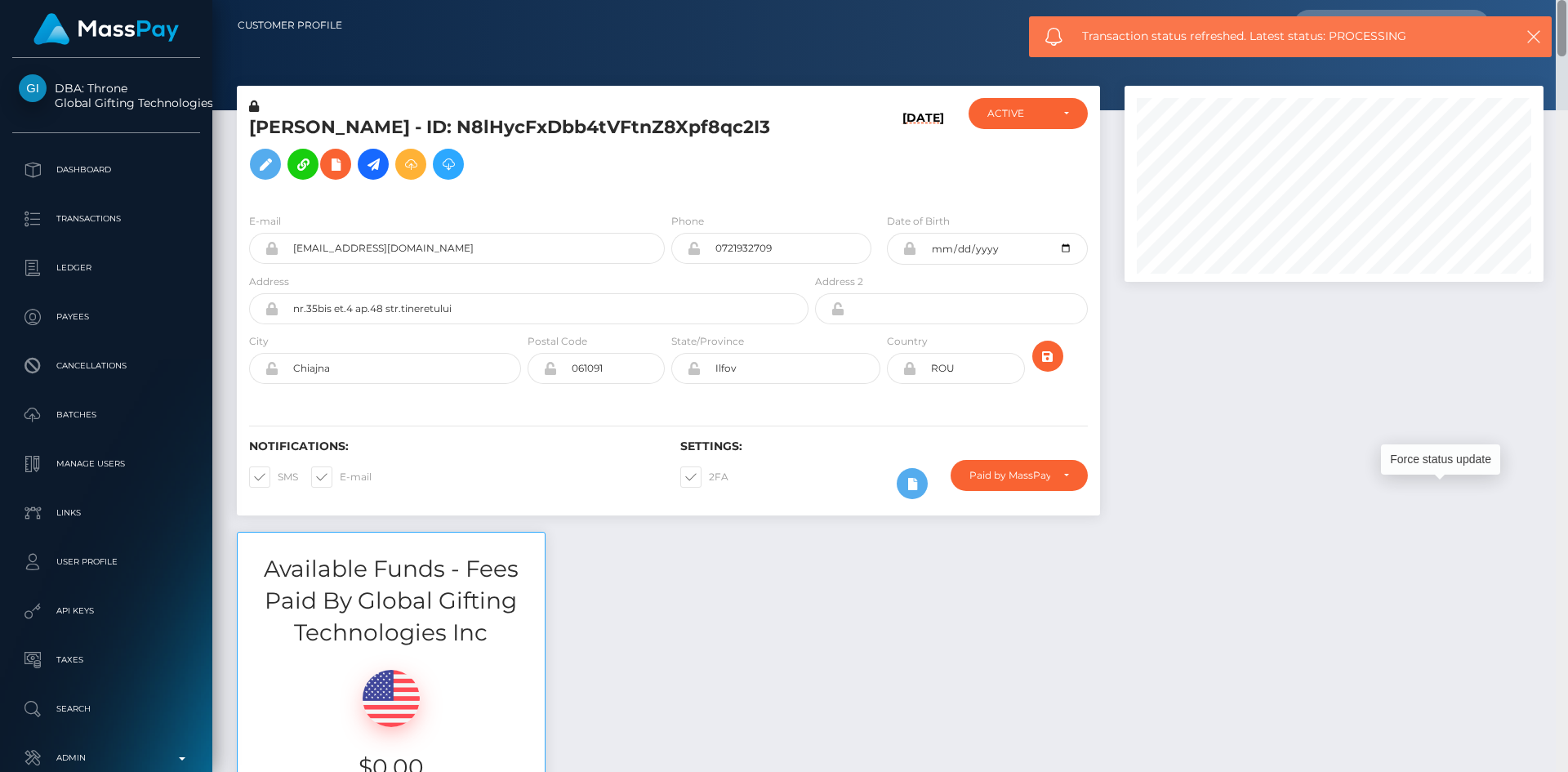
drag, startPoint x: 1561, startPoint y: 198, endPoint x: 1510, endPoint y: 38, distance: 167.9
click at [1567, 26] on div "Customer Profile Loading... Loading..." at bounding box center [890, 386] width 1356 height 772
drag, startPoint x: 1564, startPoint y: 26, endPoint x: 1561, endPoint y: 40, distance: 14.3
click at [1561, 40] on nav "Customer Profile Loading... Loading... Account" at bounding box center [890, 26] width 1356 height 51
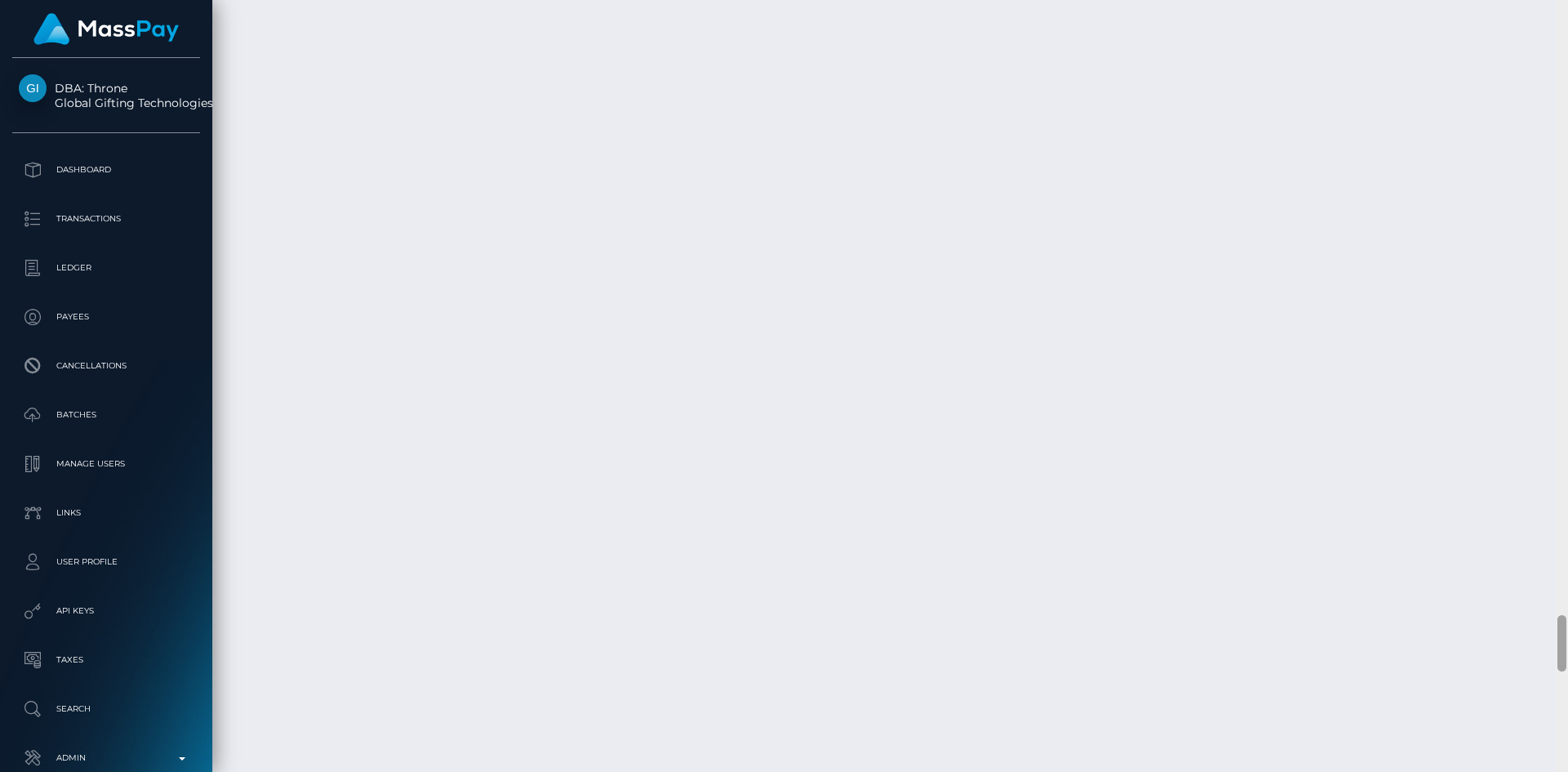
scroll to position [8383, 0]
drag, startPoint x: 1562, startPoint y: 38, endPoint x: 1482, endPoint y: 646, distance: 613.2
click at [1482, 646] on div "Customer Profile Loading... Loading..." at bounding box center [890, 386] width 1356 height 772
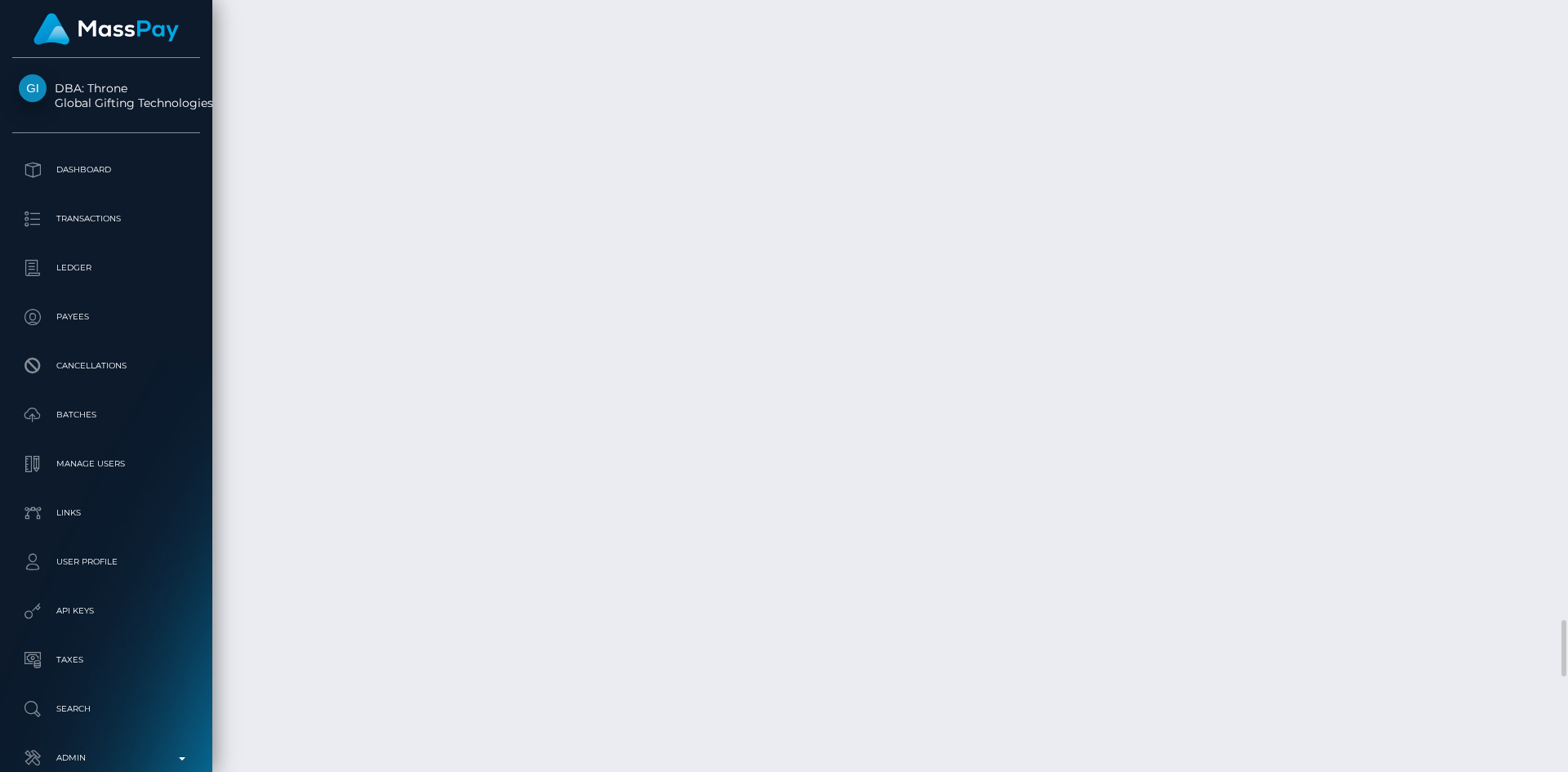
copy td "BANCA TRANSILVANIA / Confirmation: tGgHNwNERhKBlU0sDBeIWA / 68b07bb54f1de / Mas…"
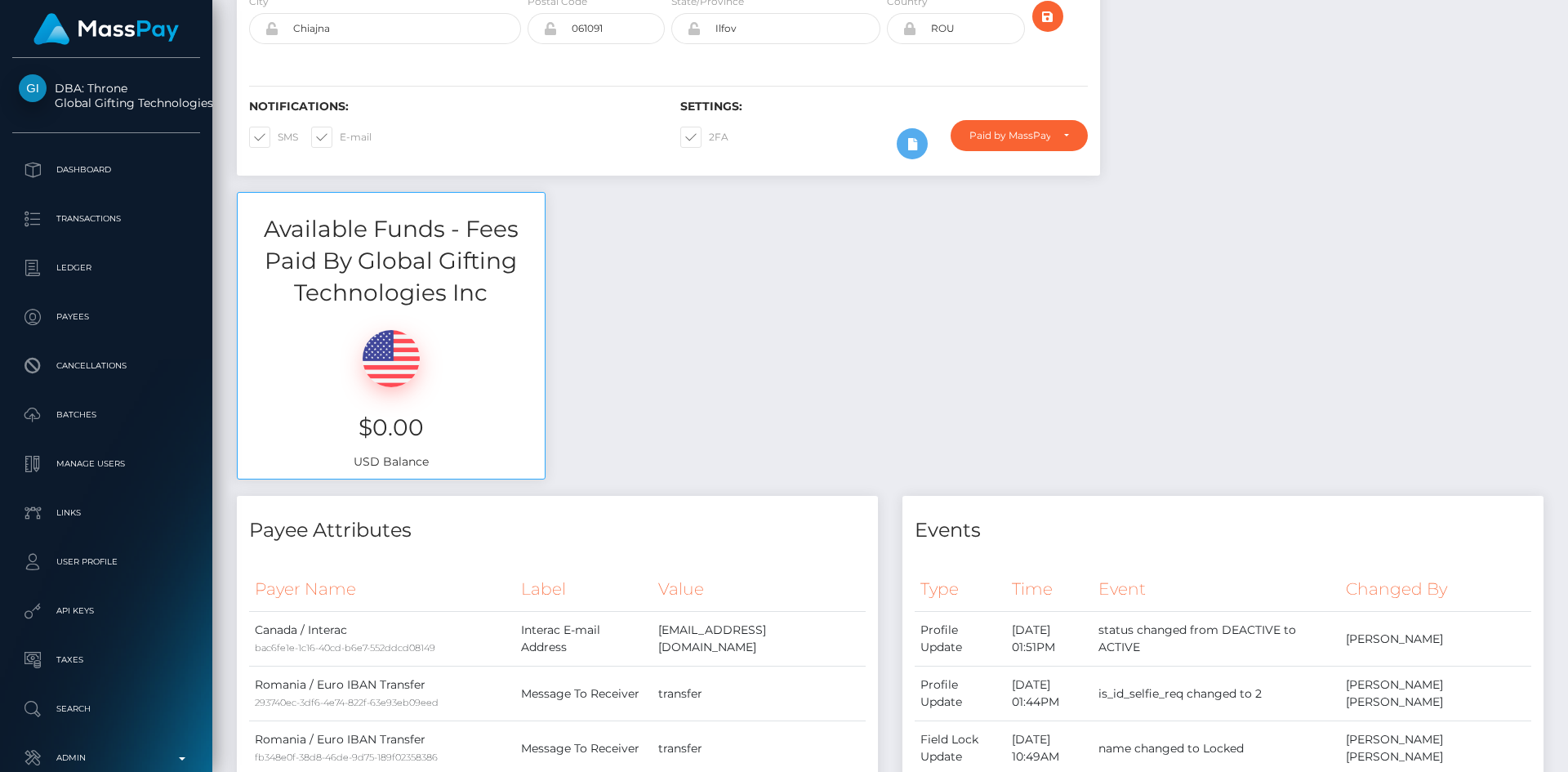
scroll to position [273, 0]
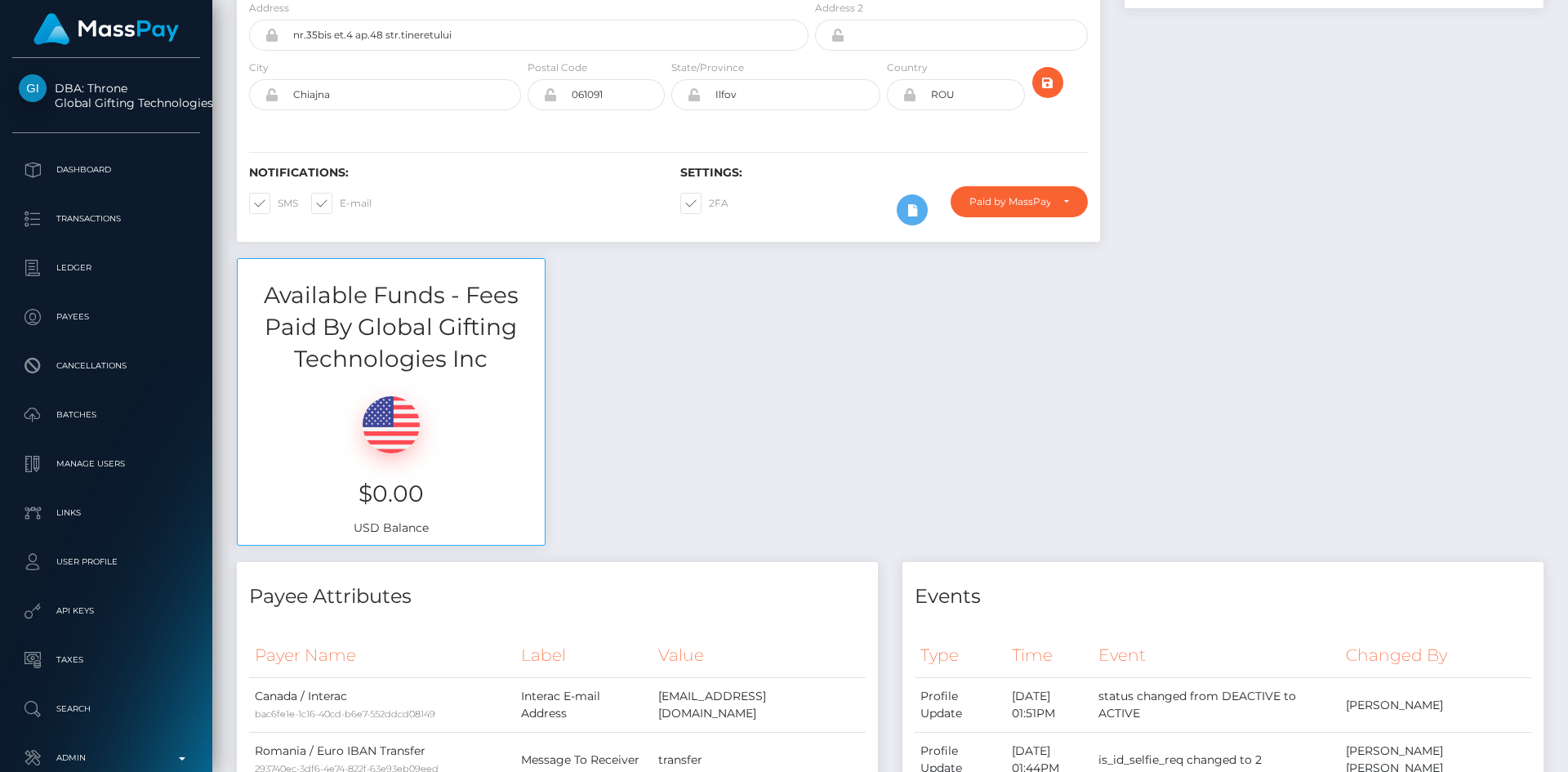
drag, startPoint x: 1560, startPoint y: 641, endPoint x: 1524, endPoint y: 52, distance: 590.1
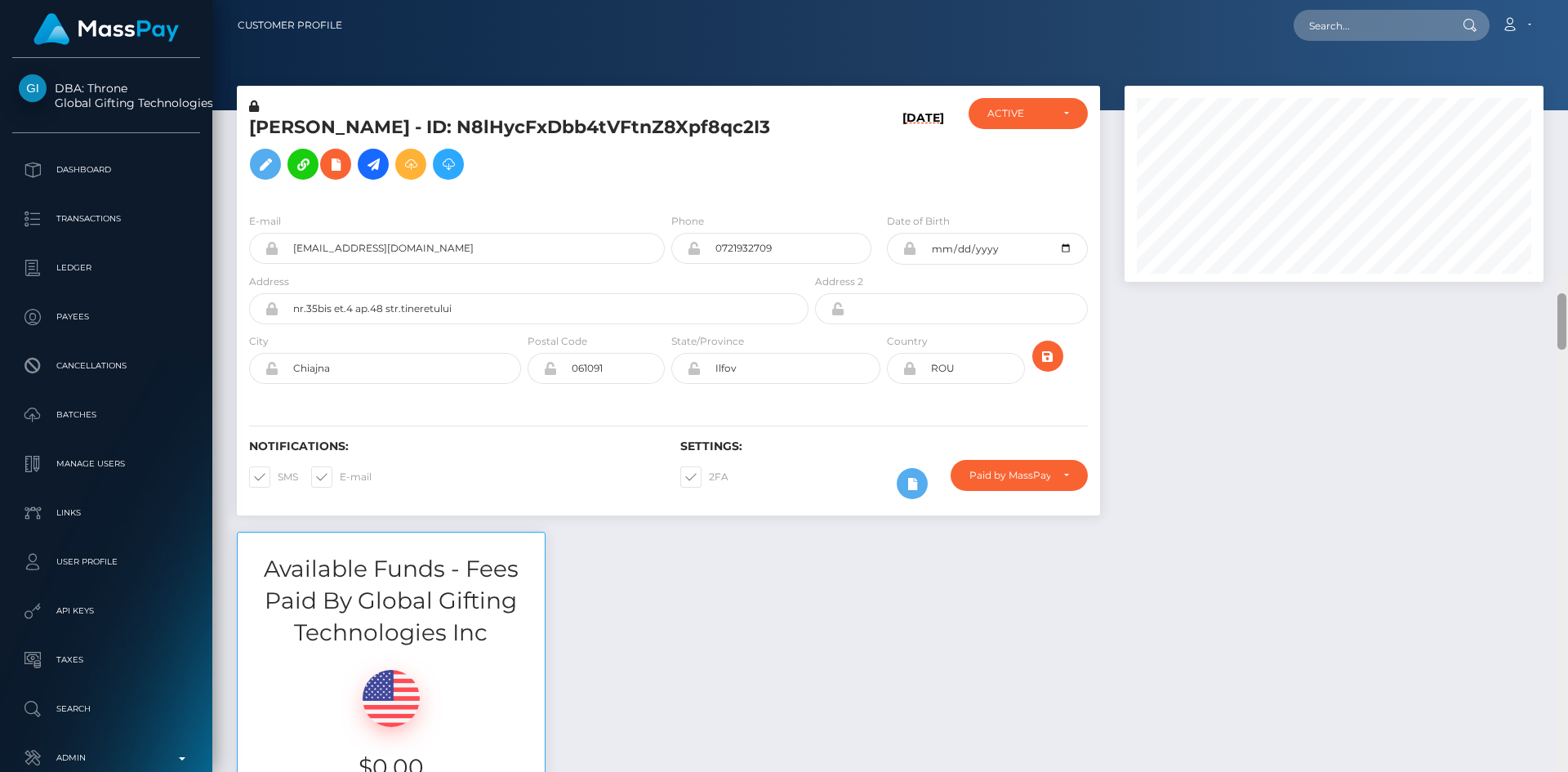
drag, startPoint x: 1565, startPoint y: 52, endPoint x: 1567, endPoint y: 9, distance: 43.0
click at [1567, 9] on div "Customer Profile Loading... Loading..." at bounding box center [890, 386] width 1356 height 772
drag, startPoint x: 1437, startPoint y: 26, endPoint x: 1427, endPoint y: 24, distance: 10.2
click at [1435, 26] on input "text" at bounding box center [1370, 26] width 154 height 31
paste input "wdrl_IylfMU0rVnes9"
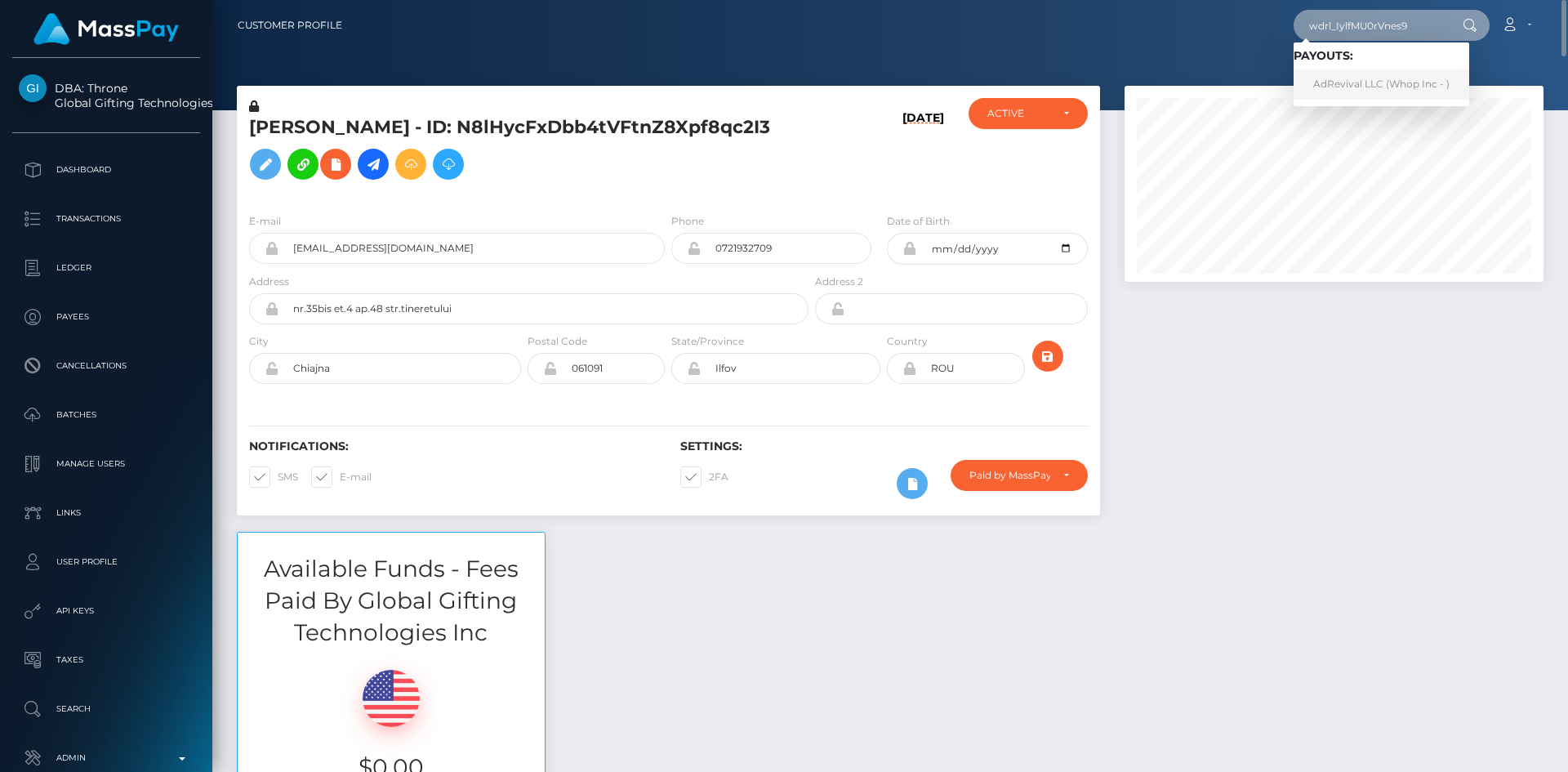
type input "wdrl_IylfMU0rVnes9"
click at [1383, 81] on link "AdRevival LLC (Whop Inc - )" at bounding box center [1381, 84] width 175 height 30
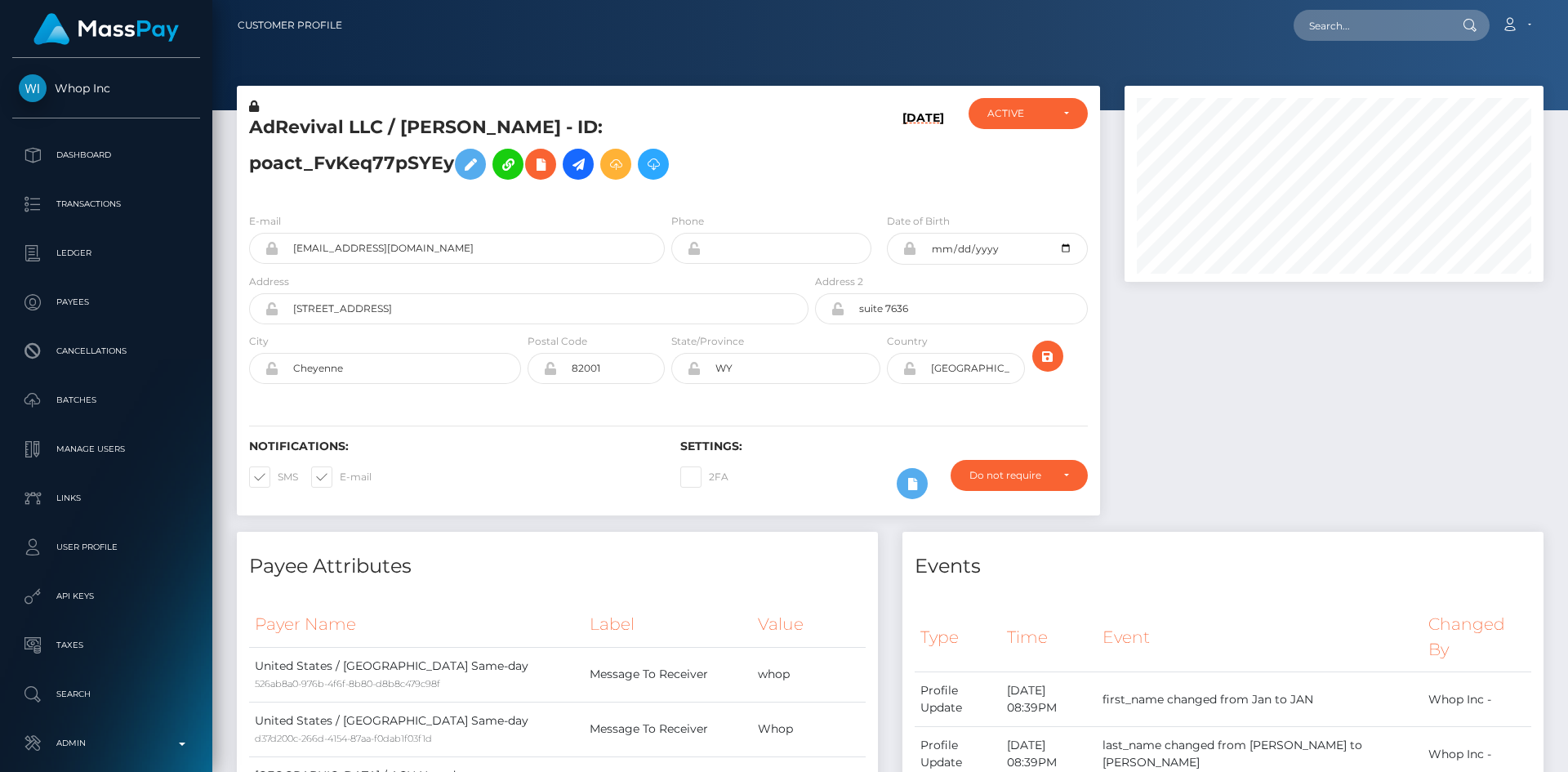
scroll to position [196, 420]
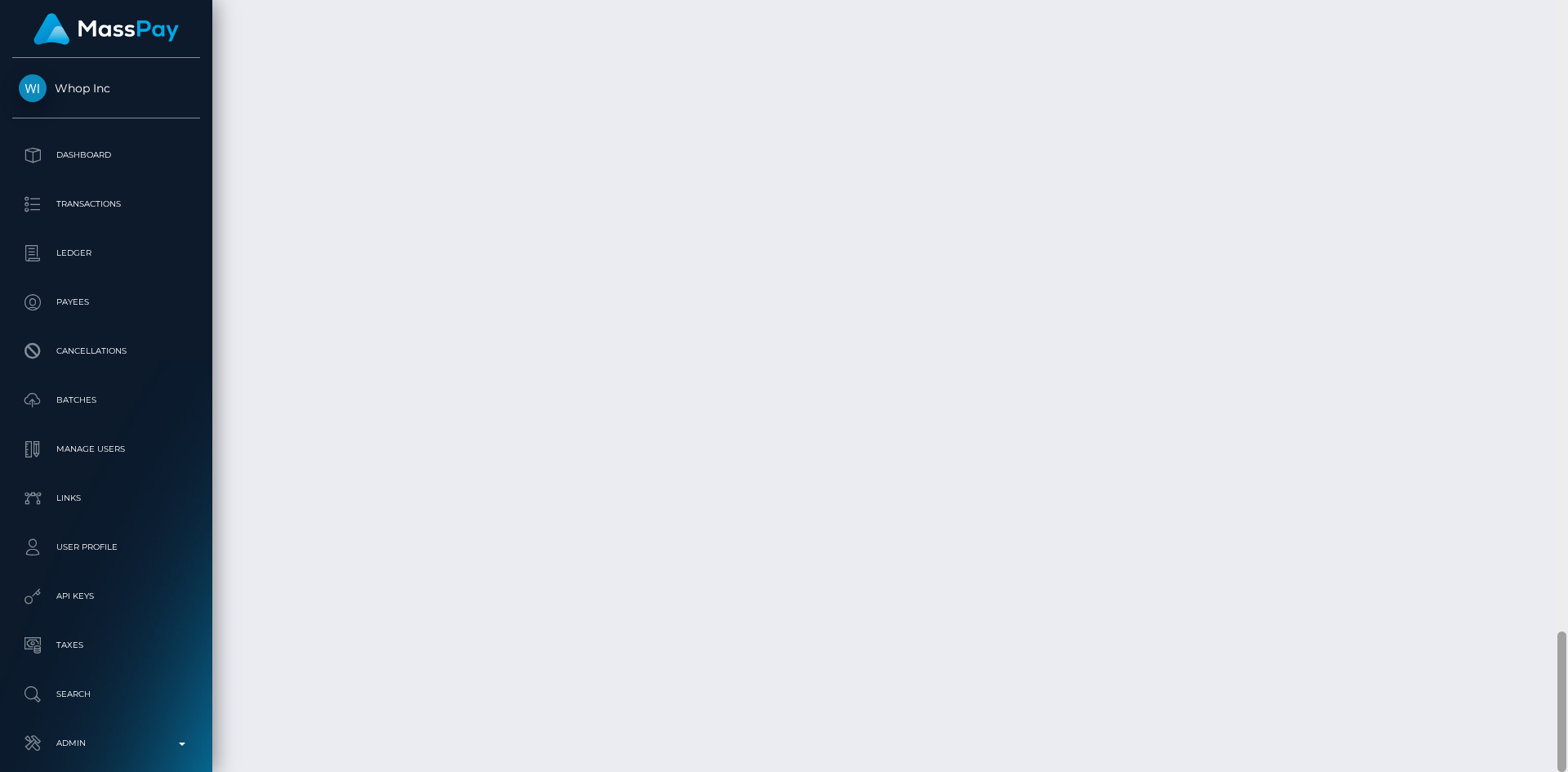
click at [1547, 714] on div "Customer Profile Loading... Loading..." at bounding box center [890, 386] width 1356 height 772
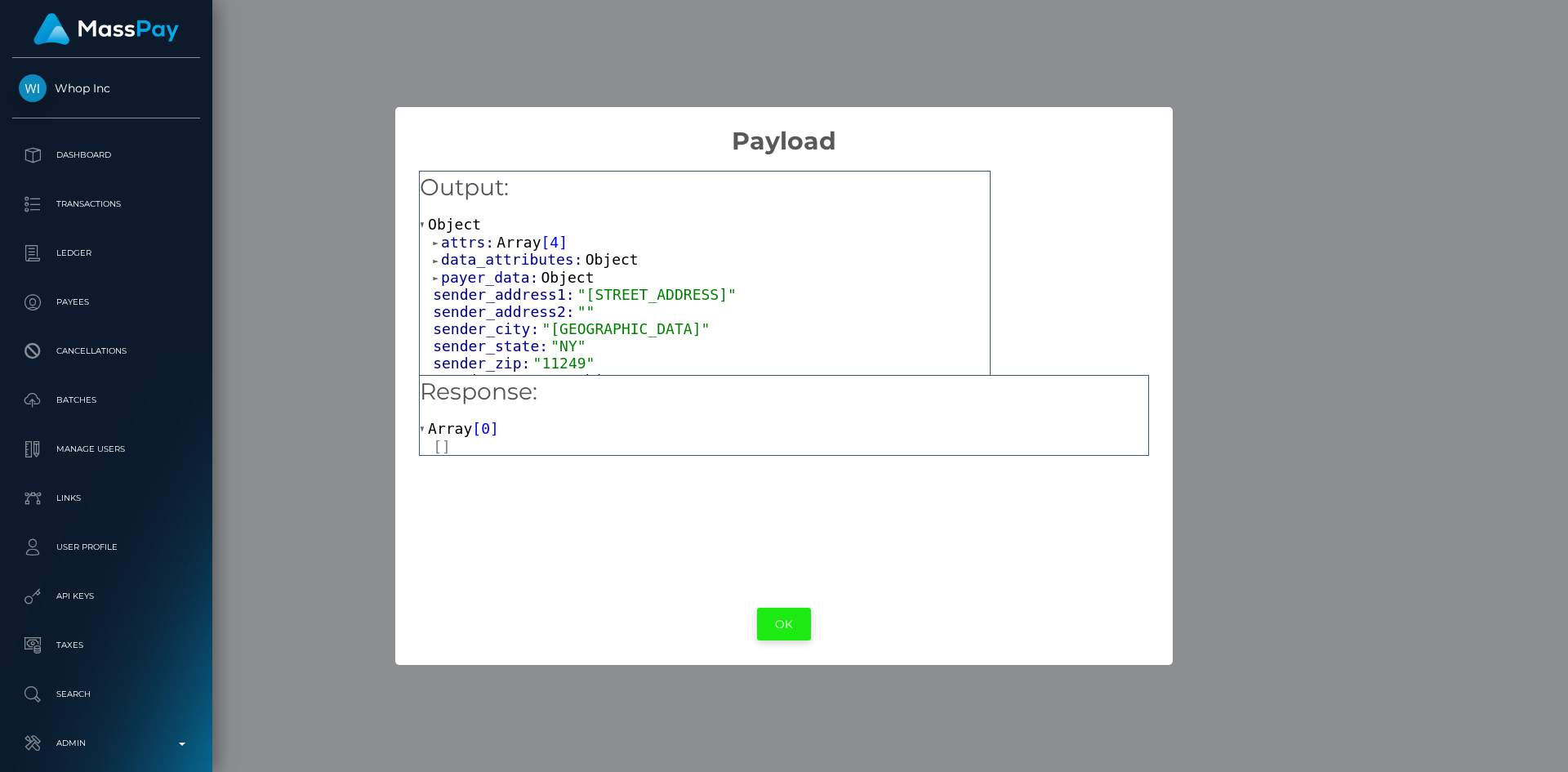
click at [785, 622] on button "OK" at bounding box center [784, 624] width 54 height 34
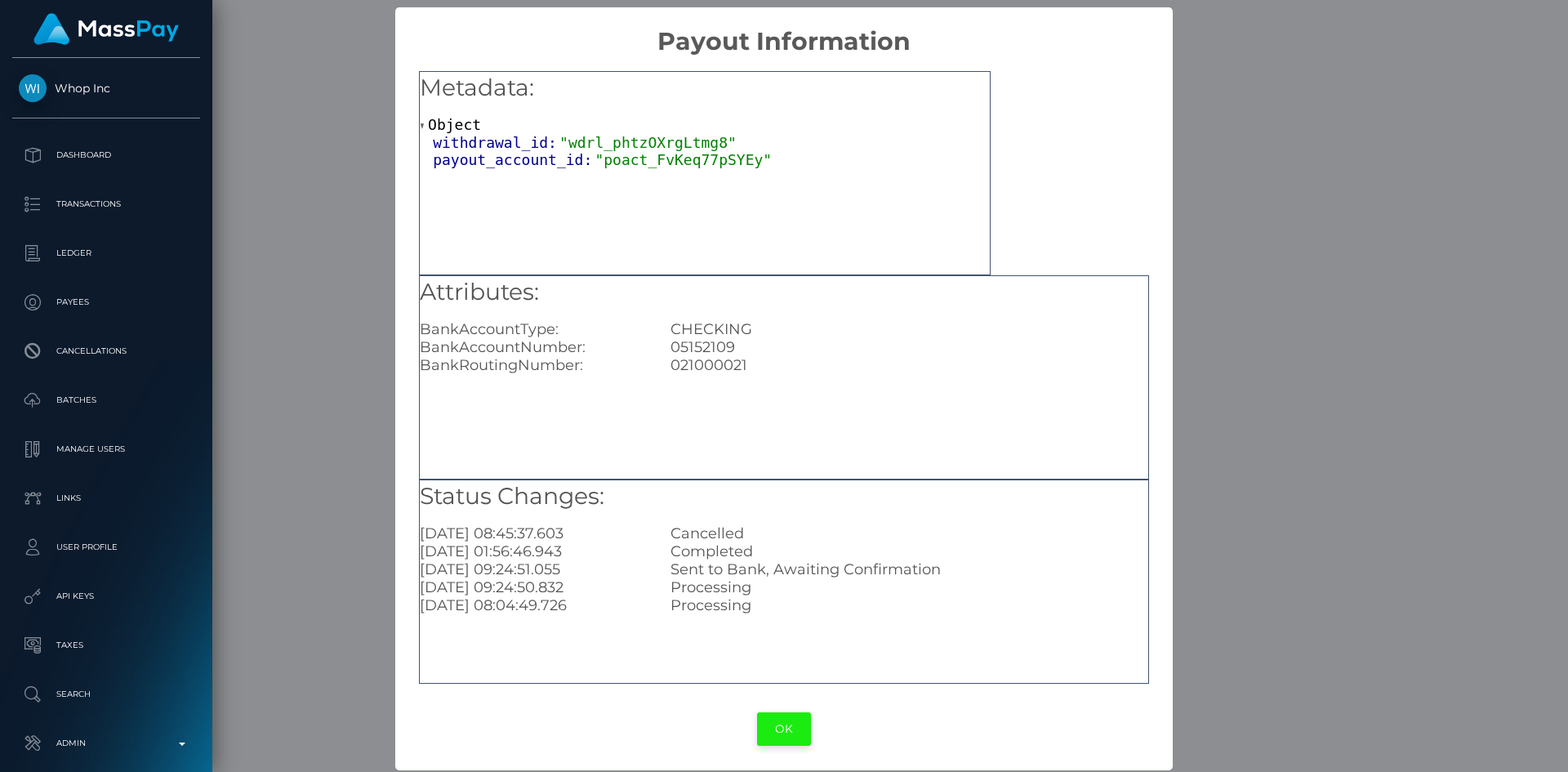
click at [777, 736] on button "OK" at bounding box center [784, 728] width 54 height 34
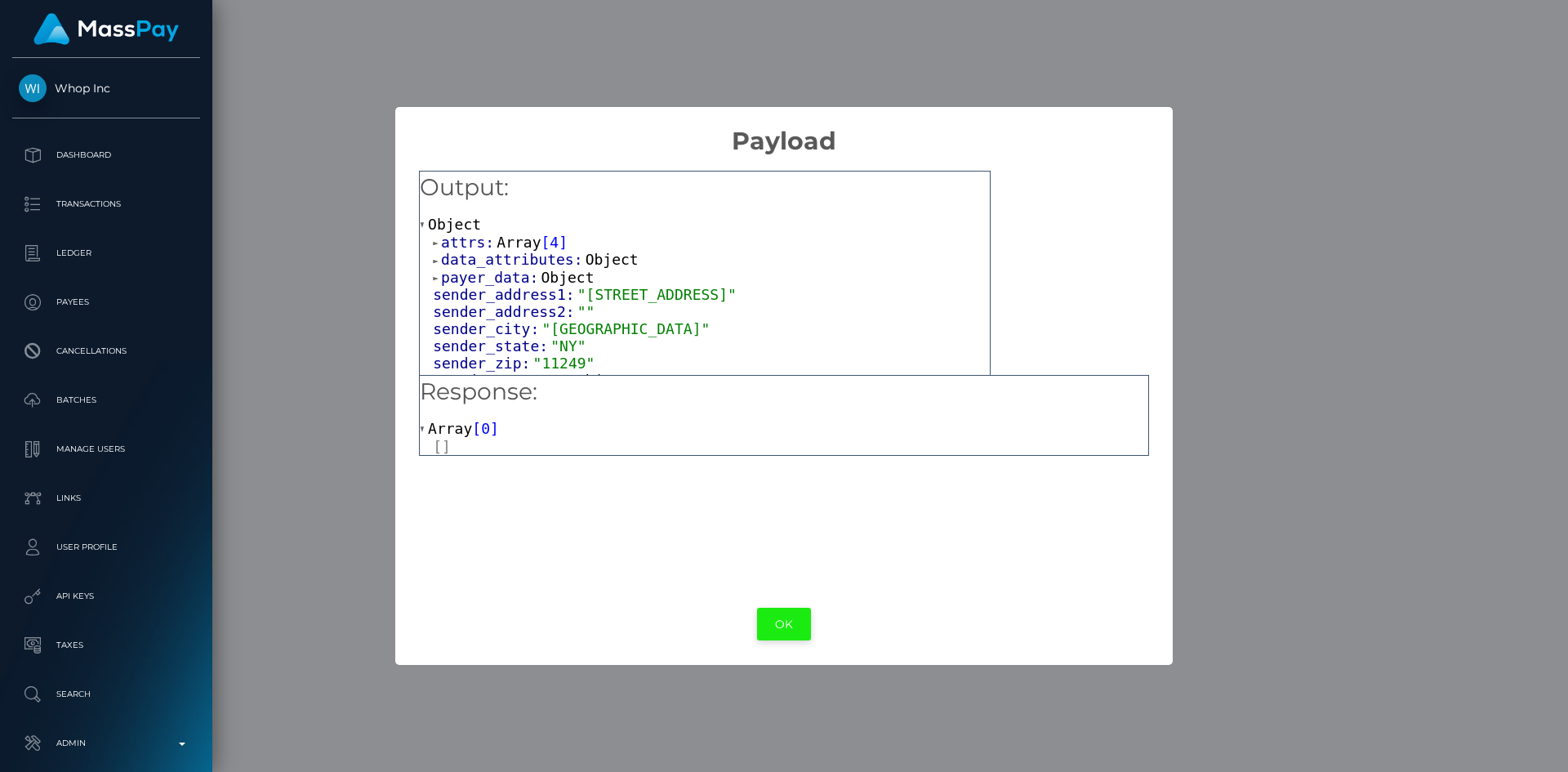
click at [788, 619] on button "OK" at bounding box center [784, 624] width 54 height 34
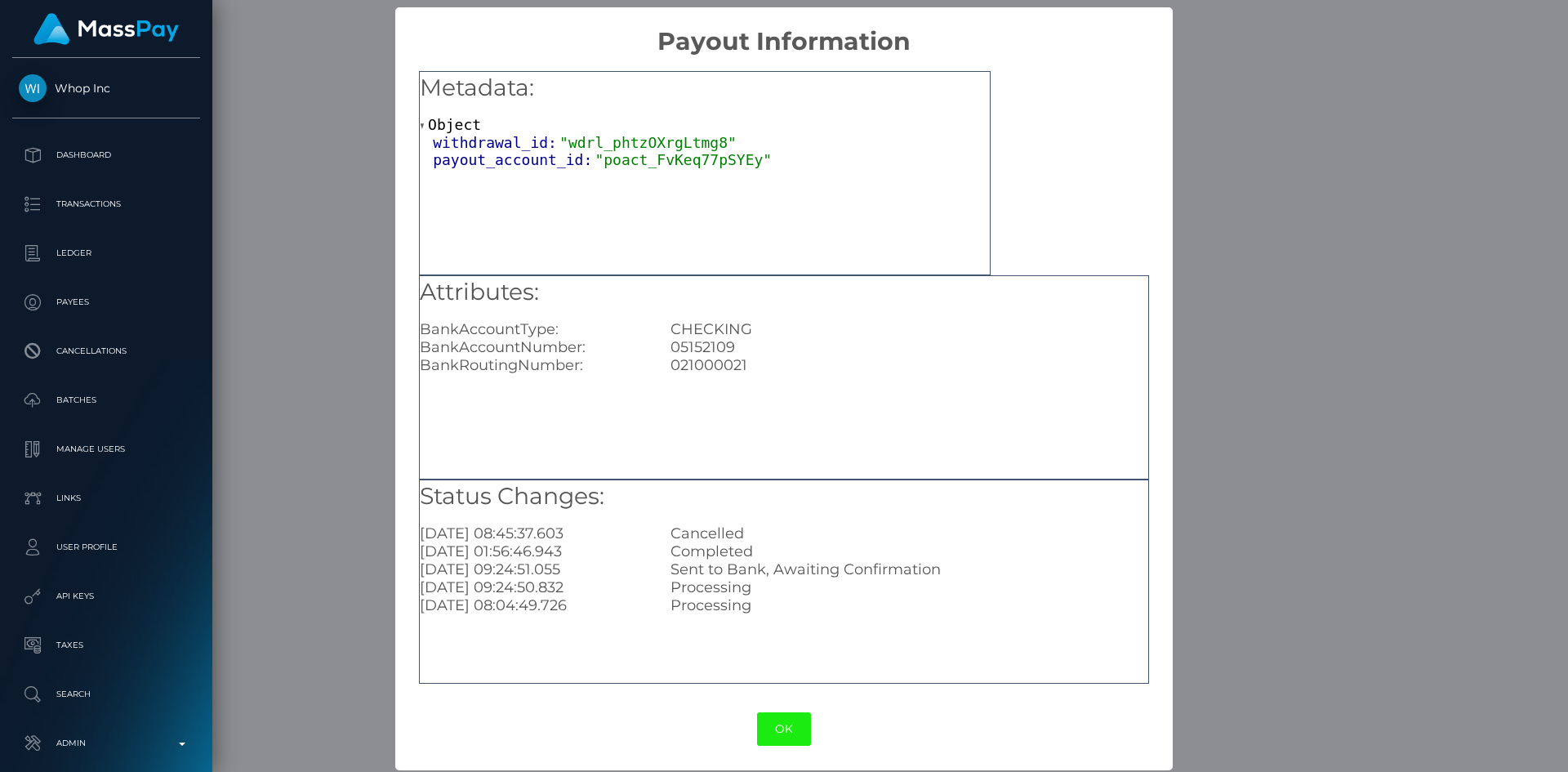
drag, startPoint x: 777, startPoint y: 725, endPoint x: 782, endPoint y: 718, distance: 8.6
click at [777, 726] on button "OK" at bounding box center [784, 728] width 54 height 34
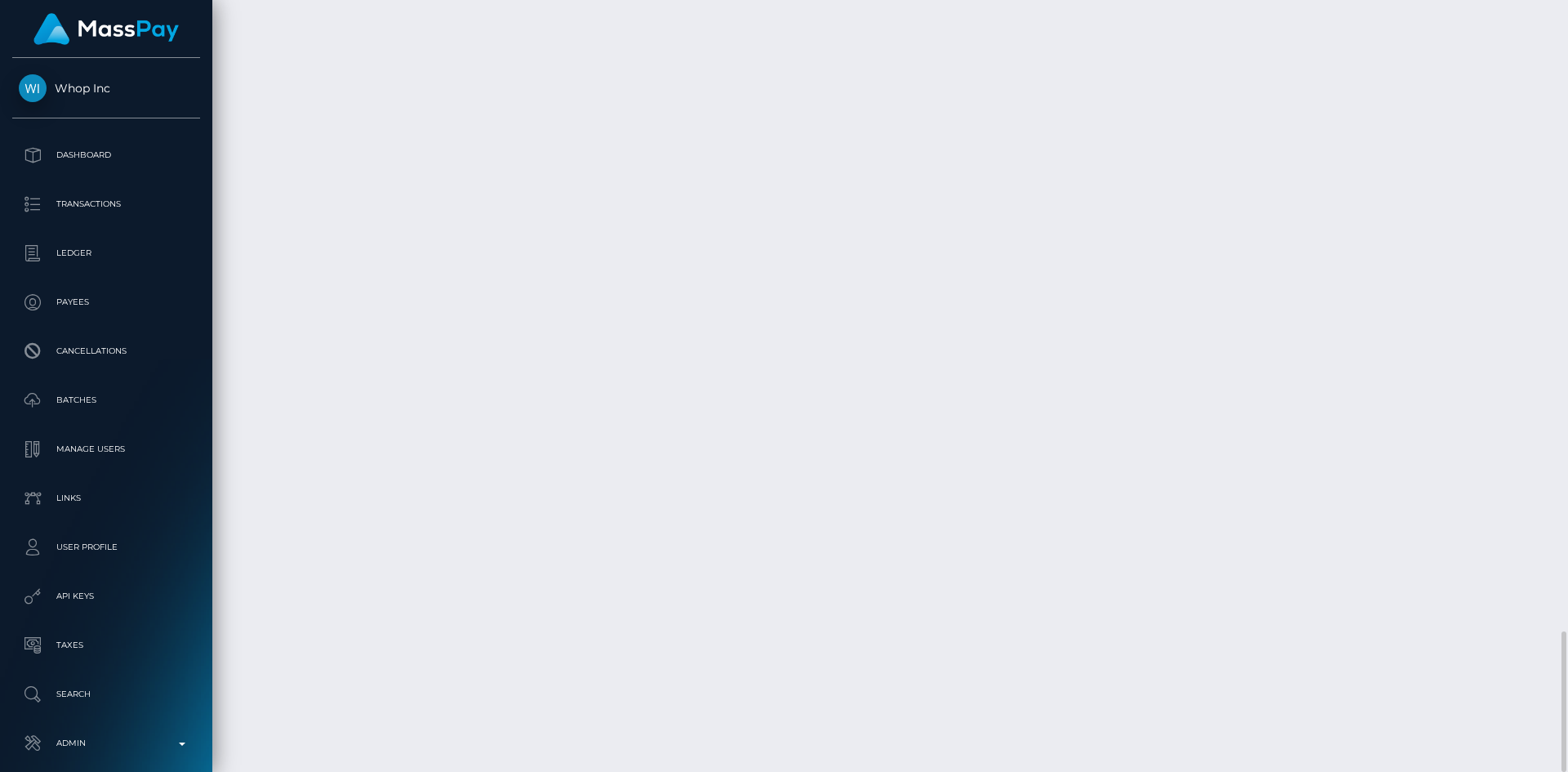
drag, startPoint x: 912, startPoint y: 517, endPoint x: 788, endPoint y: 523, distance: 124.1
copy td "pout_bfLanMQ2XJtRg"
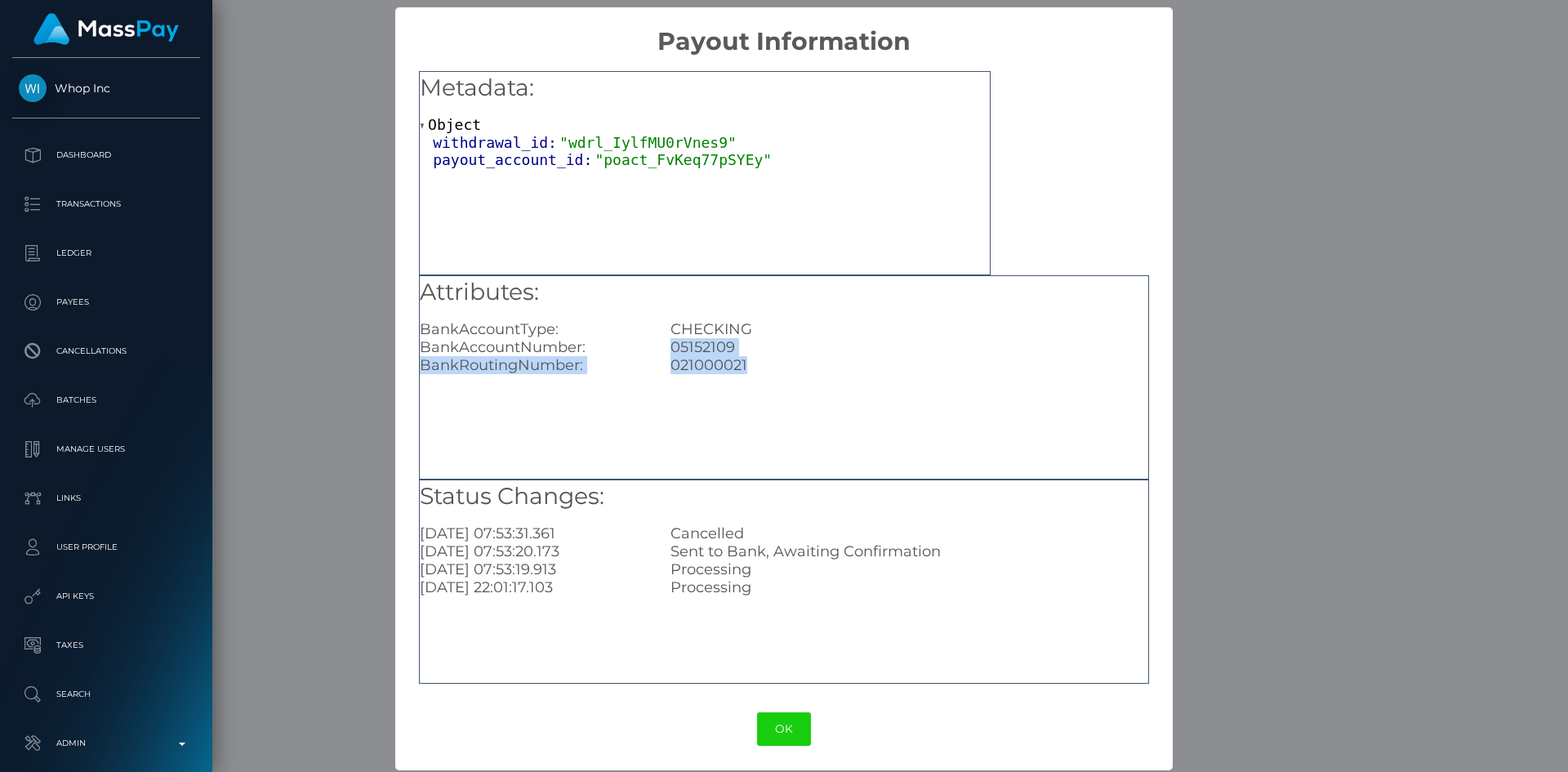
drag, startPoint x: 748, startPoint y: 365, endPoint x: 668, endPoint y: 350, distance: 81.4
click at [668, 350] on div "Attributes: BankAccountType: CHECKING BankAccountNumber: [FINANCIAL_ID] BankRou…" at bounding box center [784, 325] width 728 height 99
copy div "05152109 BankRoutingNumber: [US_BANK_ROUTING_MICR]"
click at [776, 721] on button "OK" at bounding box center [784, 728] width 54 height 34
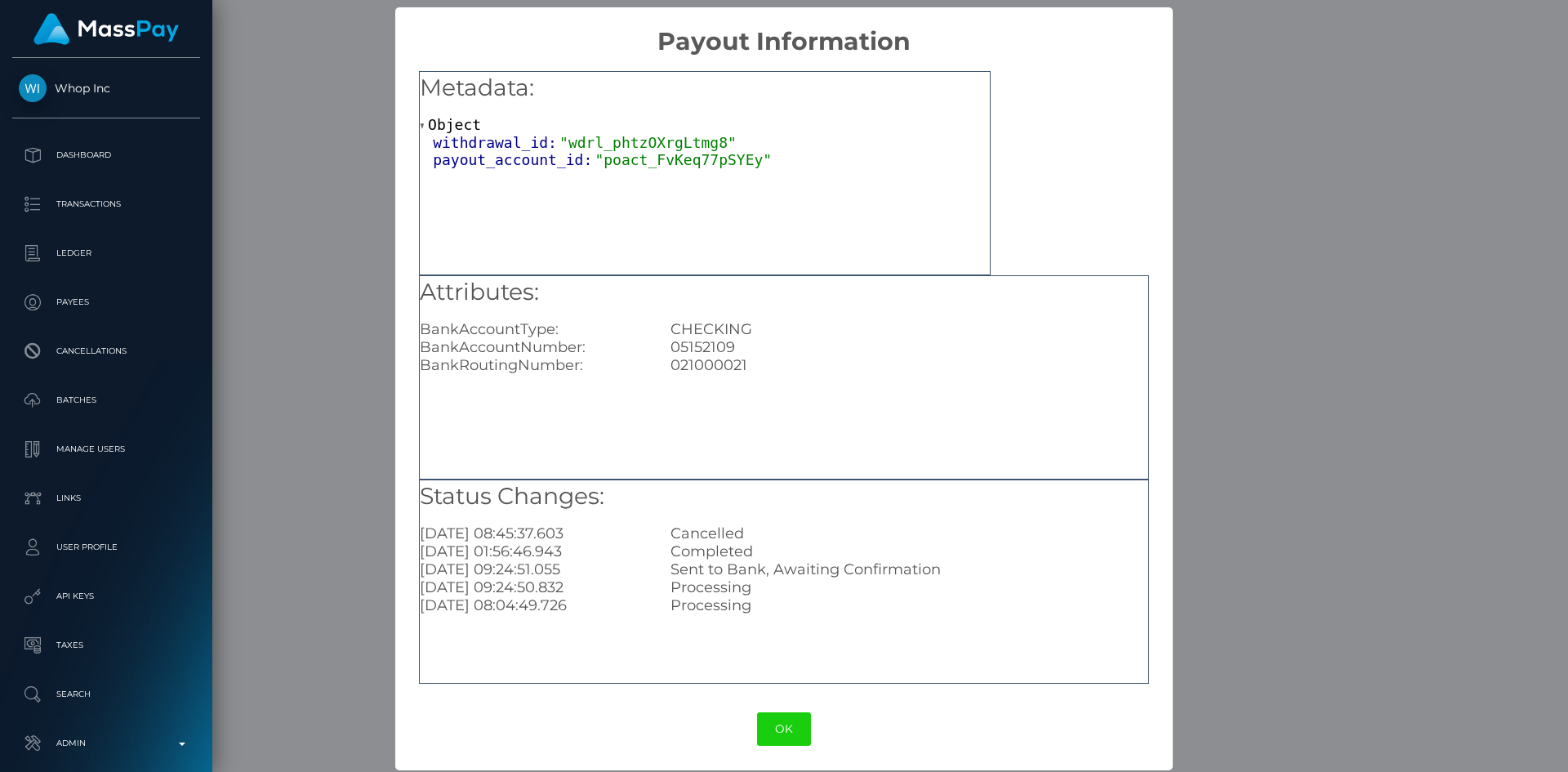
click at [1277, 167] on div "× Payout Information Metadata: Object withdrawal_id: "wdrl_phtzOXrgLtmg8" payou…" at bounding box center [784, 386] width 1568 height 772
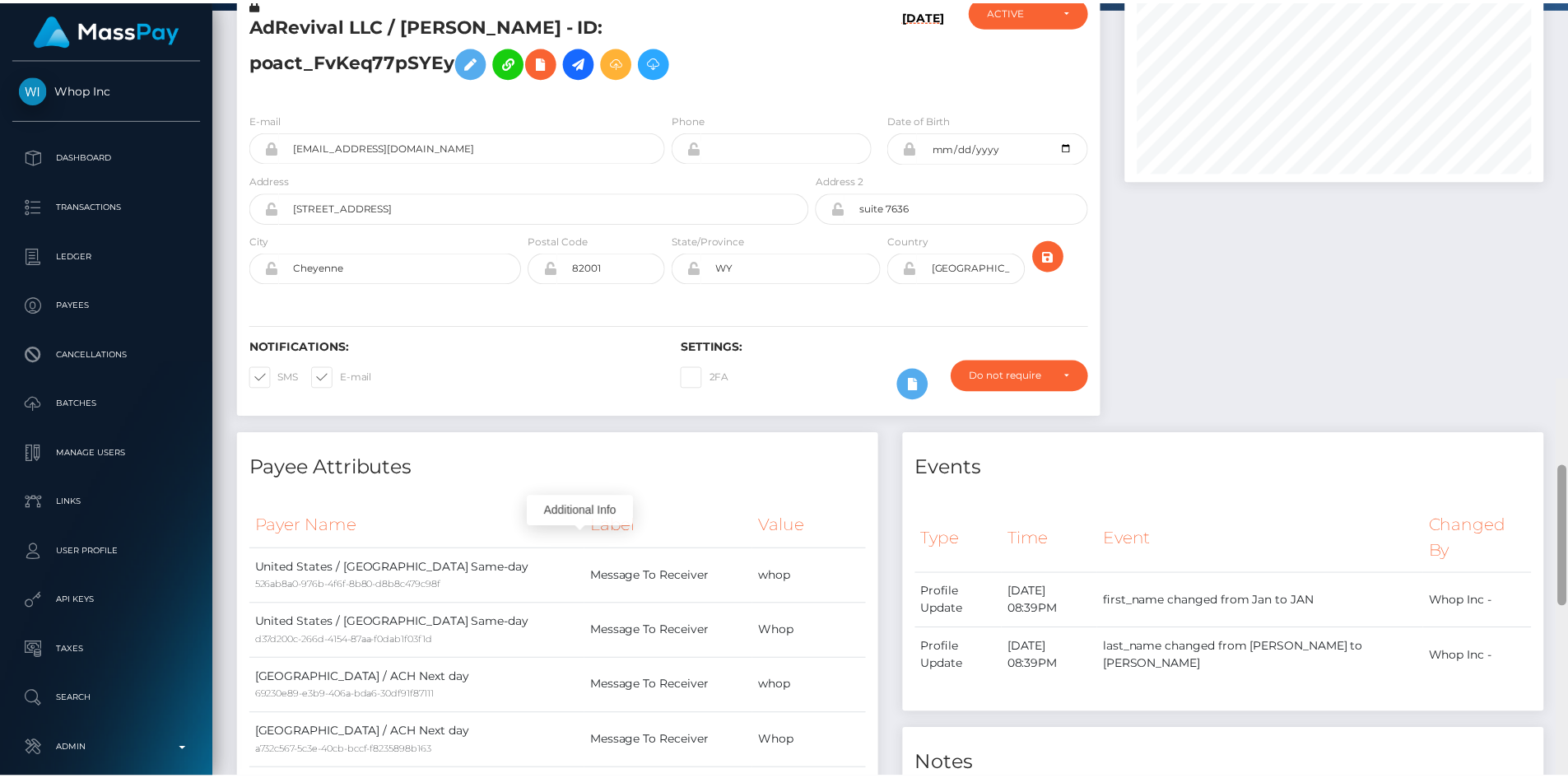
scroll to position [0, 0]
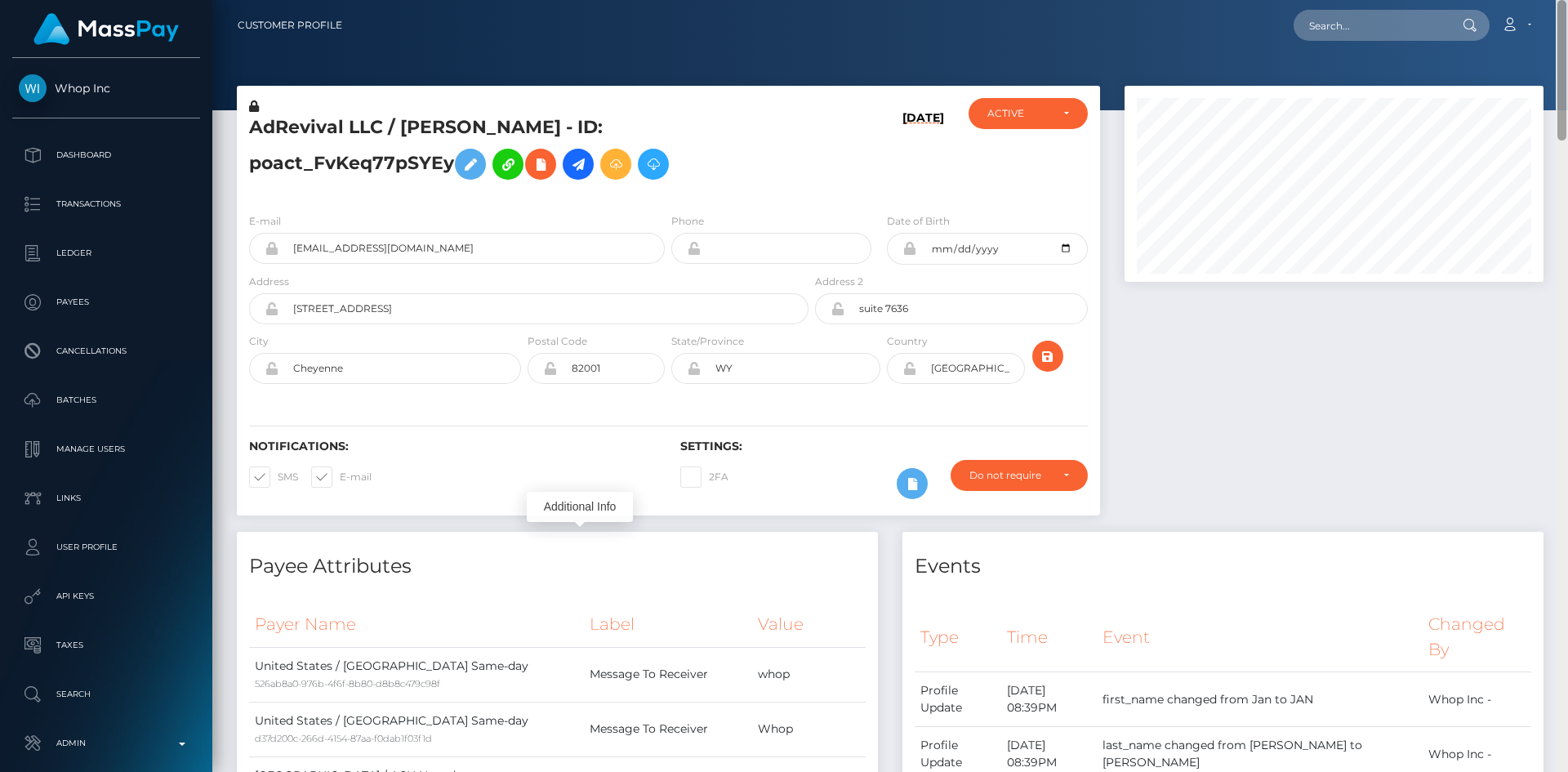
drag, startPoint x: 1565, startPoint y: 669, endPoint x: 1567, endPoint y: -12, distance: 681.0
click at [1567, 0] on html "Whop Inc Dashboard Transactions Ledger Payees Cancellations Links" at bounding box center [784, 386] width 1568 height 772
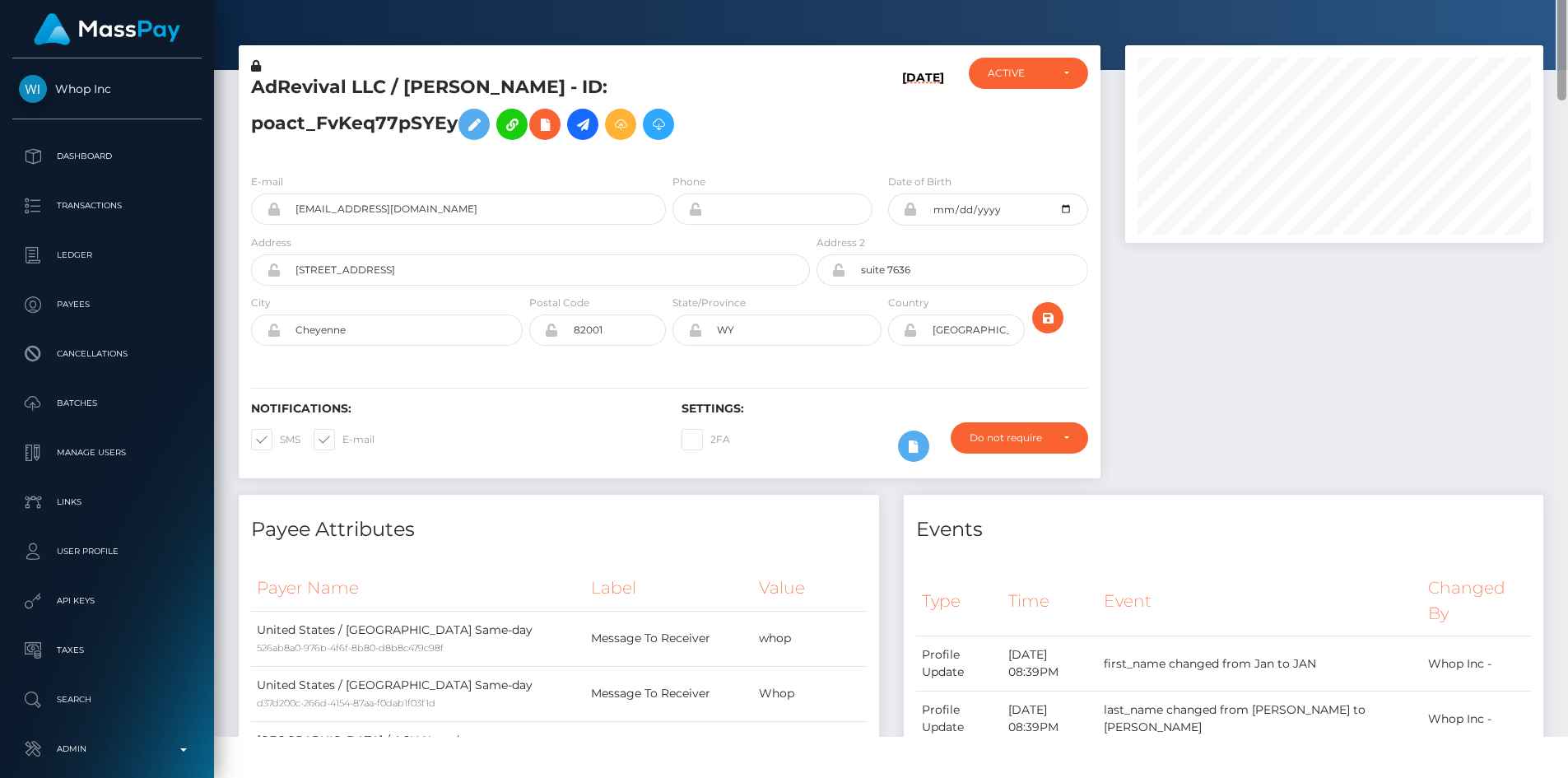
drag, startPoint x: 1559, startPoint y: 72, endPoint x: 1525, endPoint y: 38, distance: 48.1
click at [1568, 45] on html "Whop Inc Dashboard Transactions Ledger Payees Cancellations Links" at bounding box center [784, 348] width 1568 height 778
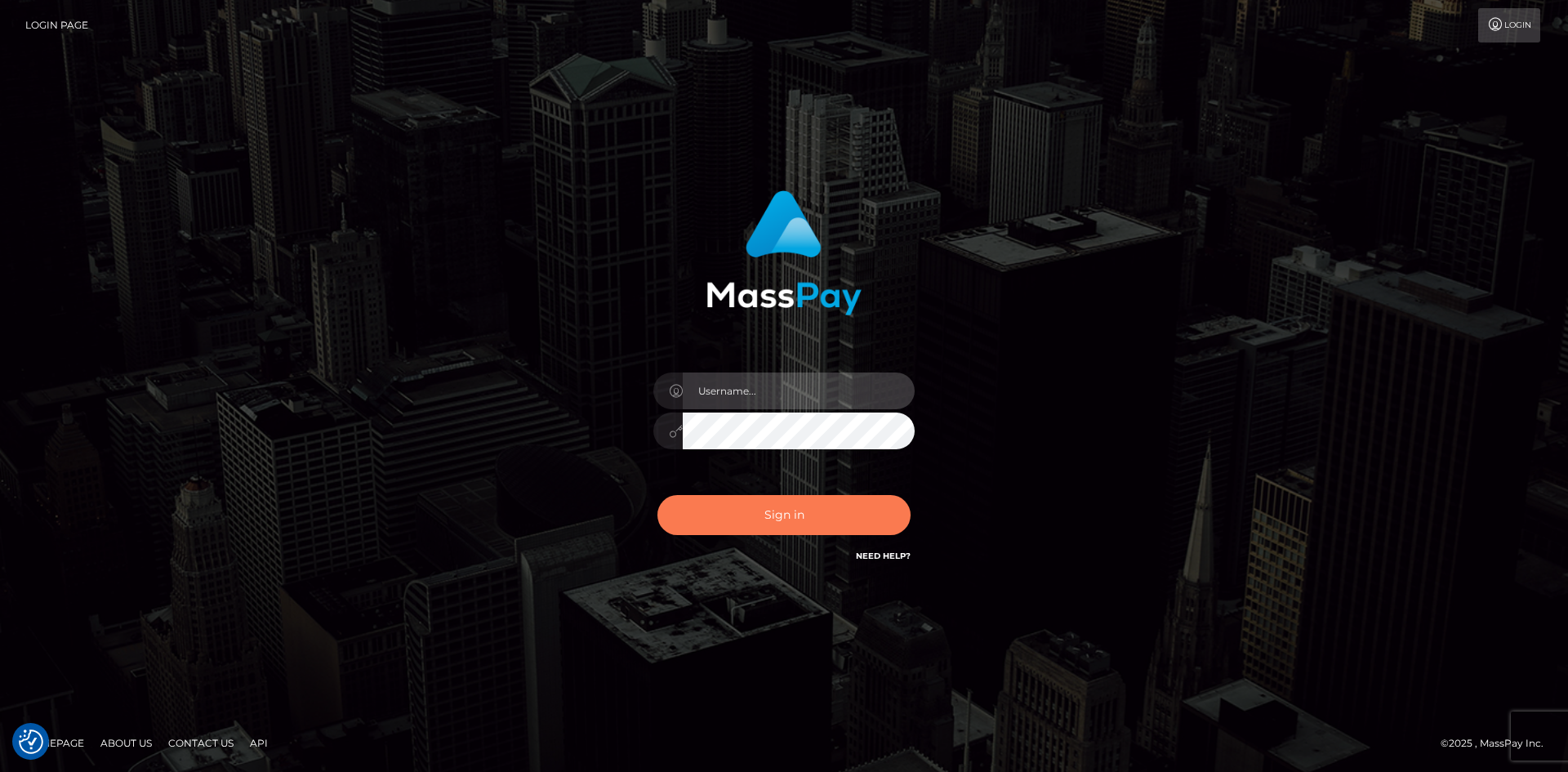
type input "alexstef"
click at [816, 514] on button "Sign in" at bounding box center [784, 514] width 254 height 40
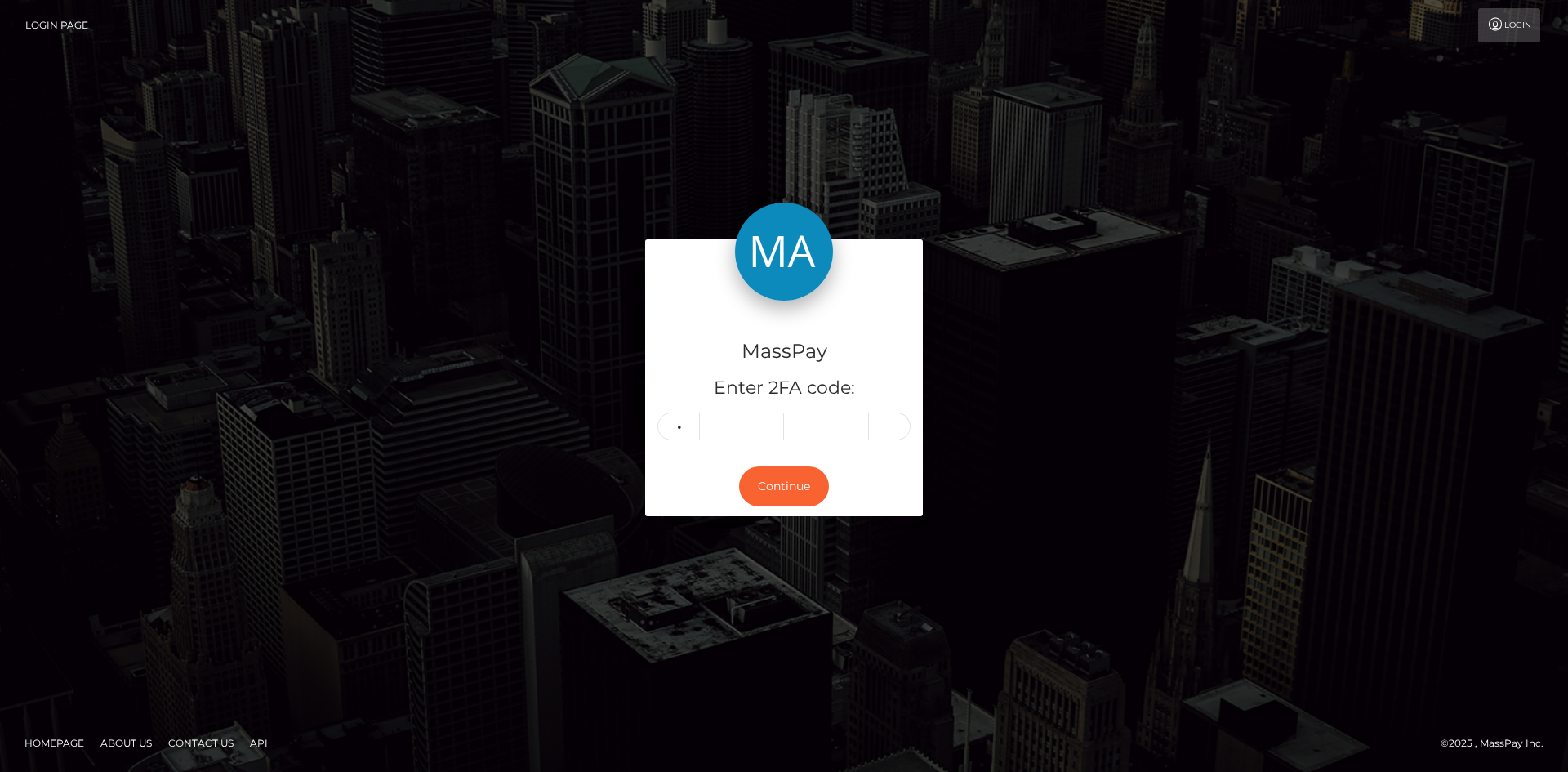
type input "8"
type input "6"
type input "7"
type input "1"
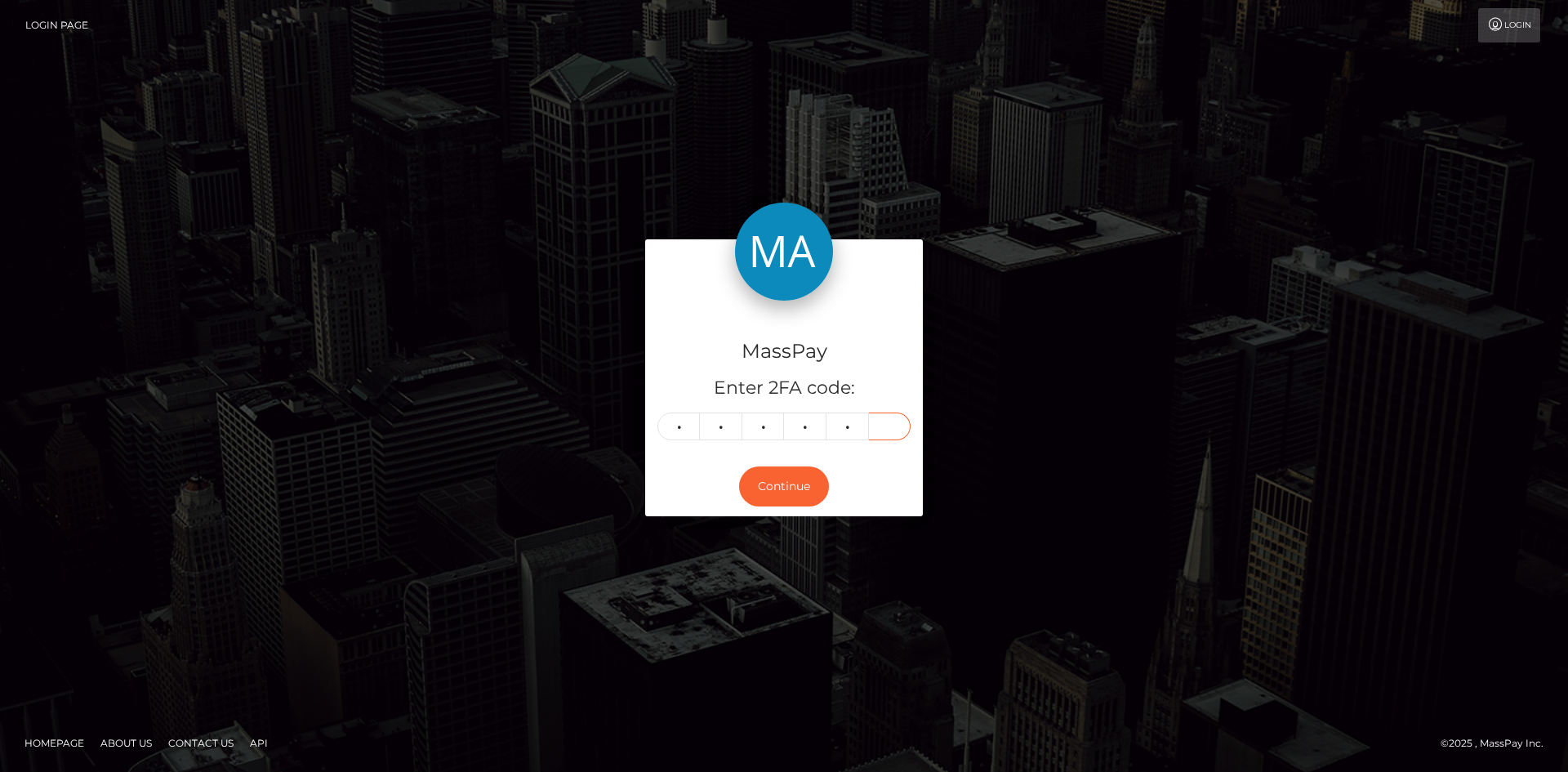
type input "1"
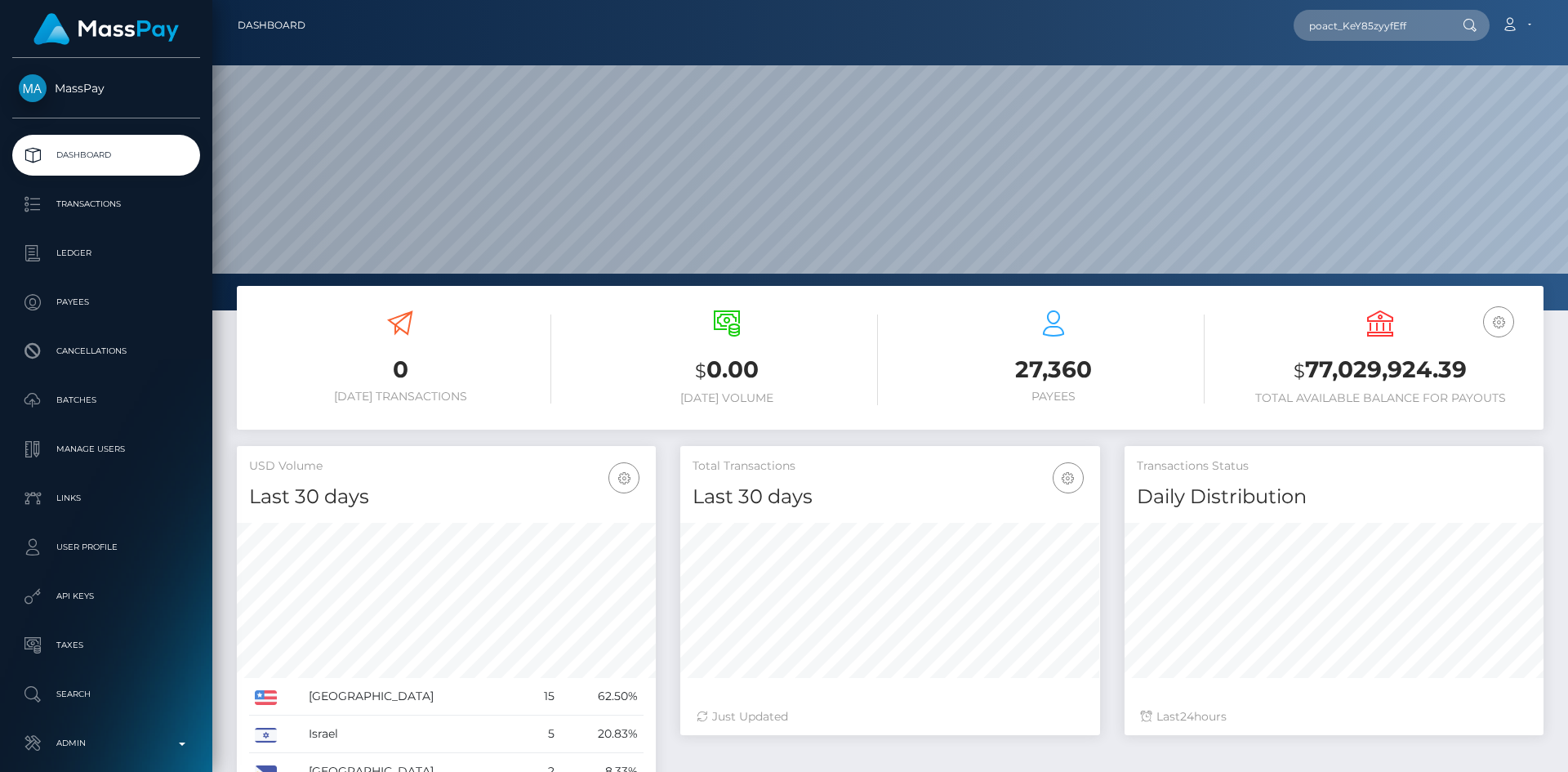
scroll to position [290, 420]
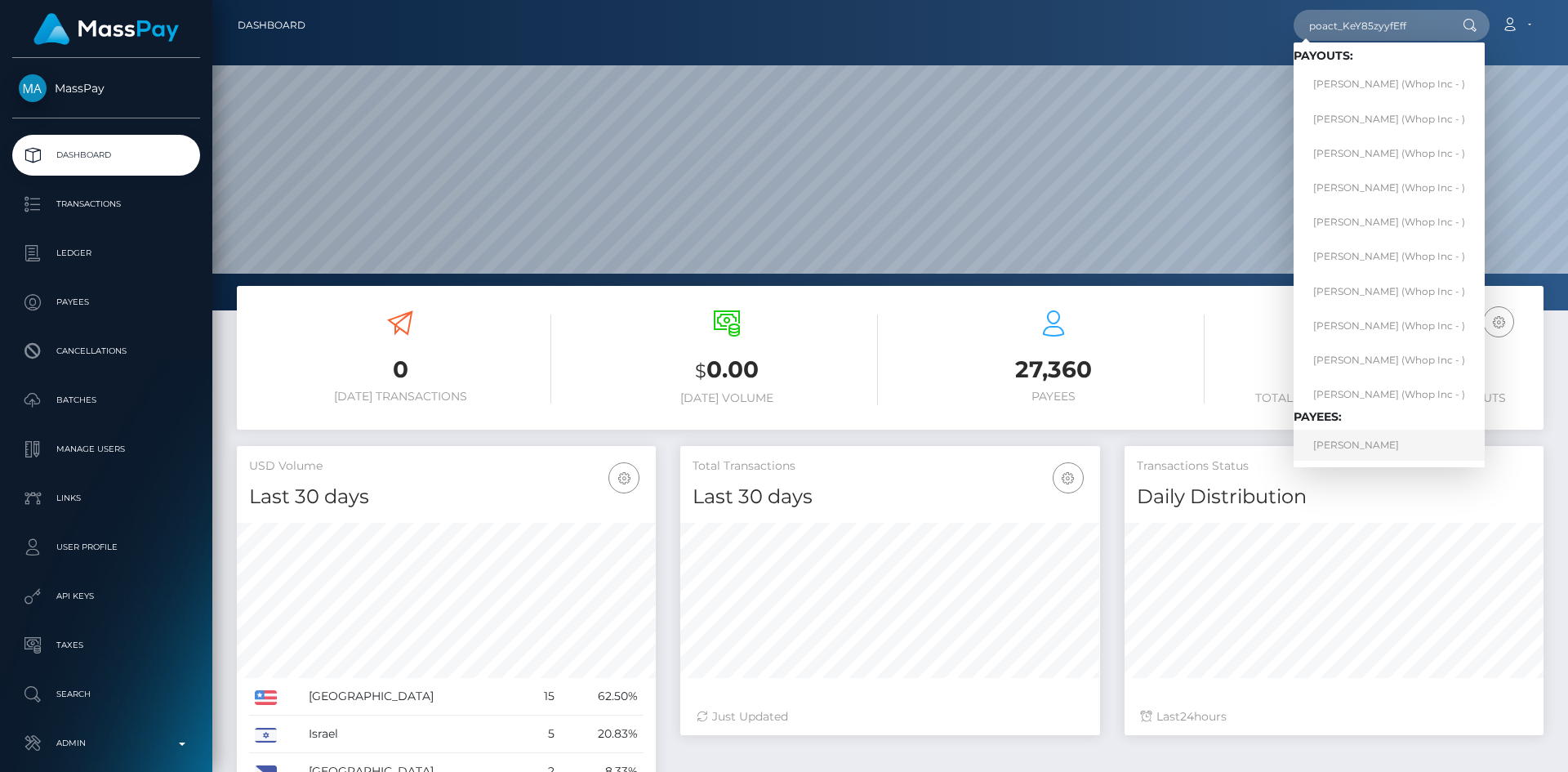
type input "poact_KeY85zyyfEff"
drag, startPoint x: 1394, startPoint y: 450, endPoint x: 1358, endPoint y: 435, distance: 39.0
click at [1394, 450] on link "[PERSON_NAME]" at bounding box center [1389, 444] width 191 height 30
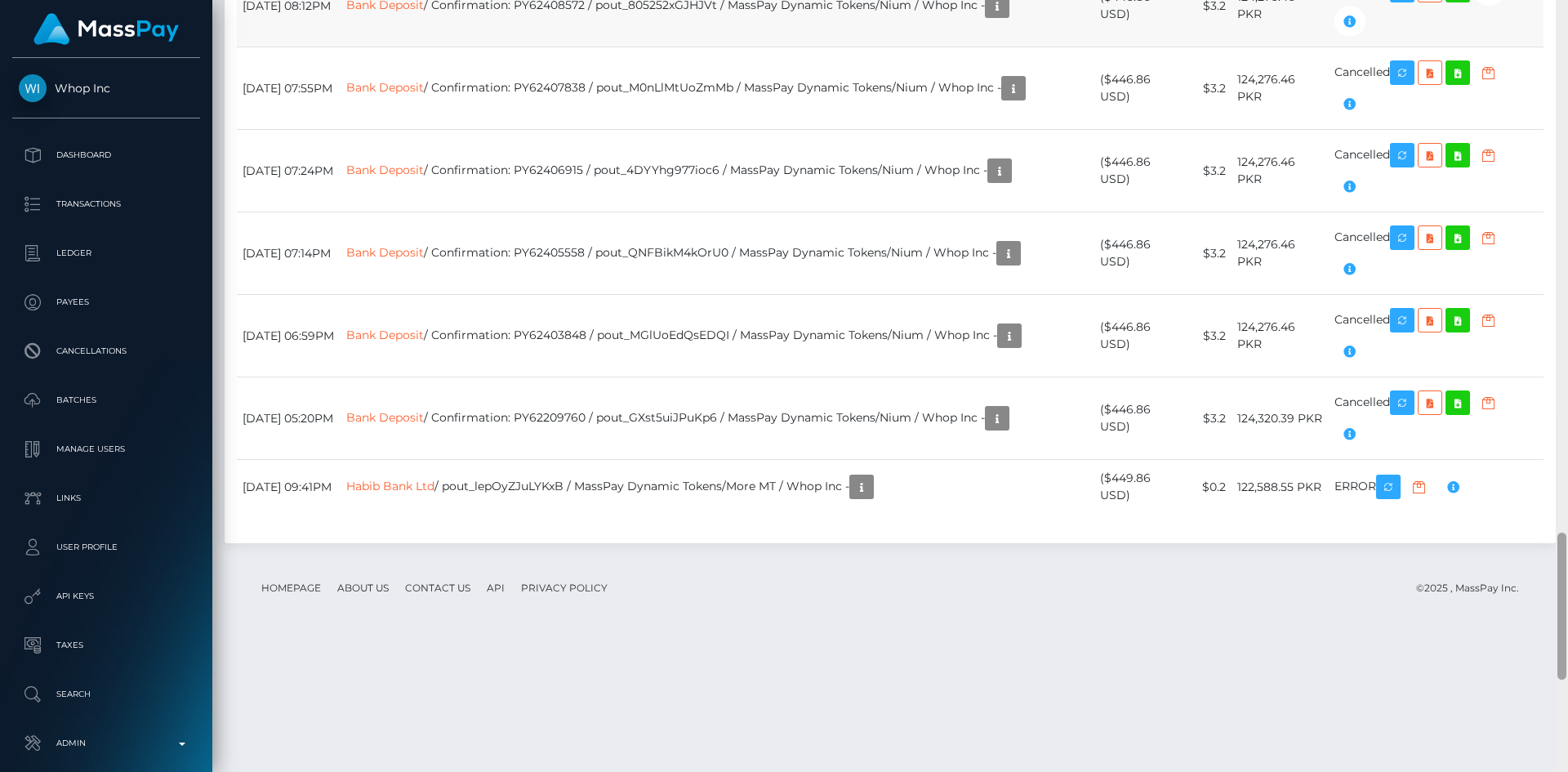
scroll to position [2785, 0]
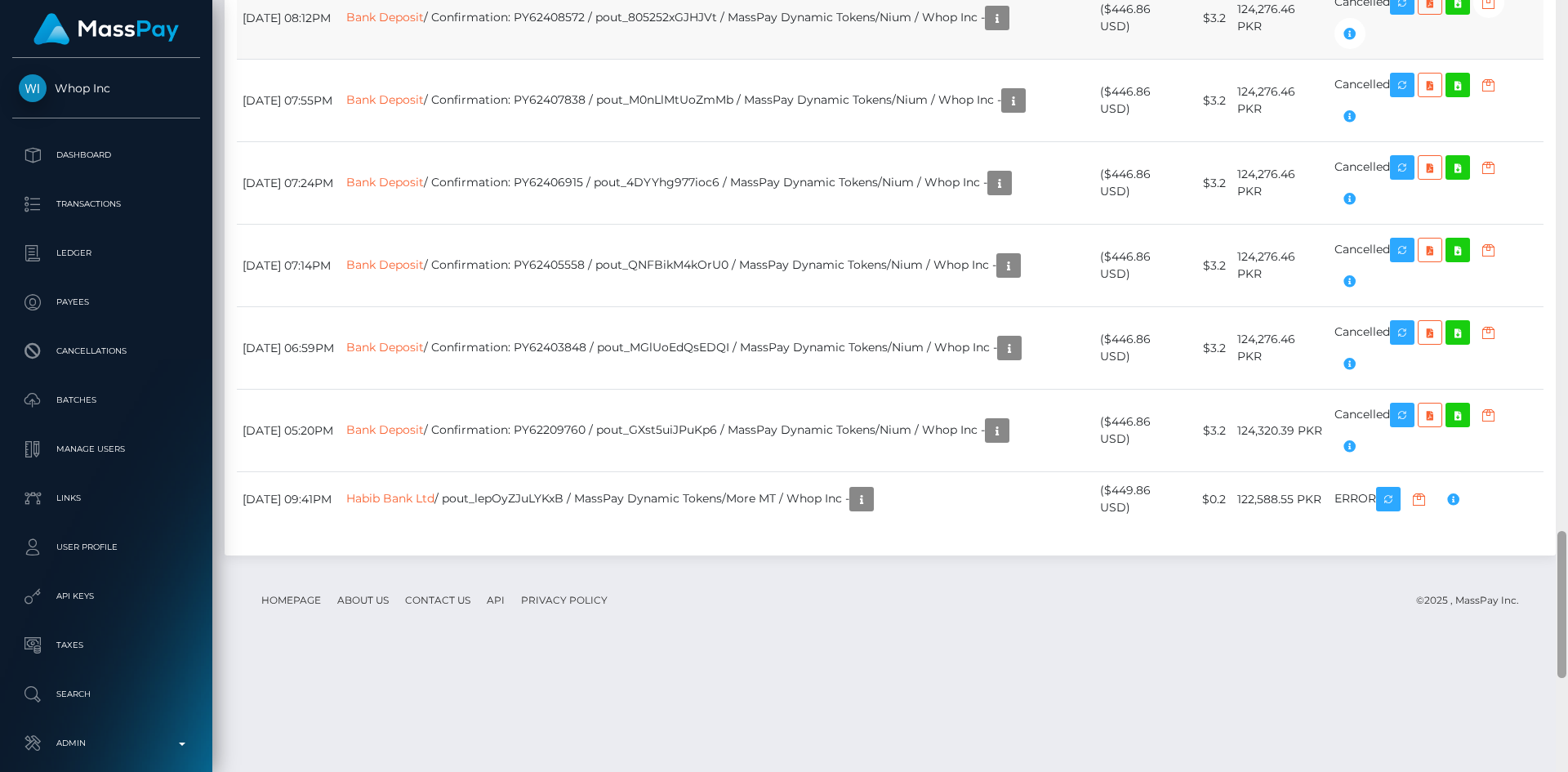
drag, startPoint x: 0, startPoint y: 0, endPoint x: 1540, endPoint y: 628, distance: 1663.1
click at [1541, 636] on div "Customer Profile Loading... Loading..." at bounding box center [890, 386] width 1356 height 772
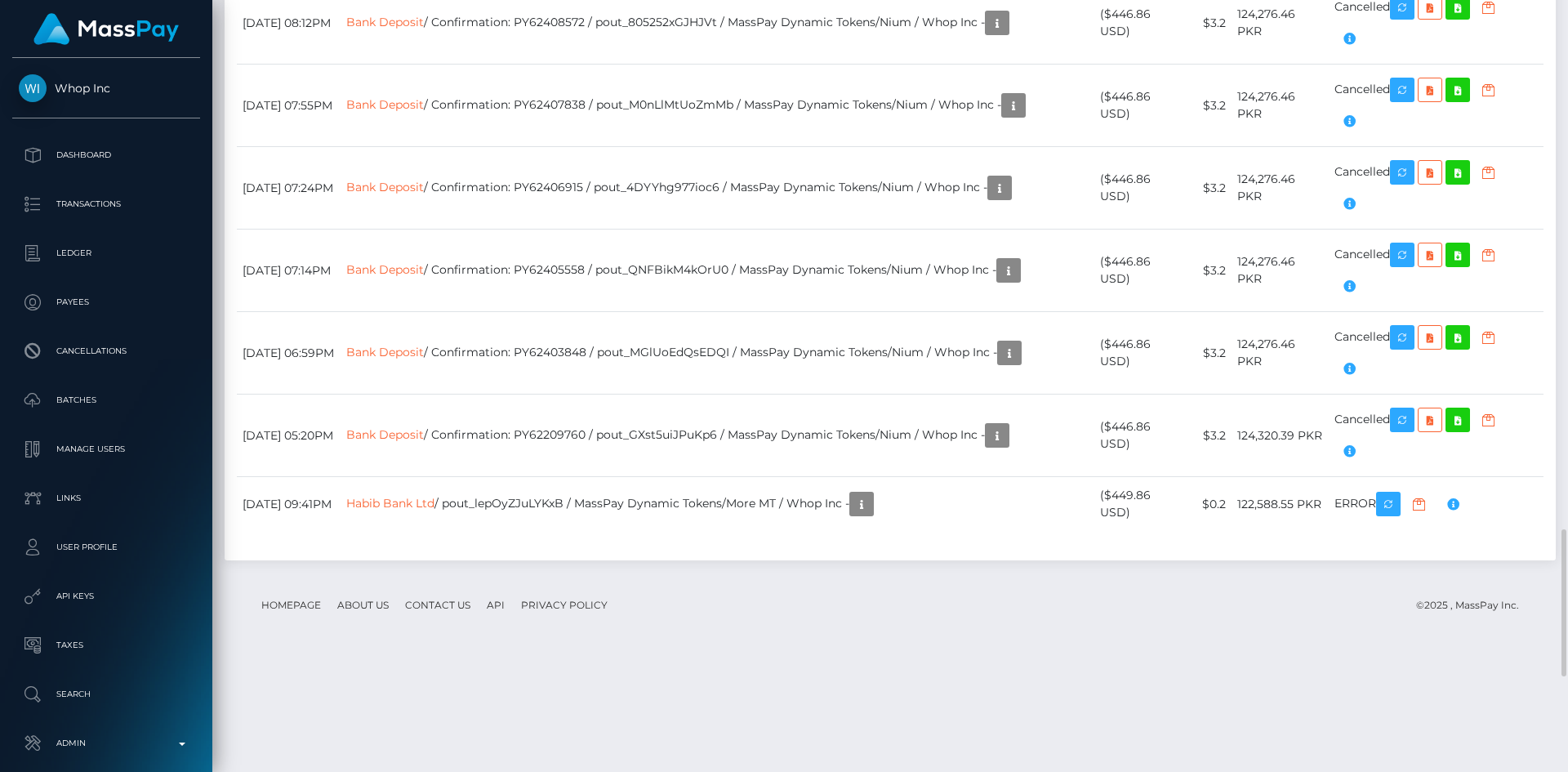
scroll to position [196, 420]
copy td "MSP4816f93ffe4b406"
drag, startPoint x: 705, startPoint y: 222, endPoint x: 831, endPoint y: 220, distance: 126.0
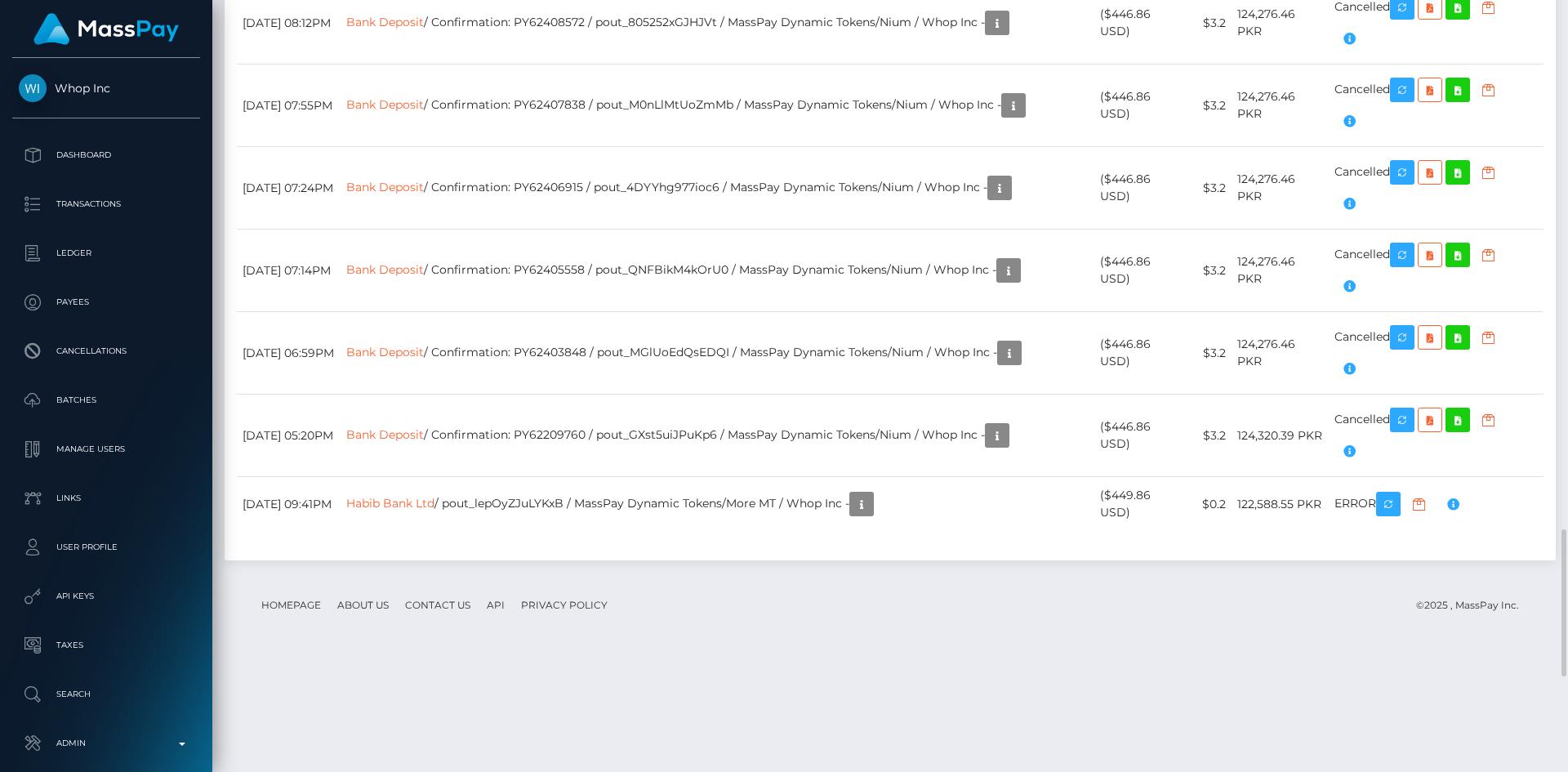
copy td "pout_Qak4CfSK3V1Eq"
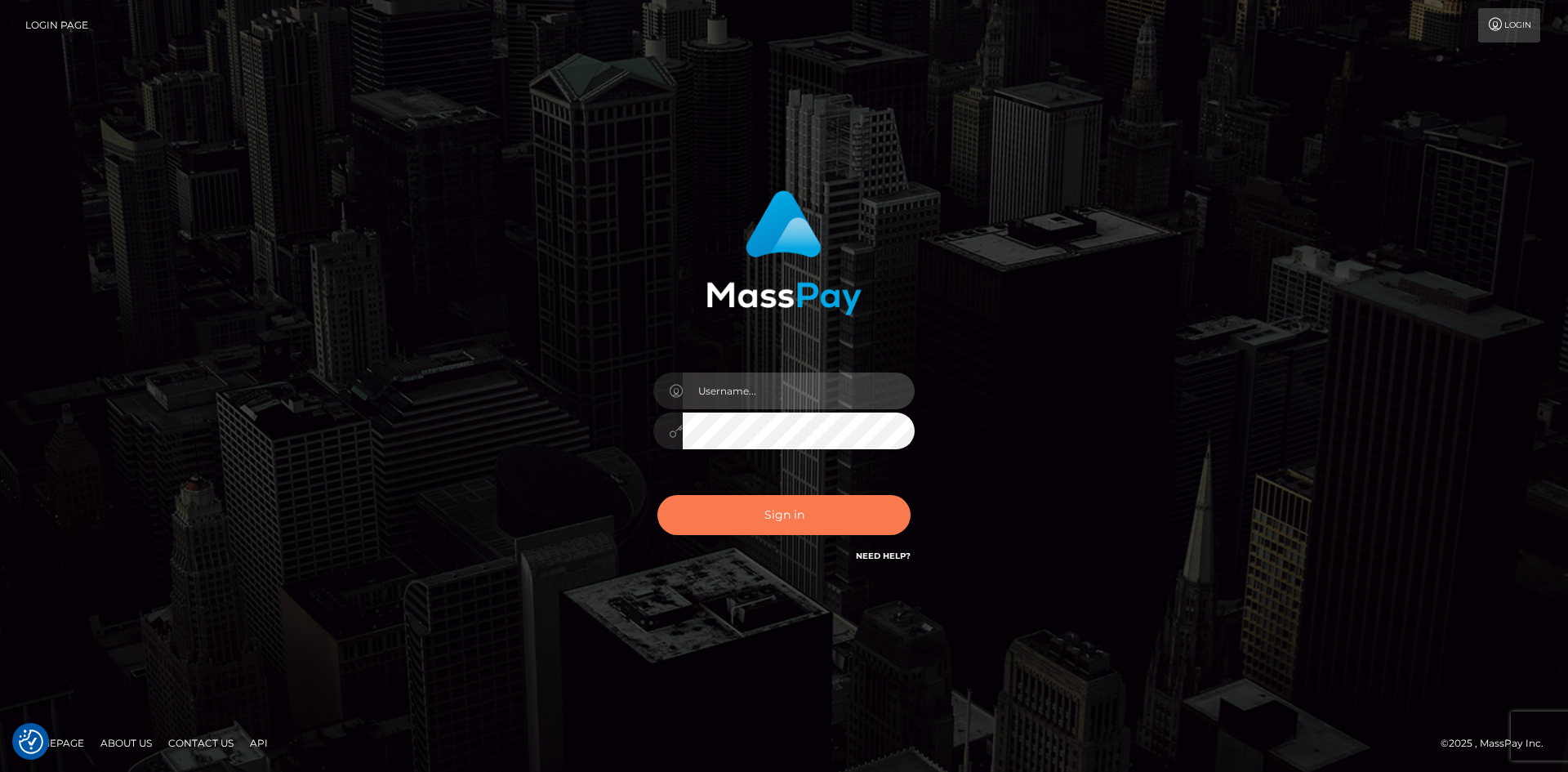
type input "alexstef"
click at [807, 512] on button "Sign in" at bounding box center [784, 514] width 254 height 40
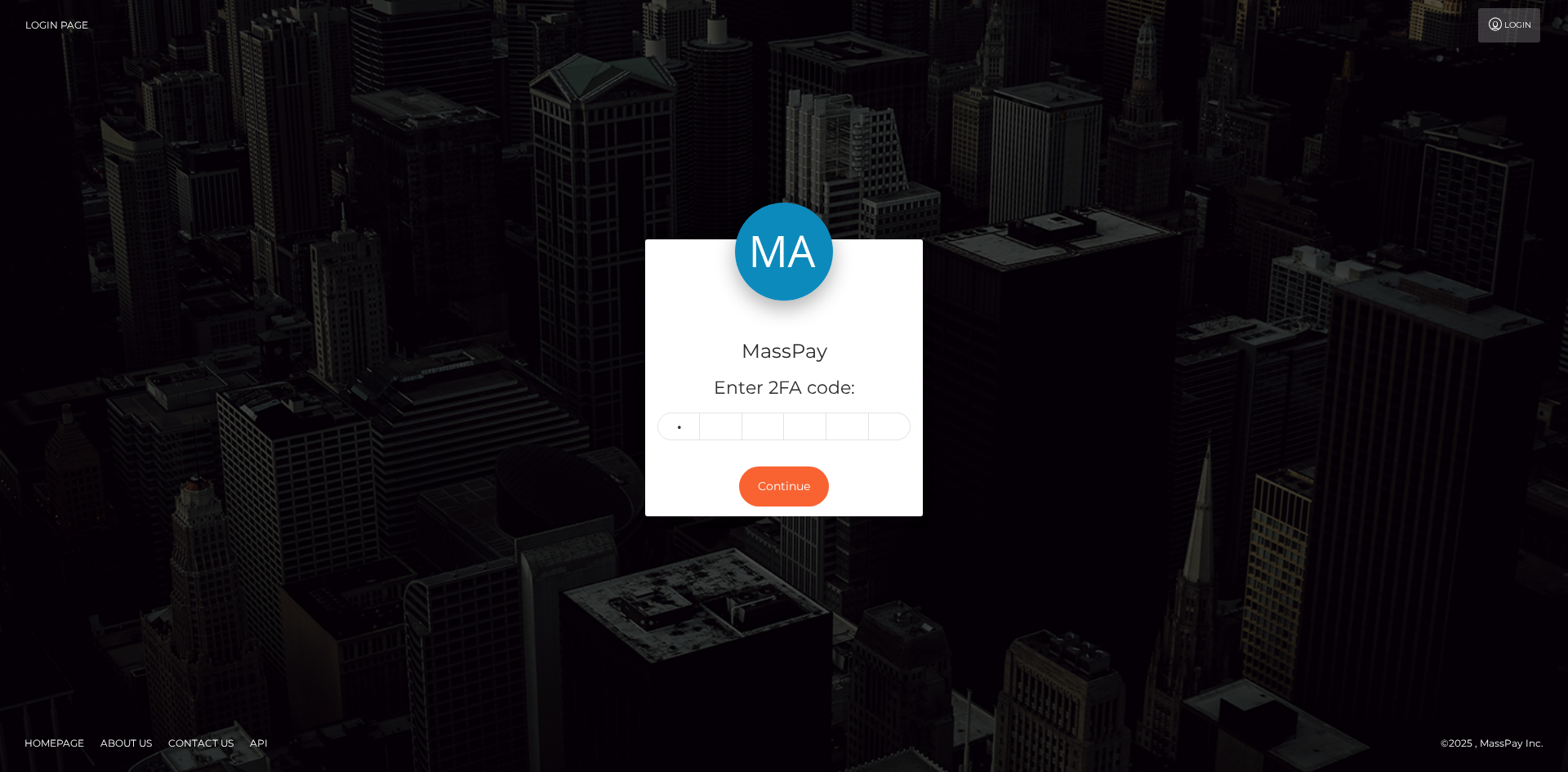
type input "9"
type input "8"
type input "6"
type input "8"
type input "4"
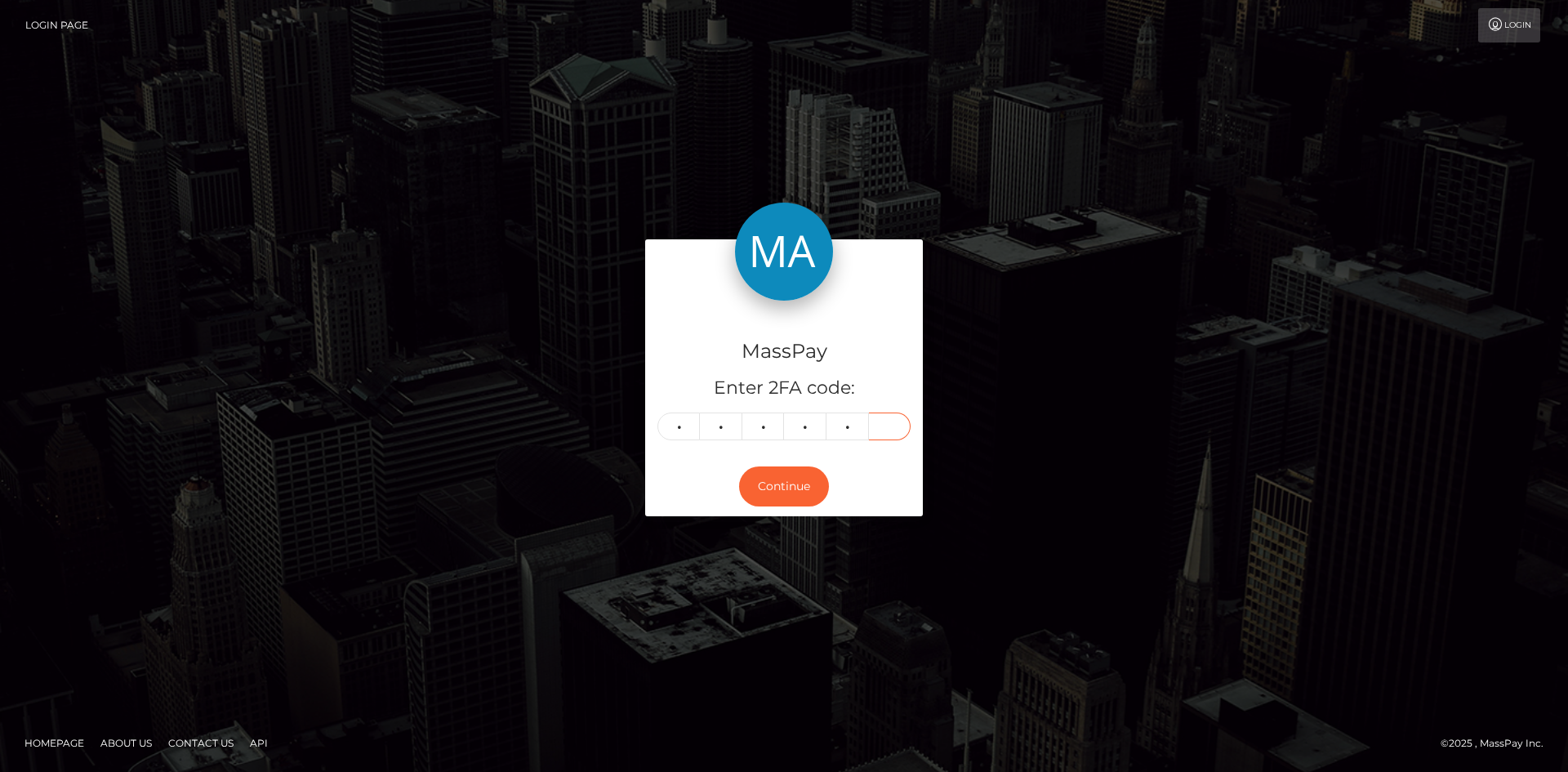
type input "6"
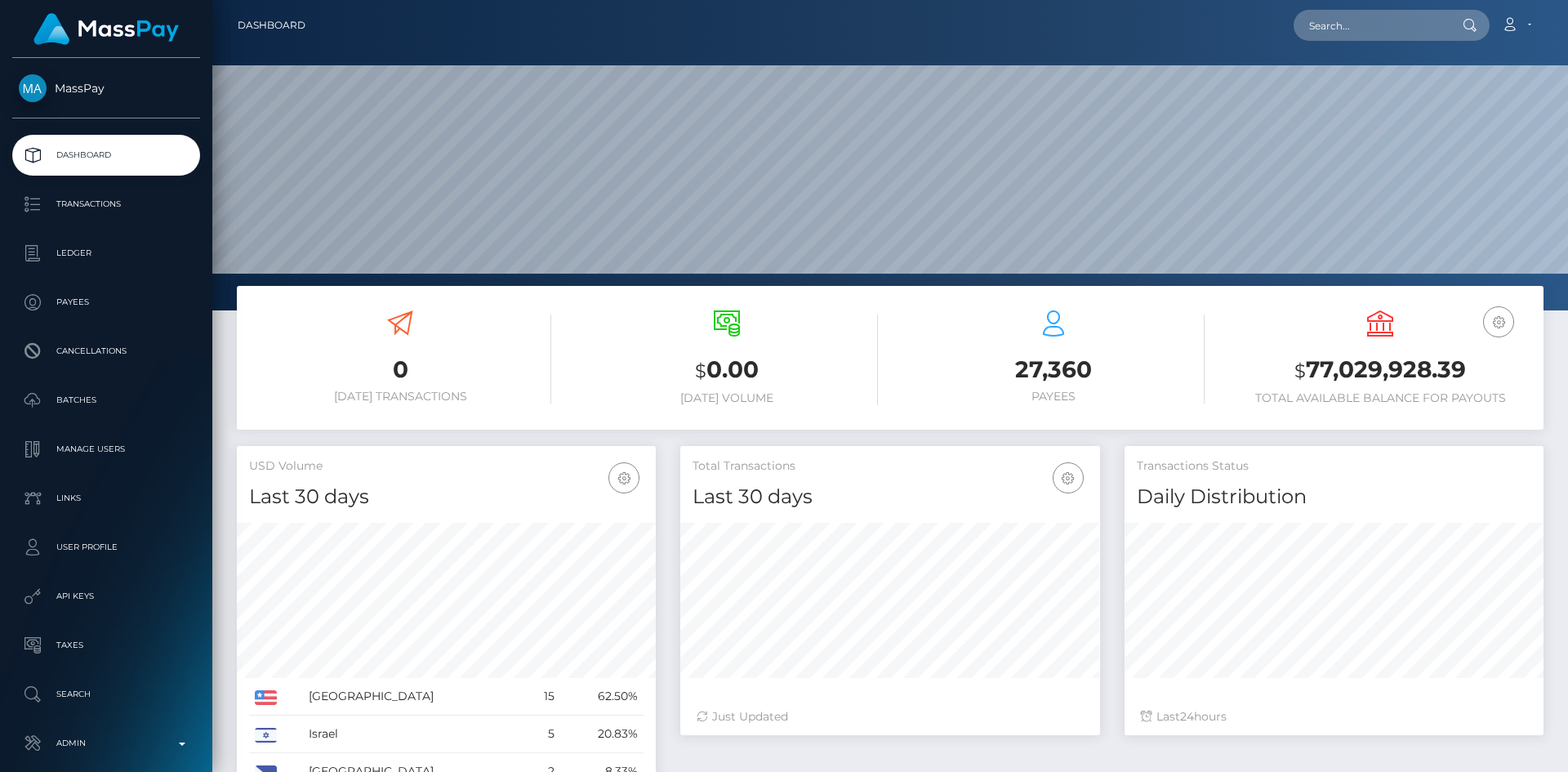
scroll to position [290, 420]
click at [1378, 24] on input "text" at bounding box center [1370, 26] width 154 height 31
paste input "MSP0f217a761ba262c"
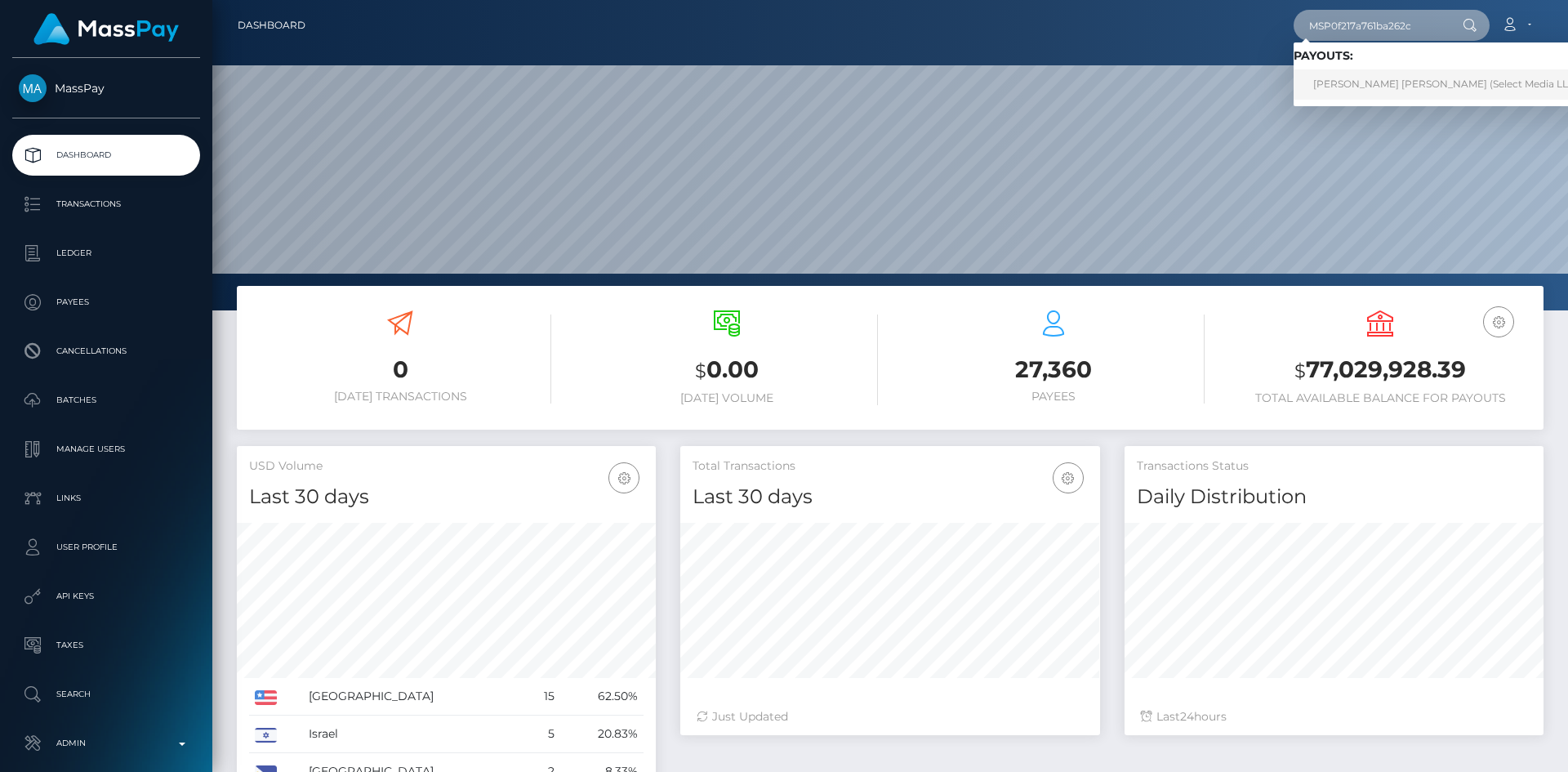
type input "MSP0f217a761ba262c"
click at [1345, 86] on link "Gino Gabriel Bruna Santiago (Select Media LLC - )" at bounding box center [1450, 84] width 314 height 30
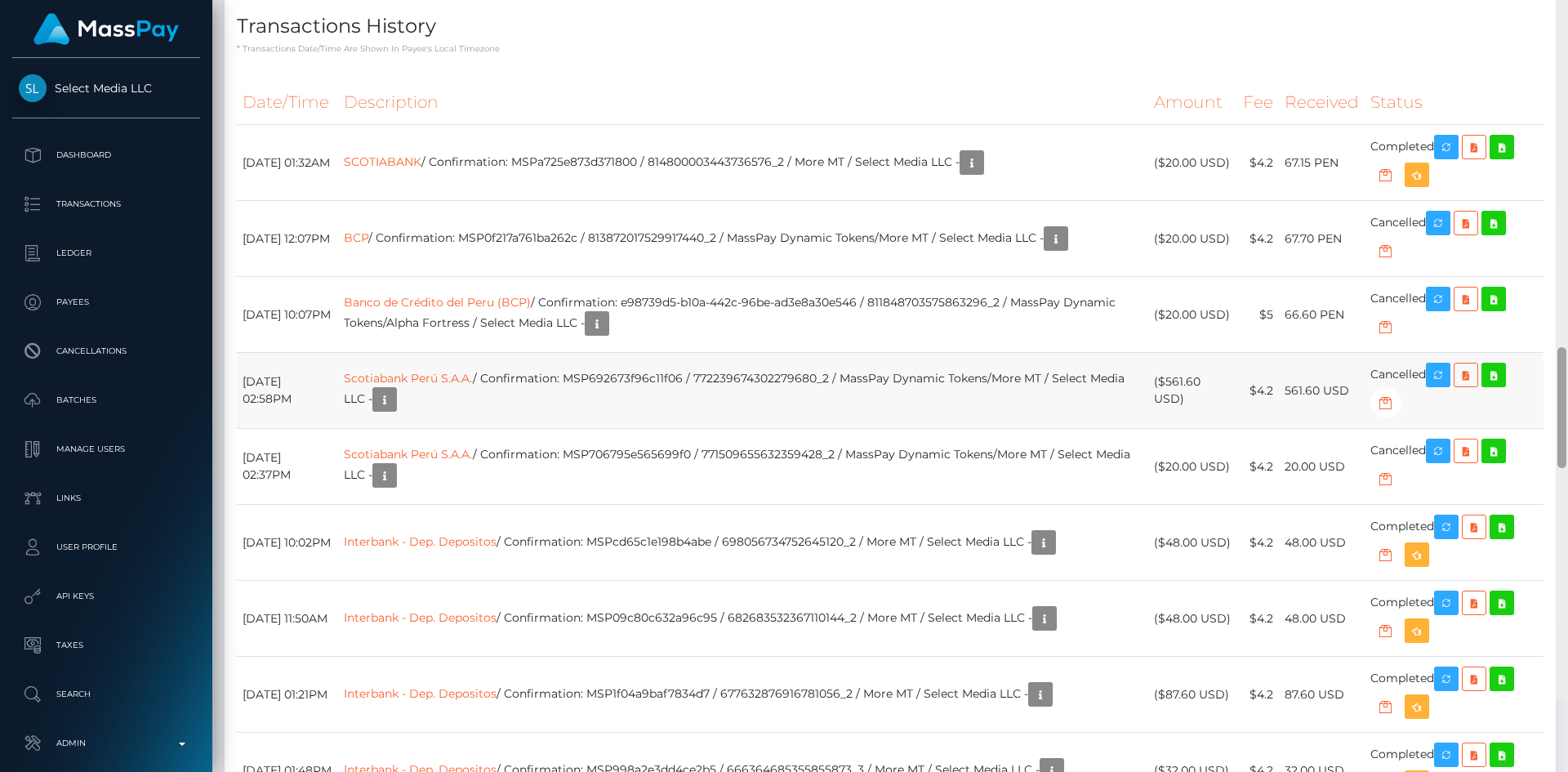
scroll to position [2653, 0]
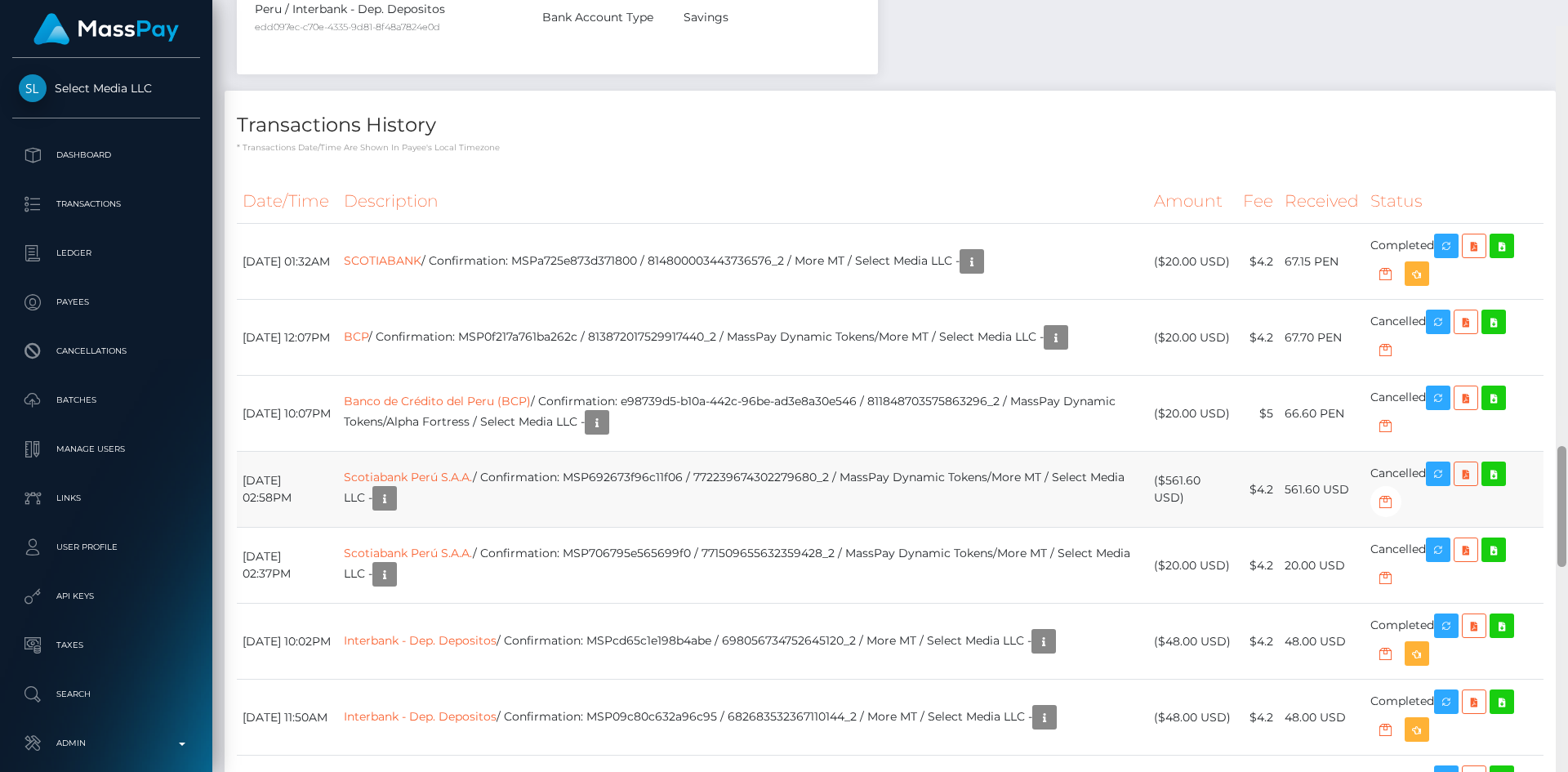
drag, startPoint x: 1562, startPoint y: 105, endPoint x: 1542, endPoint y: 509, distance: 404.5
click at [1542, 509] on div "Customer Profile Loading... Loading..." at bounding box center [890, 386] width 1356 height 772
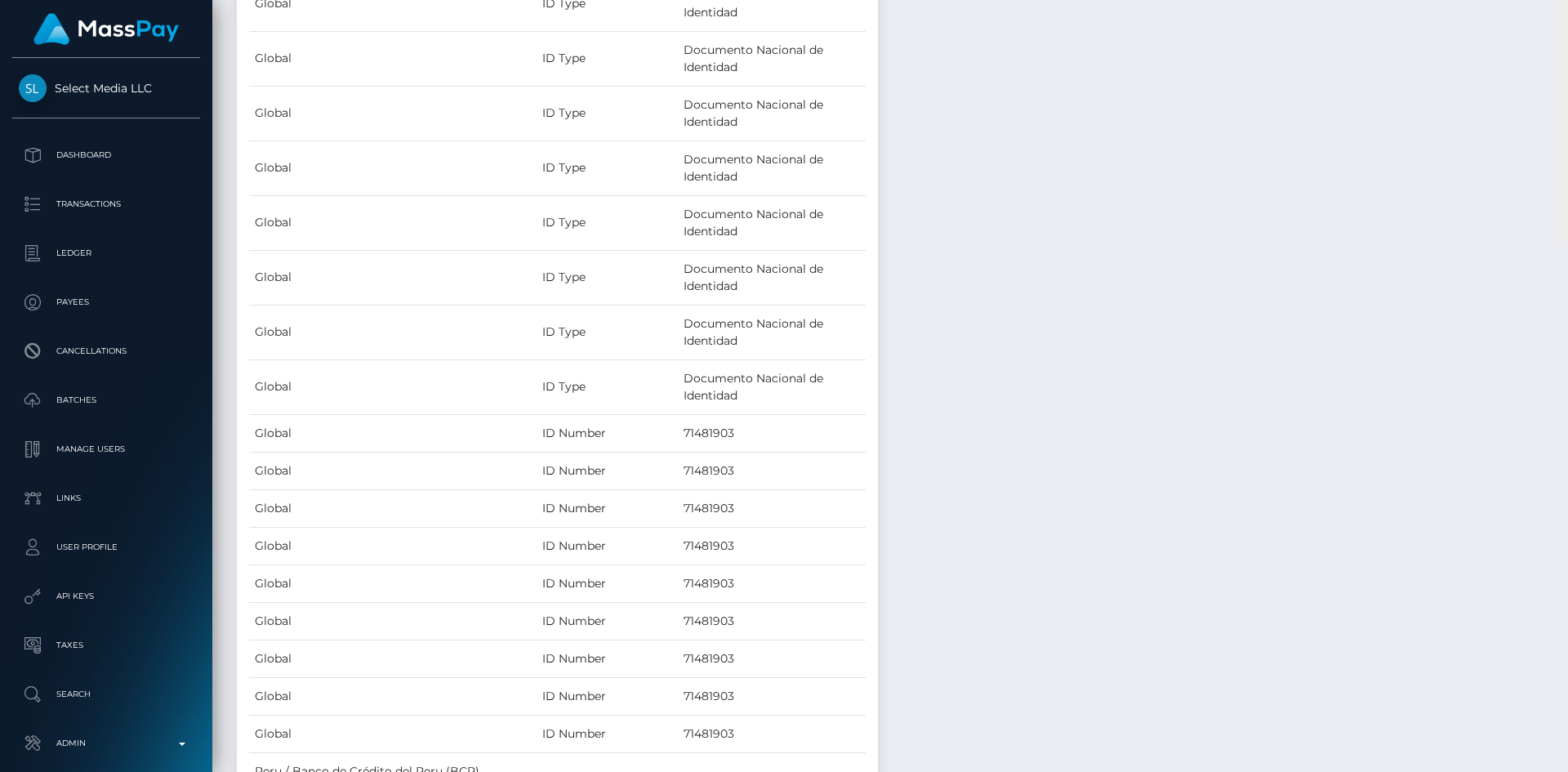
scroll to position [0, 0]
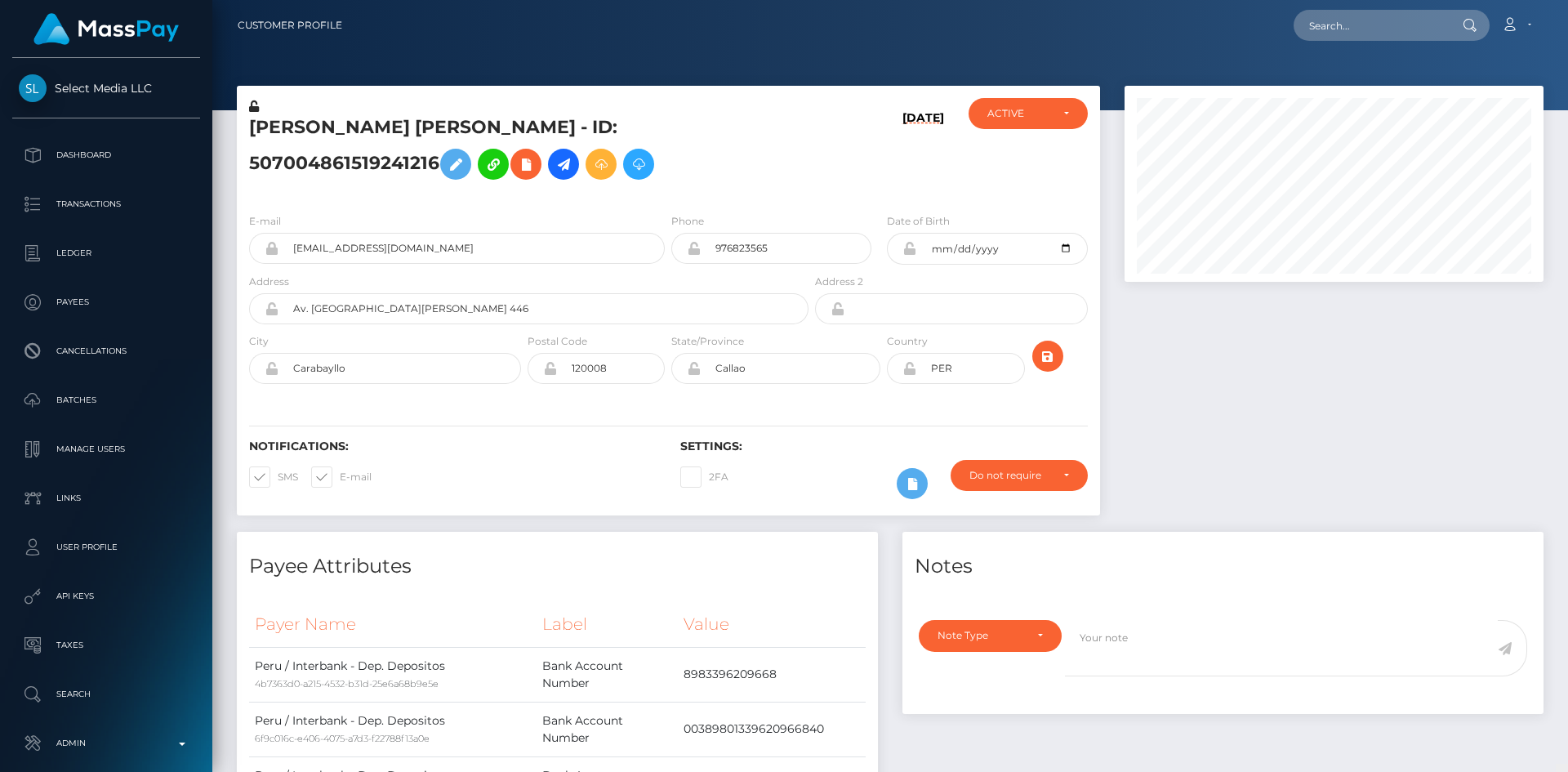
drag, startPoint x: 1563, startPoint y: 461, endPoint x: 1567, endPoint y: -8, distance: 469.0
click at [1567, 0] on html "Select Media LLC Dashboard Transactions Ledger Payees Batches" at bounding box center [784, 386] width 1568 height 772
click at [1391, 29] on input "text" at bounding box center [1370, 26] width 154 height 31
paste input "2450341"
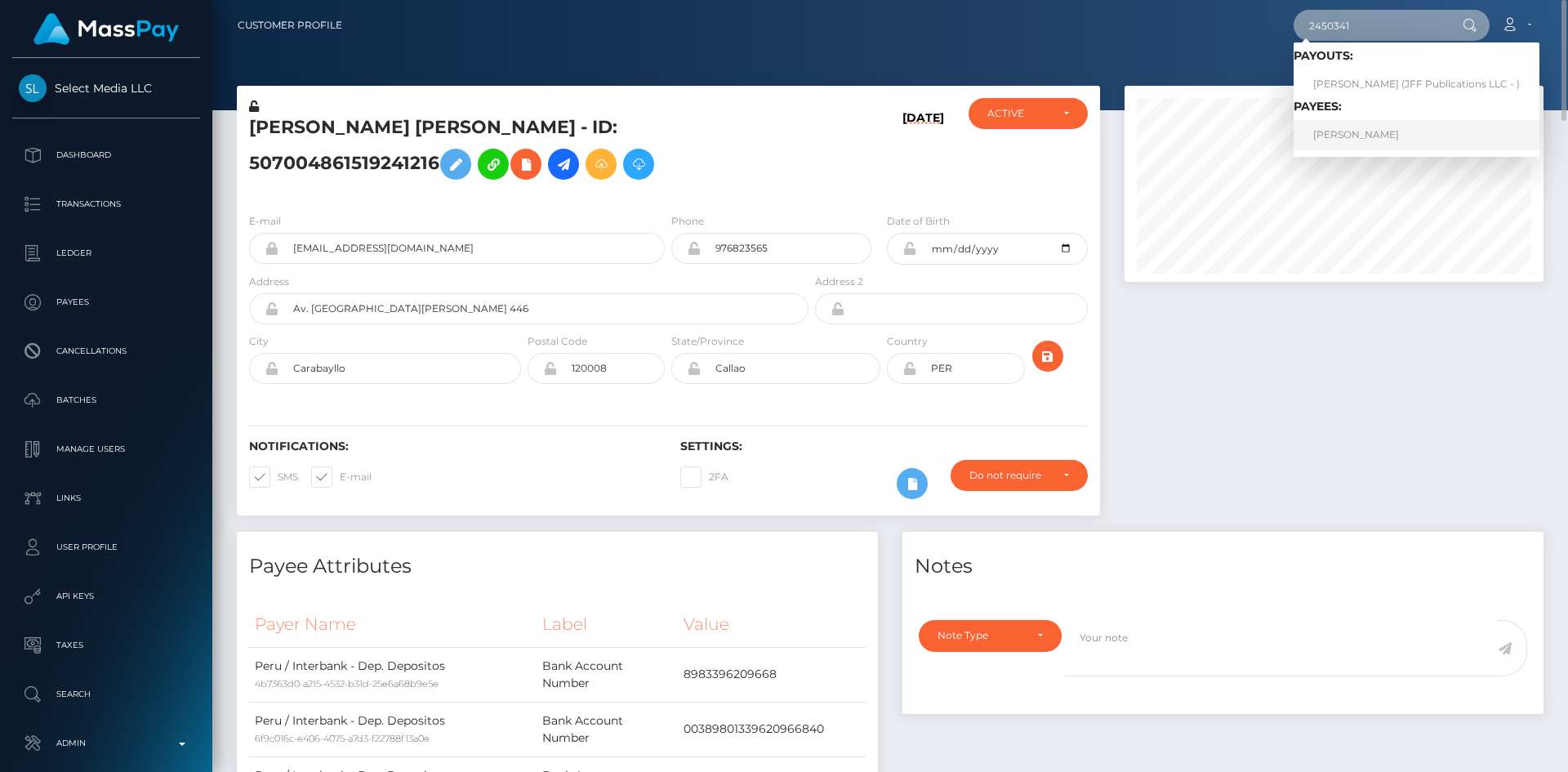
type input "2450341"
click at [1363, 132] on link "Yoshihito Inoue" at bounding box center [1417, 135] width 246 height 30
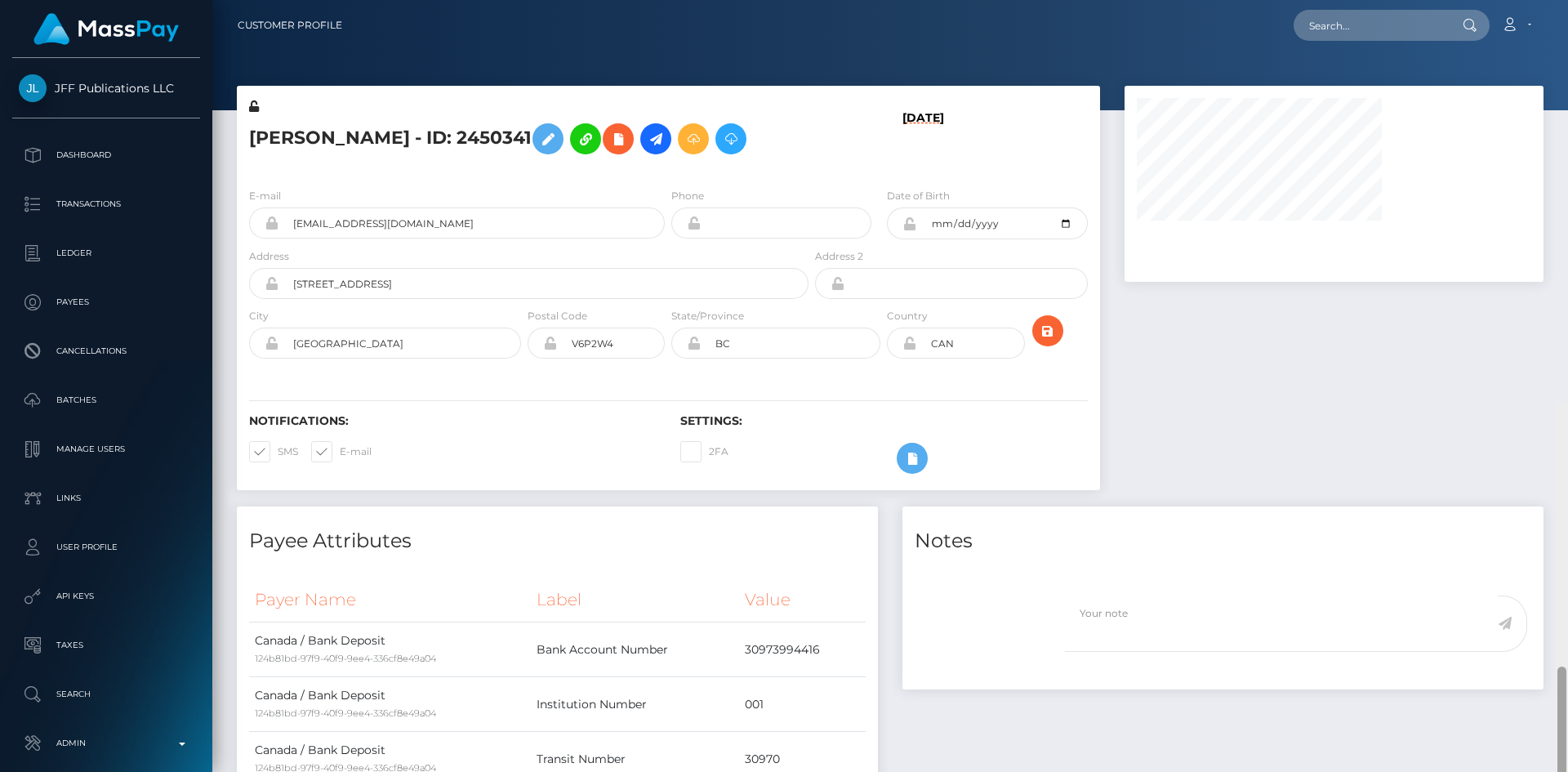
scroll to position [402, 0]
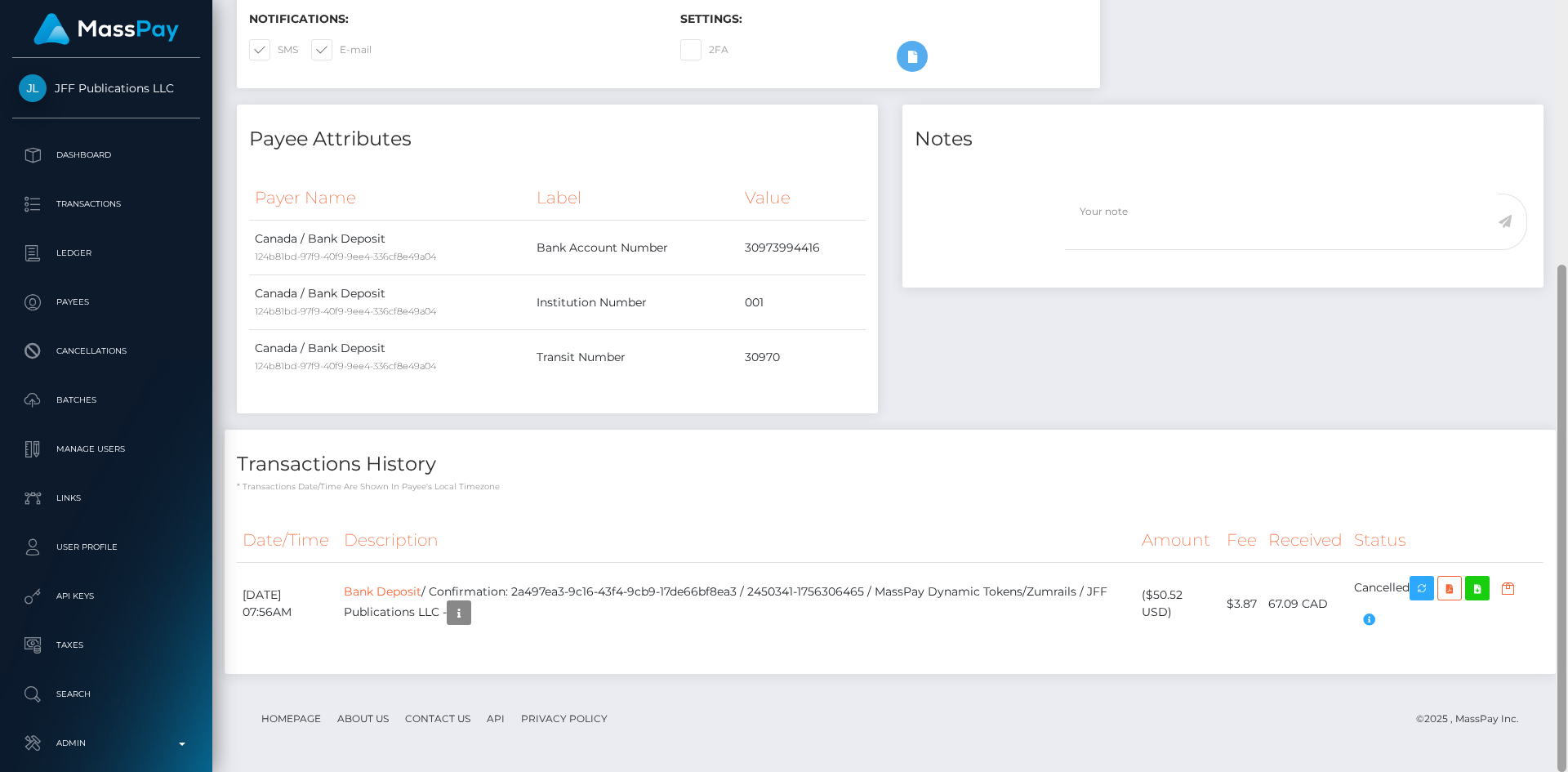
drag, startPoint x: 1567, startPoint y: 139, endPoint x: 1567, endPoint y: 194, distance: 55.0
click at [1567, 193] on div at bounding box center [1561, 386] width 12 height 772
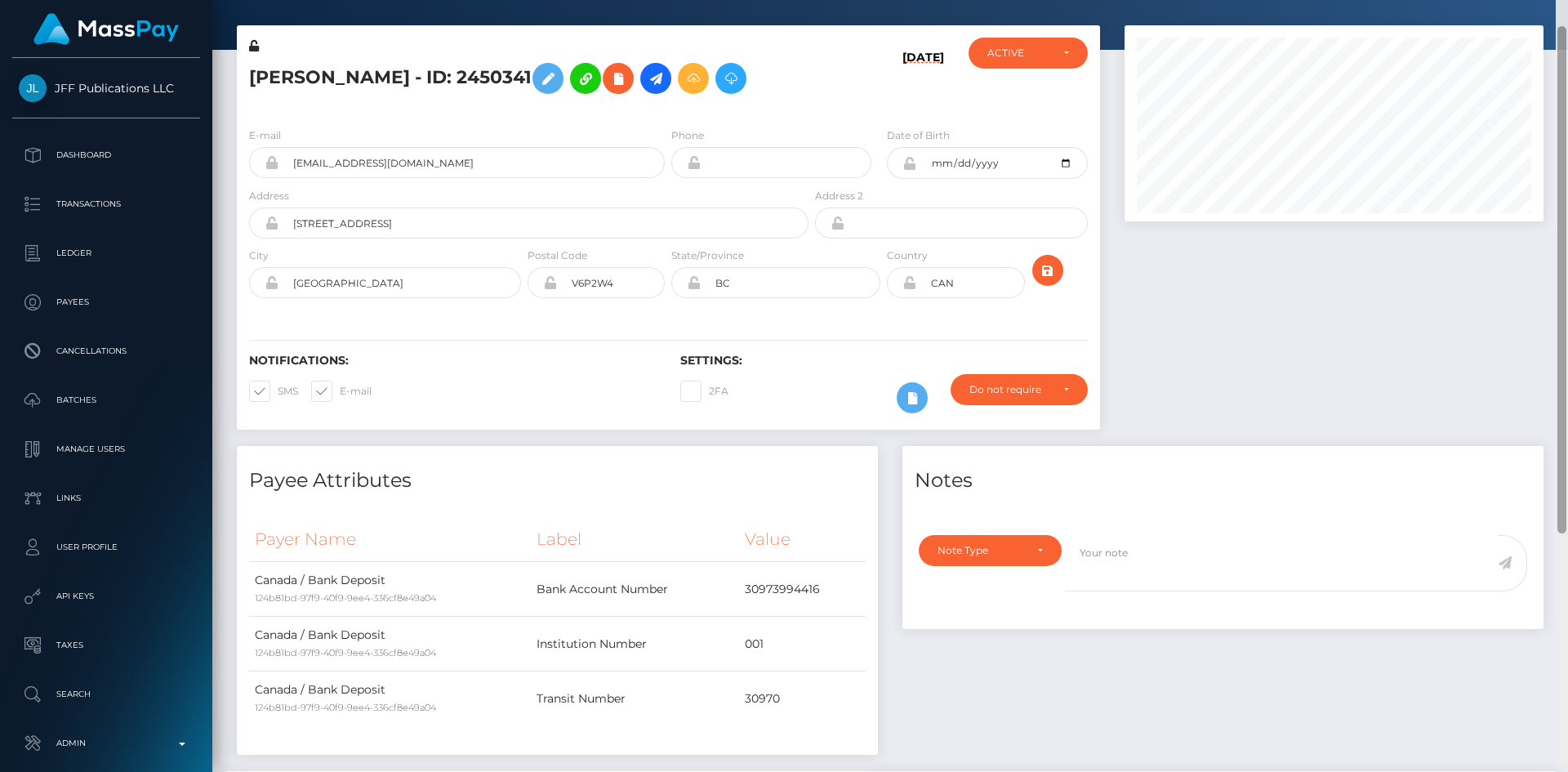
scroll to position [93, 0]
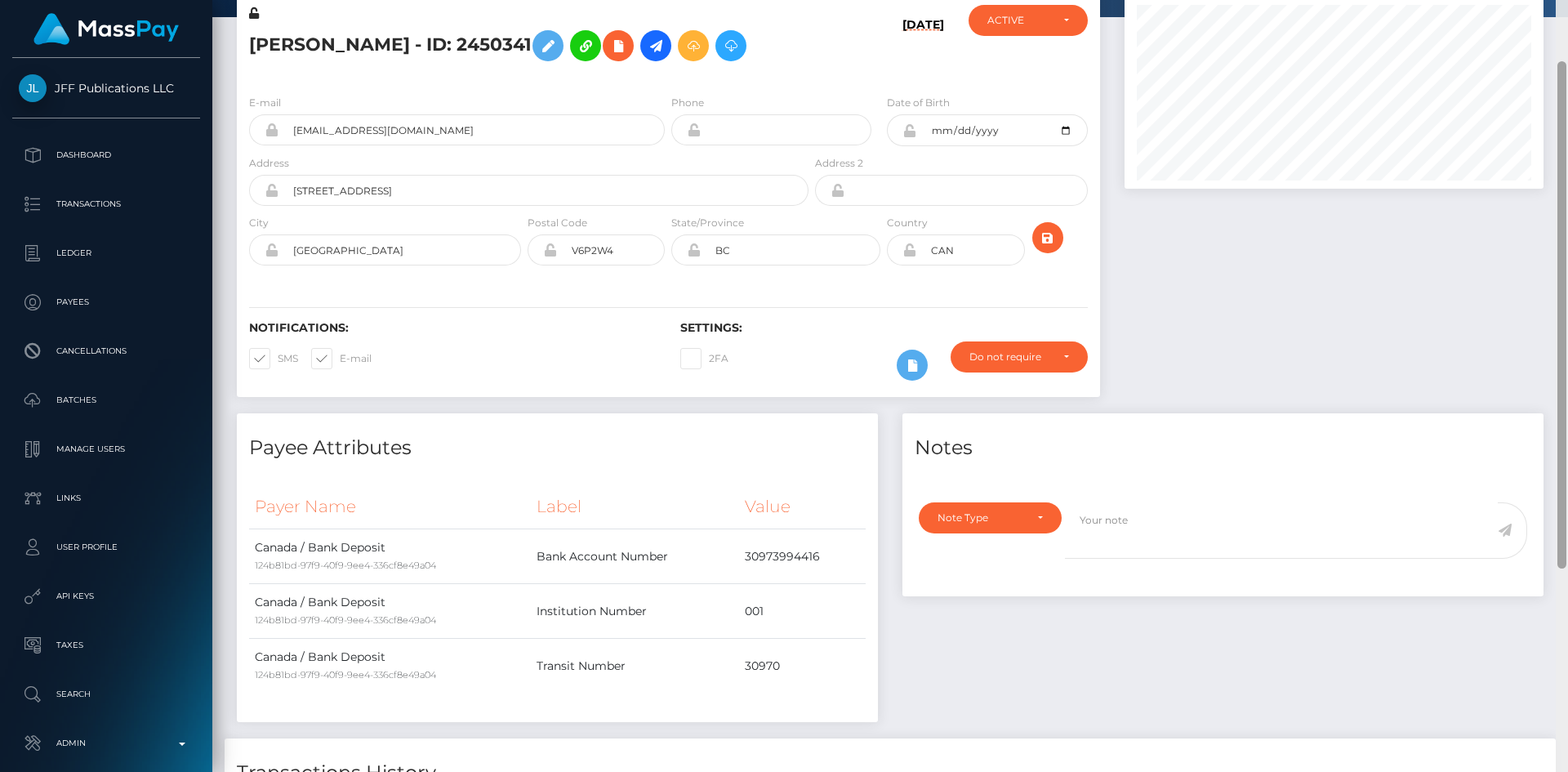
drag, startPoint x: 1562, startPoint y: 425, endPoint x: 1567, endPoint y: 221, distance: 204.1
click at [1567, 221] on div at bounding box center [1561, 386] width 12 height 772
